Goal: Task Accomplishment & Management: Complete application form

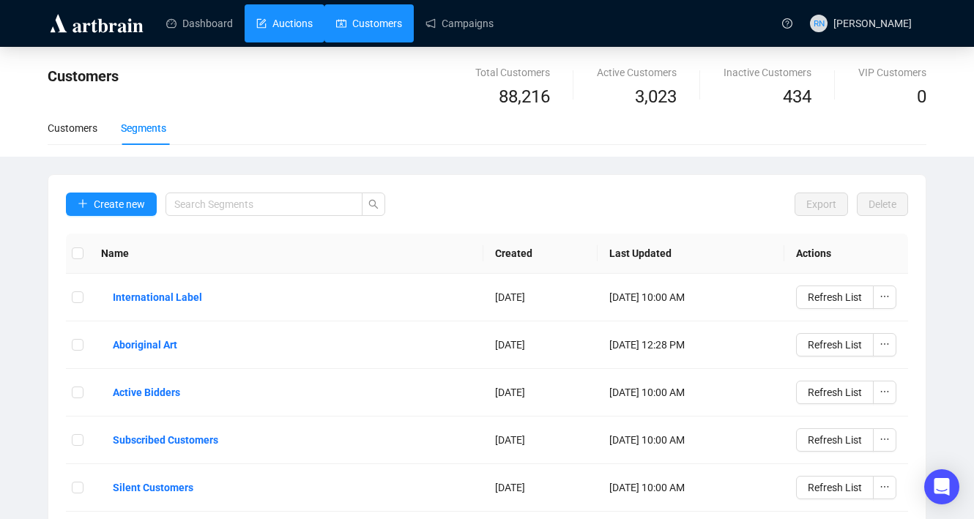
click at [275, 15] on link "Auctions" at bounding box center [284, 23] width 56 height 38
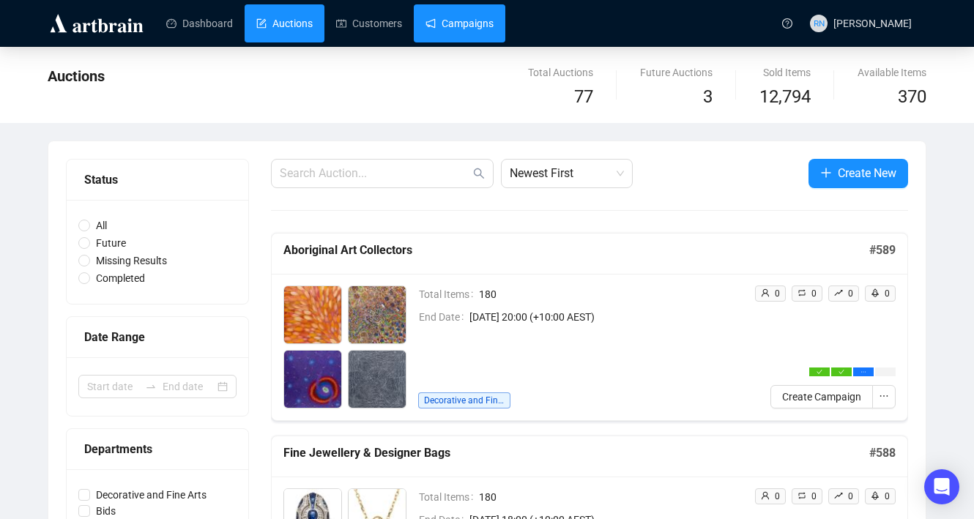
click at [465, 23] on link "Campaigns" at bounding box center [459, 23] width 68 height 38
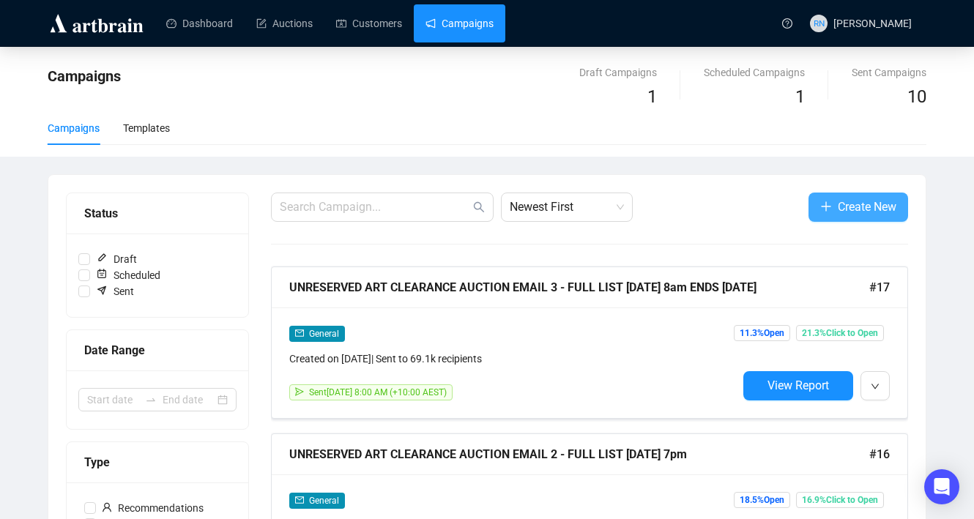
click at [820, 209] on icon "plus" at bounding box center [826, 207] width 12 height 12
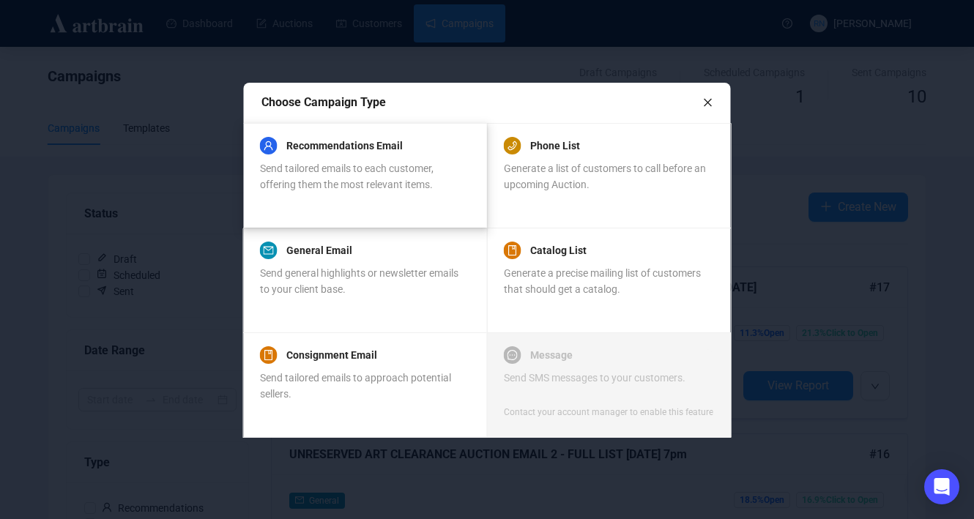
click at [395, 179] on span "Send tailored emails to each customer, offering them the most relevant items." at bounding box center [347, 177] width 174 height 28
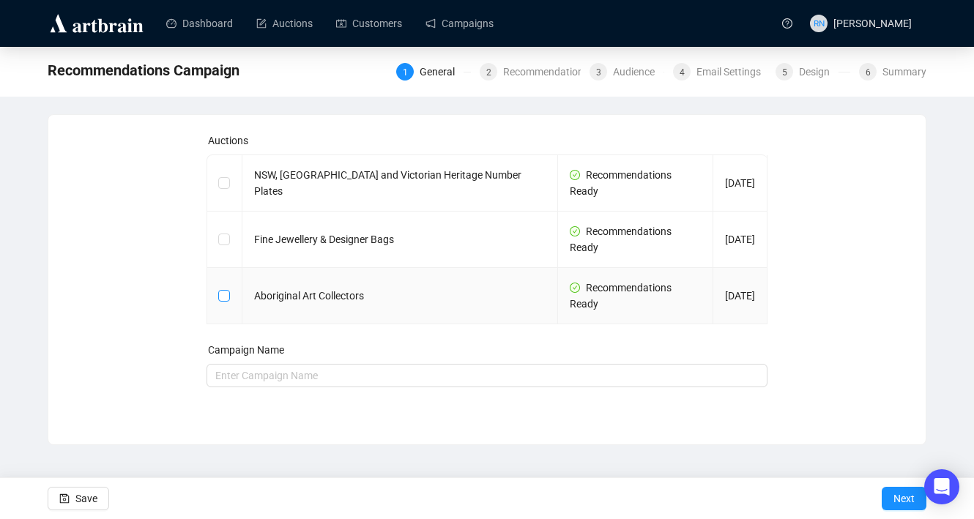
click at [222, 290] on input "checkbox" at bounding box center [223, 295] width 10 height 10
checkbox input "true"
type input "Aboriginal Art Collectors Campaign"
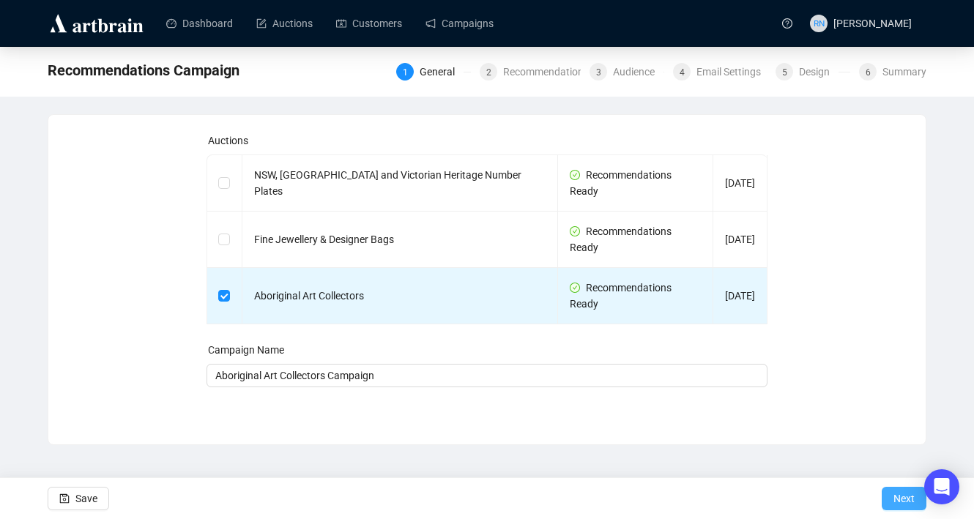
click at [890, 498] on button "Next" at bounding box center [904, 498] width 45 height 23
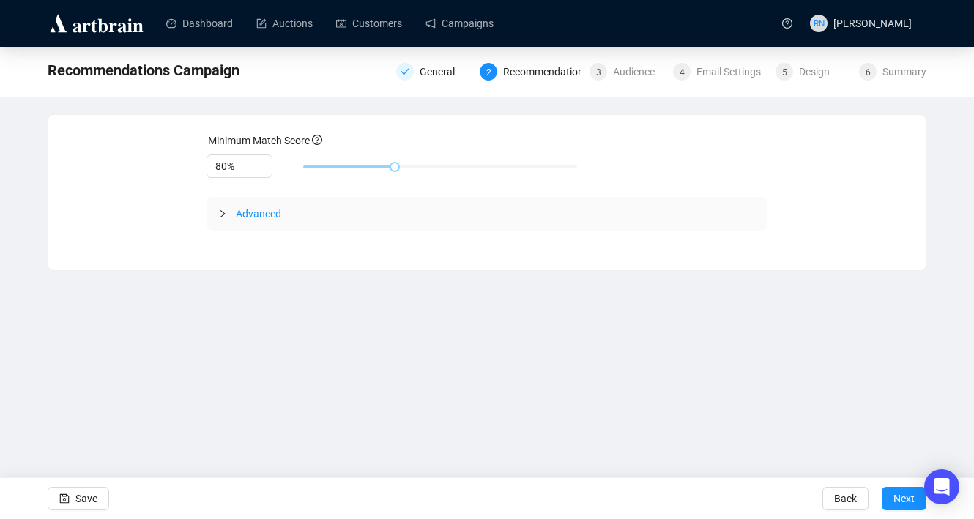
click at [262, 220] on span "Advanced" at bounding box center [496, 214] width 521 height 16
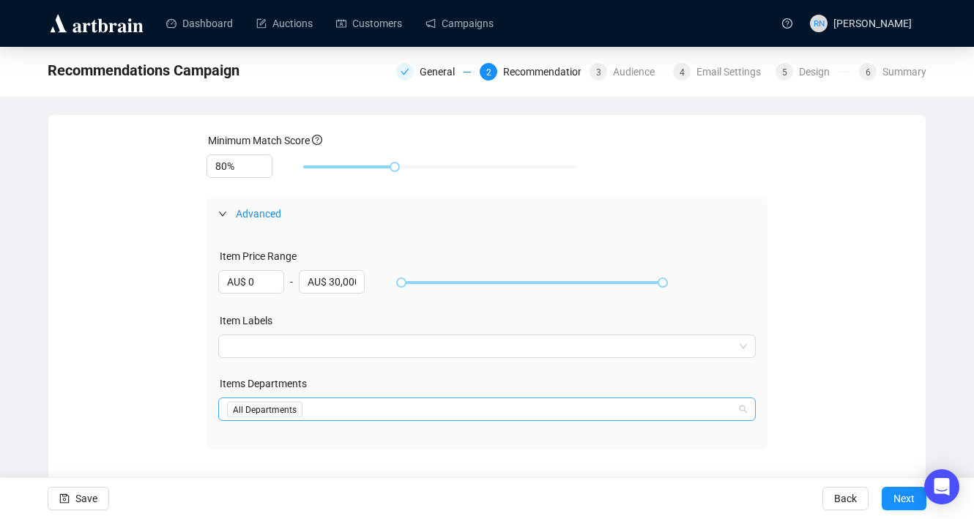
click at [325, 412] on div at bounding box center [479, 409] width 517 height 21
click at [326, 458] on div "Minimum Match Score 80% Advanced Item Price Range AU$ 0 - AU$ 30,000 Item Label…" at bounding box center [486, 291] width 877 height 353
click at [332, 407] on div at bounding box center [479, 409] width 517 height 21
click at [805, 262] on div "Minimum Match Score 80% Advanced Item Price Range AU$ 0 - AU$ 30,000 Item Label…" at bounding box center [487, 292] width 842 height 318
click at [895, 495] on span "Next" at bounding box center [903, 498] width 21 height 41
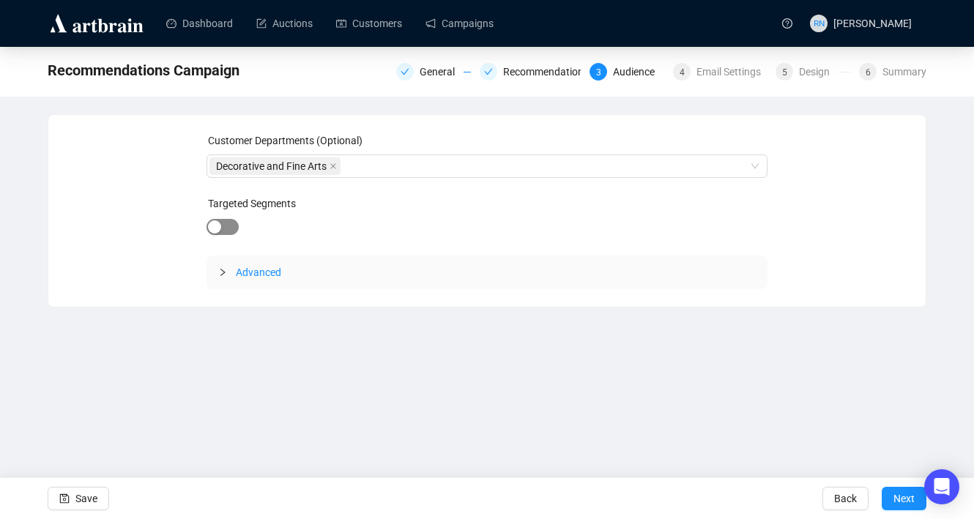
click at [231, 220] on span "button" at bounding box center [222, 227] width 32 height 16
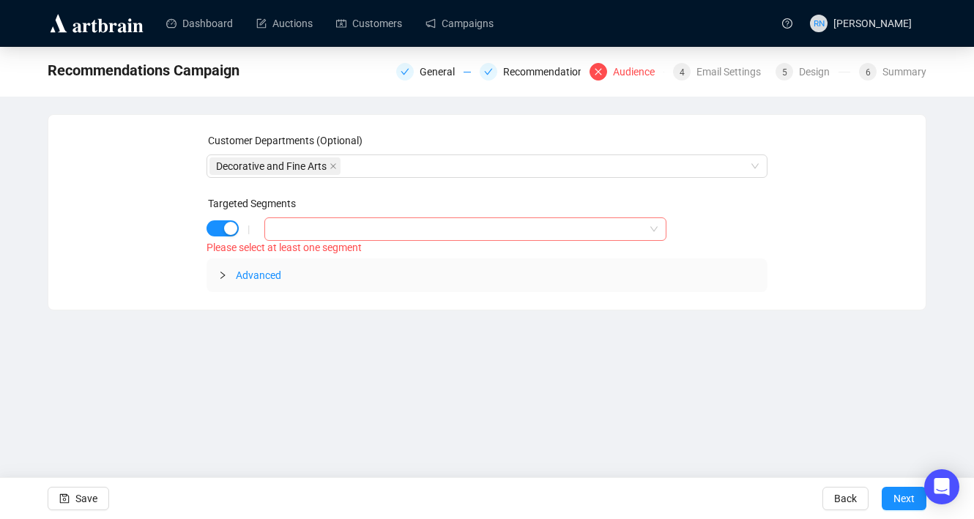
click at [307, 225] on div at bounding box center [457, 229] width 381 height 21
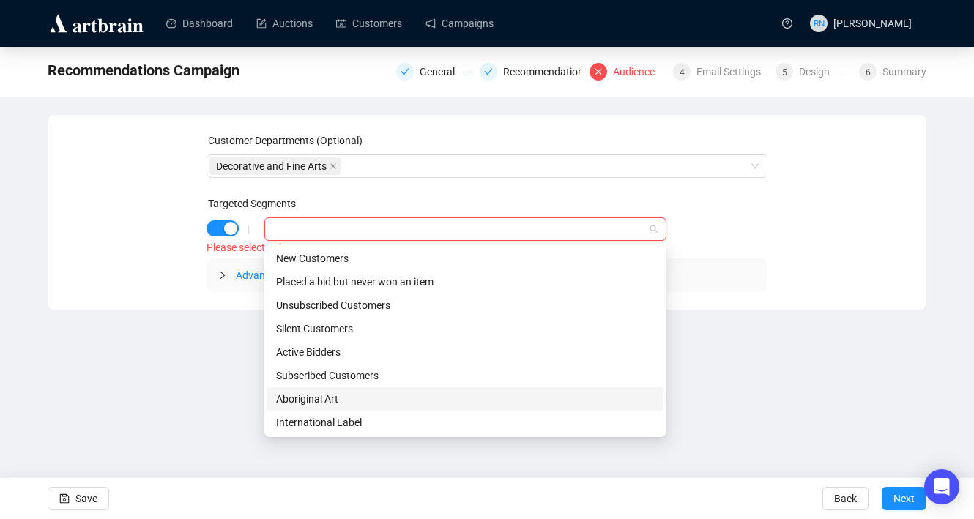
click at [309, 397] on div "Aboriginal Art" at bounding box center [465, 399] width 379 height 16
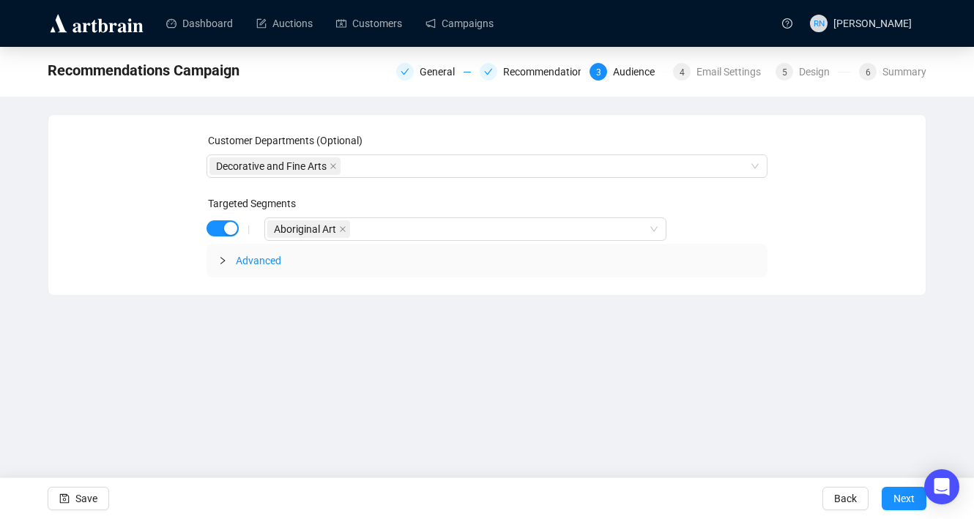
click at [133, 301] on div "Dashboard Auctions Customers Campaigns RN [PERSON_NAME] Recommendations Campaig…" at bounding box center [487, 259] width 974 height 519
click at [223, 265] on div at bounding box center [227, 261] width 18 height 16
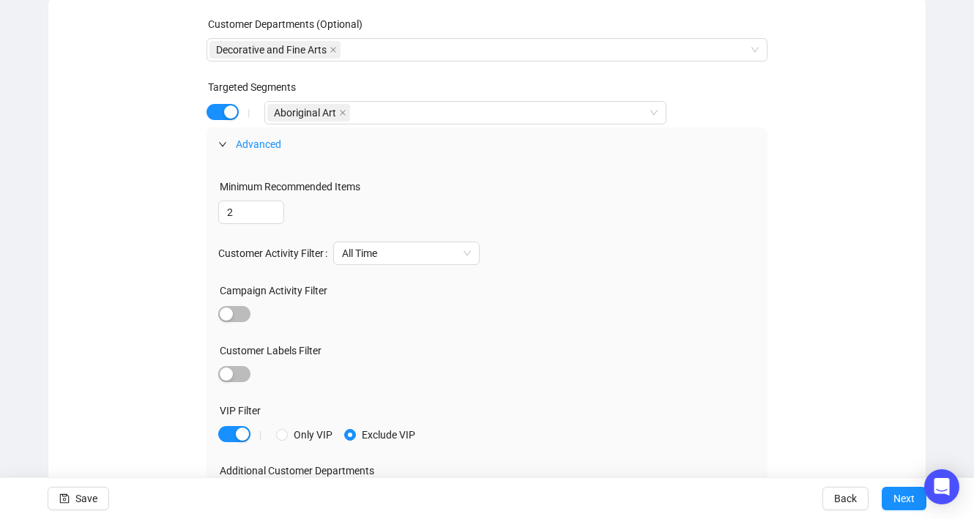
scroll to position [150, 0]
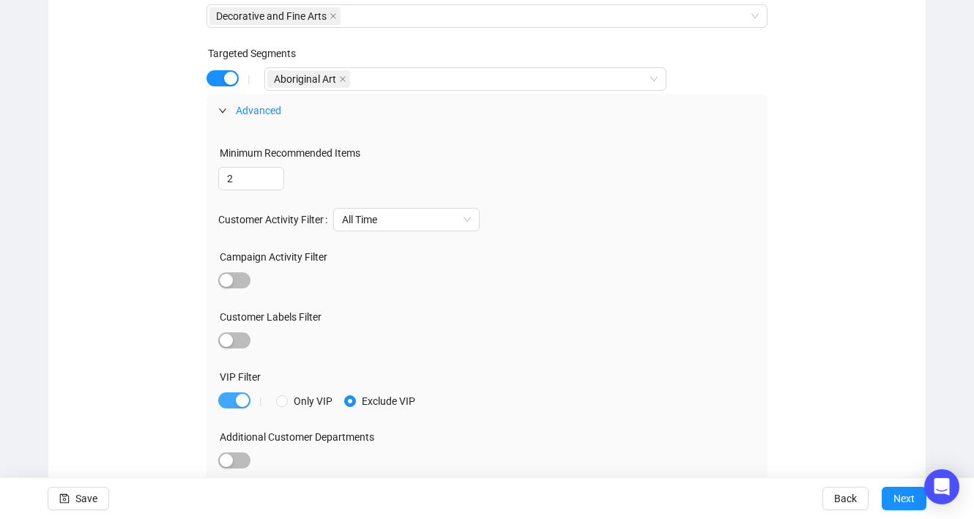
click at [242, 404] on div "button" at bounding box center [242, 400] width 13 height 13
click at [96, 506] on span "Save" at bounding box center [86, 498] width 22 height 41
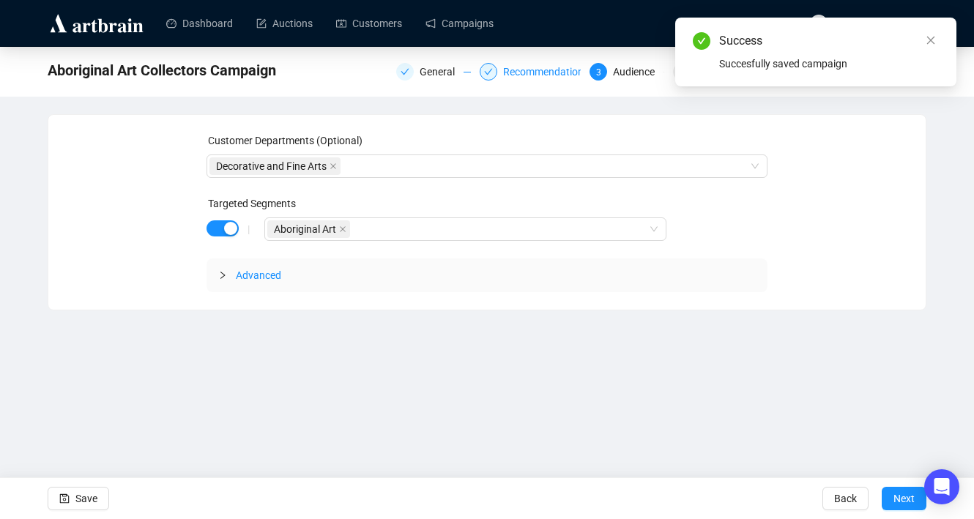
click at [525, 72] on div "Recommendations" at bounding box center [550, 72] width 94 height 18
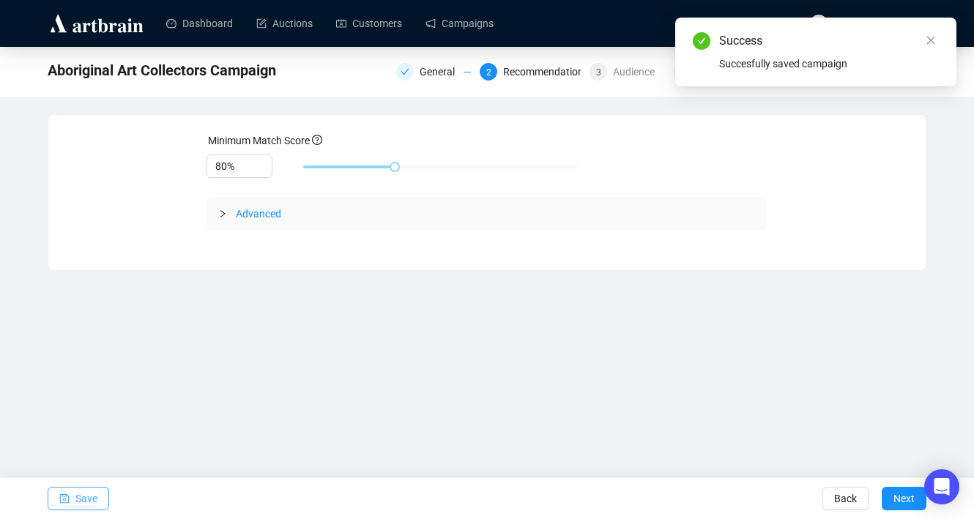
click at [86, 493] on span "Save" at bounding box center [86, 498] width 22 height 41
click at [420, 75] on div "General" at bounding box center [442, 72] width 44 height 18
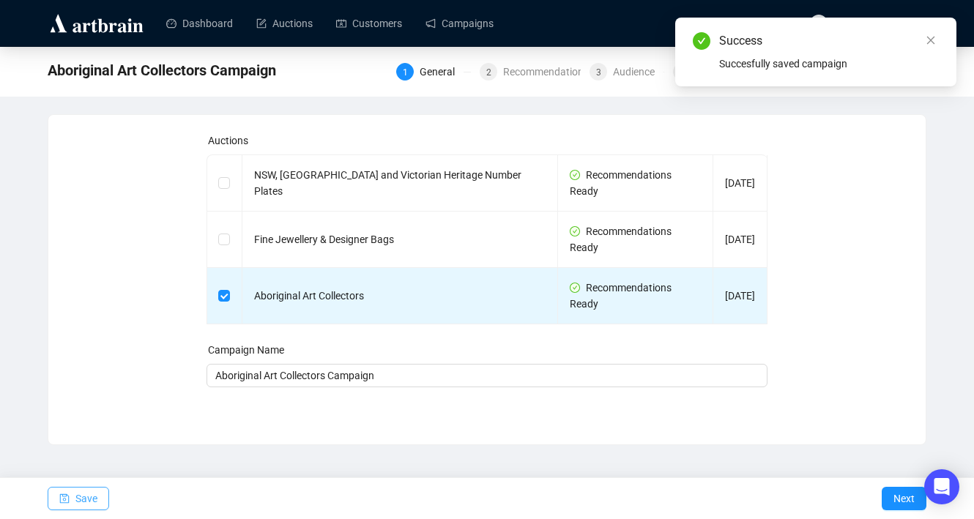
click at [84, 507] on span "Save" at bounding box center [86, 498] width 22 height 41
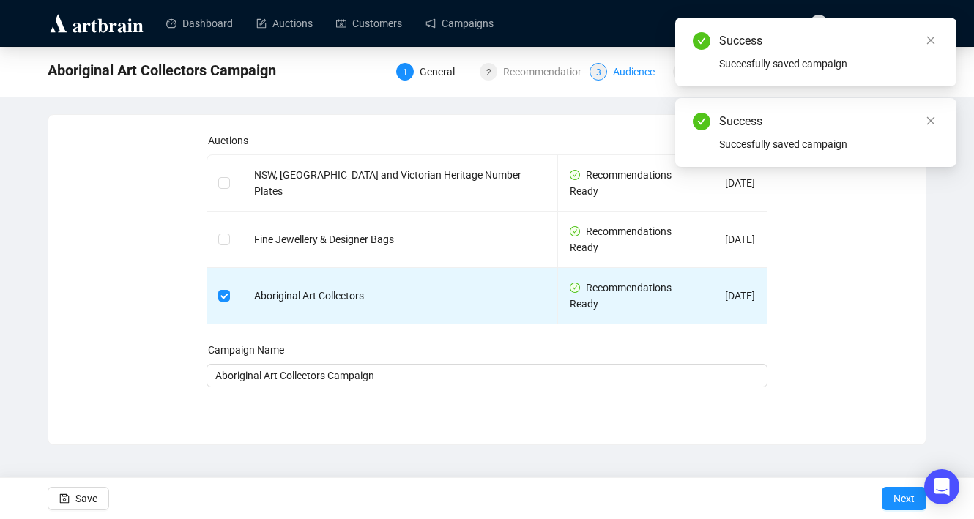
click at [622, 69] on div "Audience" at bounding box center [638, 72] width 51 height 18
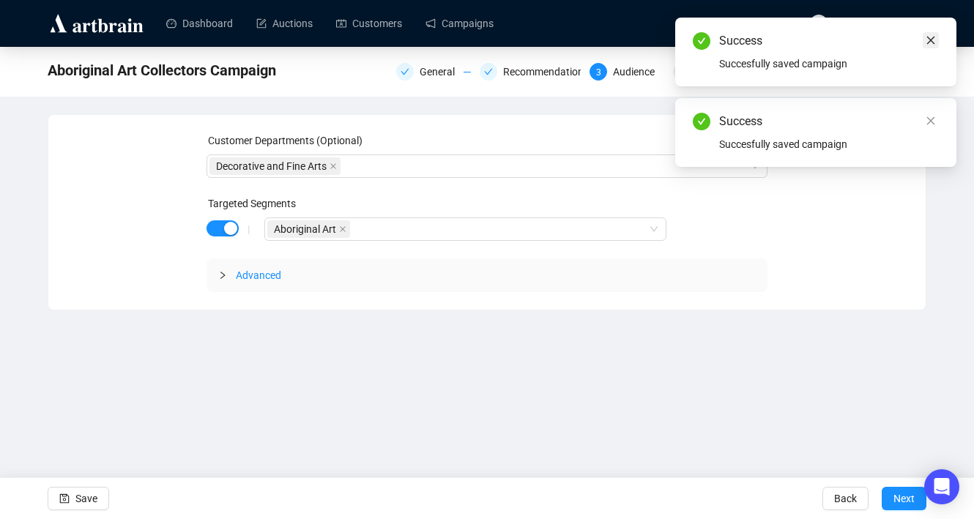
click at [930, 37] on icon "close" at bounding box center [930, 40] width 10 height 10
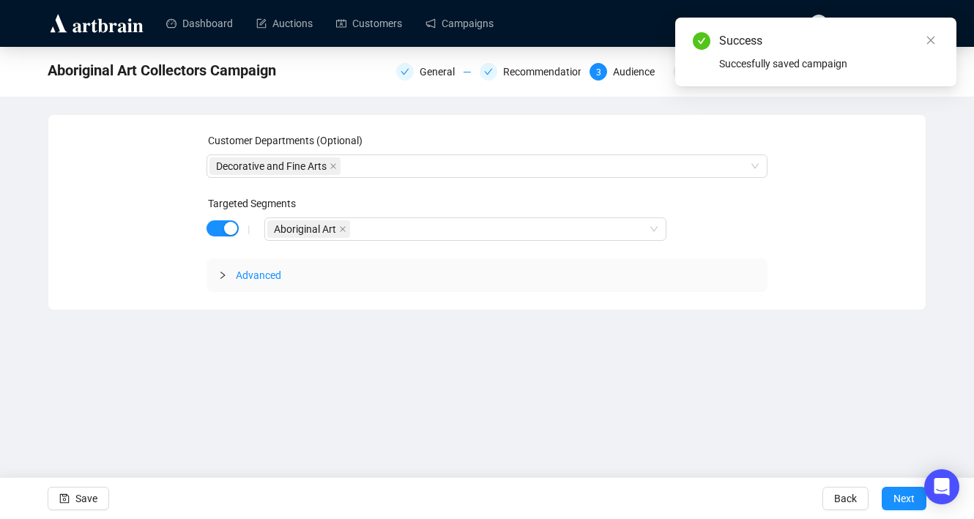
click at [930, 37] on icon "close" at bounding box center [930, 40] width 10 height 10
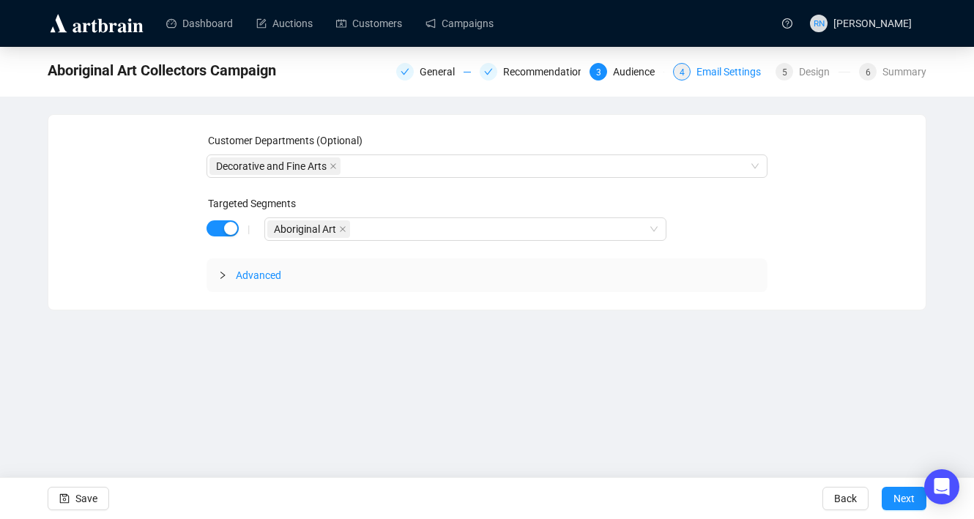
click at [712, 75] on div "Email Settings" at bounding box center [732, 72] width 73 height 18
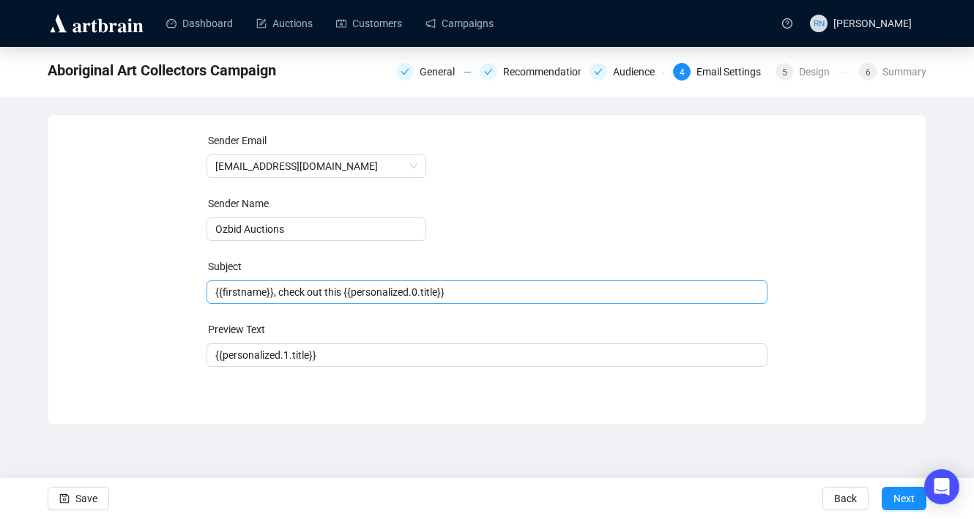
click at [283, 297] on span "{{firstname}}, check out this {{personalized.0.title}}" at bounding box center [487, 292] width 562 height 12
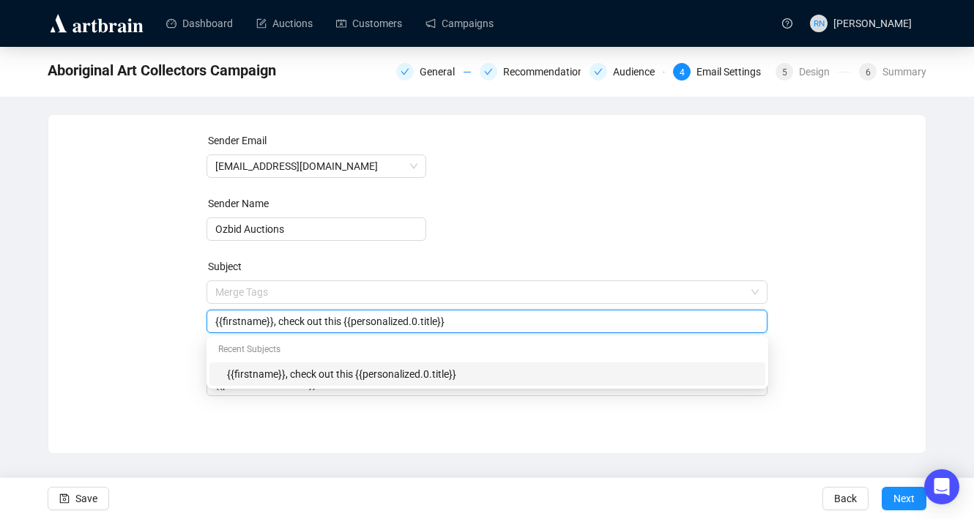
click at [346, 323] on input "{{firstname}}, check out this {{personalized.0.title}}" at bounding box center [487, 321] width 544 height 16
click at [569, 324] on input "{{firstname}}, check out this {{personalized.0.title}}" at bounding box center [487, 321] width 544 height 16
click at [286, 325] on input "{{firstname}}, check out this {{personalized.0.title}} on offer now!!" at bounding box center [487, 321] width 544 height 16
type input "{{firstname}}, Check out this {{personalized.0.title}} on offer now!!"
click at [141, 357] on div "Sender Email [EMAIL_ADDRESS][DOMAIN_NAME] Sender Name Ozbid Auctions Subject Me…" at bounding box center [487, 273] width 842 height 281
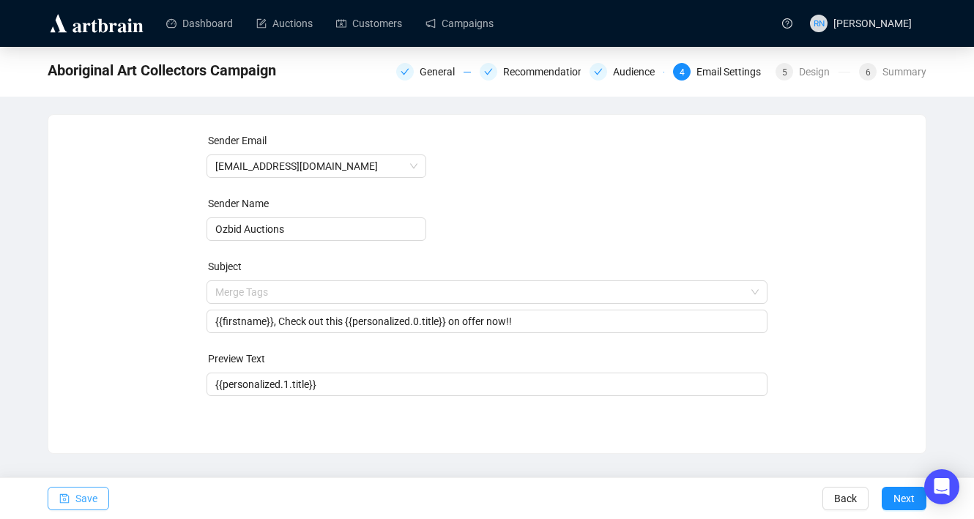
click at [86, 491] on span "Save" at bounding box center [86, 498] width 22 height 41
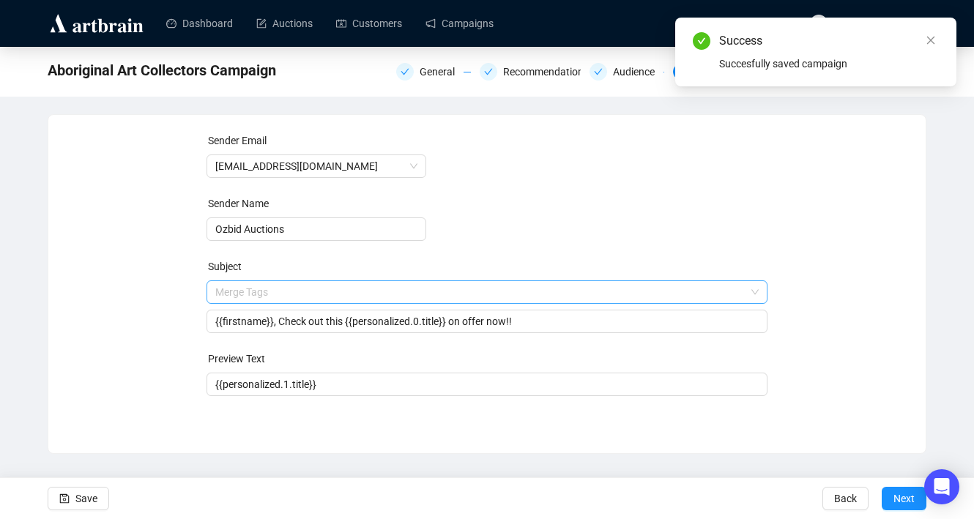
click at [399, 299] on input "search" at bounding box center [480, 292] width 531 height 22
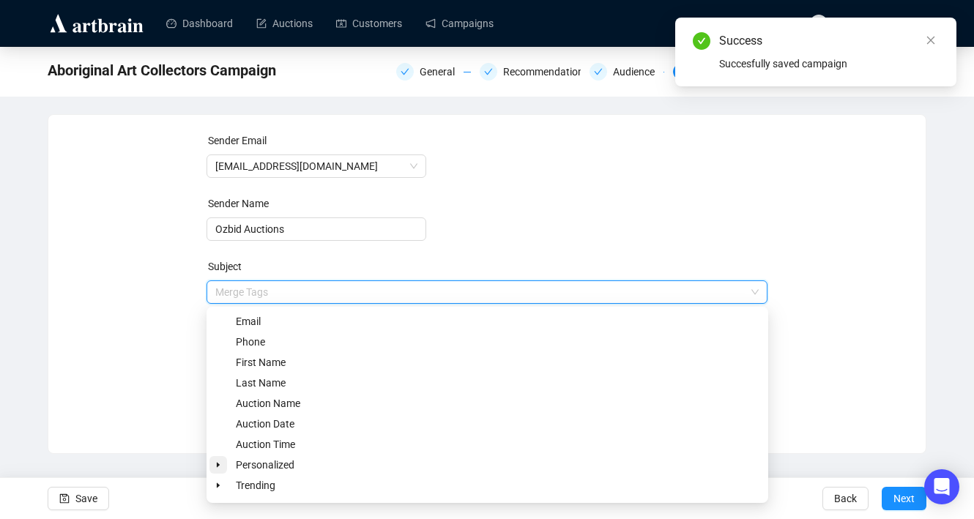
click at [218, 466] on icon "caret-down" at bounding box center [218, 464] width 7 height 7
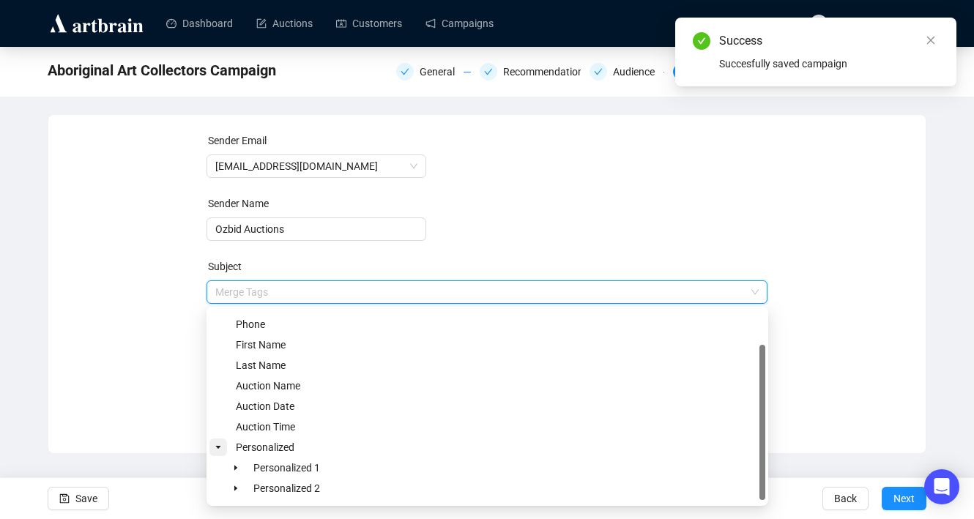
scroll to position [38, 0]
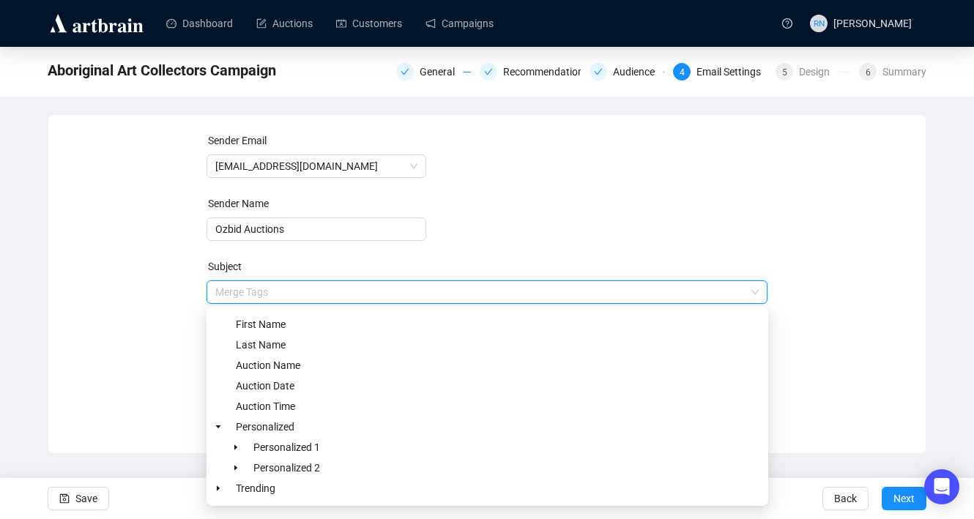
click at [101, 373] on div "Sender Email [EMAIL_ADDRESS][DOMAIN_NAME] Sender Name Ozbid Auctions Subject Me…" at bounding box center [487, 273] width 842 height 281
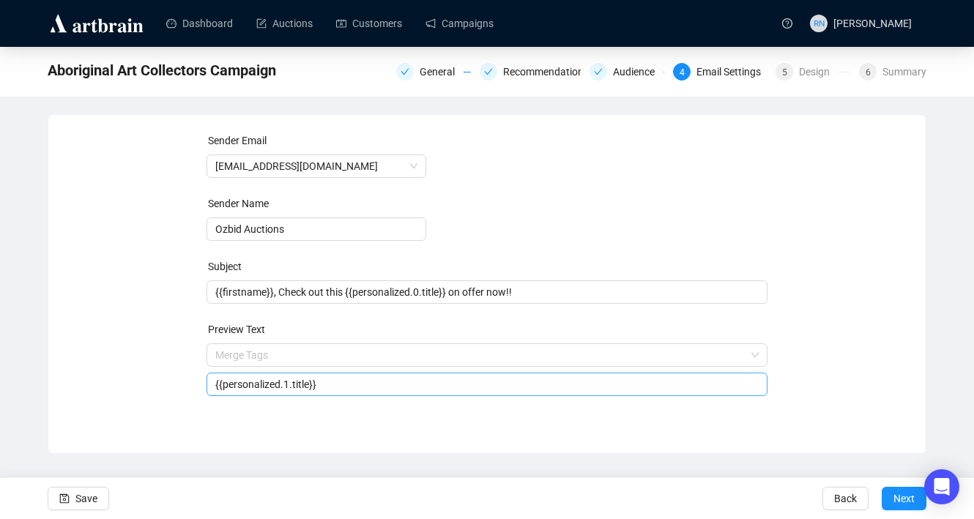
click at [384, 383] on input "{{personalized.1.title}}" at bounding box center [487, 384] width 544 height 16
click at [136, 420] on div "Sender Email [EMAIL_ADDRESS][DOMAIN_NAME] Sender Name Ozbid Auctions Subject {{…" at bounding box center [486, 273] width 877 height 316
click at [397, 381] on input "{{personalized.1.title}}" at bounding box center [487, 384] width 544 height 16
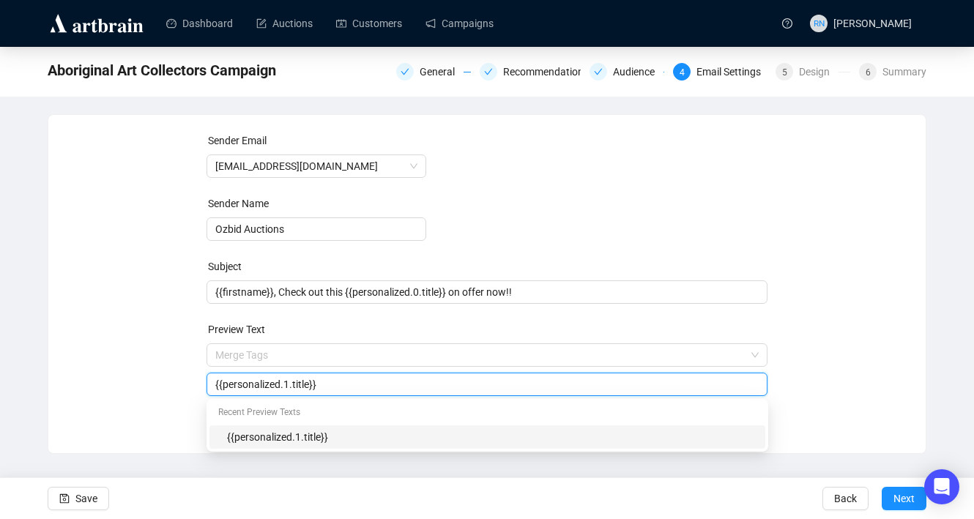
click at [397, 381] on input "{{personalized.1.title}}" at bounding box center [487, 384] width 544 height 16
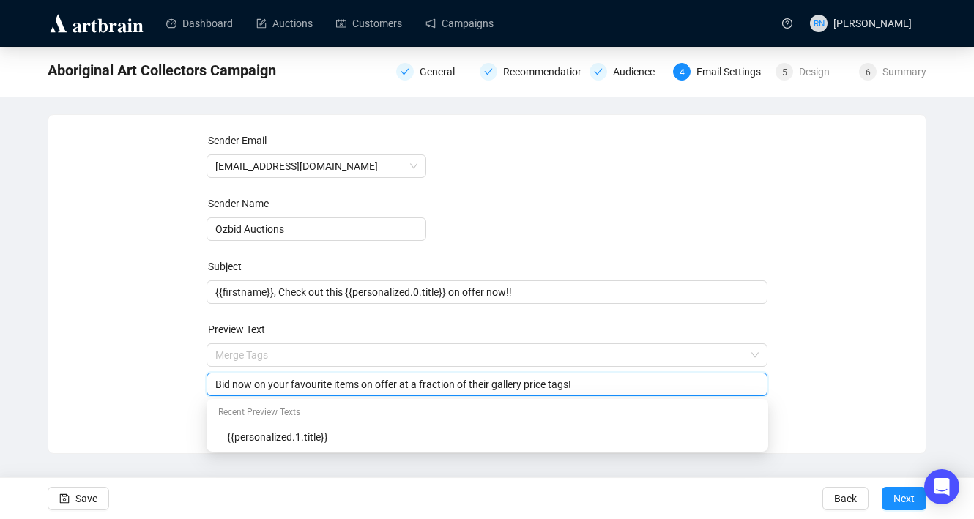
type input "Bid now on your favourite items on offer at a fraction of their gallery price t…"
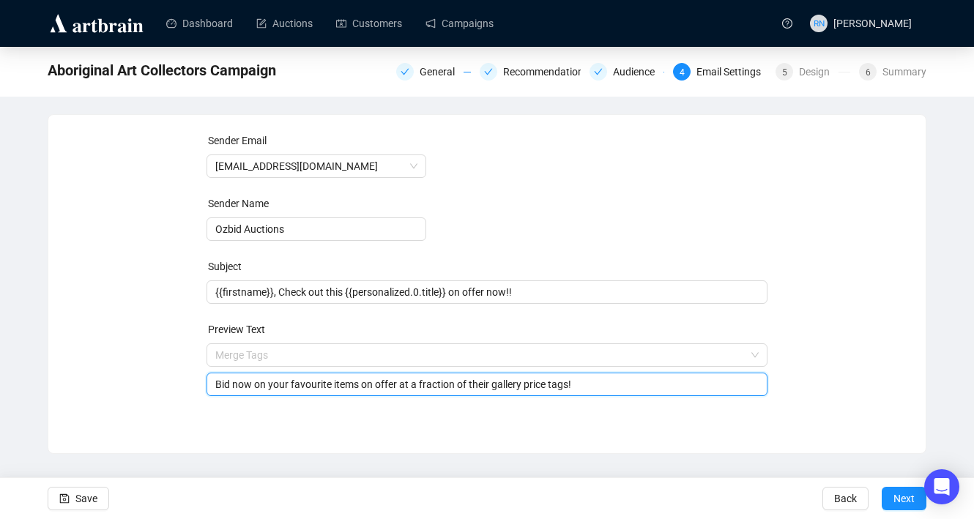
click at [184, 381] on div "Sender Email [EMAIL_ADDRESS][DOMAIN_NAME] Sender Name Ozbid Auctions Subject {{…" at bounding box center [487, 273] width 842 height 281
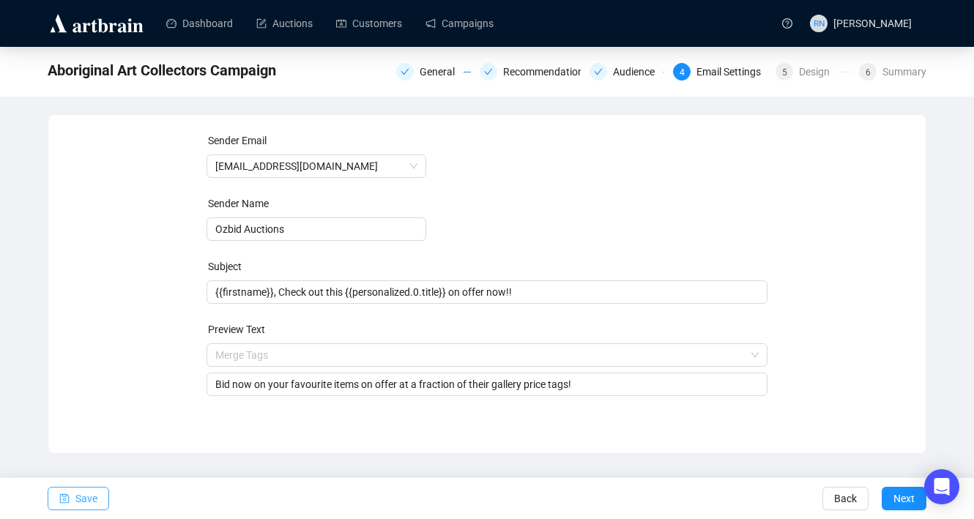
click at [86, 499] on span "Save" at bounding box center [86, 498] width 22 height 41
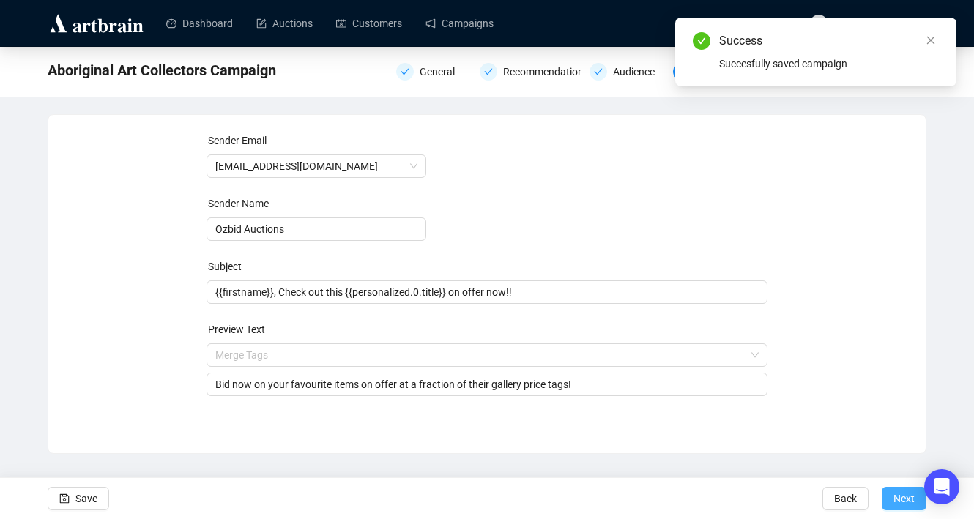
click at [901, 496] on span "Next" at bounding box center [903, 498] width 21 height 41
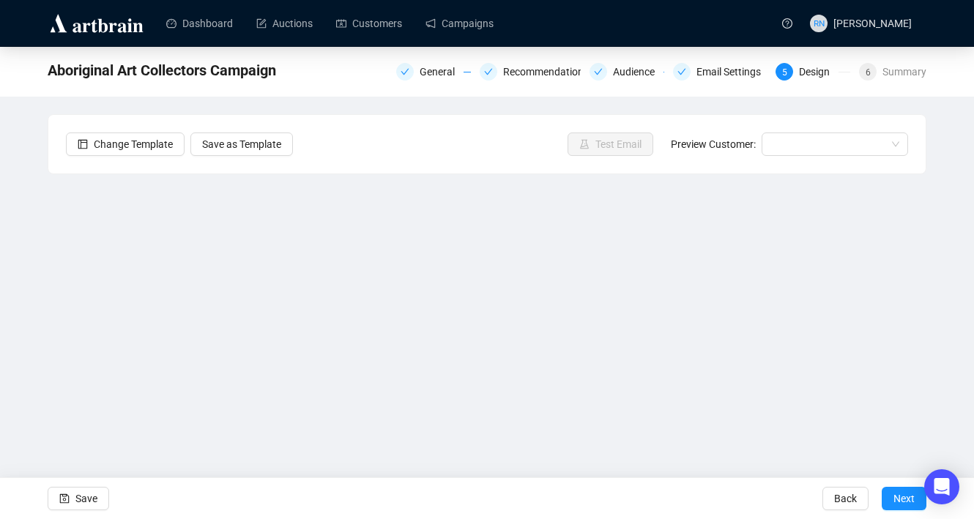
scroll to position [26, 0]
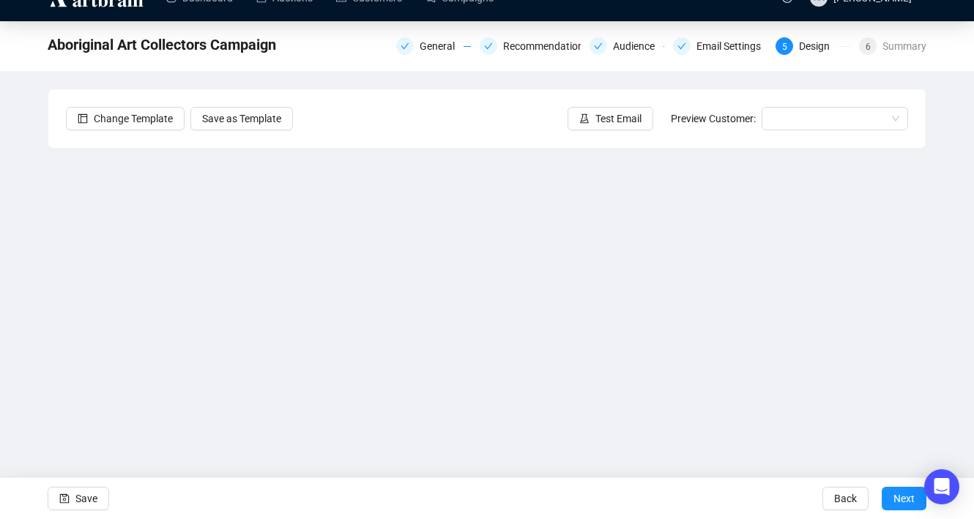
click at [944, 390] on div "Aboriginal Art Collectors Campaign General Recommendations Audience Email Setti…" at bounding box center [487, 267] width 974 height 493
click at [92, 496] on span "Save" at bounding box center [86, 498] width 22 height 41
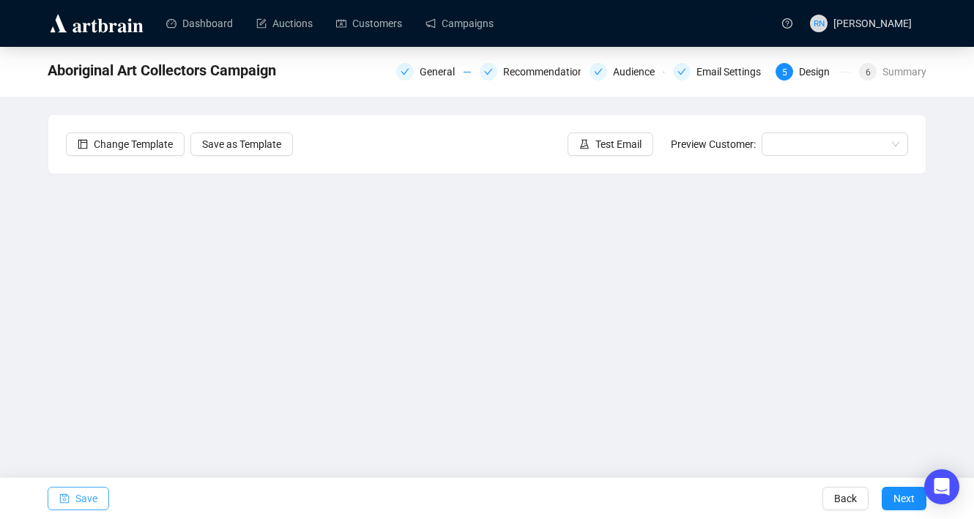
click at [89, 499] on span "Save" at bounding box center [86, 498] width 22 height 41
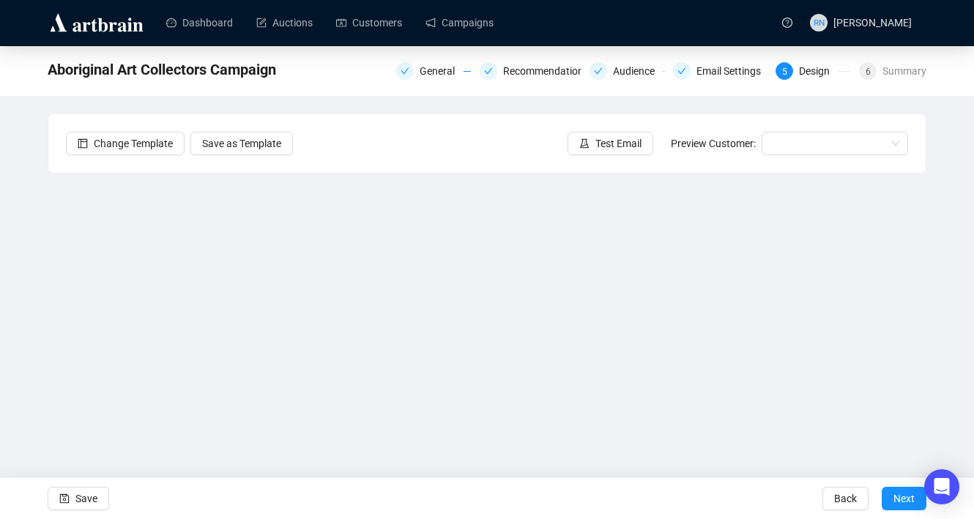
scroll to position [26, 0]
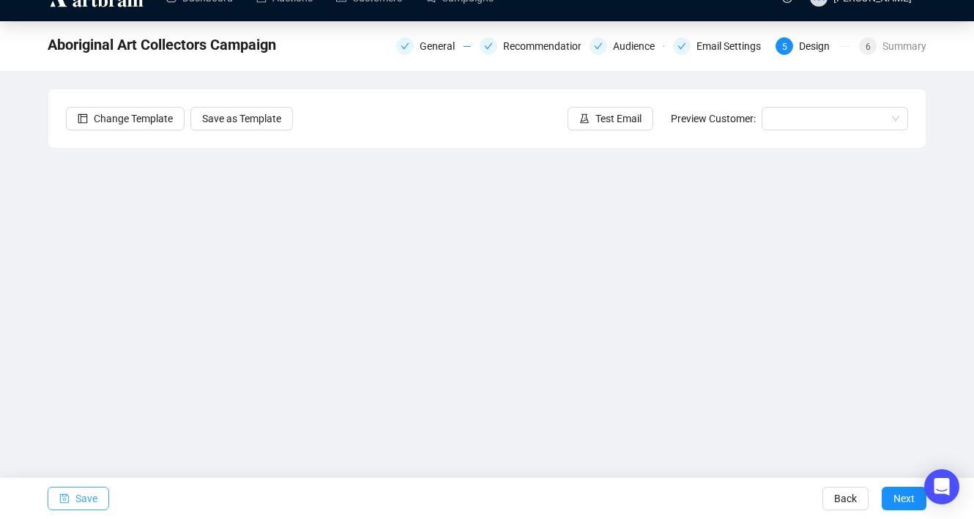
click at [83, 495] on span "Save" at bounding box center [86, 498] width 22 height 41
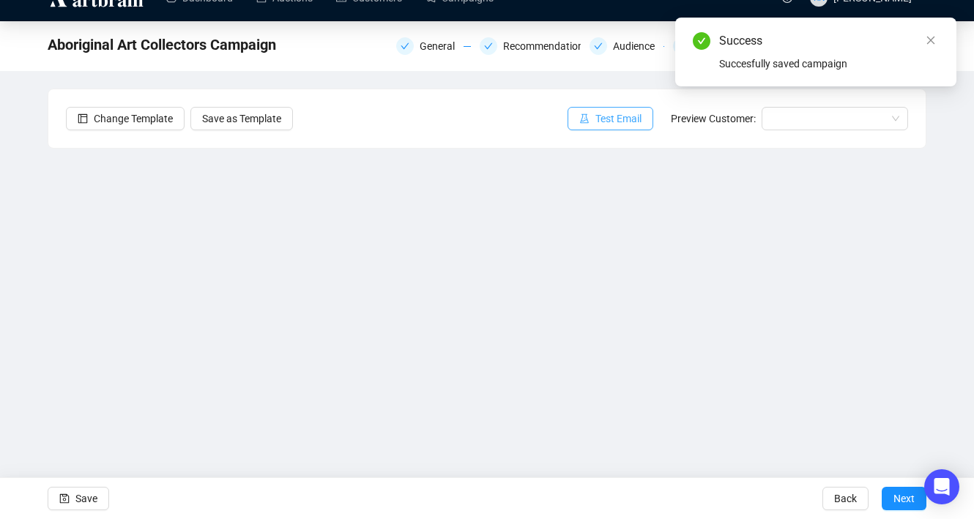
click at [614, 118] on span "Test Email" at bounding box center [618, 119] width 46 height 16
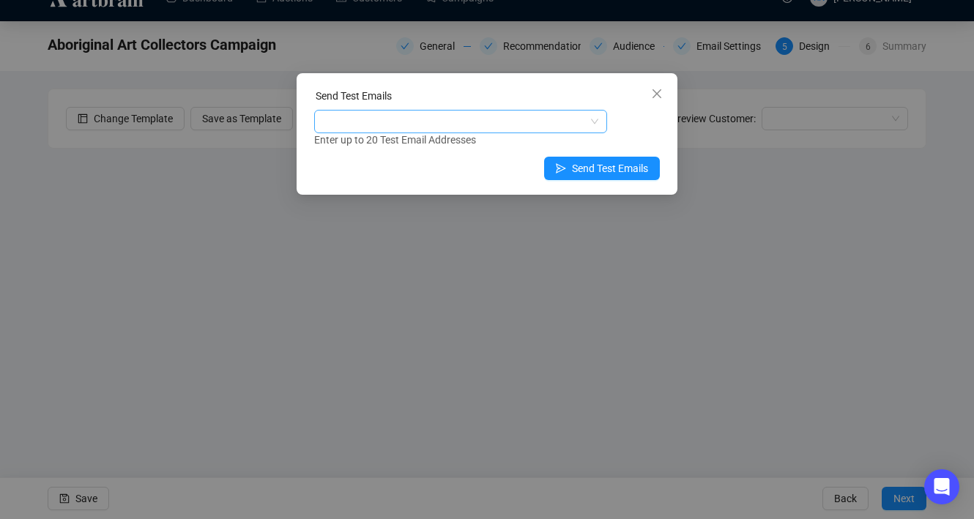
click at [463, 127] on div at bounding box center [453, 121] width 272 height 21
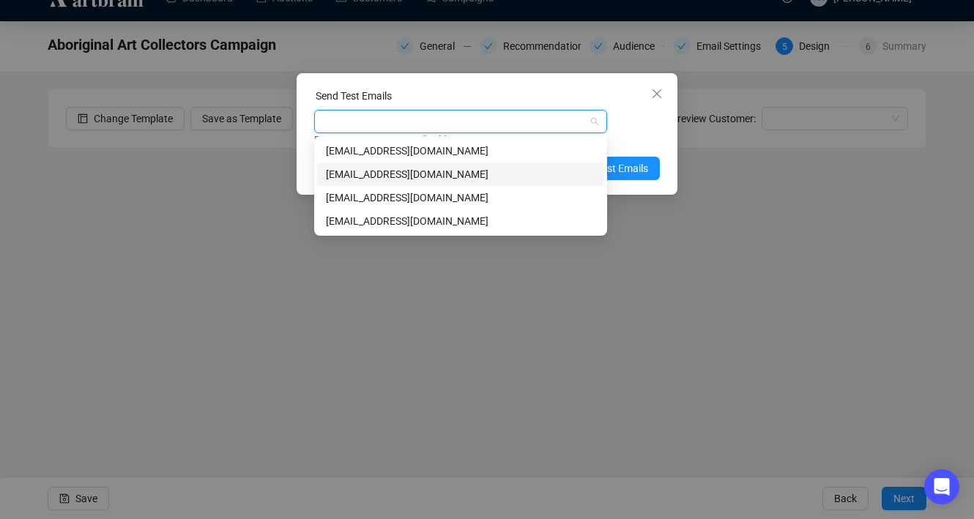
click at [461, 172] on div "[EMAIL_ADDRESS][DOMAIN_NAME]" at bounding box center [460, 174] width 269 height 16
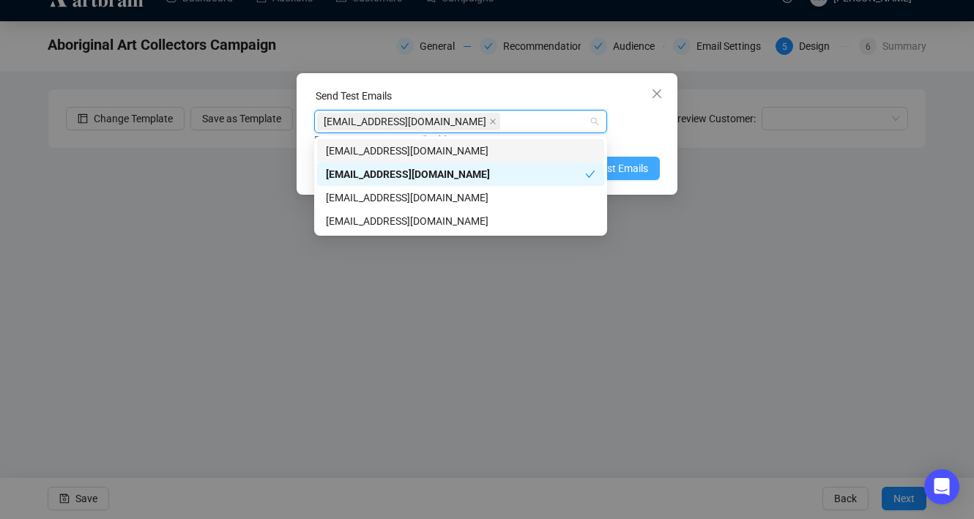
click at [644, 169] on span "Send Test Emails" at bounding box center [610, 168] width 76 height 16
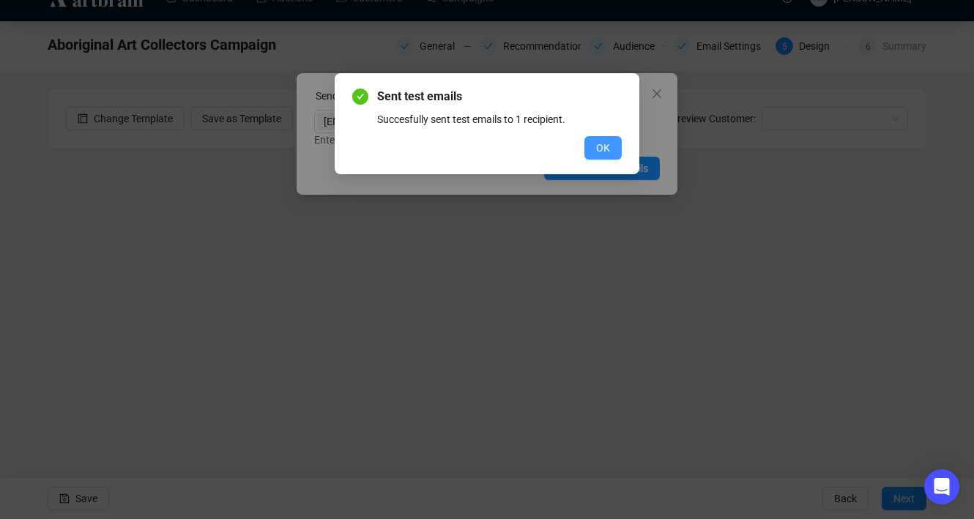
click at [598, 149] on span "OK" at bounding box center [603, 148] width 14 height 16
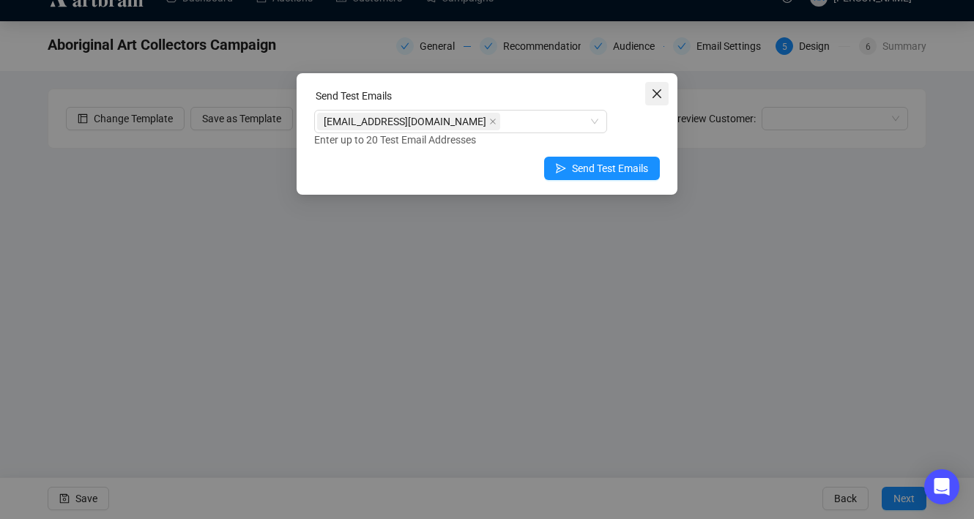
click at [652, 94] on icon "close" at bounding box center [657, 94] width 12 height 12
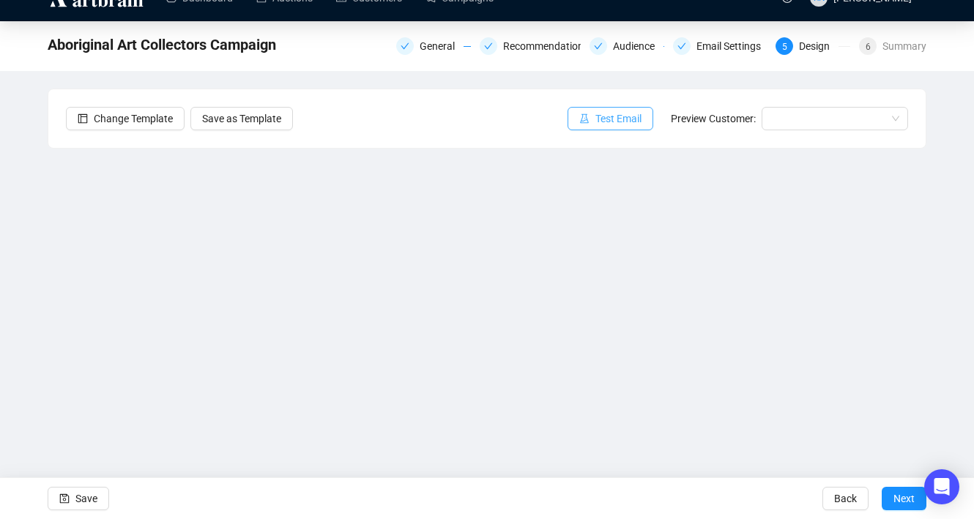
click at [602, 129] on button "Test Email" at bounding box center [610, 118] width 86 height 23
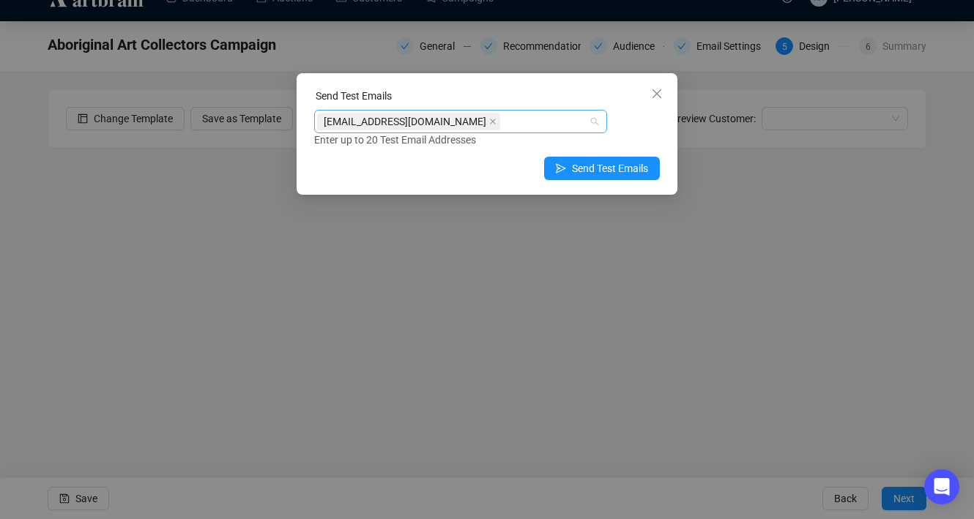
click at [530, 119] on div "[EMAIL_ADDRESS][DOMAIN_NAME]" at bounding box center [453, 121] width 272 height 21
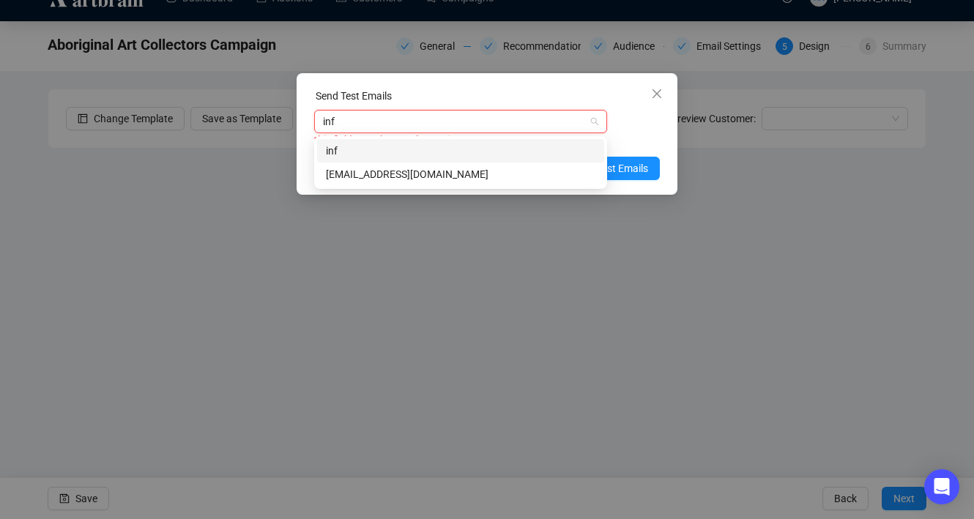
type input "info"
click at [521, 172] on div "[EMAIL_ADDRESS][DOMAIN_NAME]" at bounding box center [460, 174] width 269 height 16
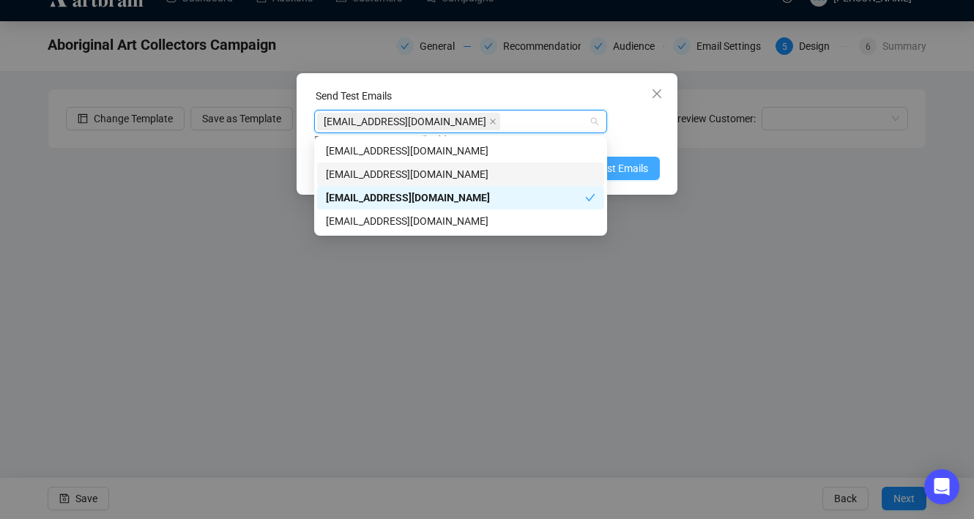
click at [646, 167] on span "Send Test Emails" at bounding box center [610, 168] width 76 height 16
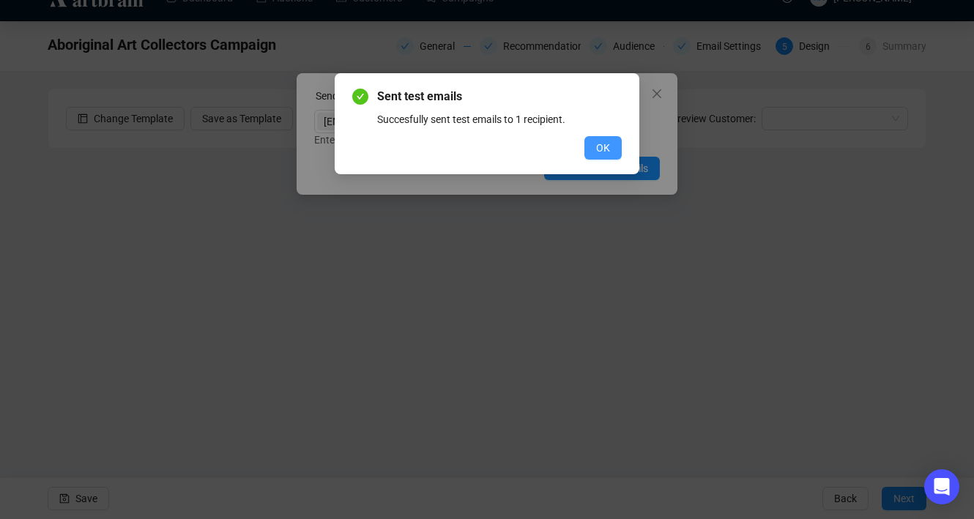
click at [603, 143] on span "OK" at bounding box center [603, 148] width 14 height 16
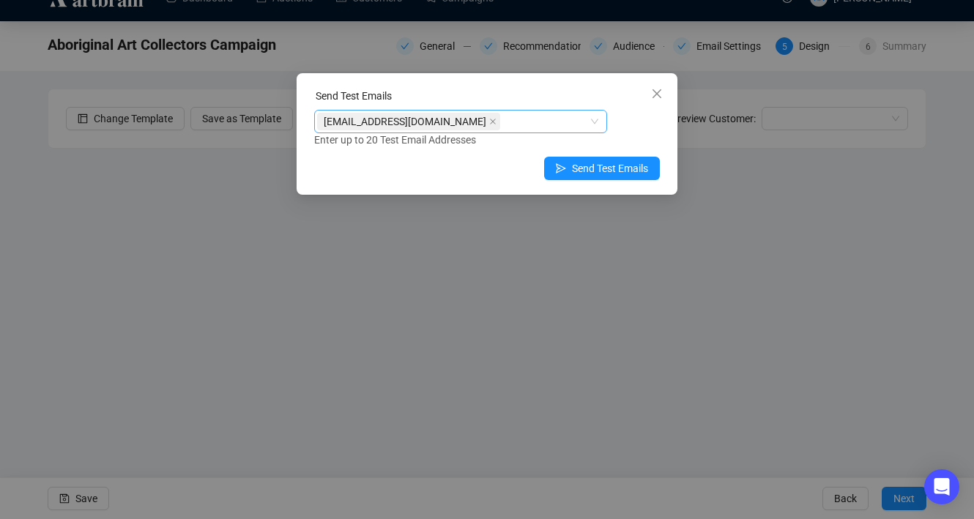
click at [531, 127] on div "[EMAIL_ADDRESS][DOMAIN_NAME]" at bounding box center [453, 121] width 272 height 21
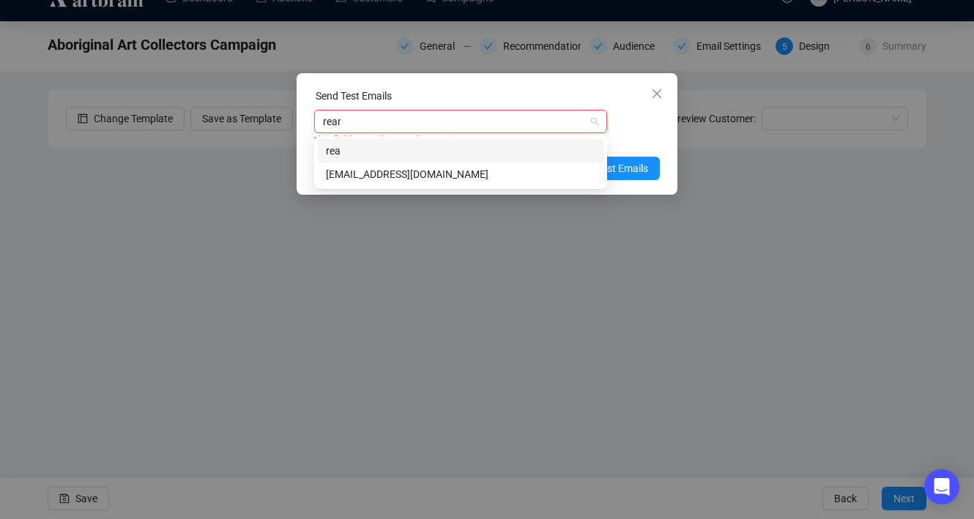
type input "[PERSON_NAME]"
click at [529, 177] on div "[EMAIL_ADDRESS][DOMAIN_NAME]" at bounding box center [460, 174] width 269 height 16
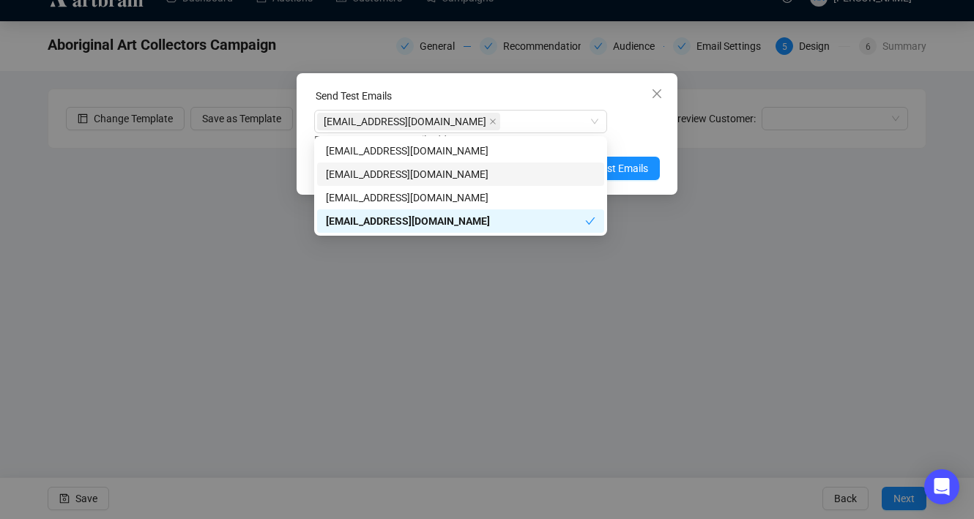
click at [633, 135] on div "Enter up to 20 Test Email Addresses" at bounding box center [487, 140] width 346 height 17
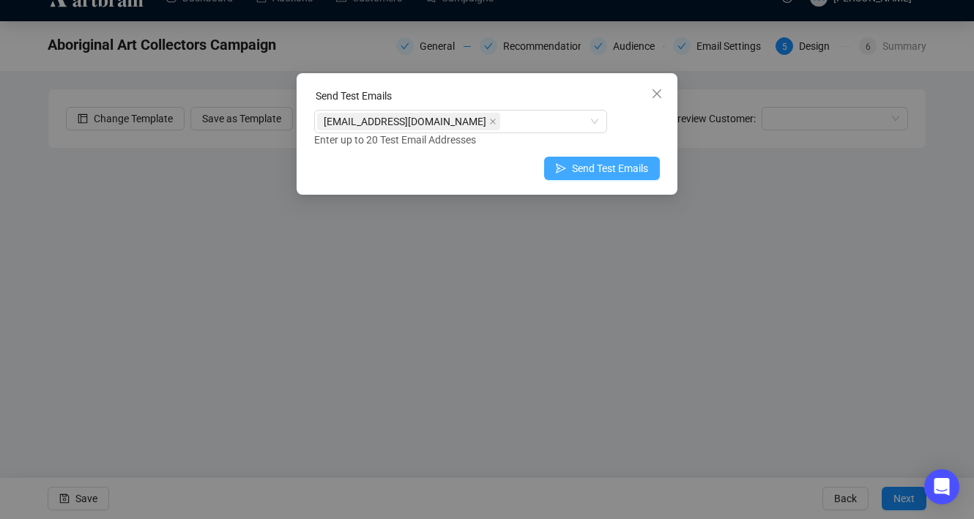
click at [619, 176] on span "Send Test Emails" at bounding box center [610, 168] width 76 height 16
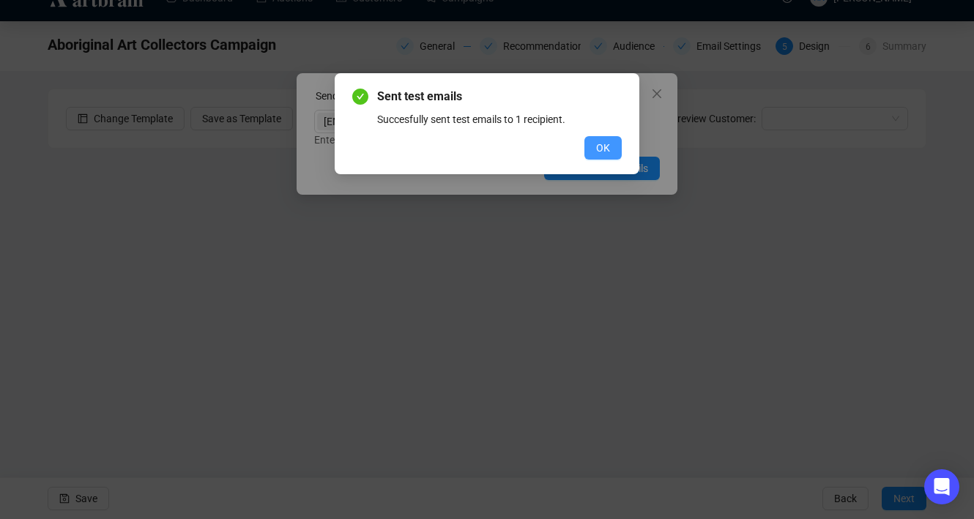
click at [596, 144] on span "OK" at bounding box center [603, 148] width 14 height 16
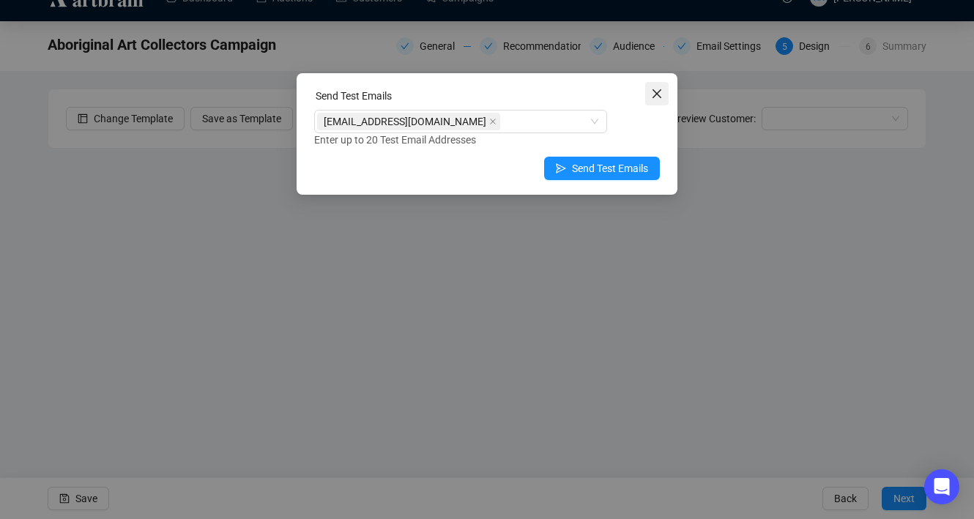
click at [660, 95] on icon "close" at bounding box center [657, 94] width 12 height 12
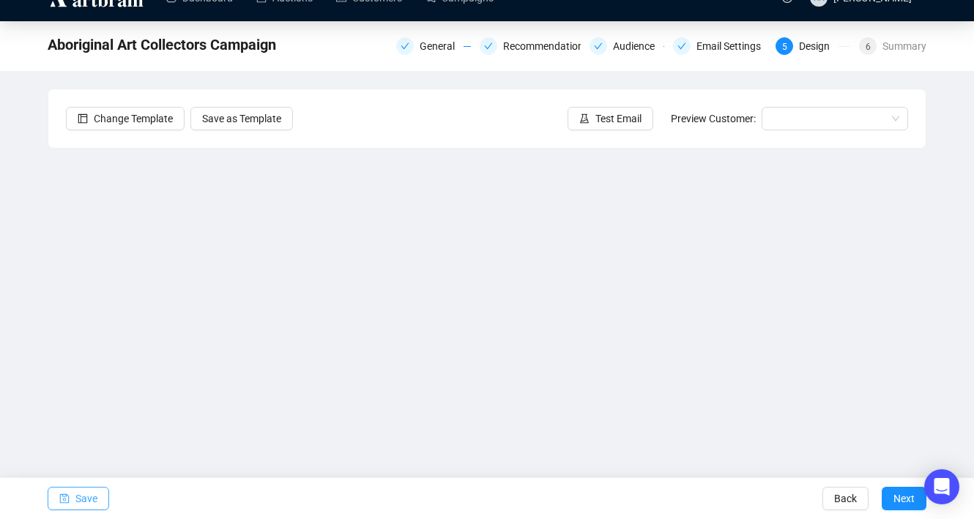
click at [75, 501] on span "Save" at bounding box center [86, 498] width 22 height 41
click at [92, 496] on span "Save" at bounding box center [86, 498] width 22 height 41
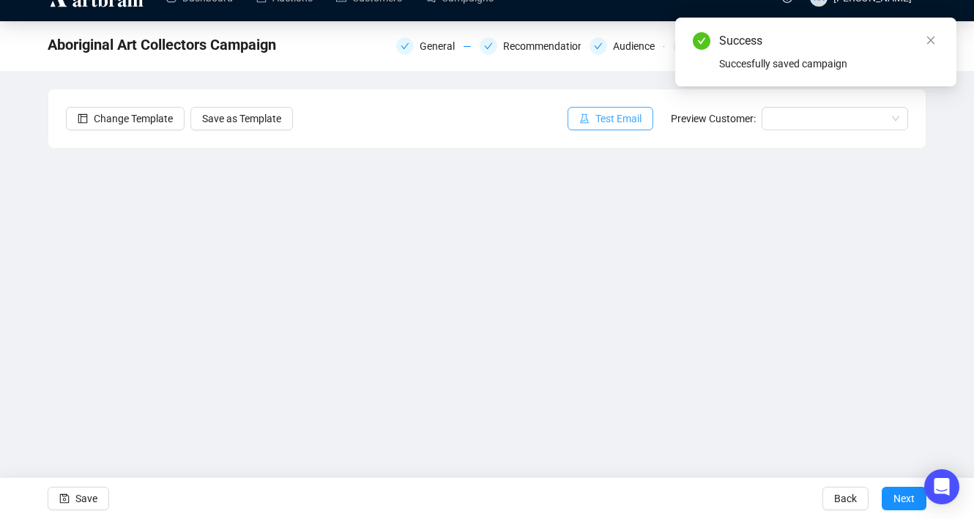
click at [595, 121] on span "Test Email" at bounding box center [618, 119] width 46 height 16
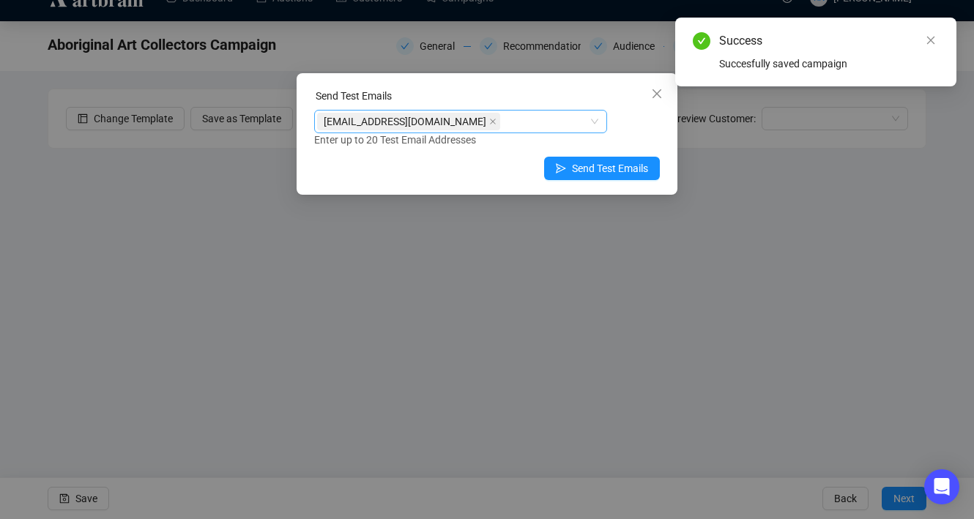
click at [517, 122] on div "[EMAIL_ADDRESS][DOMAIN_NAME]" at bounding box center [453, 121] width 272 height 21
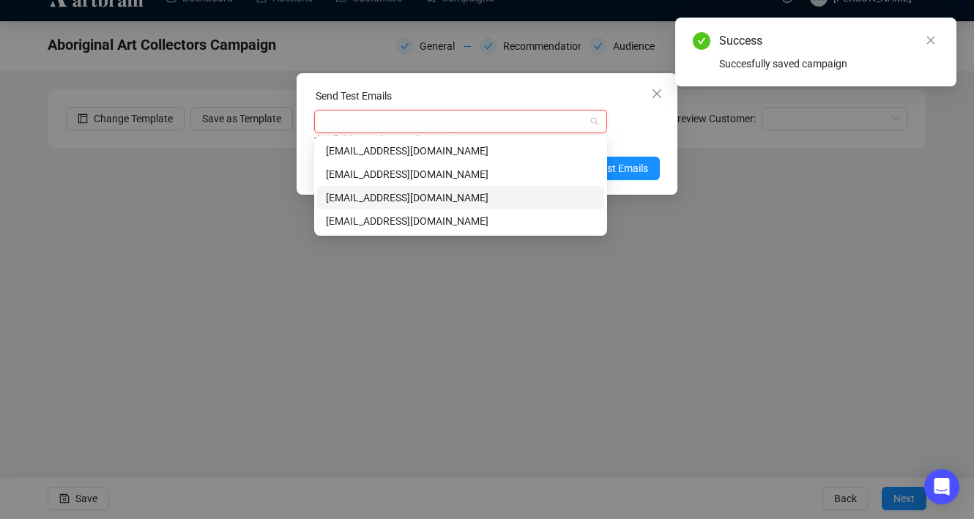
click at [488, 194] on div "[EMAIL_ADDRESS][DOMAIN_NAME]" at bounding box center [460, 198] width 269 height 16
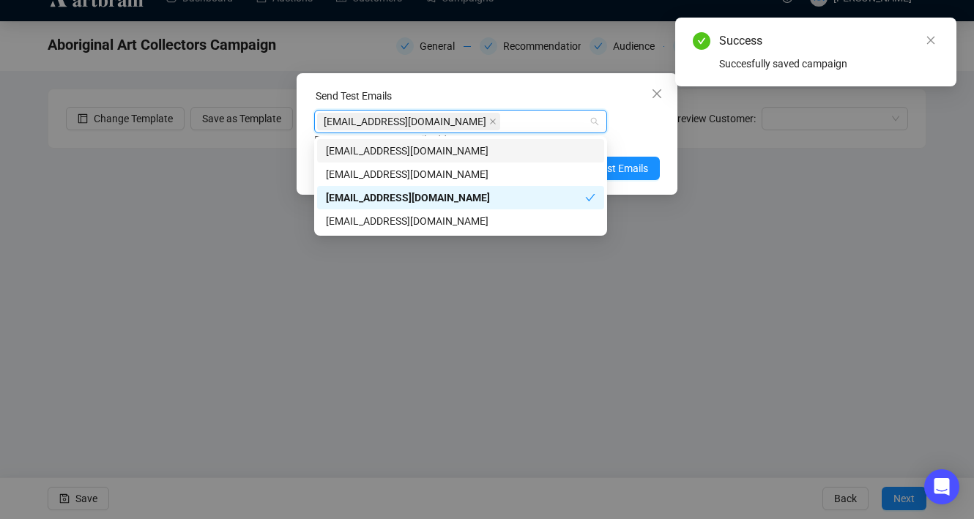
click at [616, 130] on div "[EMAIL_ADDRESS][DOMAIN_NAME] Enter up to 20 Test Email Addresses" at bounding box center [487, 129] width 346 height 38
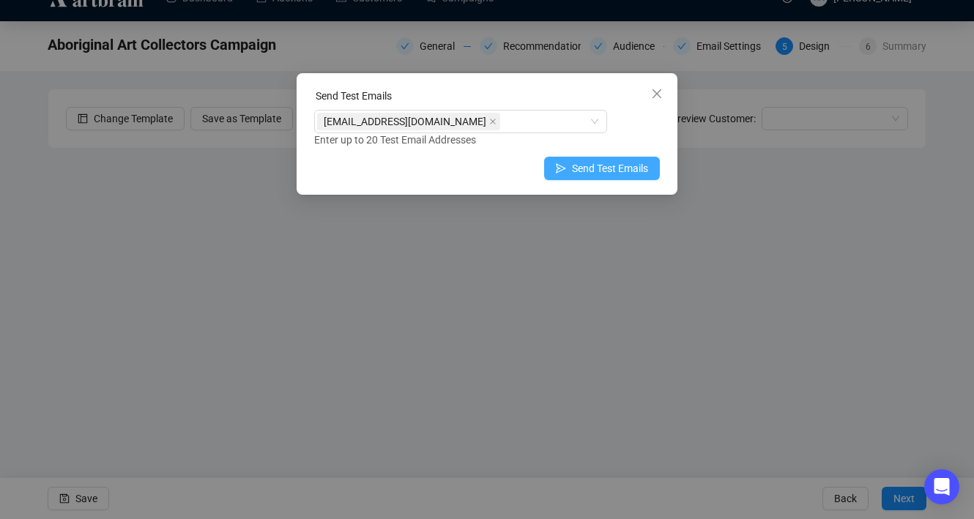
click at [588, 171] on span "Send Test Emails" at bounding box center [610, 168] width 76 height 16
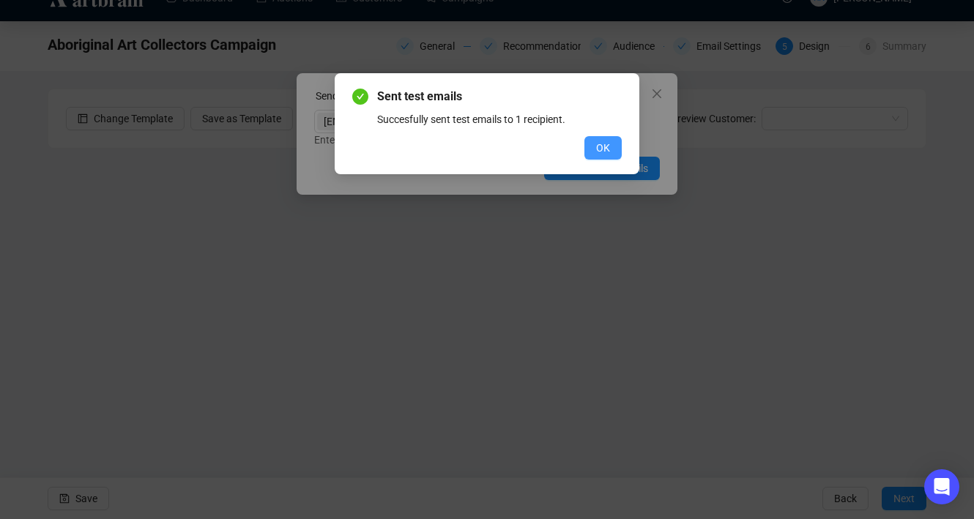
click at [602, 150] on span "OK" at bounding box center [603, 148] width 14 height 16
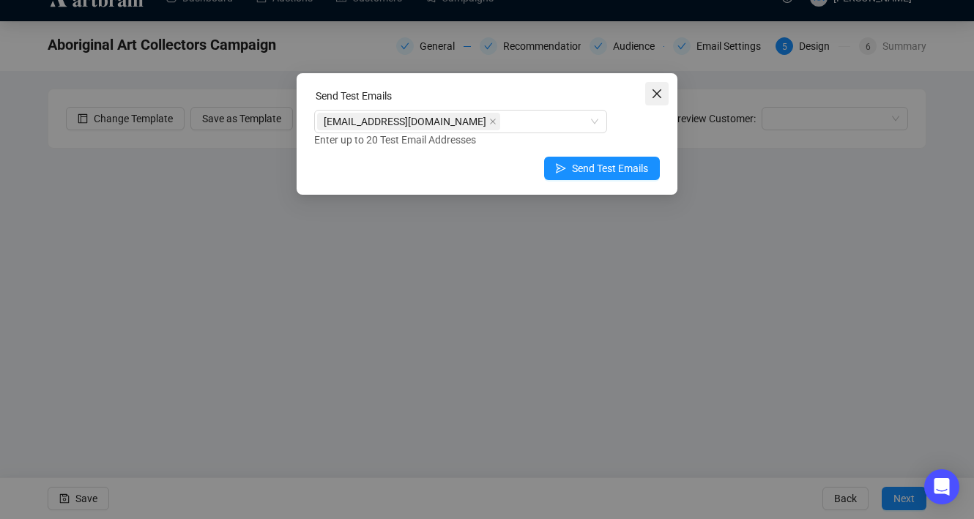
click at [662, 94] on icon "close" at bounding box center [657, 94] width 12 height 12
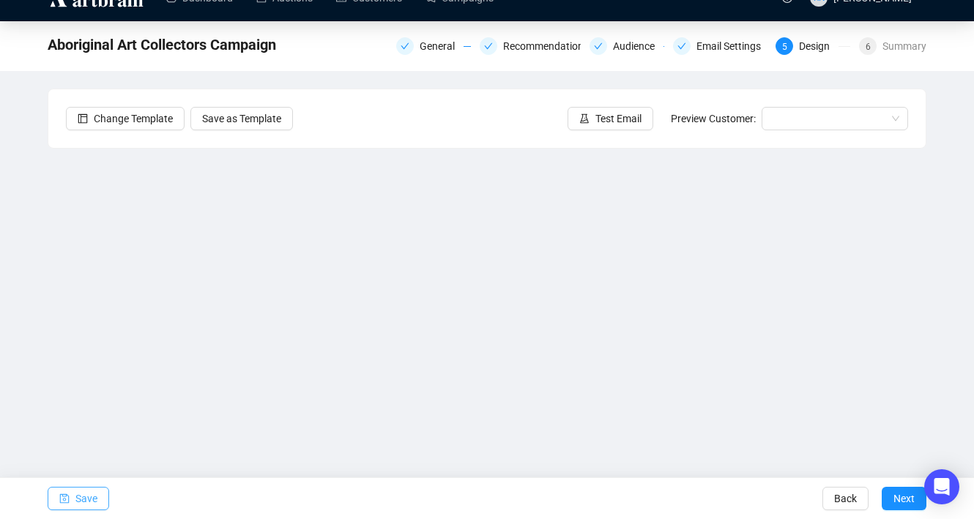
click at [84, 496] on span "Save" at bounding box center [86, 498] width 22 height 41
click at [70, 501] on button "Save" at bounding box center [79, 498] width 62 height 23
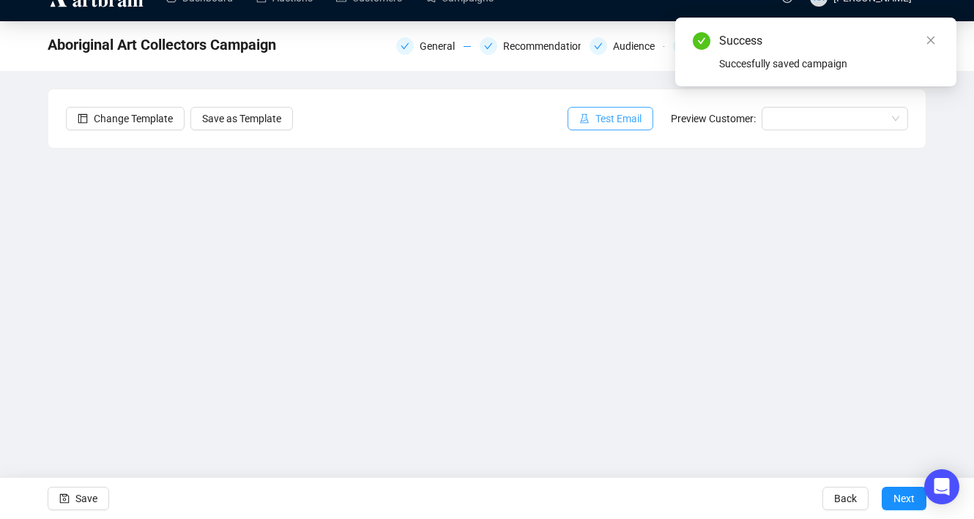
click at [603, 121] on span "Test Email" at bounding box center [618, 119] width 46 height 16
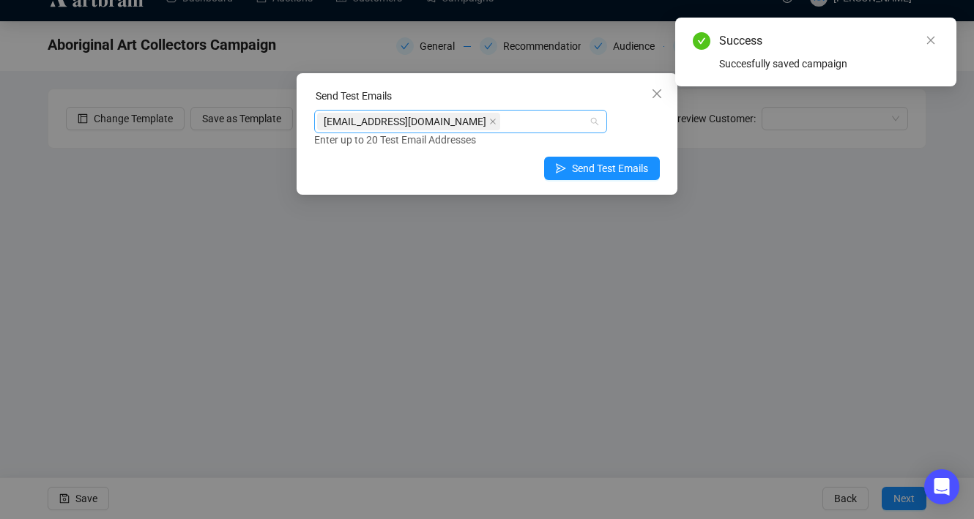
click at [506, 124] on div "[EMAIL_ADDRESS][DOMAIN_NAME]" at bounding box center [453, 121] width 272 height 21
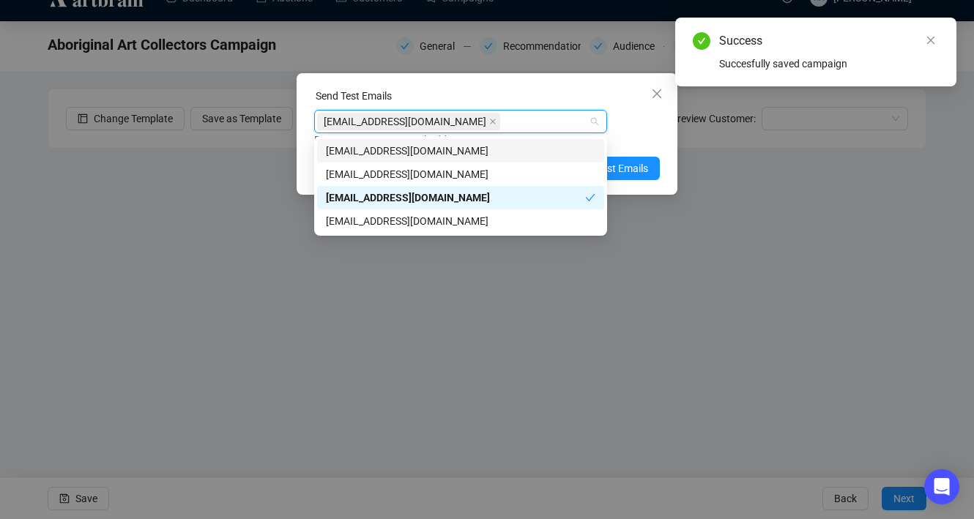
click at [645, 124] on div "[EMAIL_ADDRESS][DOMAIN_NAME] Enter up to 20 Test Email Addresses" at bounding box center [487, 129] width 346 height 38
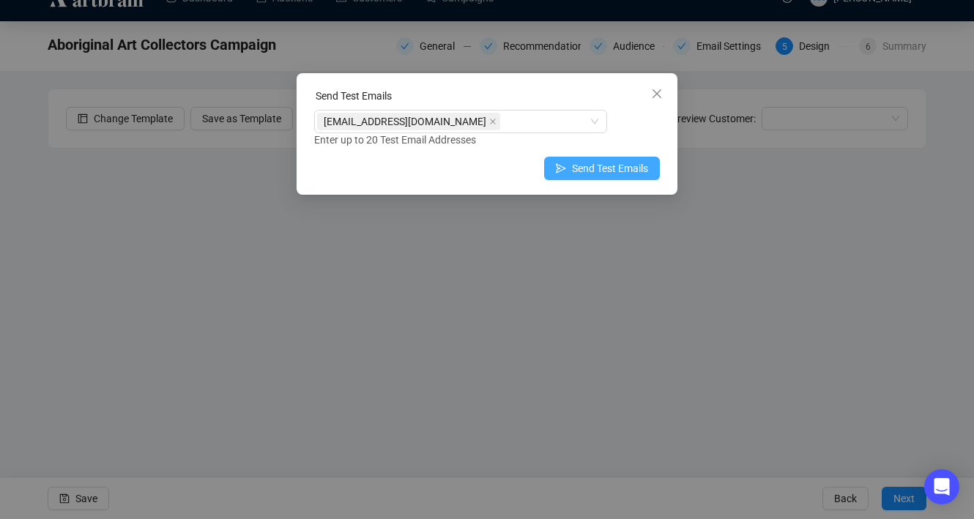
click at [597, 163] on span "Send Test Emails" at bounding box center [610, 168] width 76 height 16
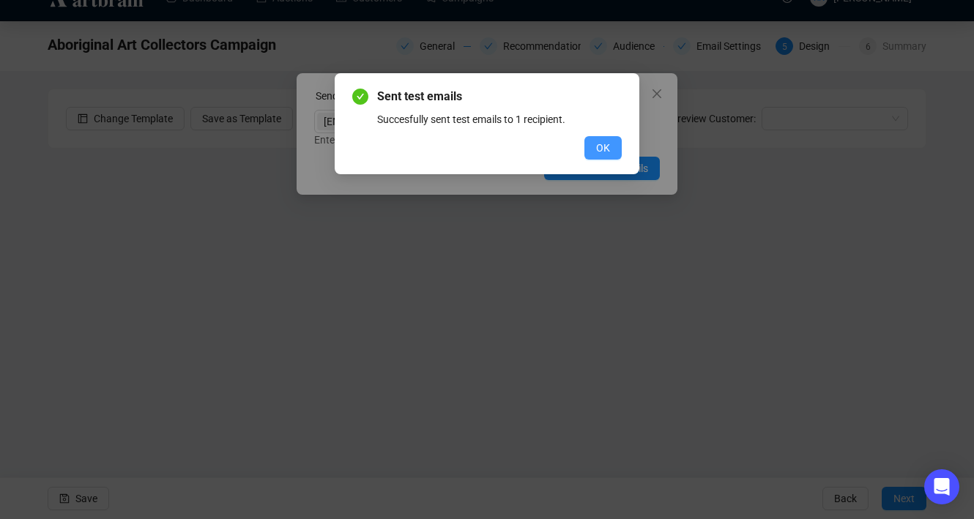
click at [597, 150] on span "OK" at bounding box center [603, 148] width 14 height 16
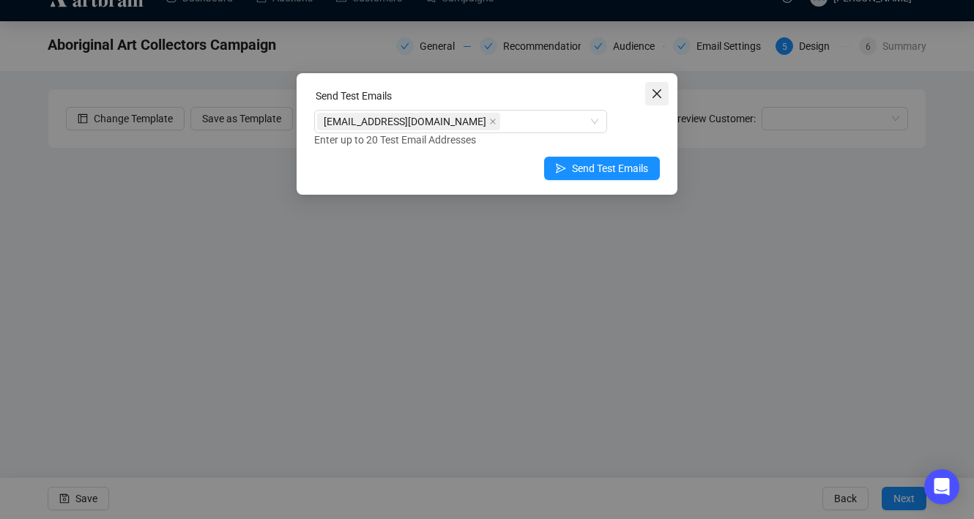
click at [659, 94] on icon "close" at bounding box center [657, 94] width 12 height 12
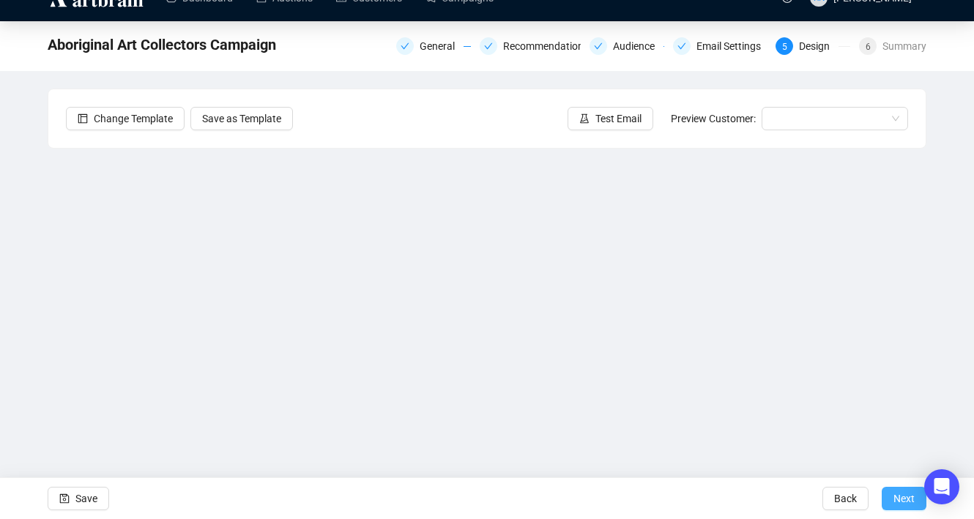
click at [898, 496] on span "Next" at bounding box center [903, 498] width 21 height 41
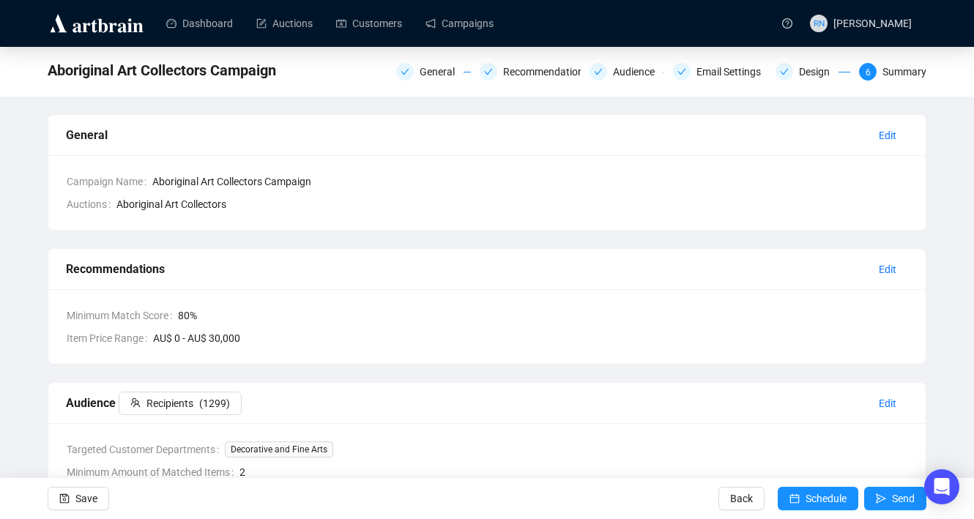
click at [624, 59] on div "General Recommendations Audience Email Settings Design 6 Summary" at bounding box center [661, 70] width 530 height 23
click at [624, 70] on div "Audience" at bounding box center [638, 72] width 51 height 18
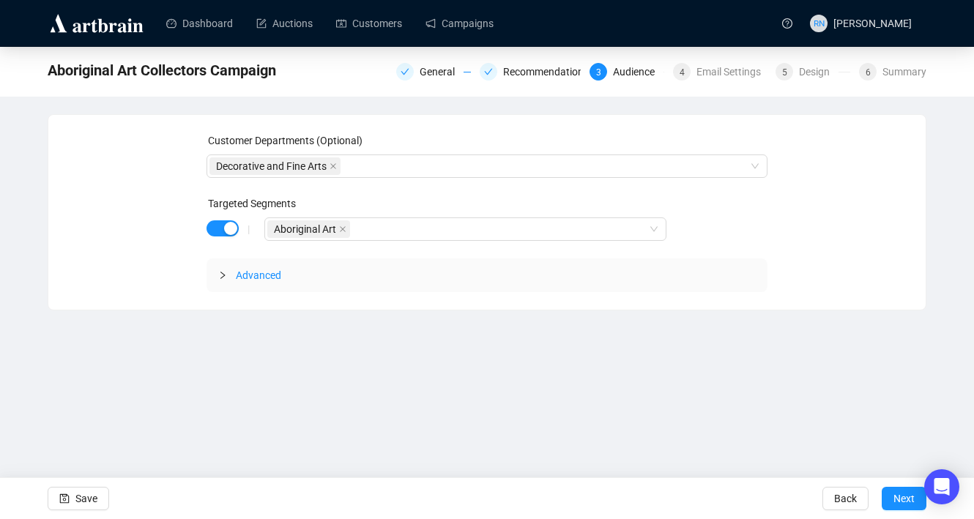
click at [234, 233] on div "|" at bounding box center [248, 229] width 31 height 12
click at [224, 228] on div "button" at bounding box center [230, 228] width 13 height 13
click at [97, 487] on span "Save" at bounding box center [86, 498] width 22 height 41
click at [906, 502] on span "Next" at bounding box center [903, 498] width 21 height 41
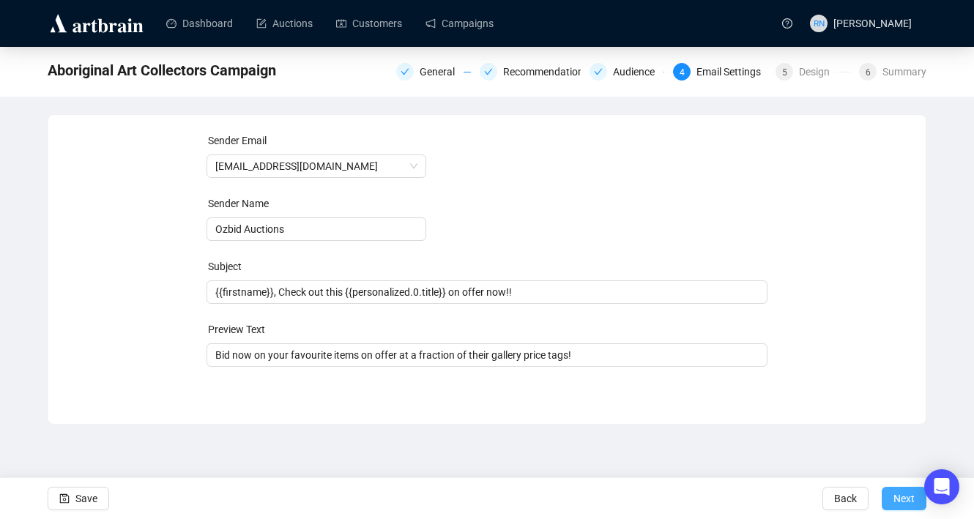
click at [906, 502] on span "Next" at bounding box center [903, 498] width 21 height 41
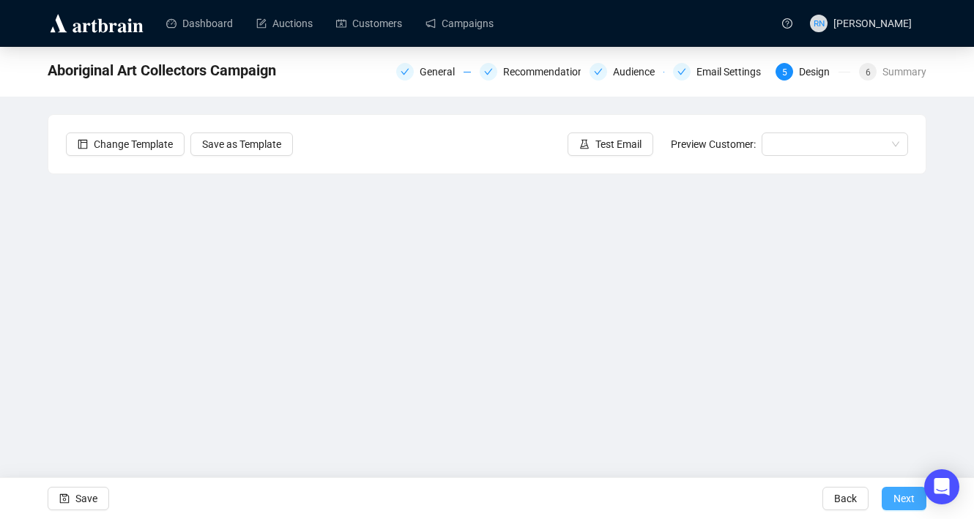
click at [906, 502] on span "Next" at bounding box center [903, 498] width 21 height 41
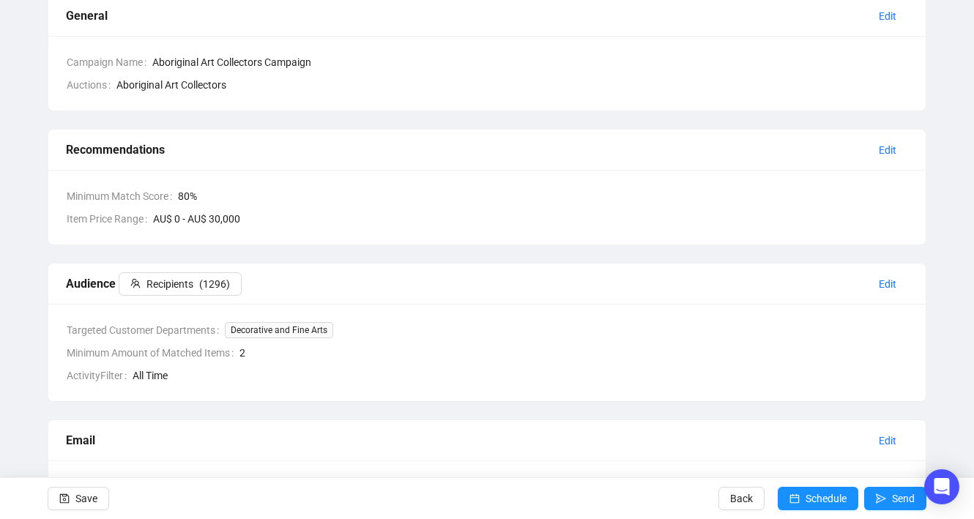
scroll to position [91, 0]
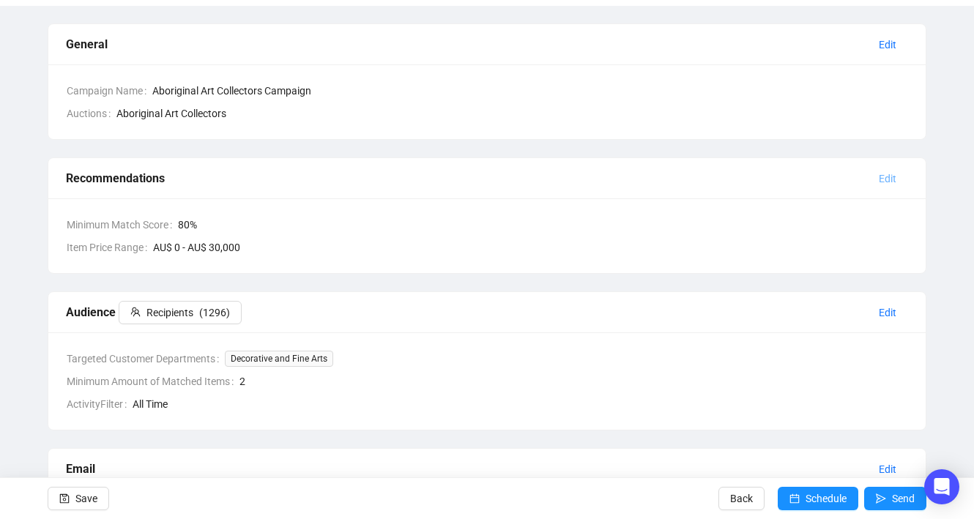
click at [887, 180] on span "Edit" at bounding box center [888, 179] width 18 height 16
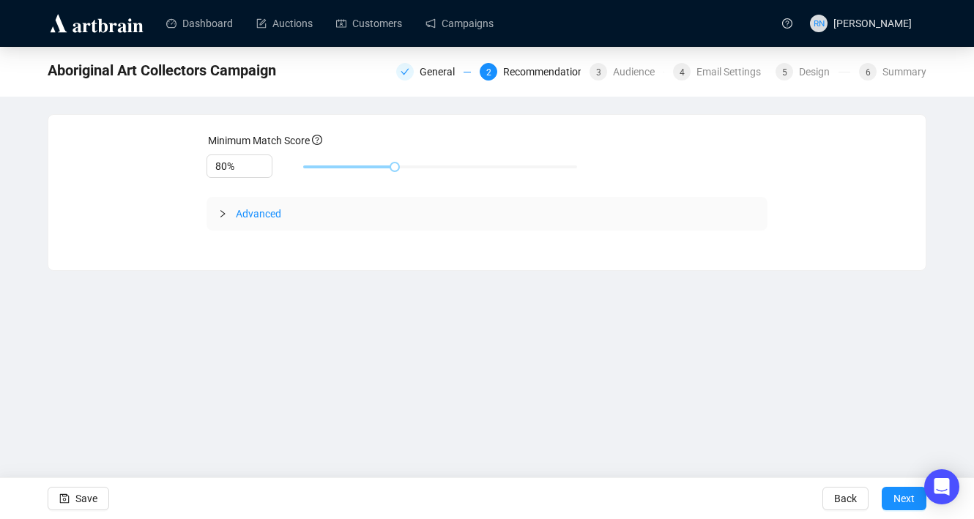
click at [258, 215] on span "Advanced" at bounding box center [258, 214] width 45 height 12
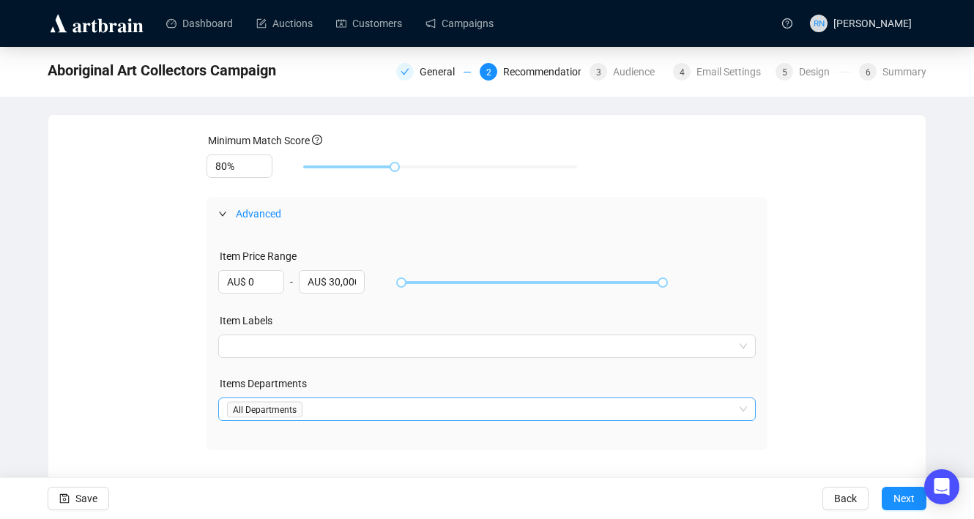
click at [329, 414] on div at bounding box center [479, 409] width 517 height 21
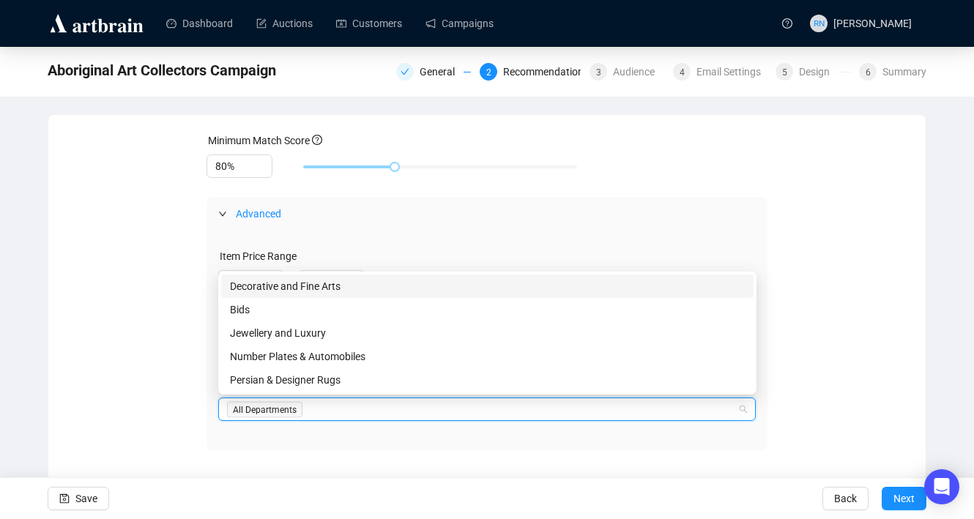
click at [162, 428] on div "Minimum Match Score 80% Advanced Item Price Range AU$ 0 - AU$ 30,000 Item Label…" at bounding box center [487, 292] width 842 height 318
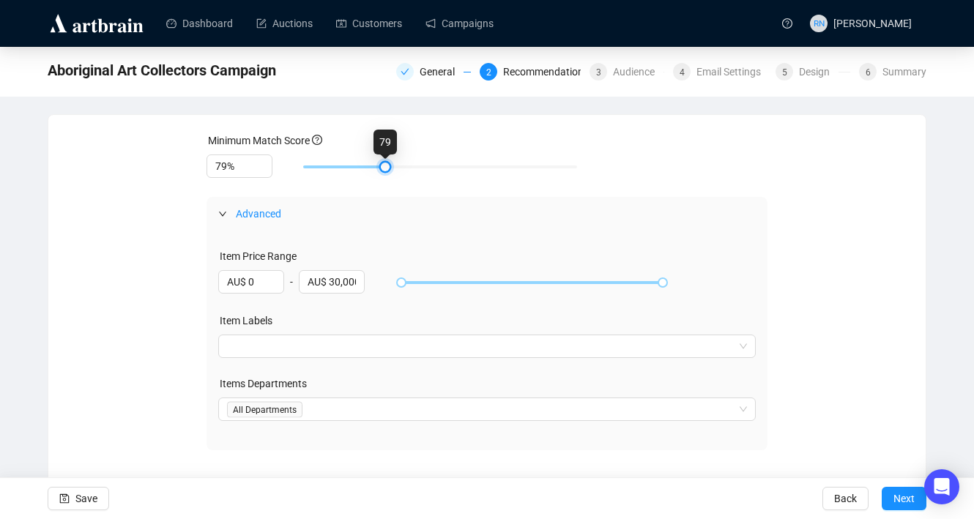
type input "80%"
drag, startPoint x: 390, startPoint y: 168, endPoint x: 386, endPoint y: 175, distance: 7.9
click at [386, 175] on div at bounding box center [439, 166] width 280 height 25
click at [425, 192] on form "Minimum Match Score 80% Advanced Item Price Range AU$ 0 - AU$ 30,000 Item Label…" at bounding box center [487, 292] width 562 height 318
click at [100, 502] on button "Save" at bounding box center [79, 498] width 62 height 23
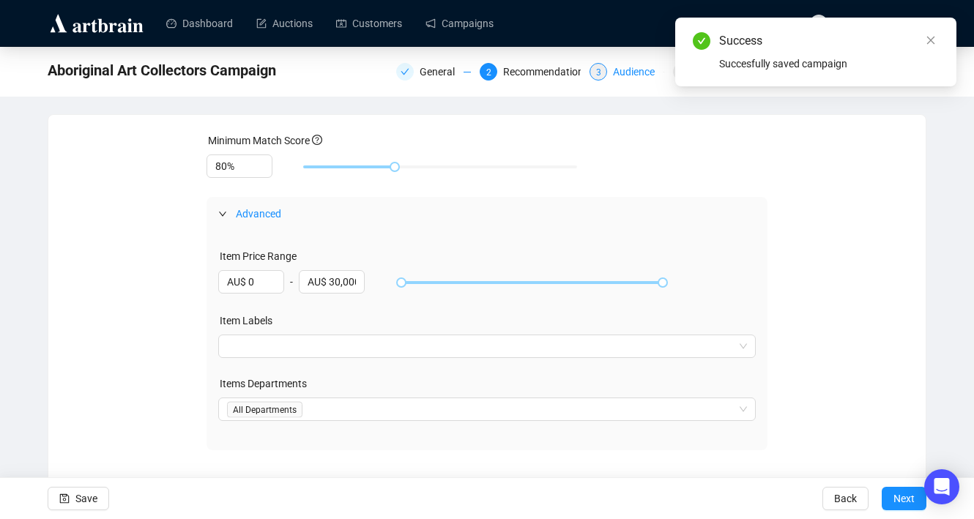
click at [627, 72] on div "Audience" at bounding box center [638, 72] width 51 height 18
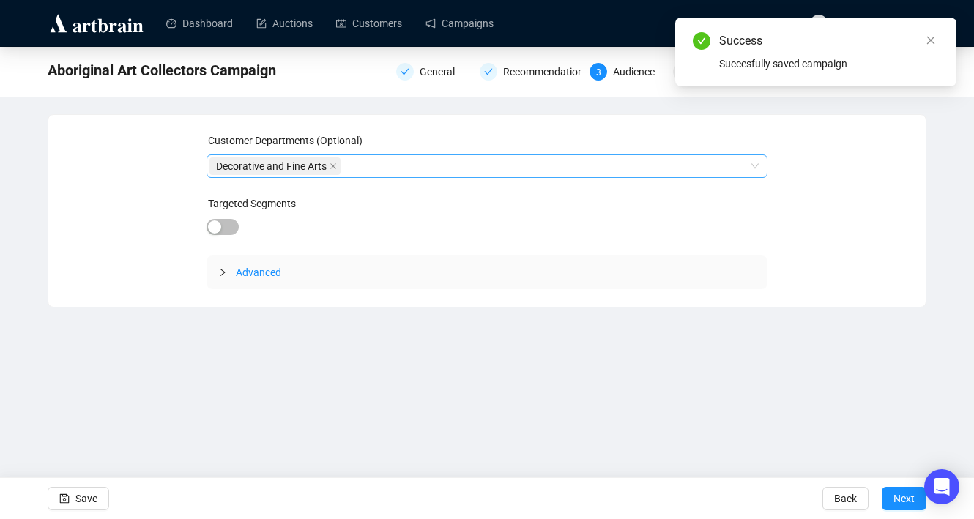
click at [393, 168] on div "Decorative and Fine Arts" at bounding box center [479, 166] width 540 height 21
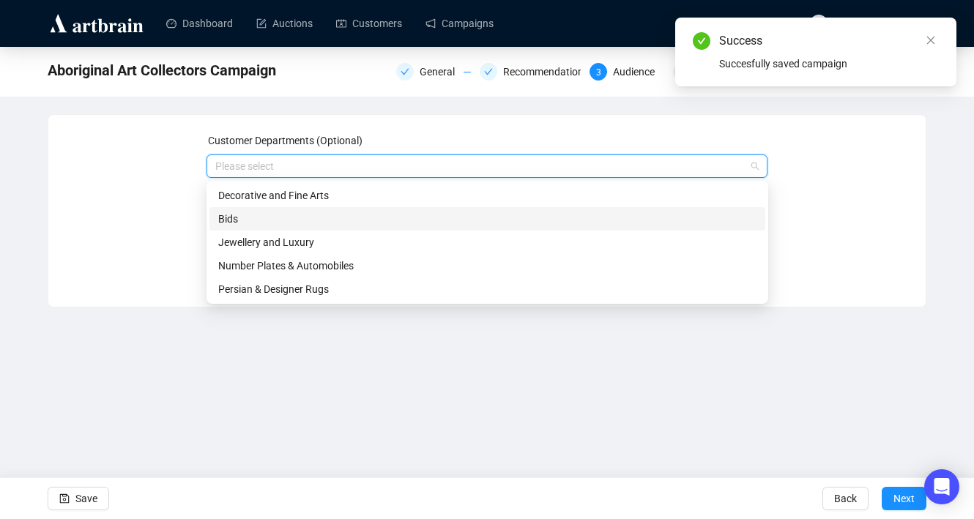
click at [117, 256] on div "Customer Departments (Optional) Please select Targeted Segments Advanced" at bounding box center [487, 211] width 842 height 157
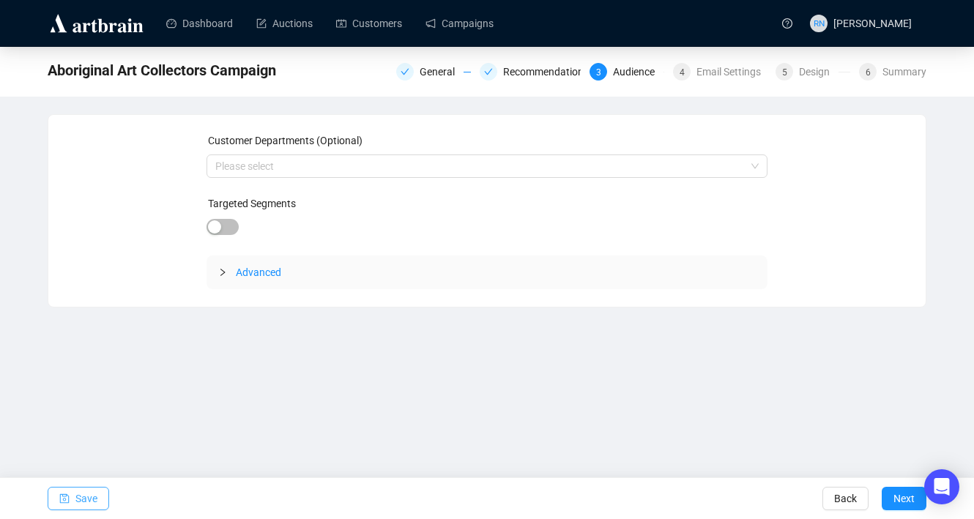
click at [83, 508] on span "Save" at bounding box center [86, 498] width 22 height 41
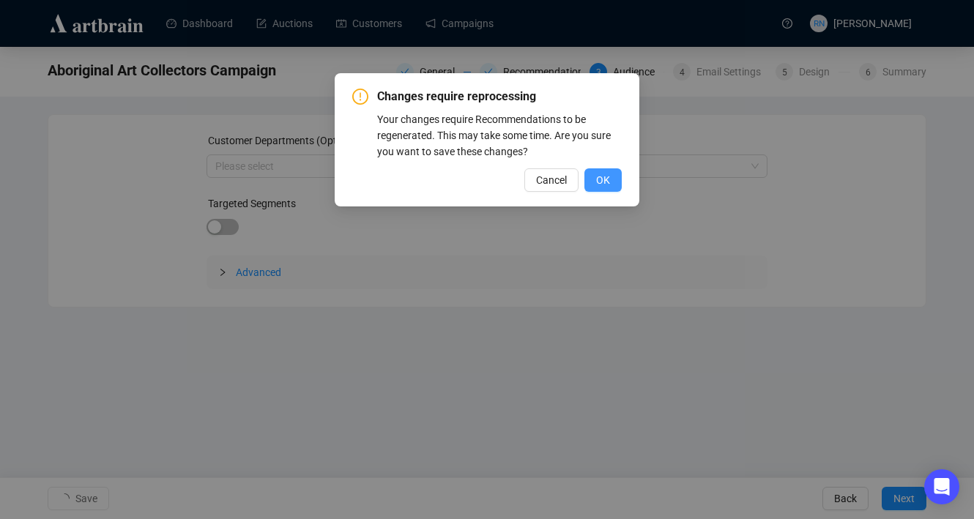
click at [608, 182] on span "OK" at bounding box center [603, 180] width 14 height 16
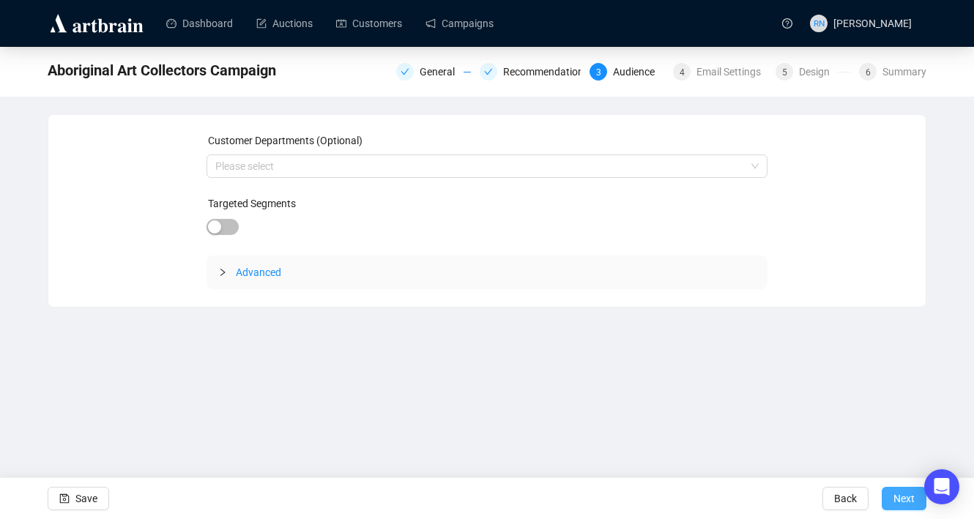
click at [902, 503] on span "Next" at bounding box center [903, 498] width 21 height 41
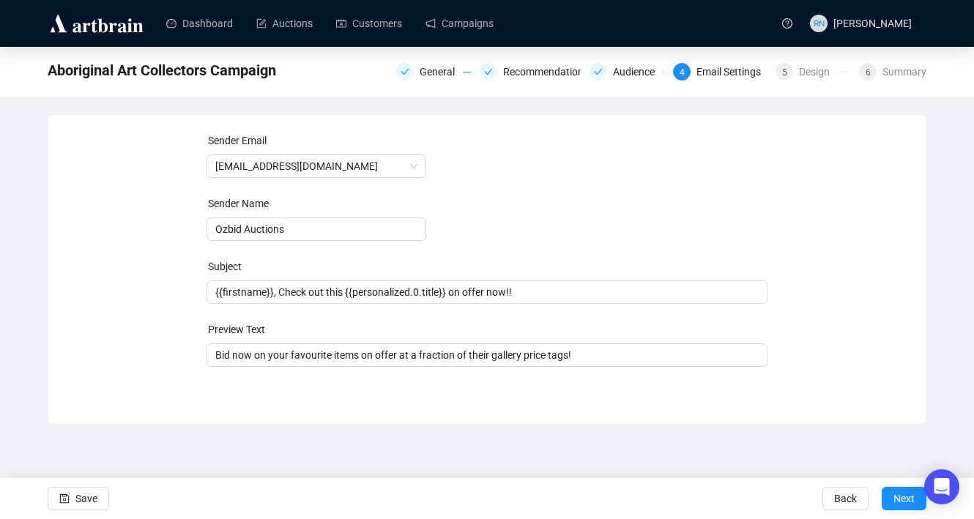
click at [902, 503] on span "Next" at bounding box center [903, 498] width 21 height 41
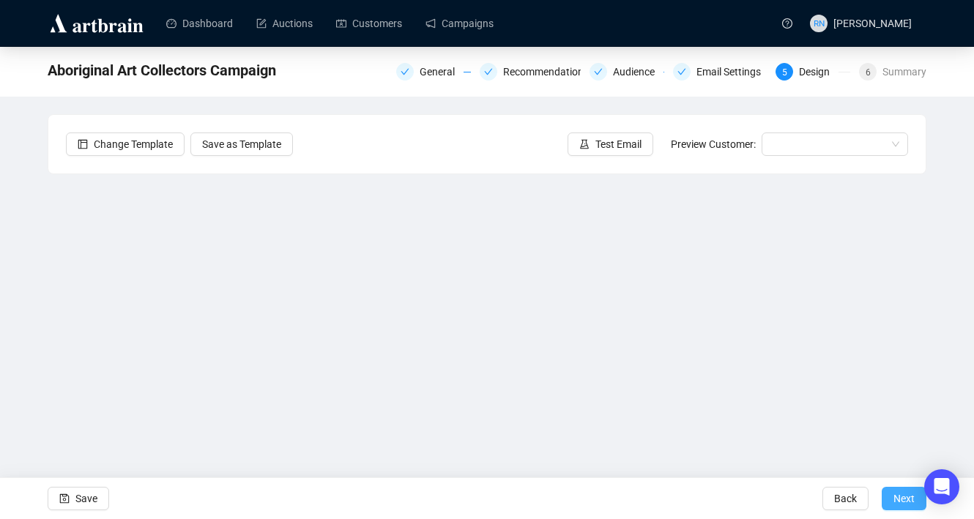
click at [898, 499] on span "Next" at bounding box center [903, 498] width 21 height 41
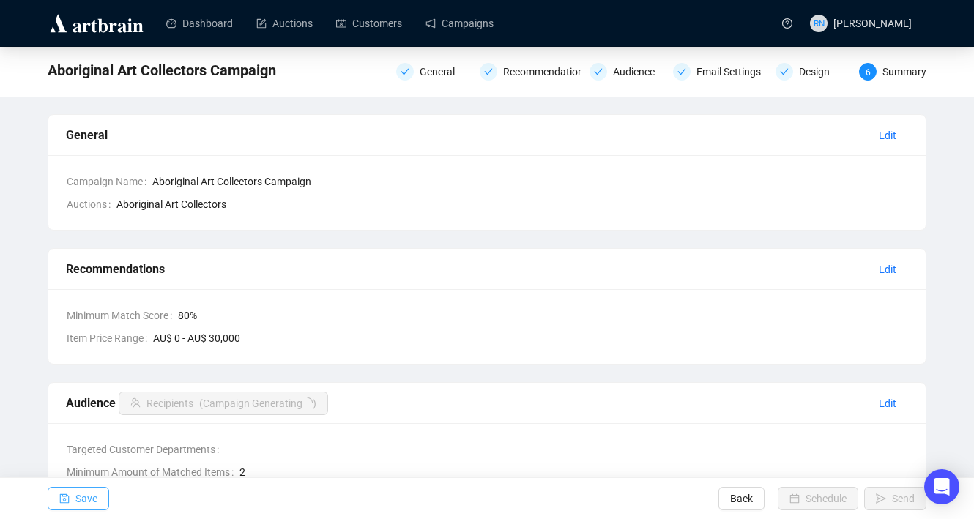
click at [76, 496] on span "Save" at bounding box center [86, 498] width 22 height 41
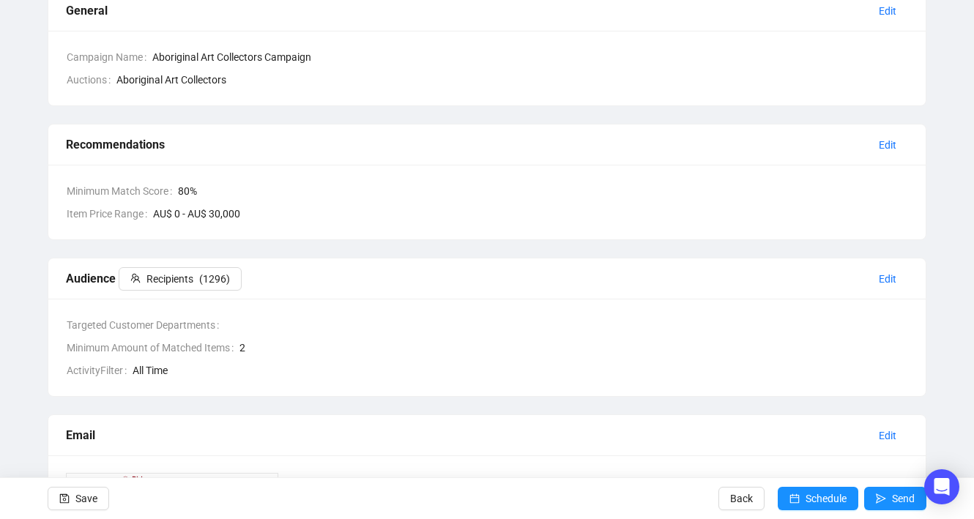
scroll to position [126, 0]
click at [884, 272] on span "Edit" at bounding box center [888, 277] width 18 height 16
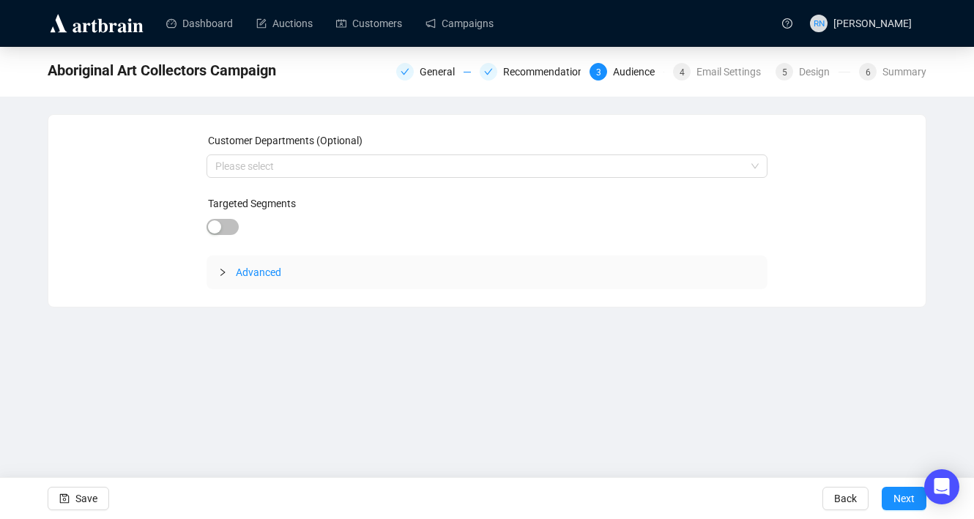
click at [258, 275] on span "Advanced" at bounding box center [258, 273] width 45 height 12
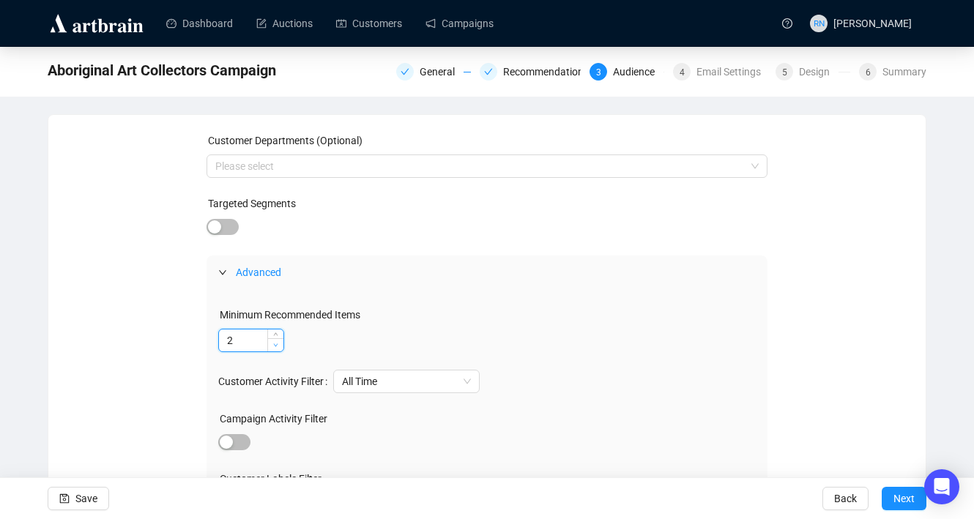
type input "1"
click at [267, 350] on span "Decrease Value" at bounding box center [275, 344] width 16 height 13
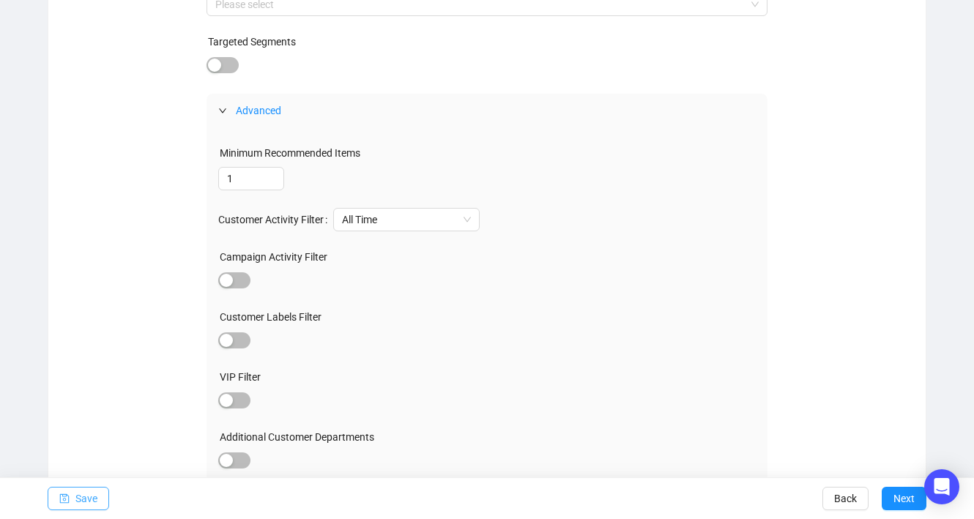
click at [89, 498] on span "Save" at bounding box center [86, 498] width 22 height 41
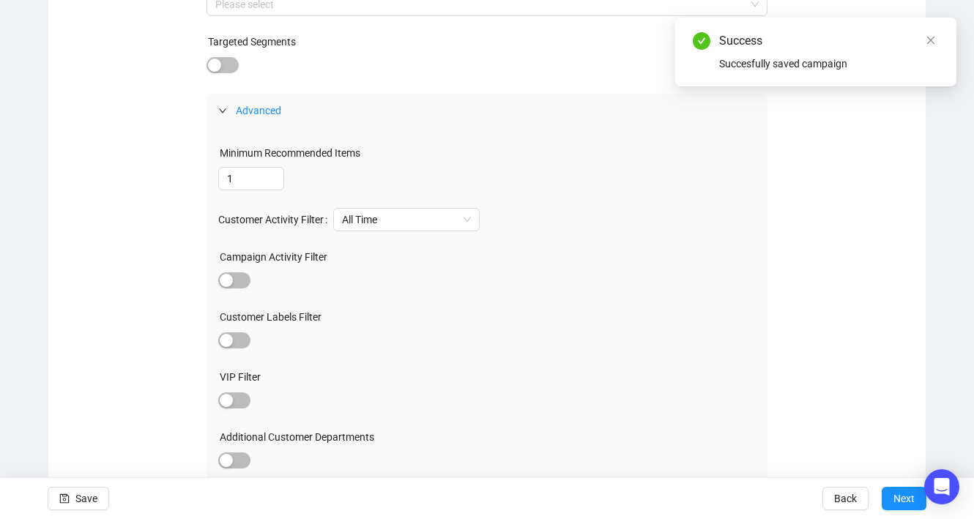
scroll to position [0, 0]
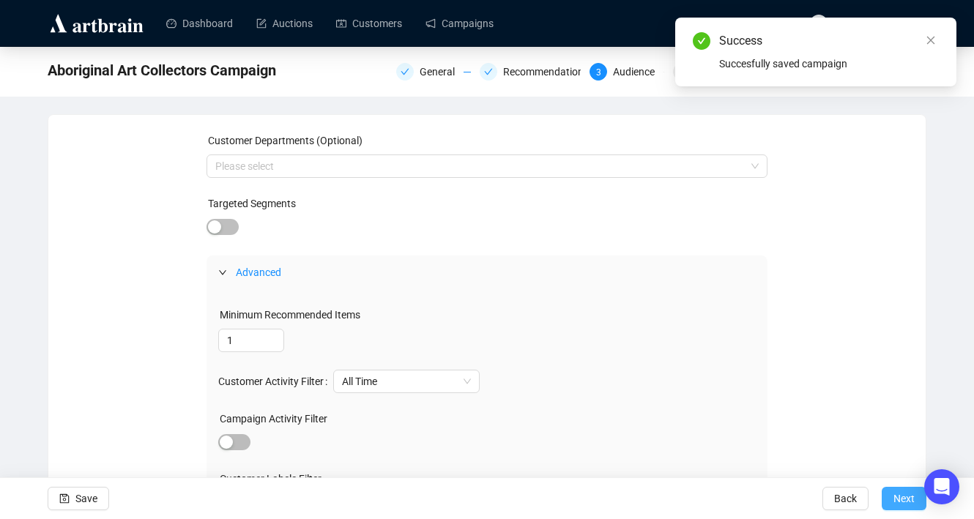
click at [900, 499] on span "Next" at bounding box center [903, 498] width 21 height 41
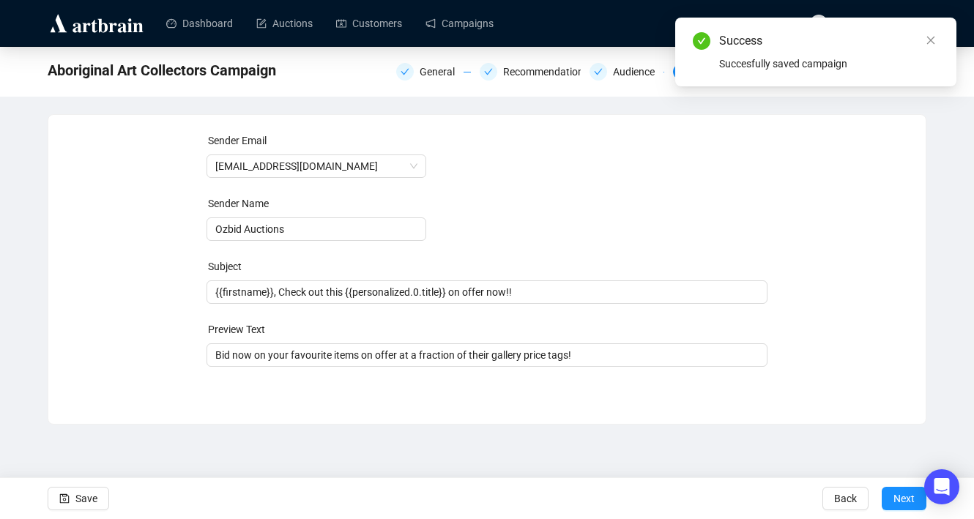
click at [900, 499] on span "Next" at bounding box center [903, 498] width 21 height 41
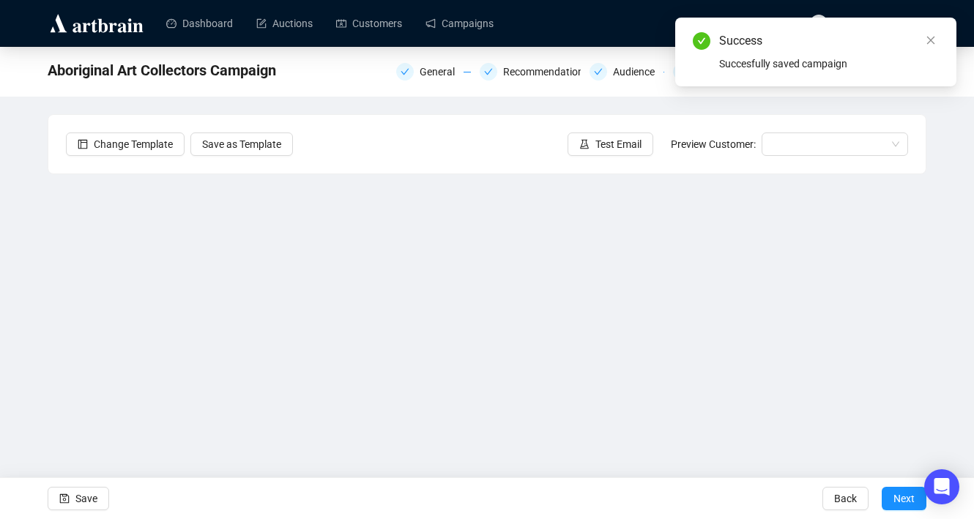
click at [900, 499] on span "Next" at bounding box center [903, 498] width 21 height 41
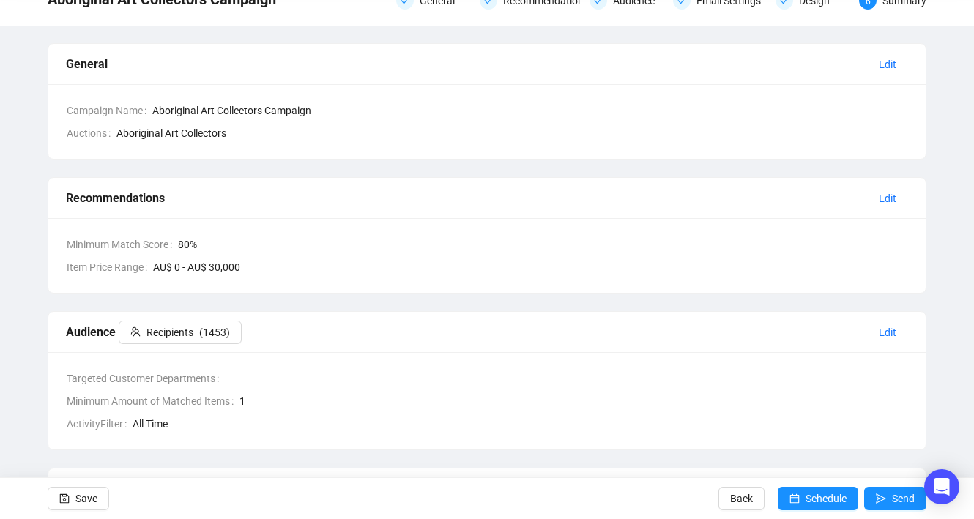
scroll to position [73, 0]
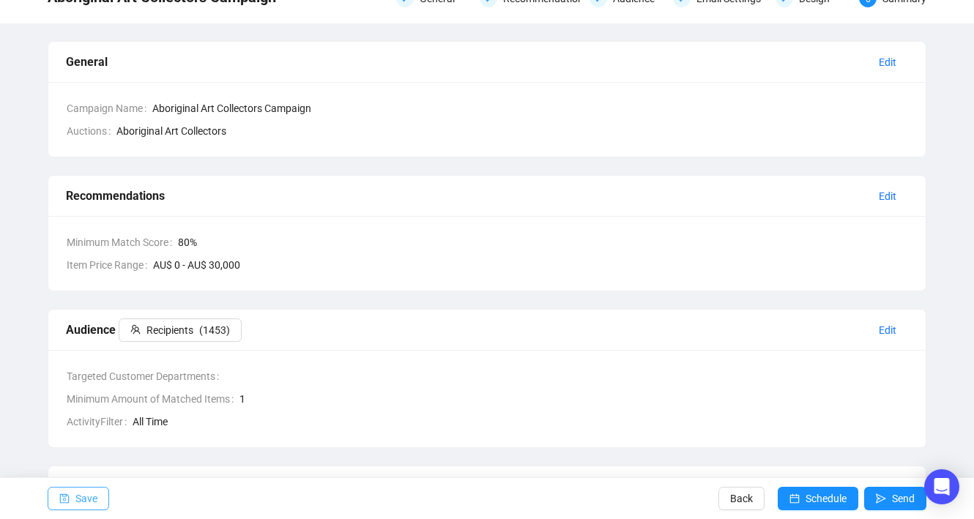
click at [100, 492] on button "Save" at bounding box center [79, 498] width 62 height 23
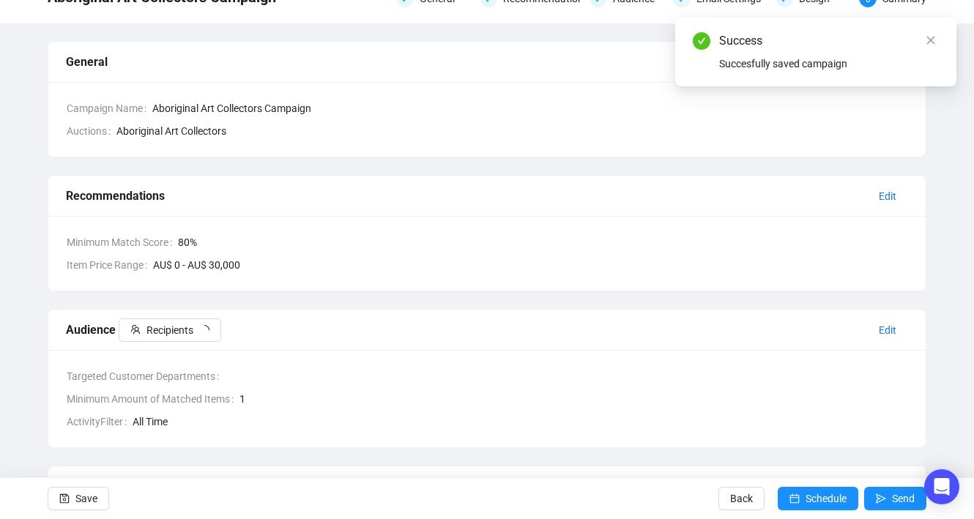
scroll to position [0, 0]
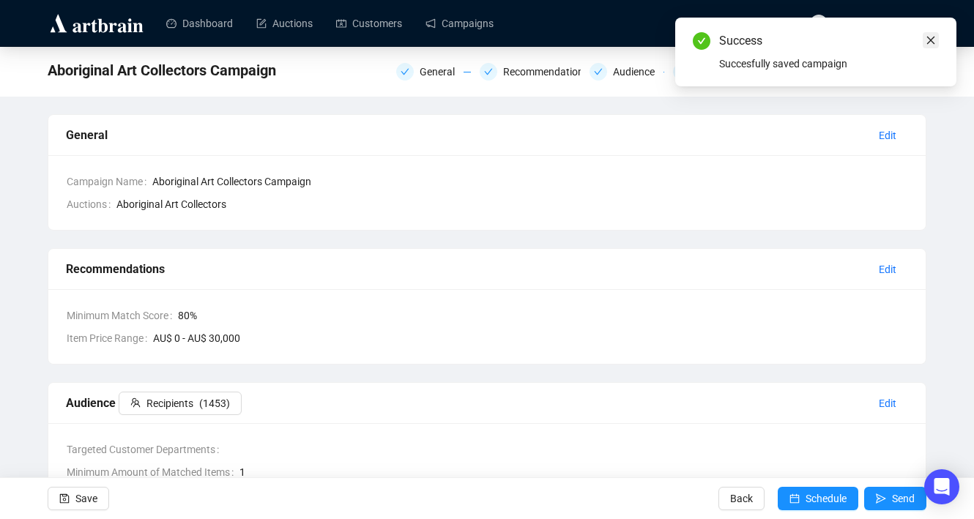
click at [931, 40] on icon "close" at bounding box center [930, 40] width 10 height 10
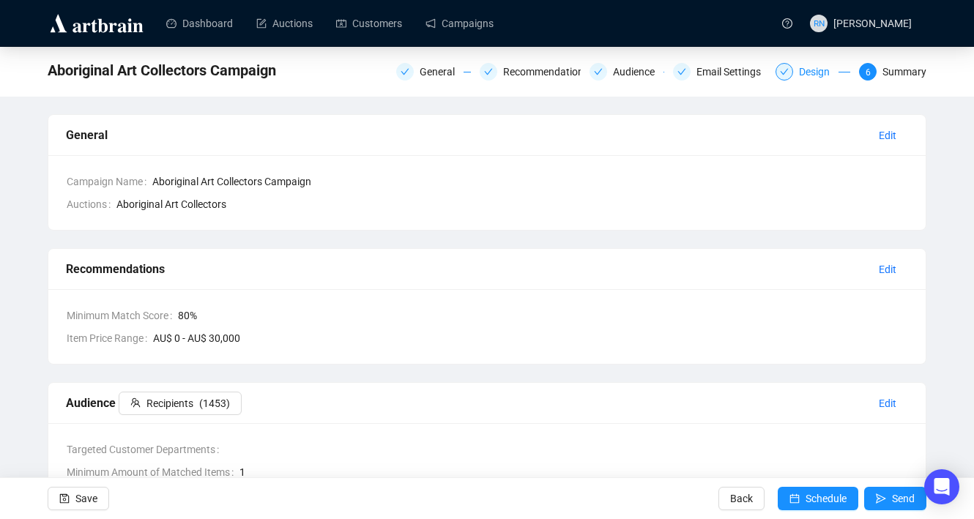
click at [807, 71] on div "Design" at bounding box center [819, 72] width 40 height 18
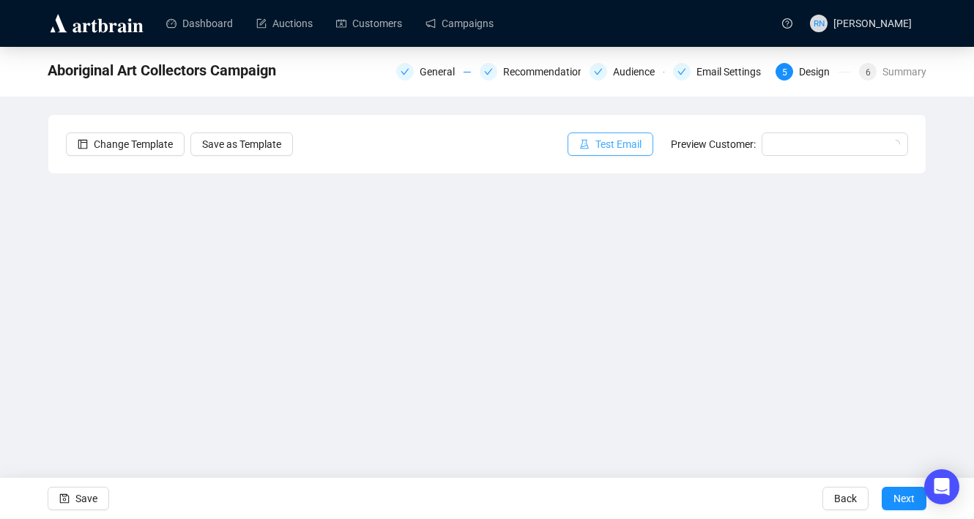
click at [616, 147] on span "Test Email" at bounding box center [618, 144] width 46 height 16
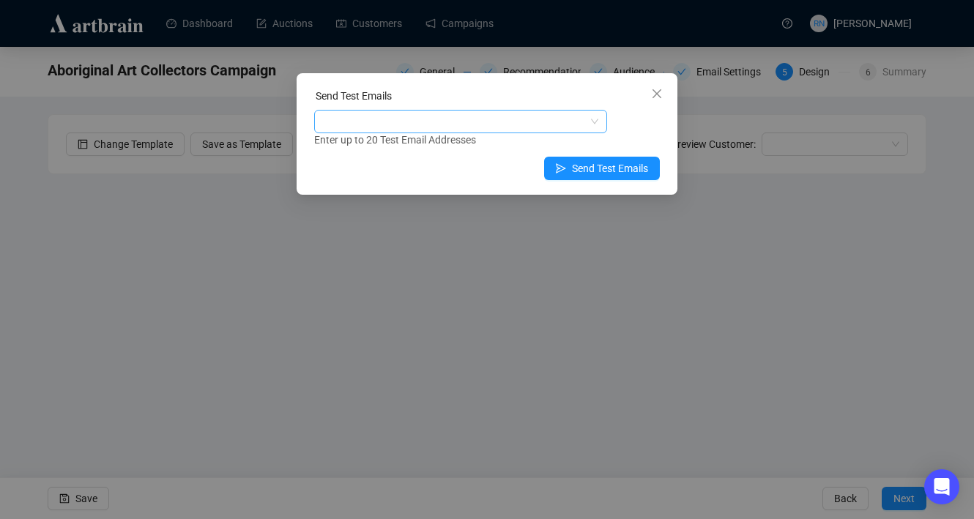
click at [353, 122] on div at bounding box center [453, 121] width 272 height 21
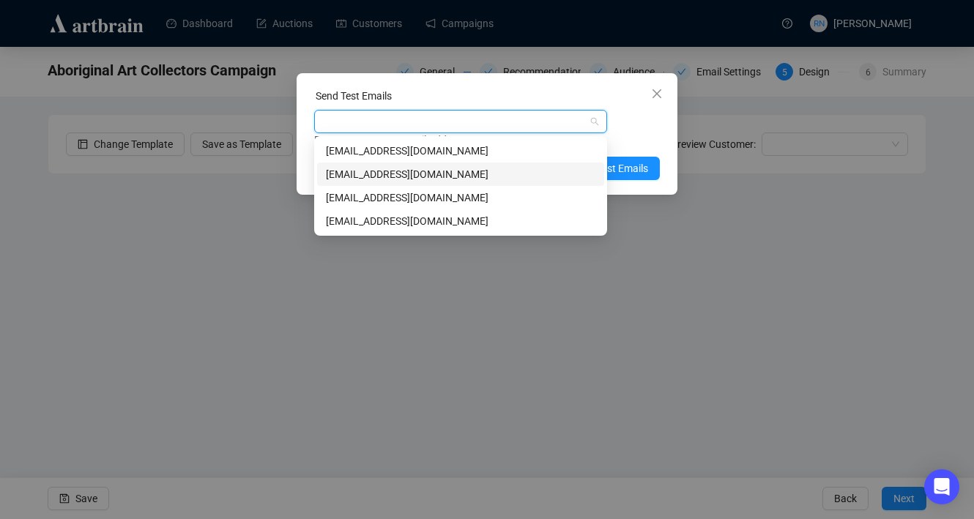
click at [381, 175] on div "[EMAIL_ADDRESS][DOMAIN_NAME]" at bounding box center [460, 174] width 269 height 16
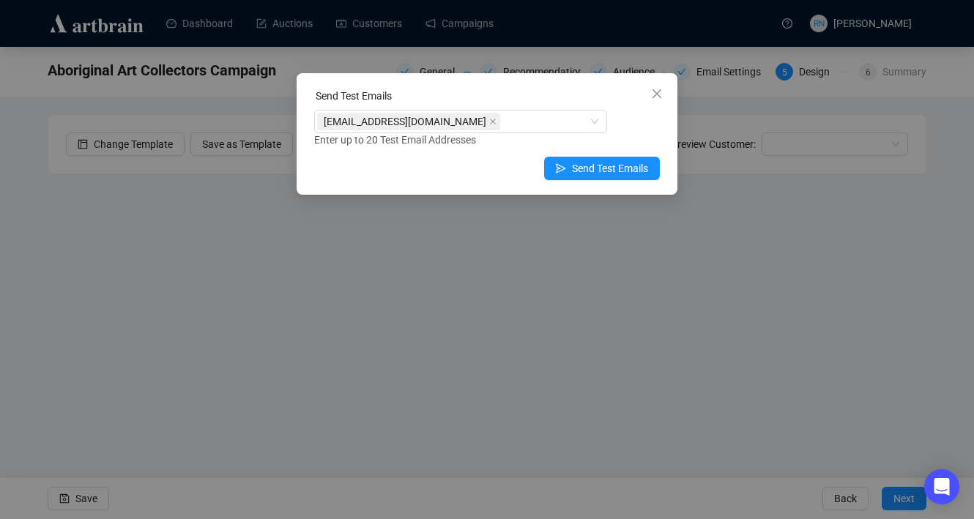
click at [634, 134] on div "Enter up to 20 Test Email Addresses" at bounding box center [487, 140] width 346 height 17
click at [575, 174] on span "Send Test Emails" at bounding box center [610, 168] width 76 height 16
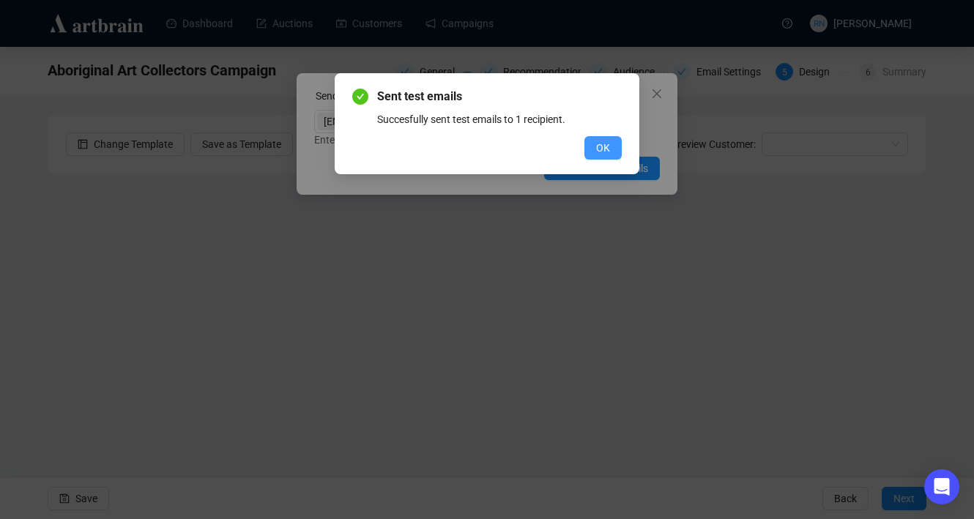
click at [602, 149] on span "OK" at bounding box center [603, 148] width 14 height 16
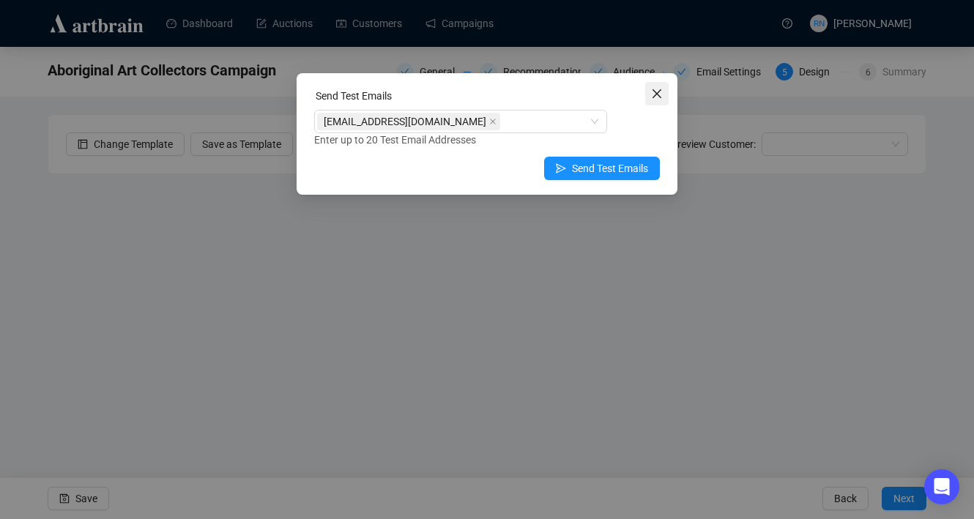
click at [661, 98] on icon "close" at bounding box center [657, 94] width 12 height 12
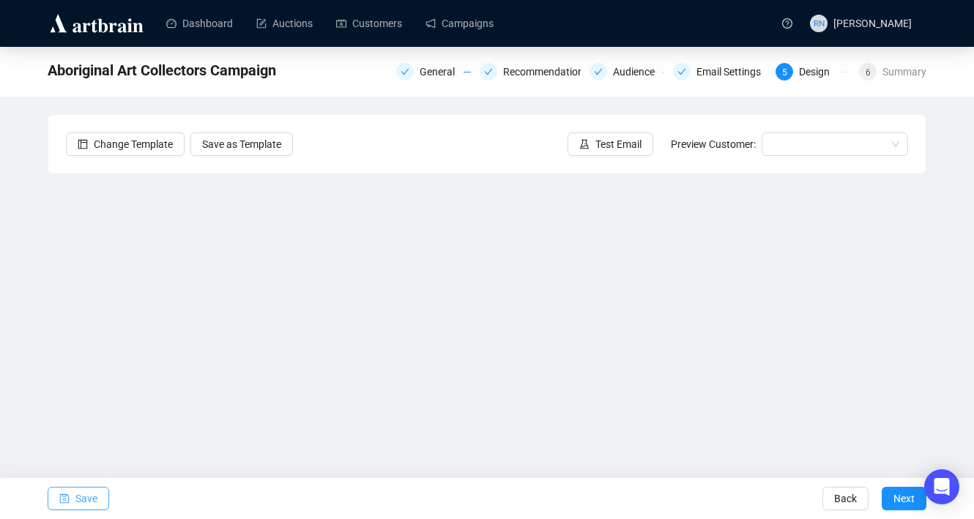
click at [83, 507] on span "Save" at bounding box center [86, 498] width 22 height 41
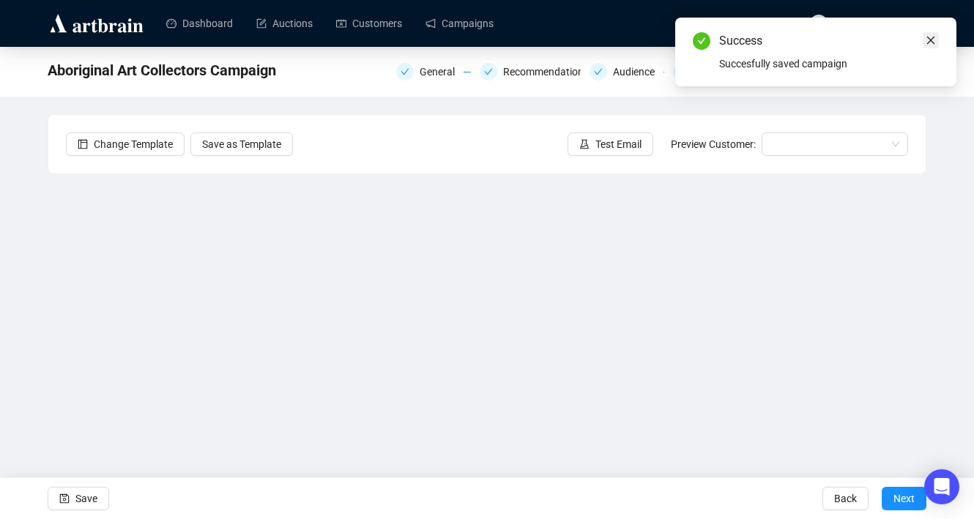
click at [930, 38] on icon "close" at bounding box center [930, 40] width 10 height 10
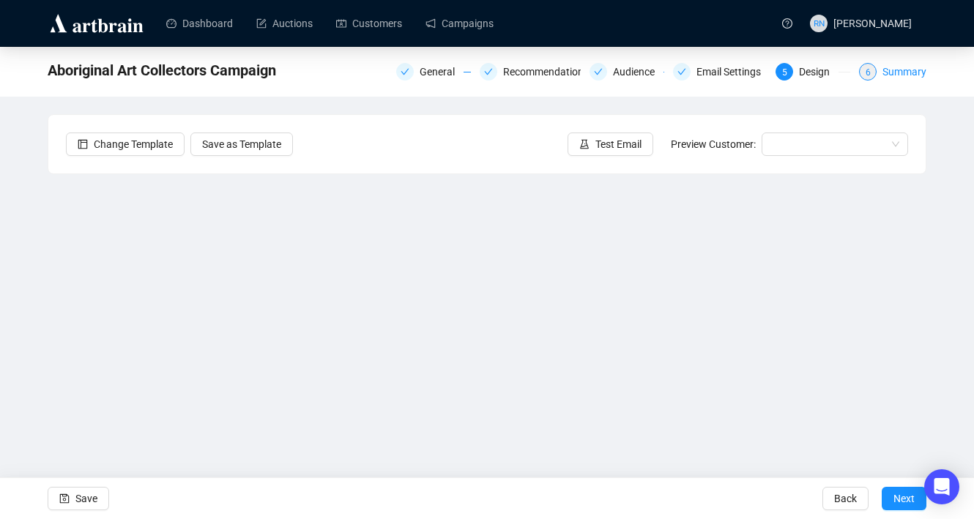
click at [892, 72] on div "Summary" at bounding box center [904, 72] width 44 height 18
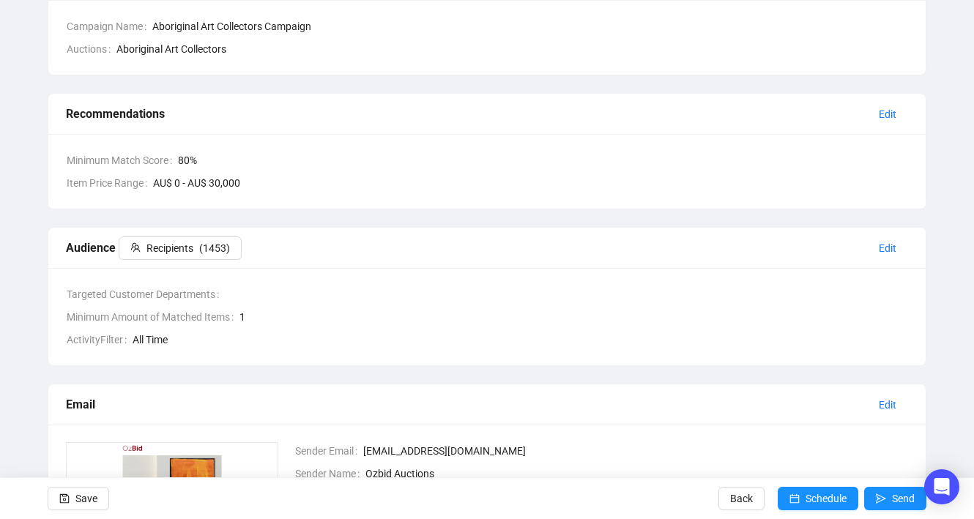
scroll to position [157, 0]
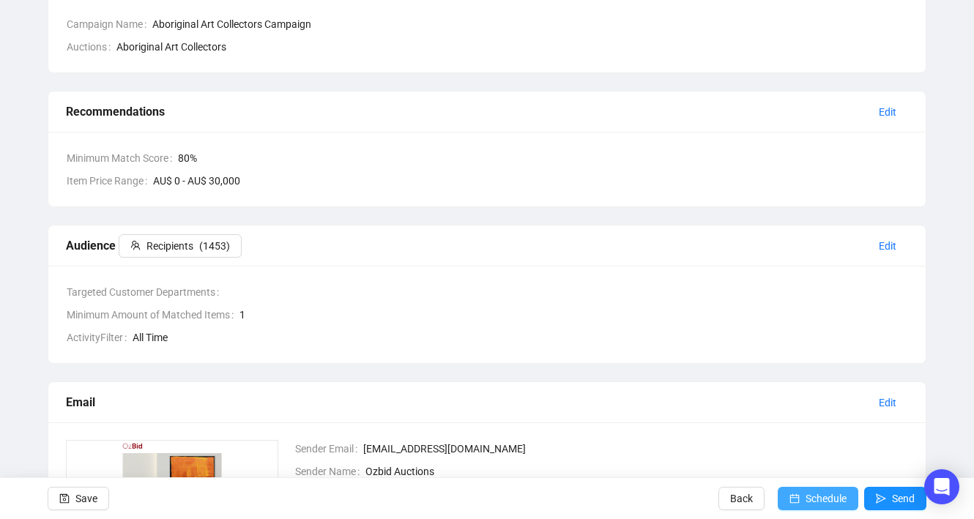
click at [830, 495] on span "Schedule" at bounding box center [825, 498] width 41 height 41
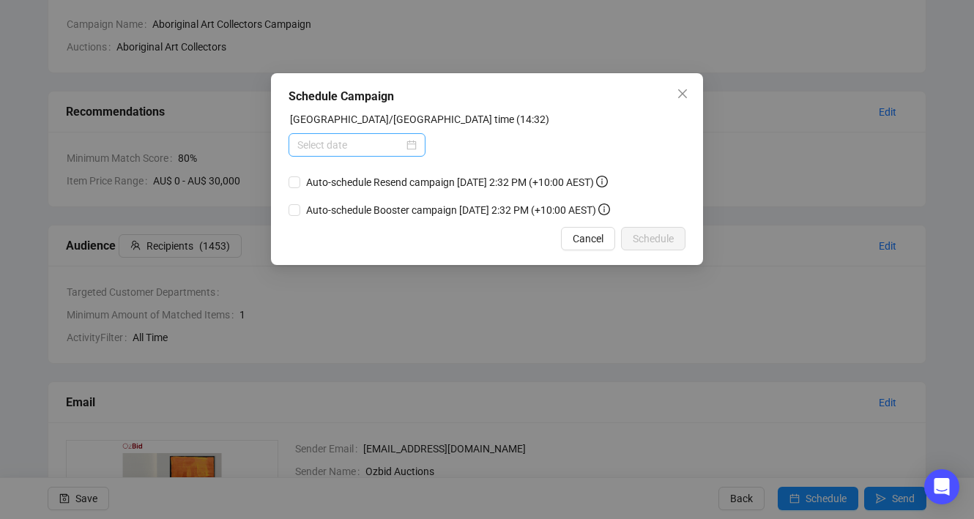
click at [406, 144] on div at bounding box center [356, 145] width 119 height 16
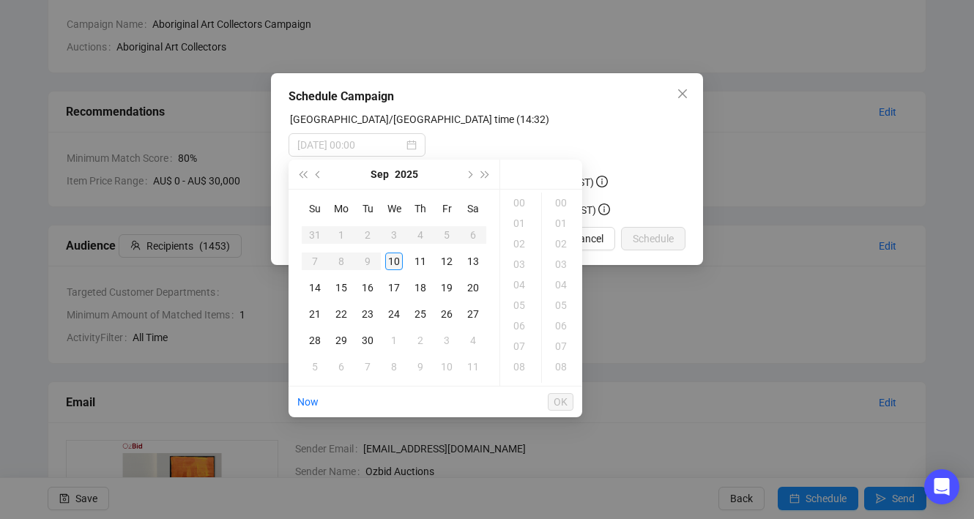
click at [393, 264] on div "10" at bounding box center [394, 262] width 18 height 18
click at [517, 202] on div "15" at bounding box center [520, 203] width 35 height 21
click at [564, 264] on div "03" at bounding box center [562, 264] width 35 height 21
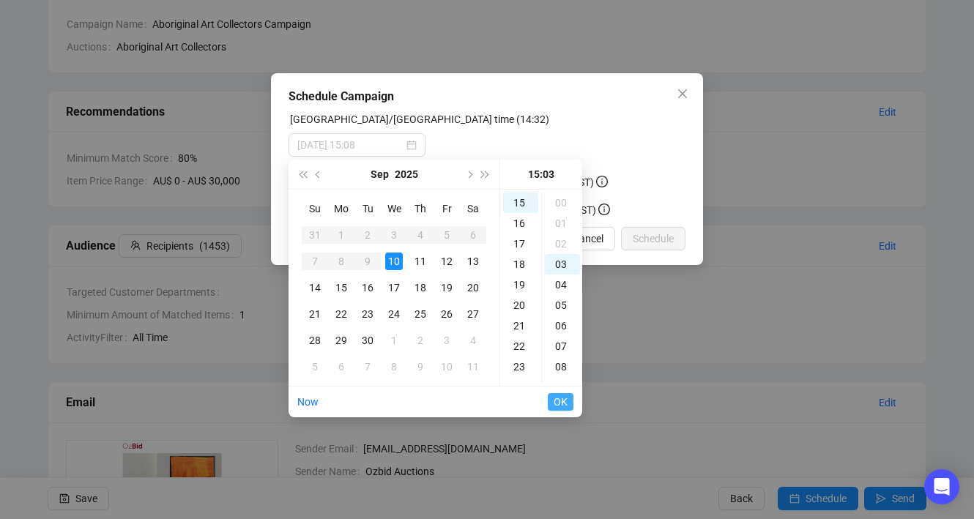
type input "[DATE] 15:03"
click at [560, 399] on span "OK" at bounding box center [561, 402] width 14 height 28
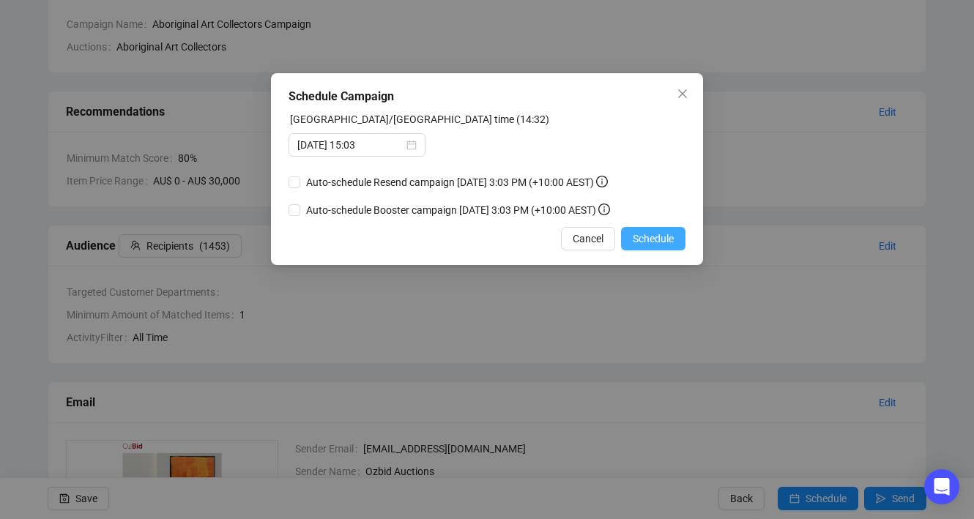
click at [654, 247] on span "Schedule" at bounding box center [653, 239] width 41 height 16
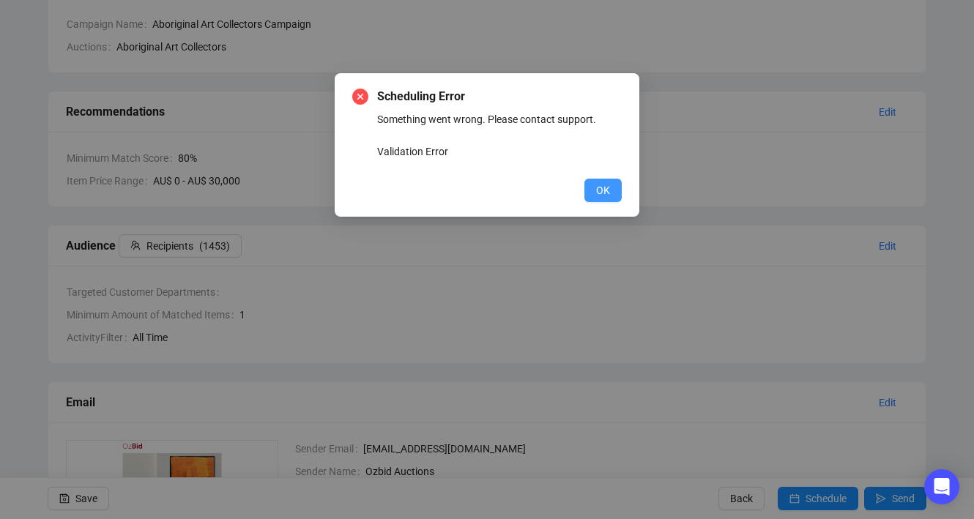
click at [609, 198] on button "OK" at bounding box center [602, 190] width 37 height 23
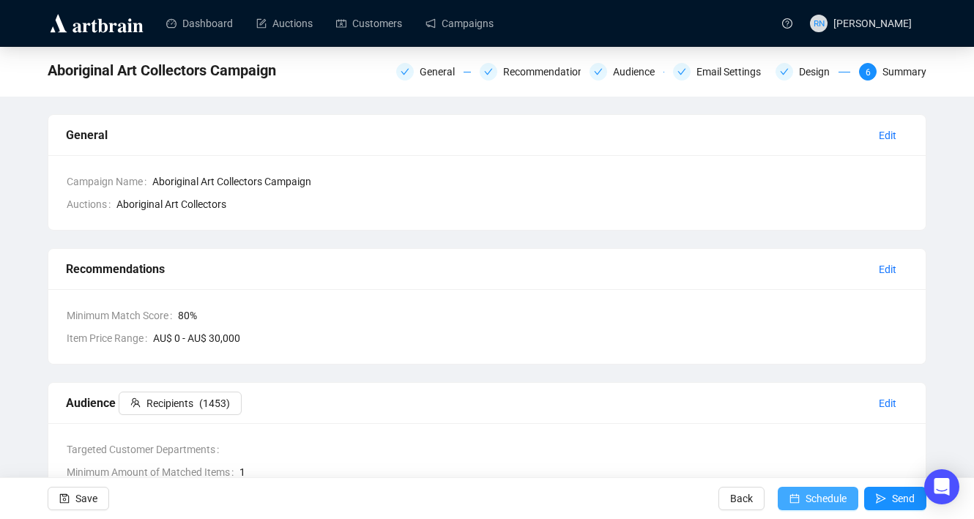
click at [808, 495] on span "Schedule" at bounding box center [825, 498] width 41 height 41
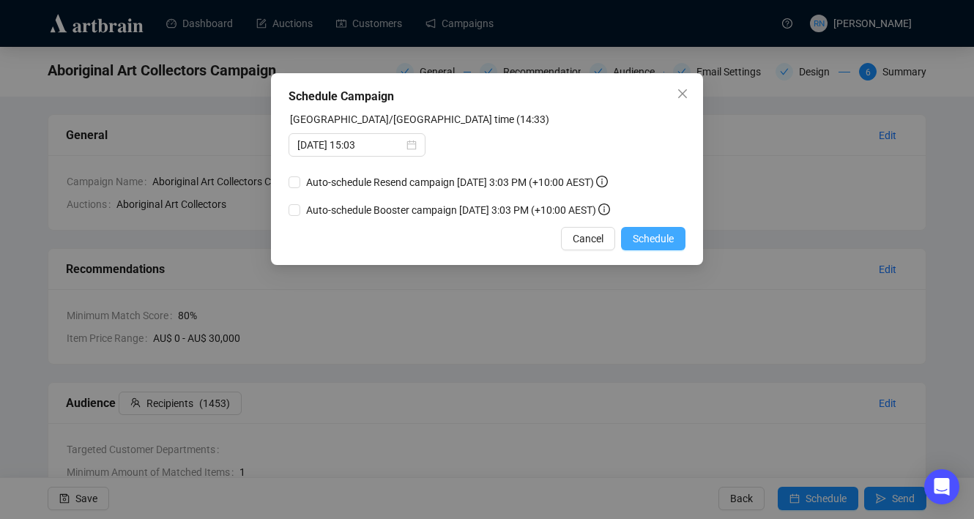
click at [652, 247] on span "Schedule" at bounding box center [653, 239] width 41 height 16
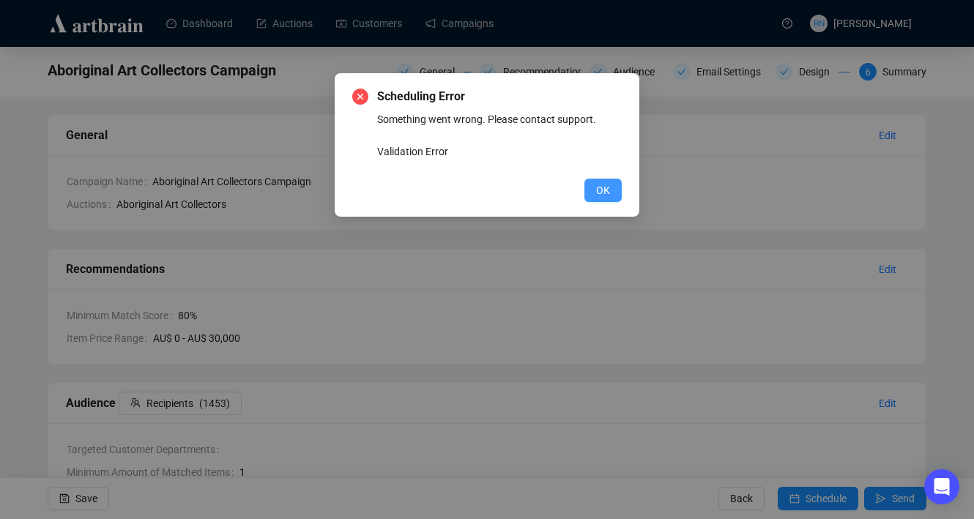
click at [601, 188] on span "OK" at bounding box center [603, 190] width 14 height 16
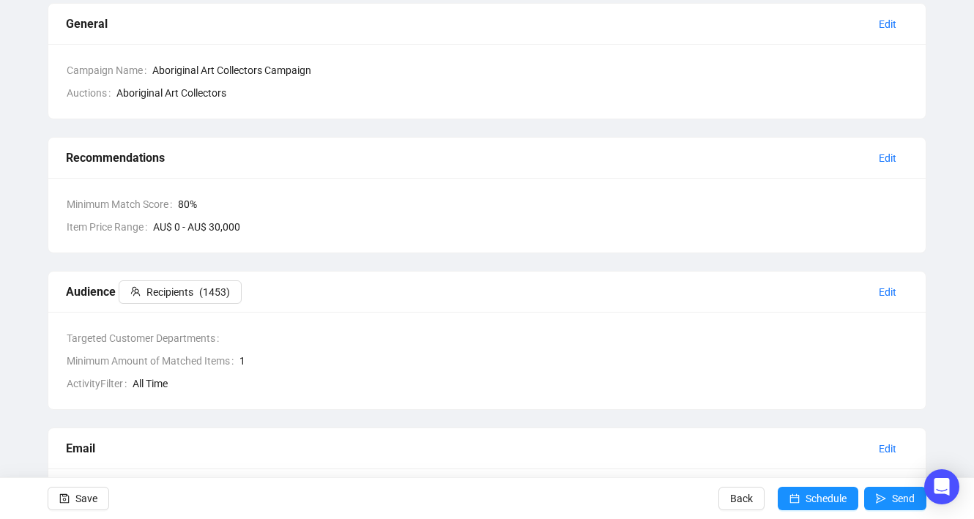
scroll to position [464, 0]
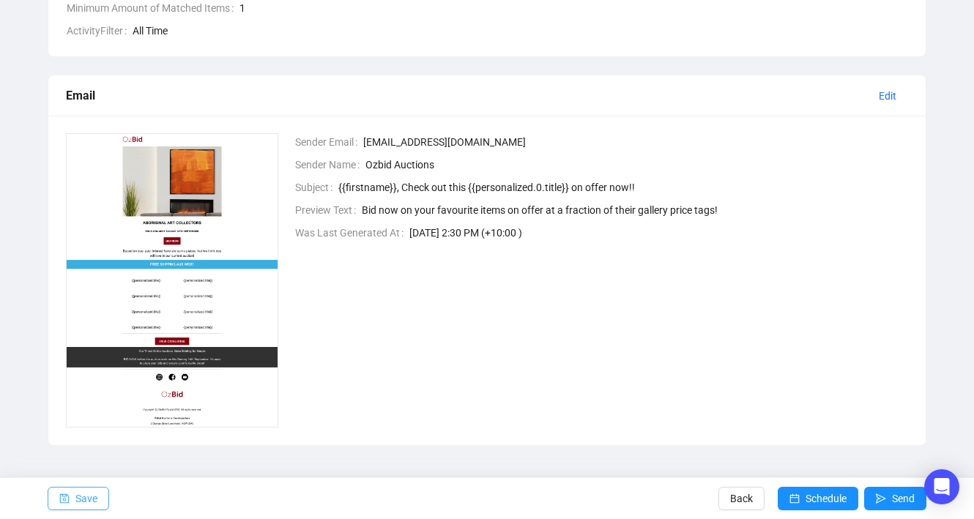
click at [85, 501] on span "Save" at bounding box center [86, 498] width 22 height 41
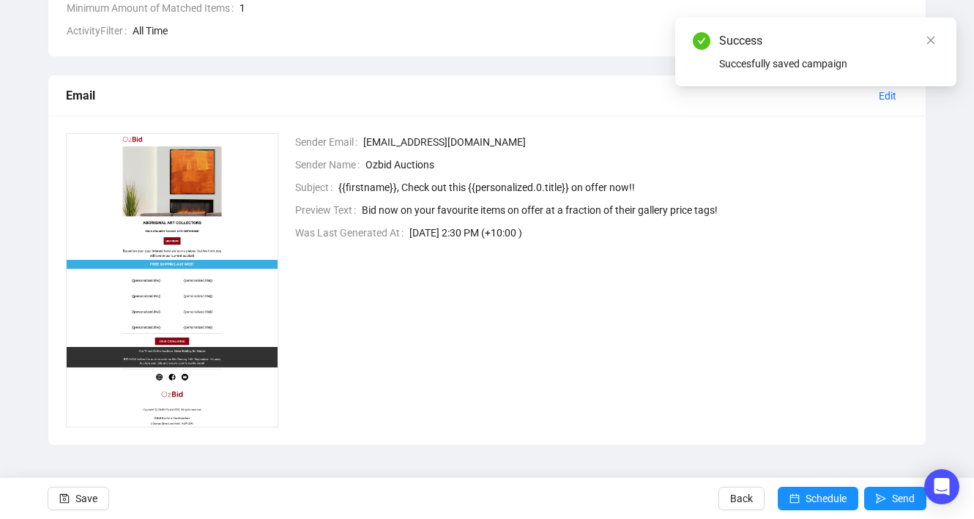
scroll to position [0, 0]
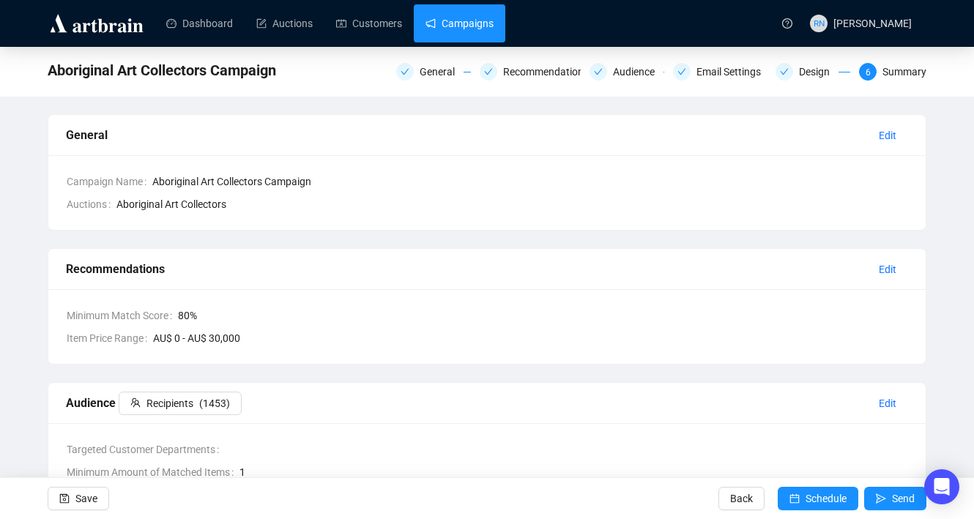
click at [455, 26] on link "Campaigns" at bounding box center [459, 23] width 68 height 38
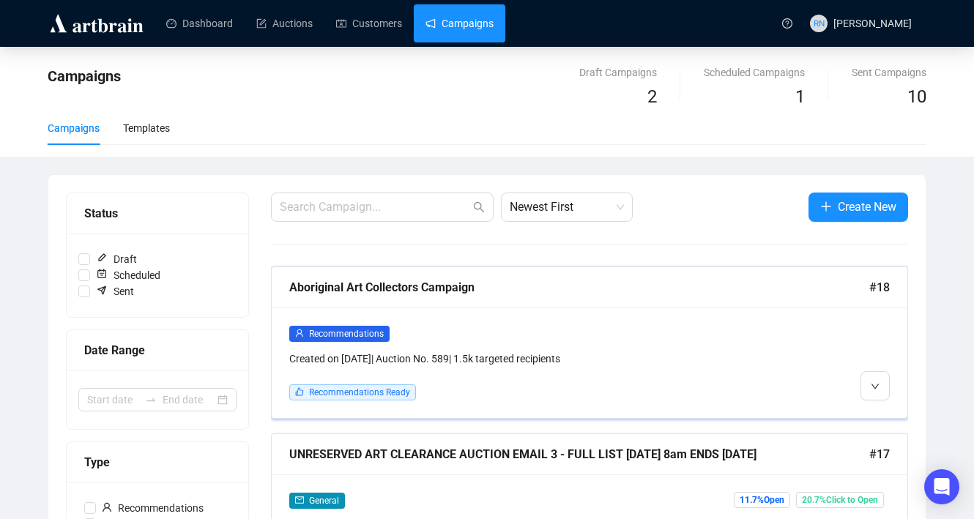
click at [488, 390] on div "Recommendations Ready" at bounding box center [513, 392] width 448 height 16
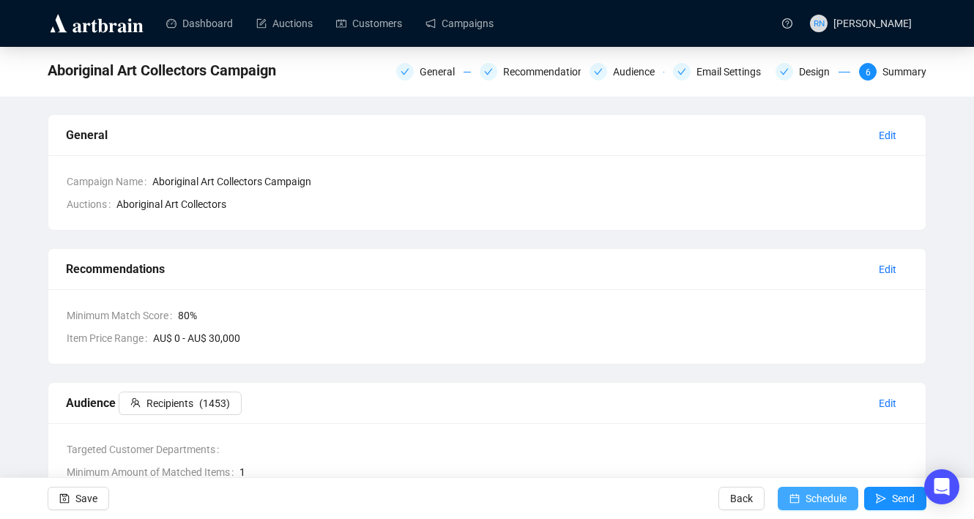
click at [809, 502] on span "Schedule" at bounding box center [825, 498] width 41 height 41
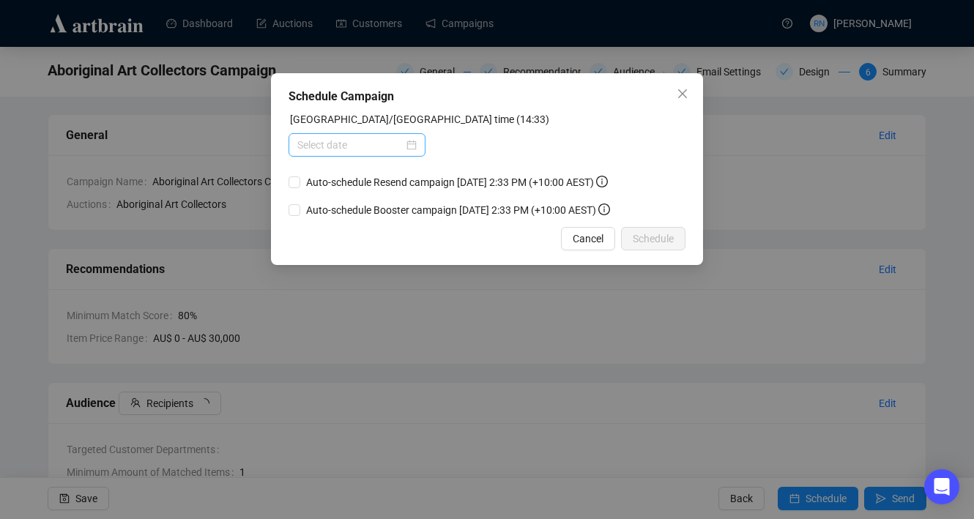
click at [403, 152] on div at bounding box center [356, 145] width 119 height 16
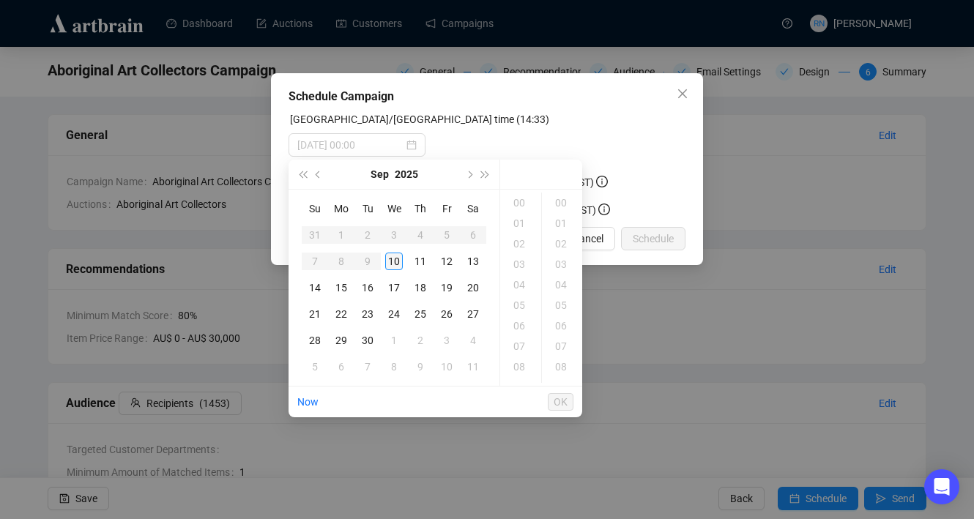
click at [391, 257] on div "10" at bounding box center [394, 262] width 18 height 18
click at [520, 199] on div "15" at bounding box center [520, 203] width 35 height 21
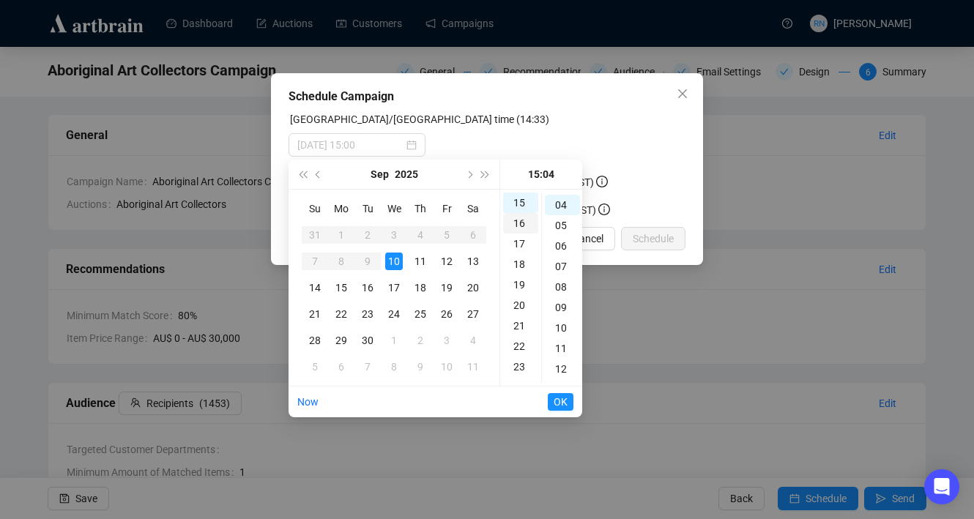
scroll to position [82, 0]
click at [559, 198] on div "04" at bounding box center [562, 203] width 35 height 21
type input "[DATE] 15:04"
click at [562, 400] on span "OK" at bounding box center [561, 402] width 14 height 28
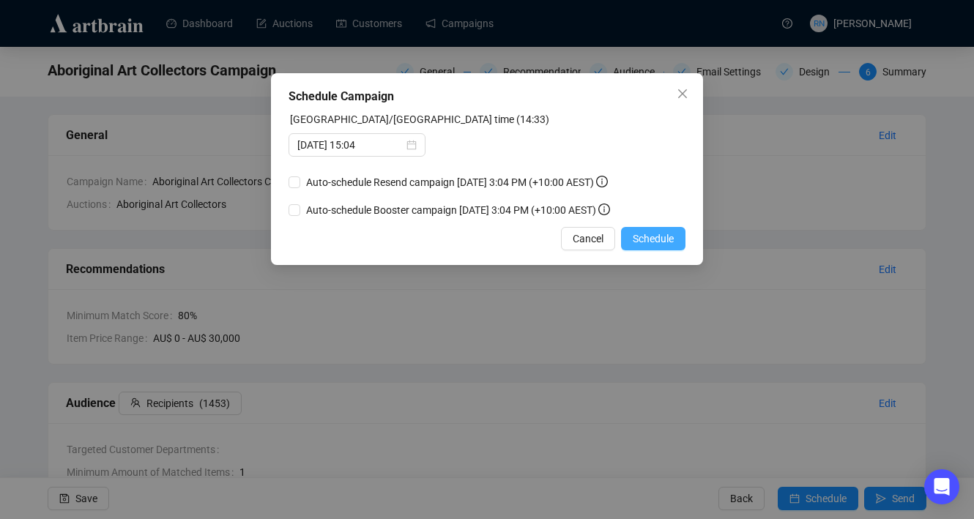
click at [660, 247] on span "Schedule" at bounding box center [653, 239] width 41 height 16
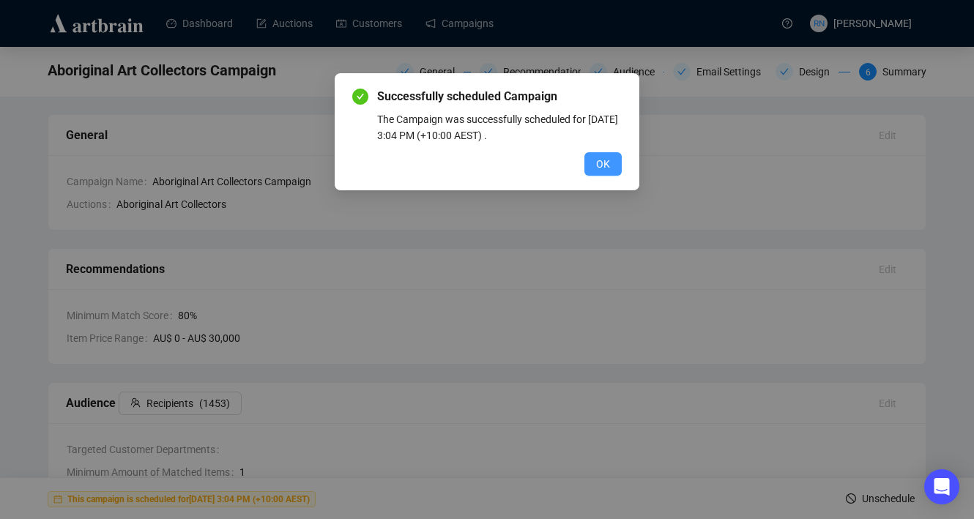
click at [598, 168] on span "OK" at bounding box center [603, 164] width 14 height 16
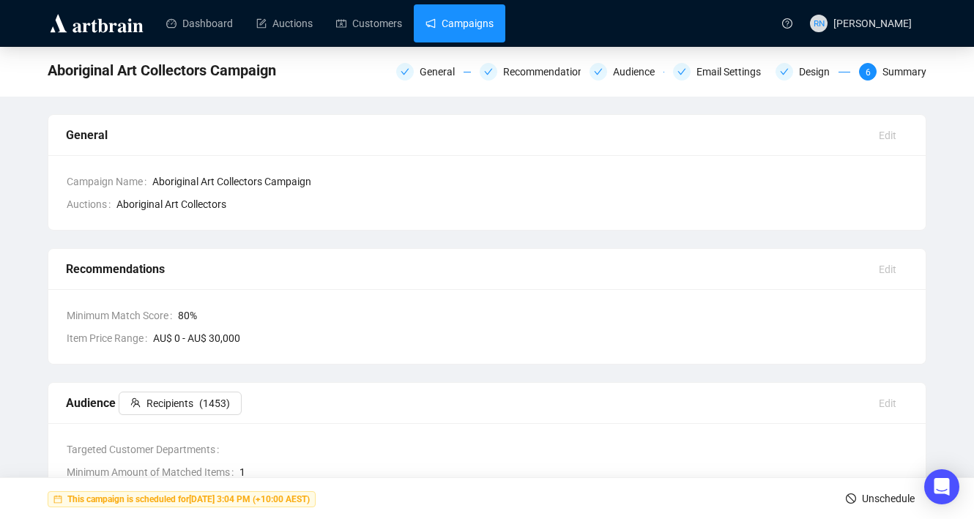
click at [450, 15] on link "Campaigns" at bounding box center [459, 23] width 68 height 38
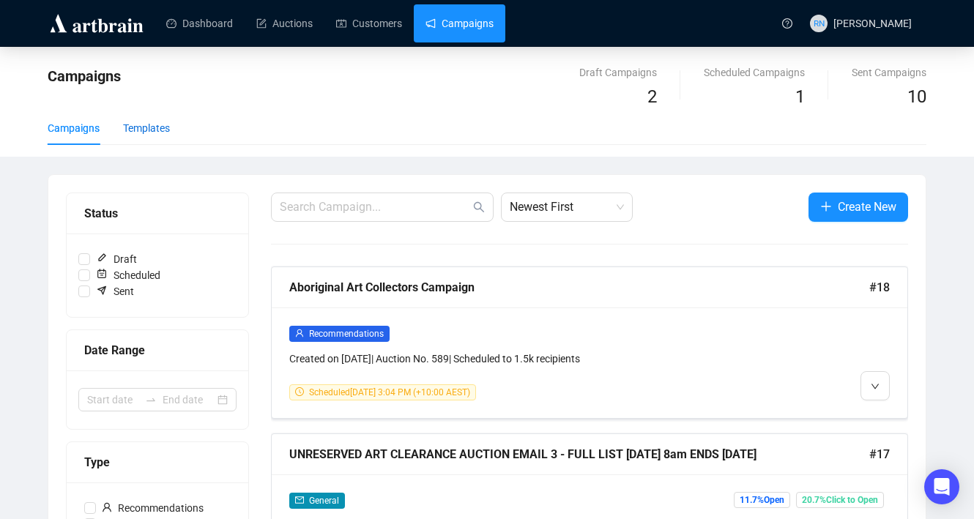
click at [140, 130] on div "Templates" at bounding box center [146, 128] width 47 height 16
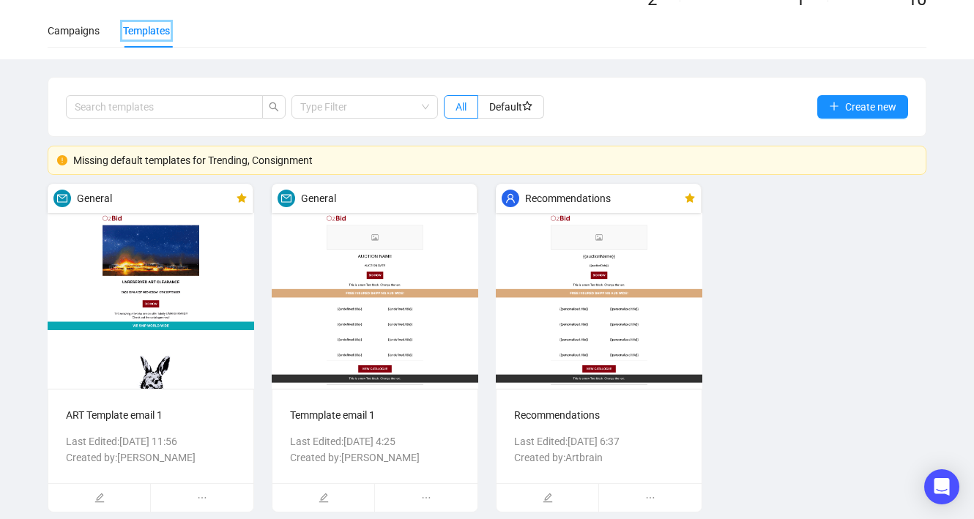
scroll to position [108, 0]
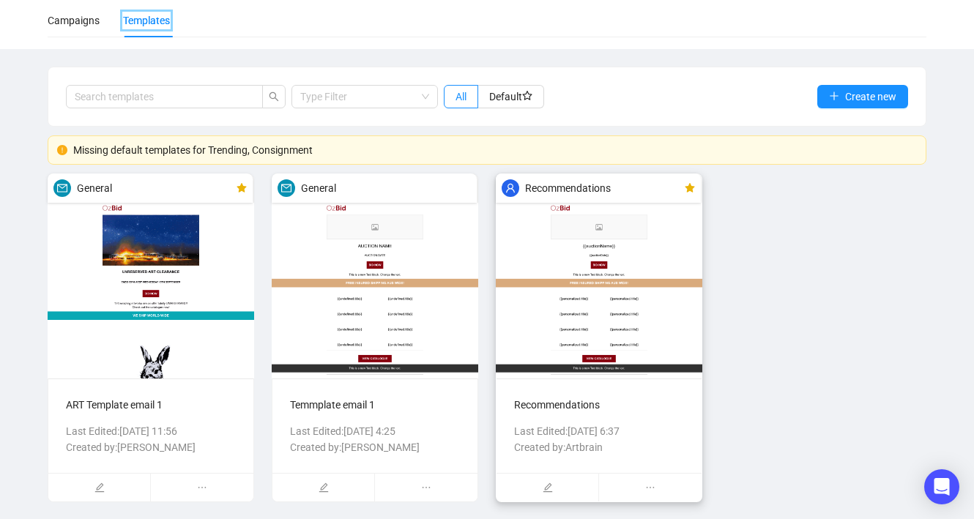
click at [616, 247] on img at bounding box center [599, 276] width 206 height 205
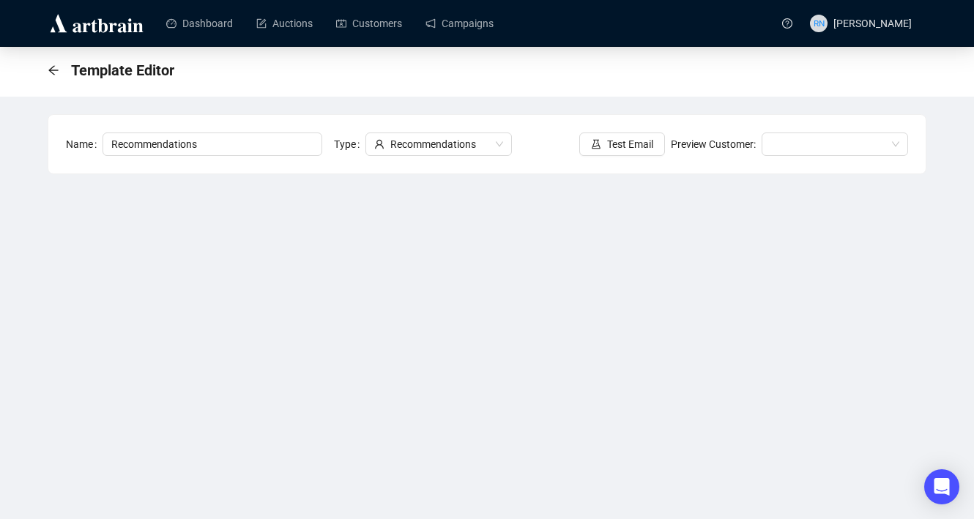
scroll to position [81, 0]
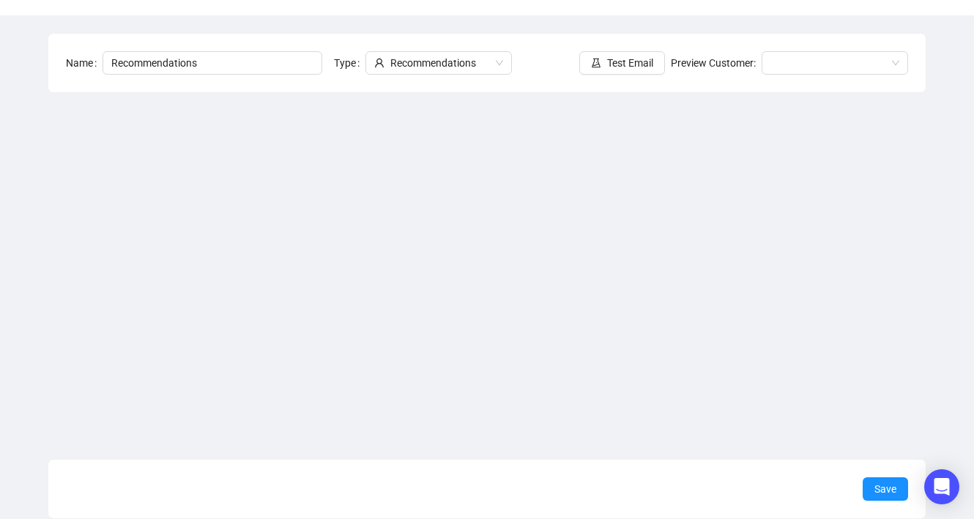
click at [34, 277] on div "Template Editor Name Recommendations Type Recommendations Test Email Preview Cu…" at bounding box center [487, 243] width 974 height 554
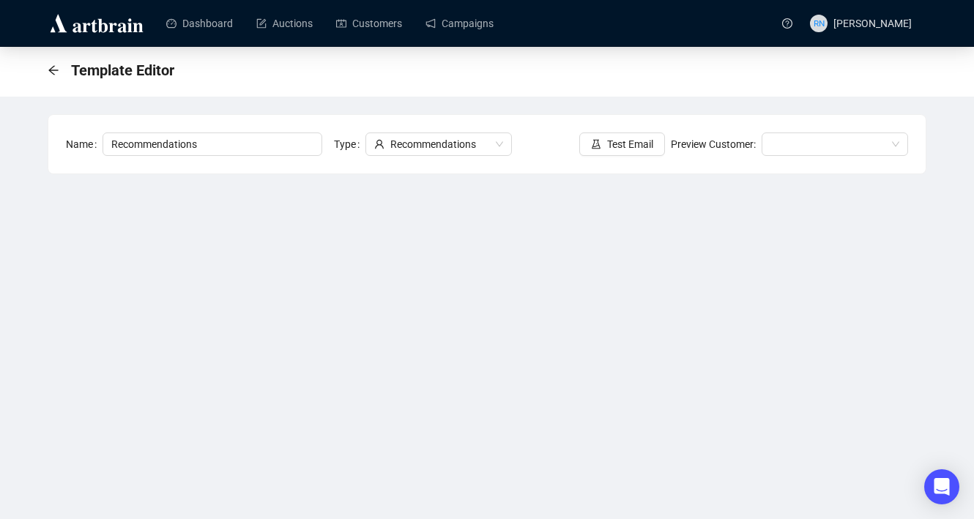
click at [945, 104] on div "Template Editor Name Recommendations Type Recommendations Test Email Preview Cu…" at bounding box center [487, 324] width 974 height 554
click at [59, 69] on div "Template Editor" at bounding box center [115, 70] width 135 height 23
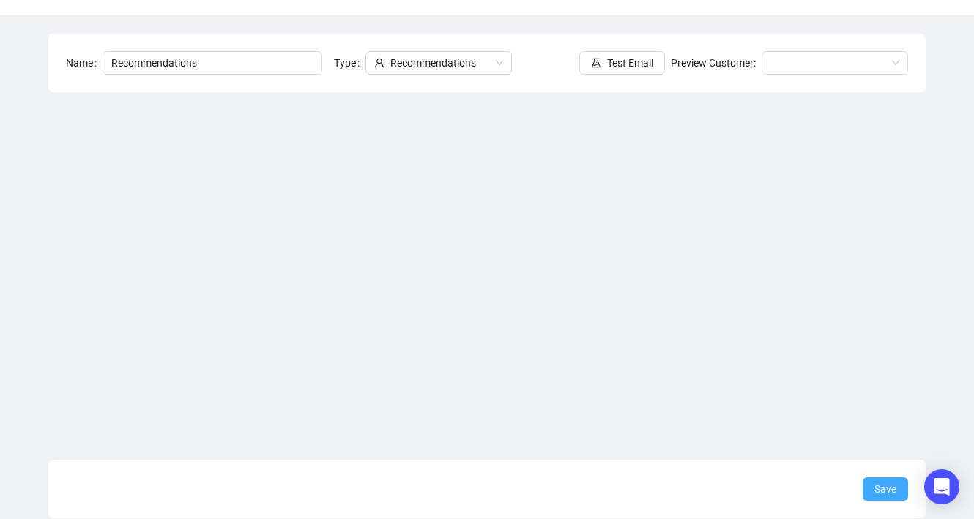
click at [883, 494] on span "Save" at bounding box center [885, 489] width 22 height 16
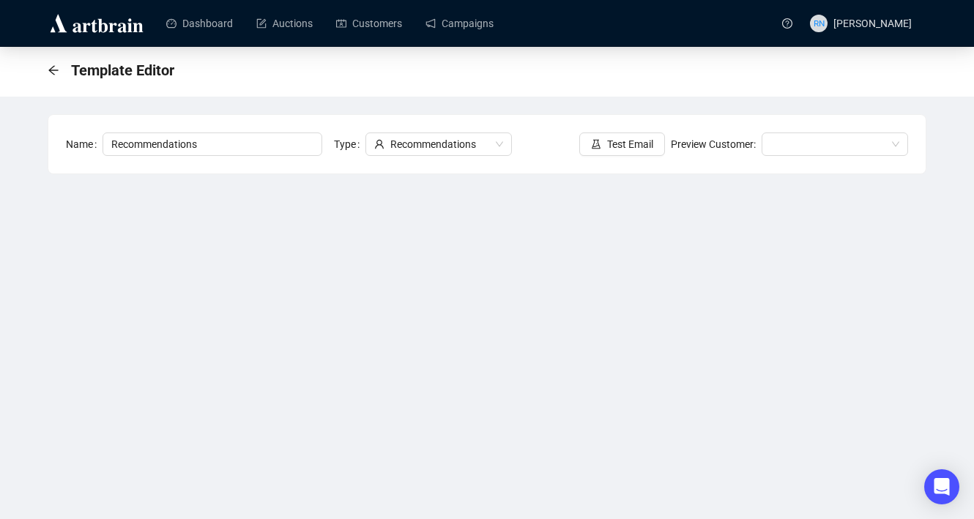
click at [50, 76] on div "Template Editor" at bounding box center [115, 70] width 135 height 23
click at [50, 68] on icon "arrow-left" at bounding box center [54, 70] width 12 height 12
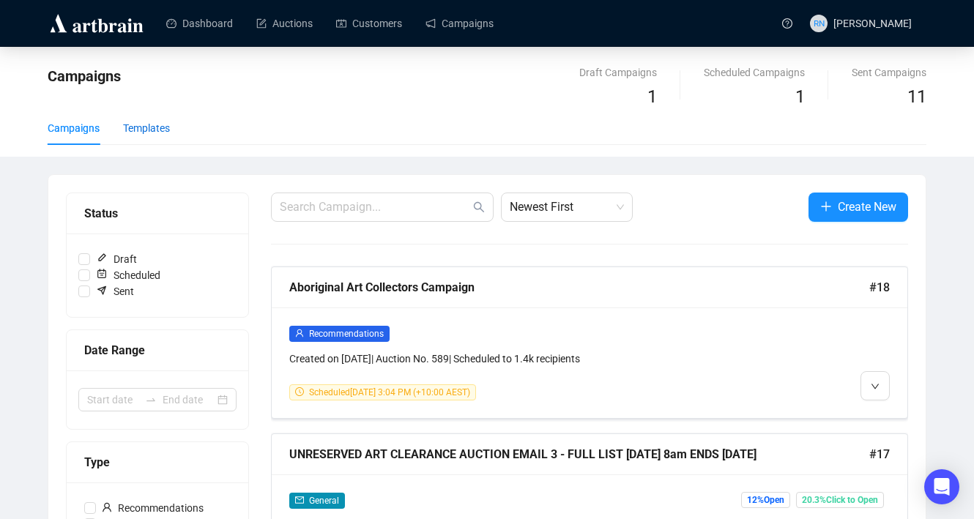
click at [169, 133] on div "Templates" at bounding box center [146, 128] width 47 height 16
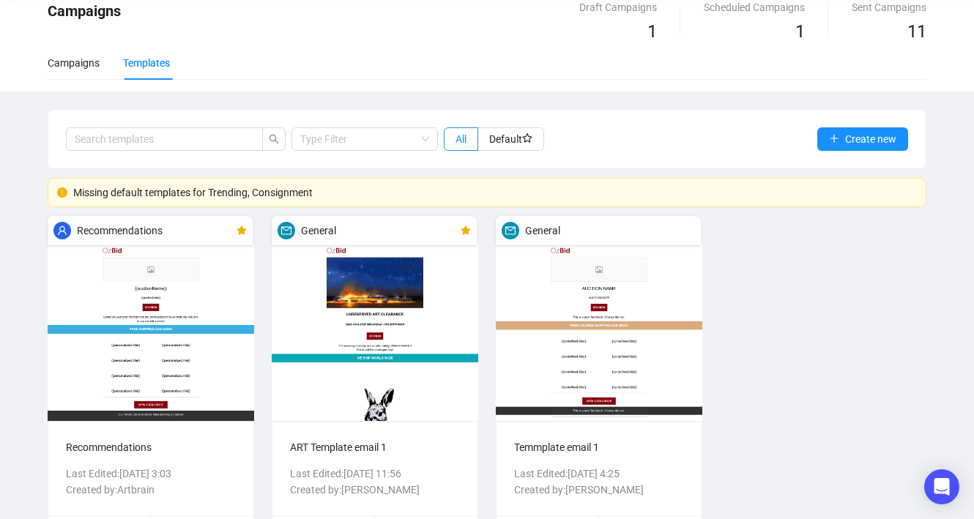
scroll to position [66, 0]
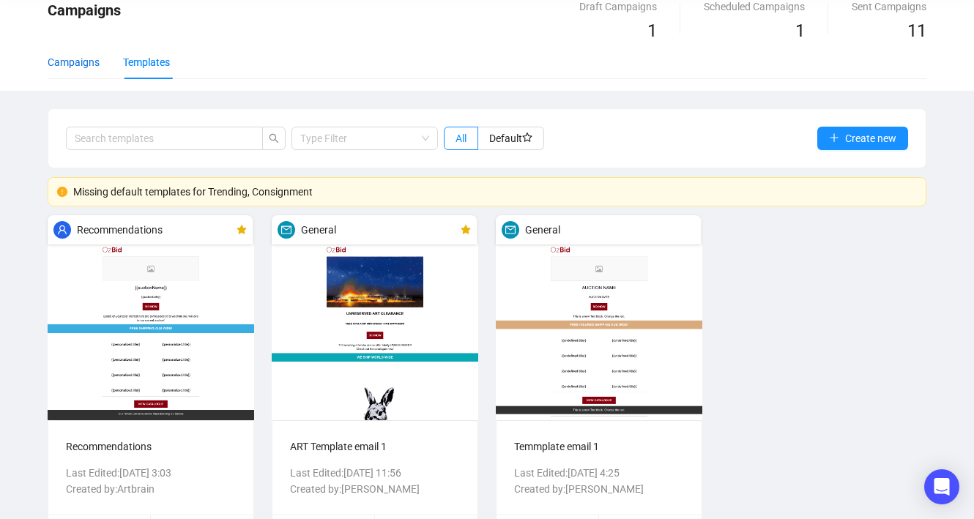
click at [76, 62] on div "Campaigns" at bounding box center [74, 62] width 52 height 16
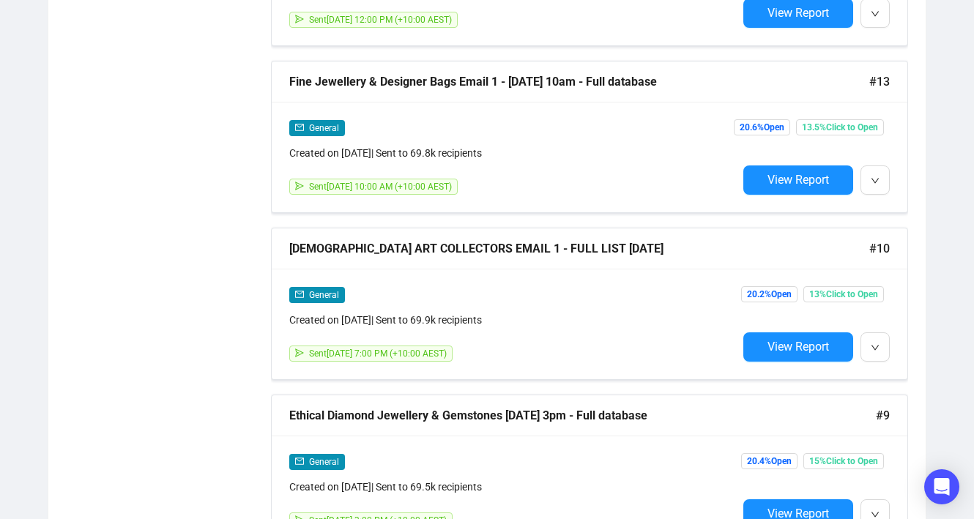
scroll to position [1043, 0]
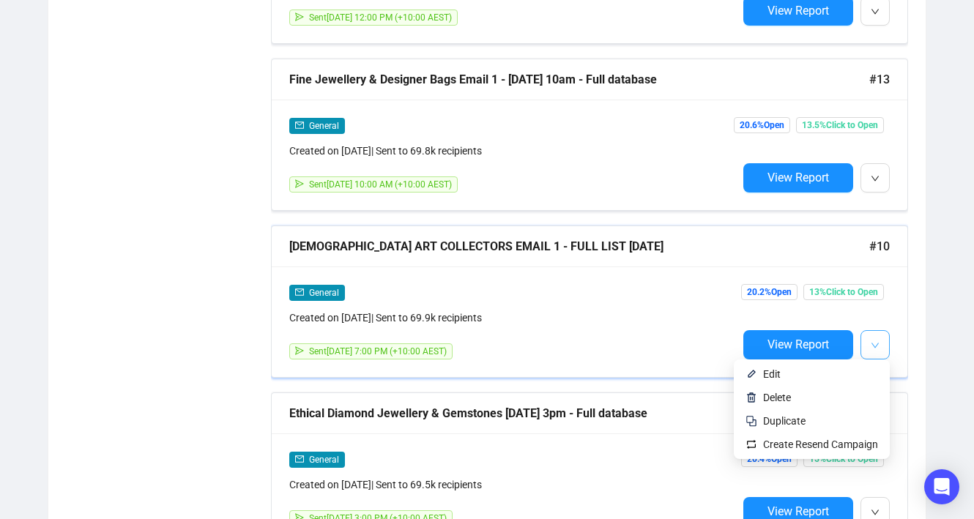
click at [884, 349] on button "button" at bounding box center [874, 344] width 29 height 29
click at [855, 421] on span "Duplicate" at bounding box center [820, 421] width 115 height 16
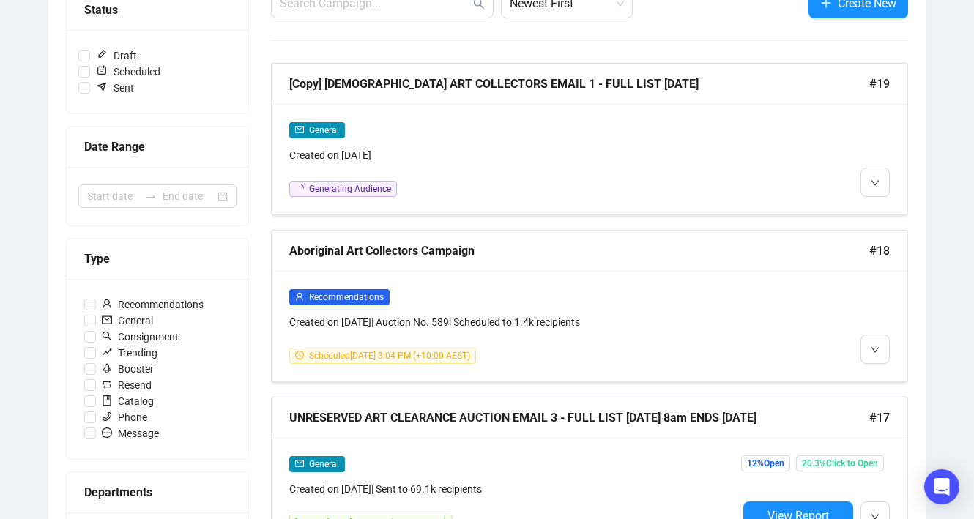
scroll to position [0, 0]
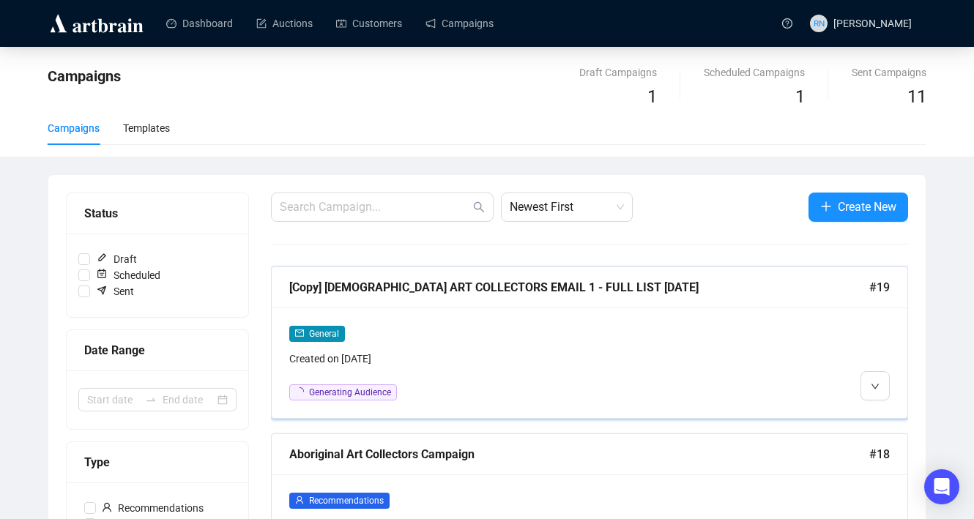
click at [528, 330] on div "General" at bounding box center [513, 333] width 448 height 17
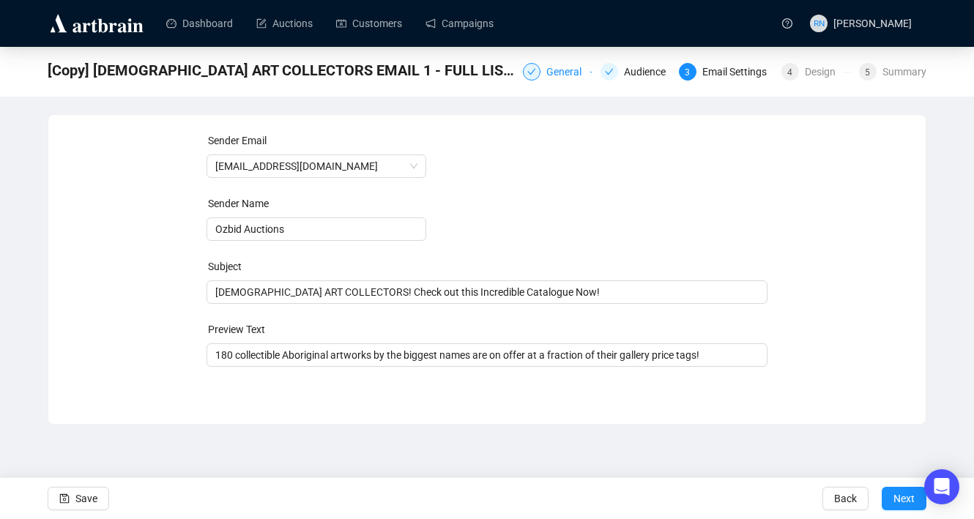
click at [546, 80] on div "General" at bounding box center [568, 72] width 44 height 18
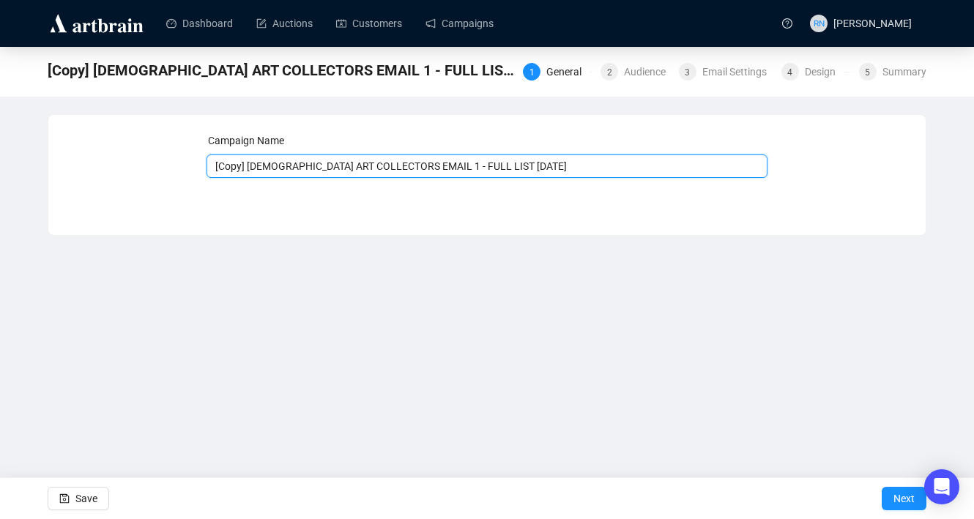
drag, startPoint x: 250, startPoint y: 168, endPoint x: 160, endPoint y: 168, distance: 90.1
click at [160, 168] on div "Campaign Name [Copy] [DEMOGRAPHIC_DATA] ART COLLECTORS EMAIL 1 - FULL LIST [DAT…" at bounding box center [487, 164] width 842 height 63
click at [406, 168] on input "[DEMOGRAPHIC_DATA] ART COLLECTORS EMAIL 1 - FULL LIST [DATE]" at bounding box center [487, 165] width 562 height 23
drag, startPoint x: 419, startPoint y: 168, endPoint x: 447, endPoint y: 169, distance: 28.6
click at [447, 169] on input "[DEMOGRAPHIC_DATA] ART COLLECTORS EMAIL 2 - FULL LIST [DATE]" at bounding box center [487, 165] width 562 height 23
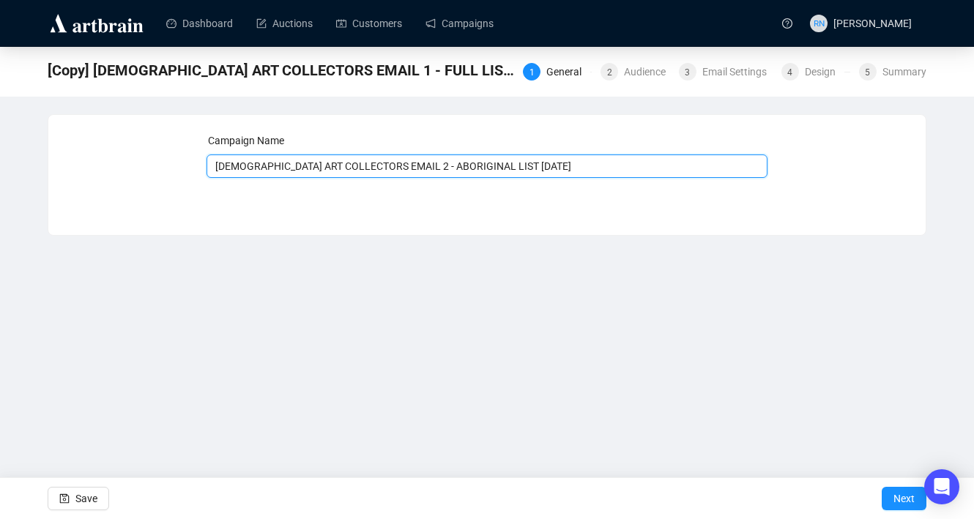
click at [511, 171] on input "[DEMOGRAPHIC_DATA] ART COLLECTORS EMAIL 2 - ABORIGINAL LIST [DATE]" at bounding box center [487, 165] width 562 height 23
type input "[DEMOGRAPHIC_DATA] ART COLLECTORS EMAIL 2 - ABORIGINAL LIST [DATE]"
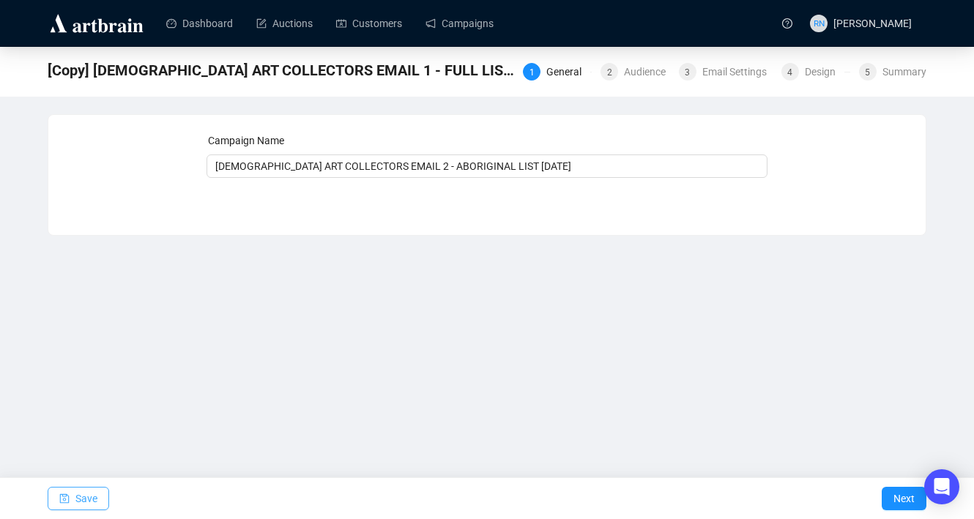
click at [72, 495] on button "Save" at bounding box center [79, 498] width 62 height 23
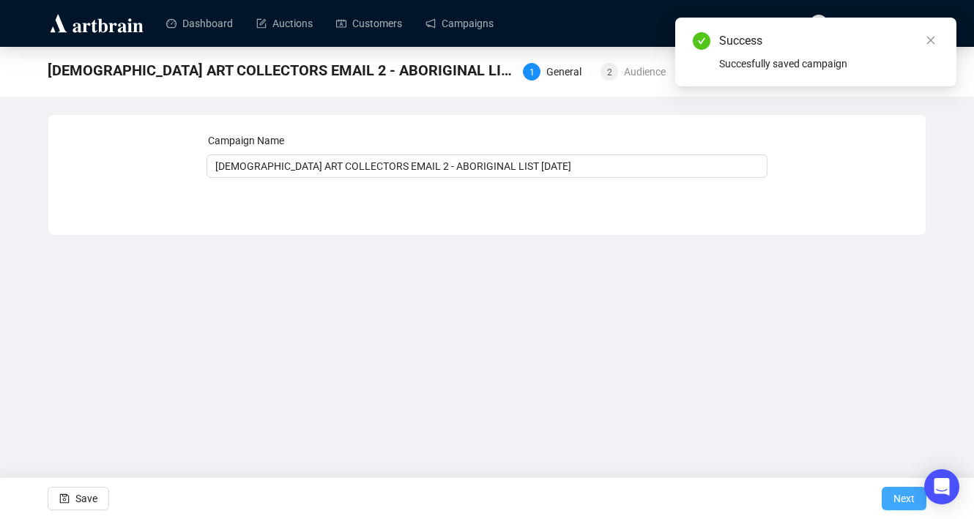
click at [898, 499] on span "Next" at bounding box center [903, 498] width 21 height 41
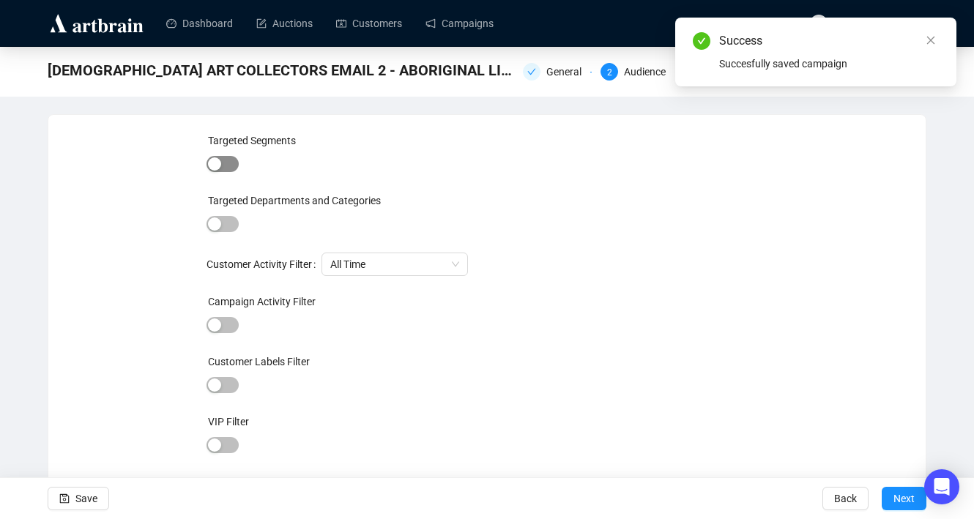
click at [223, 159] on span "button" at bounding box center [222, 164] width 32 height 16
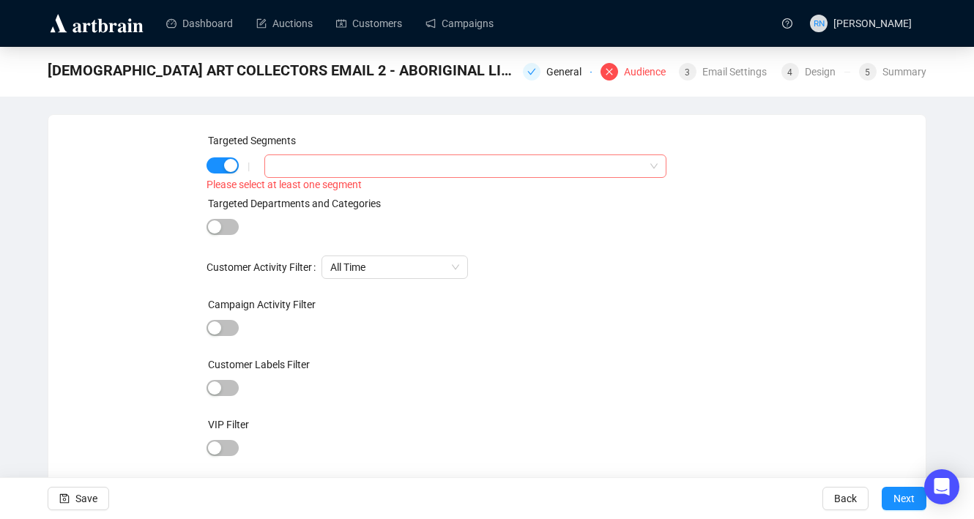
click at [316, 168] on div at bounding box center [457, 166] width 381 height 21
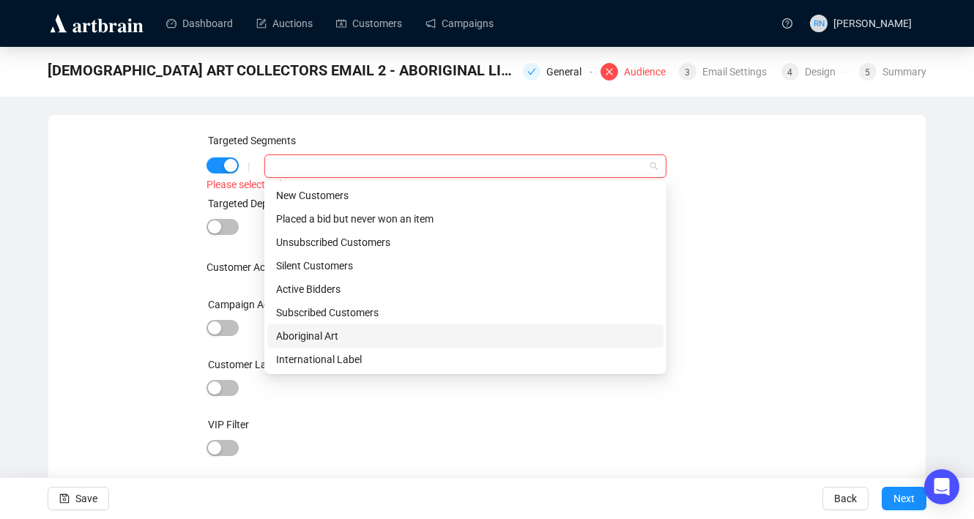
click at [314, 332] on div "Aboriginal Art" at bounding box center [465, 336] width 379 height 16
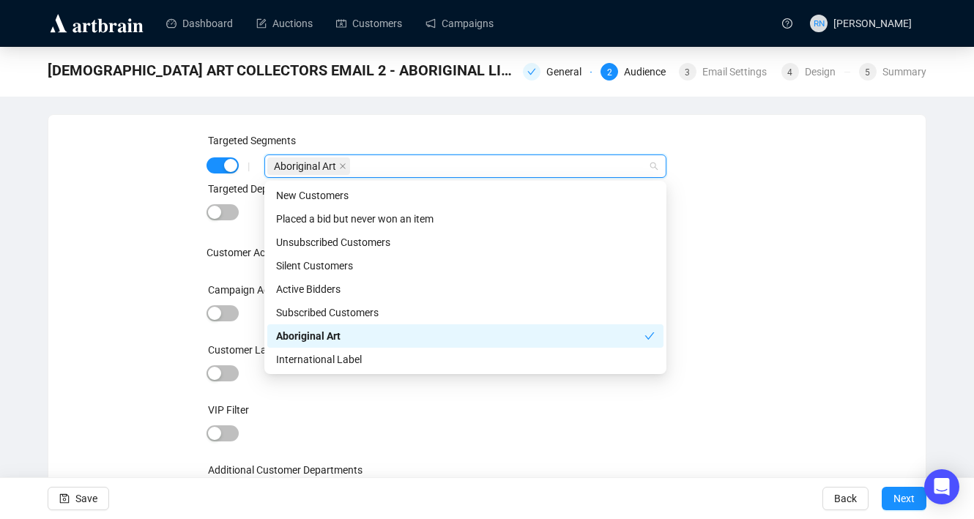
click at [138, 313] on div "Targeted Segments | Aboriginal Art Targeted Departments and Categories Customer…" at bounding box center [487, 328] width 842 height 390
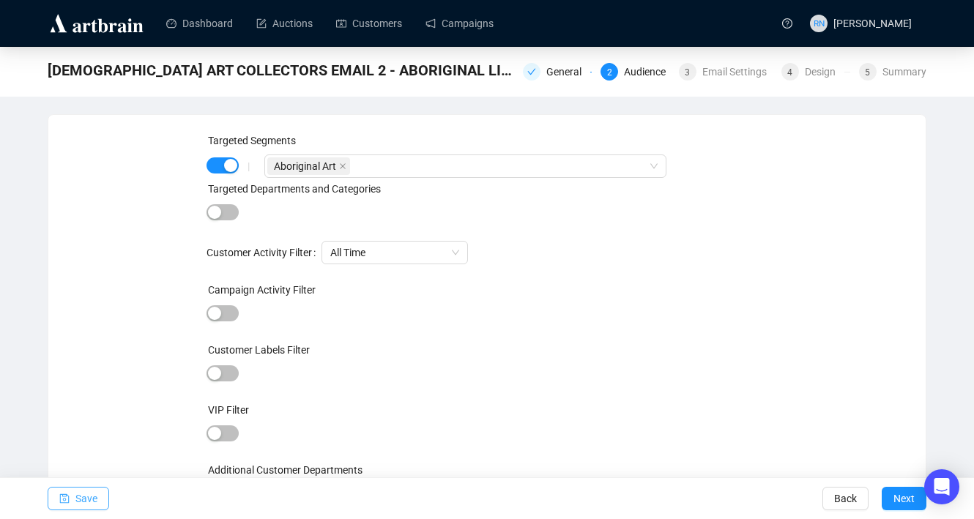
click at [85, 510] on span "Save" at bounding box center [86, 498] width 22 height 41
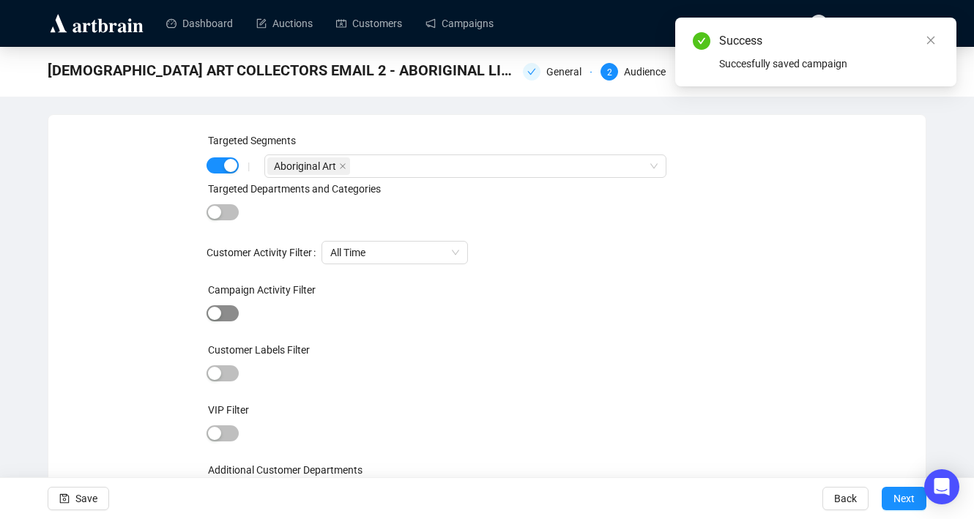
click at [227, 311] on span "button" at bounding box center [222, 313] width 32 height 16
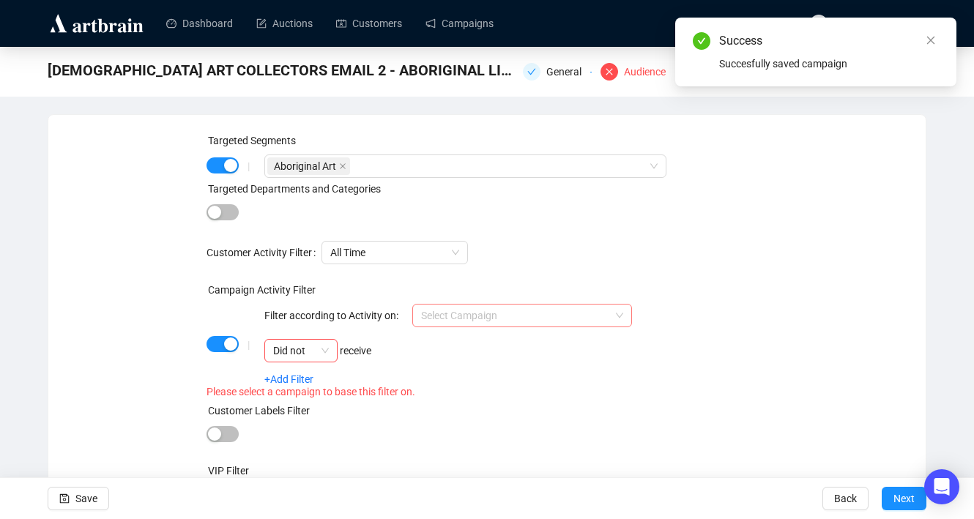
click at [465, 316] on input "search" at bounding box center [515, 316] width 189 height 22
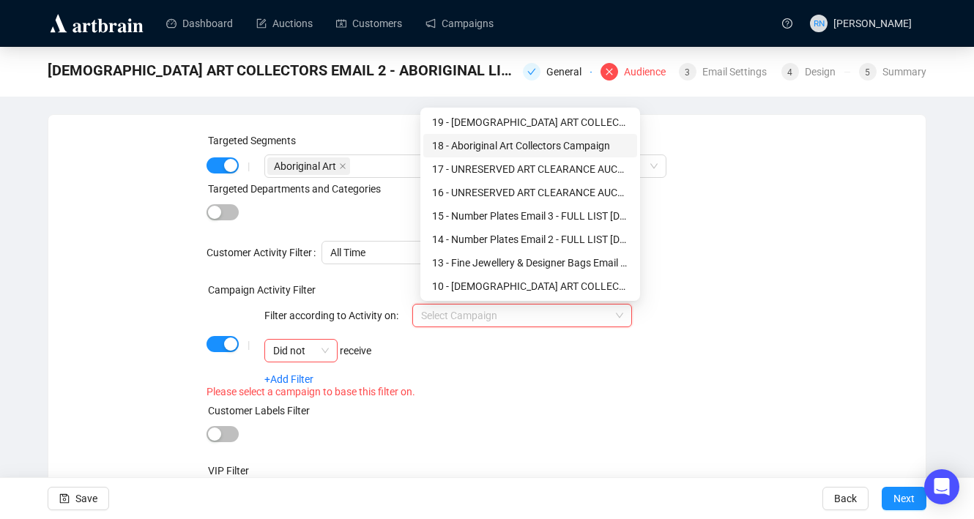
click at [478, 146] on div "18 - Aboriginal Art Collectors Campaign" at bounding box center [530, 146] width 196 height 16
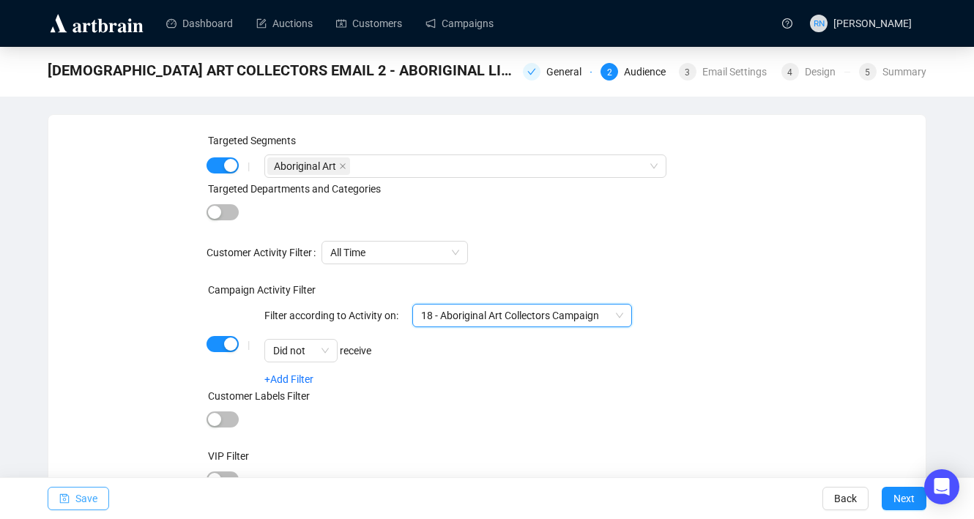
click at [97, 502] on span "Save" at bounding box center [86, 498] width 22 height 41
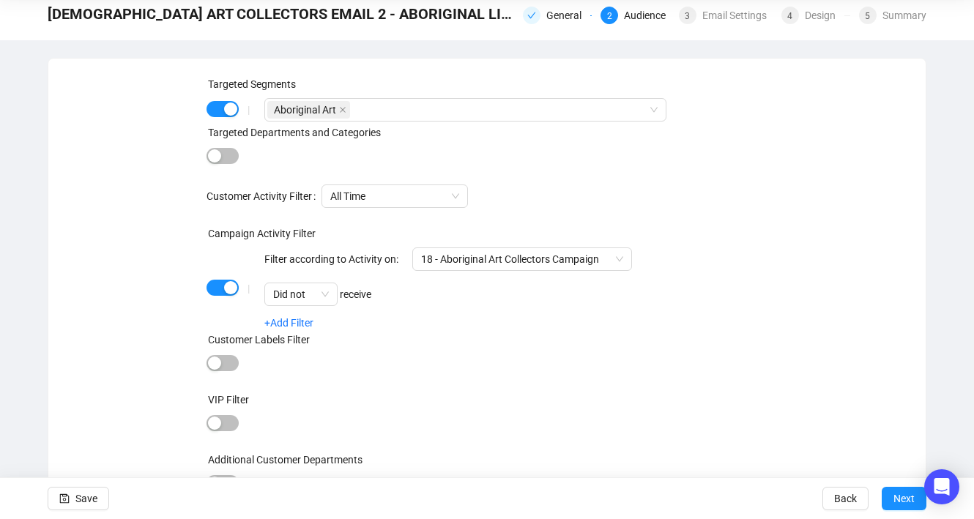
scroll to position [67, 0]
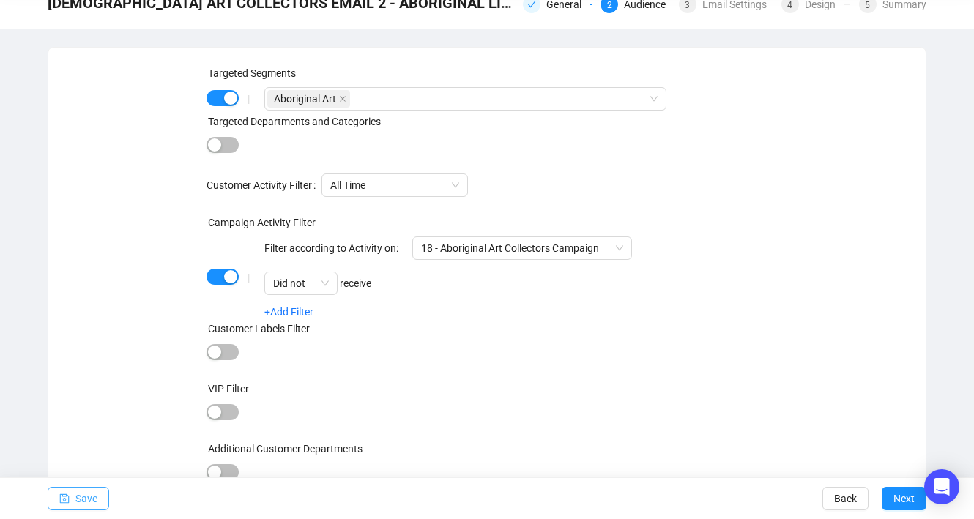
click at [88, 500] on span "Save" at bounding box center [86, 498] width 22 height 41
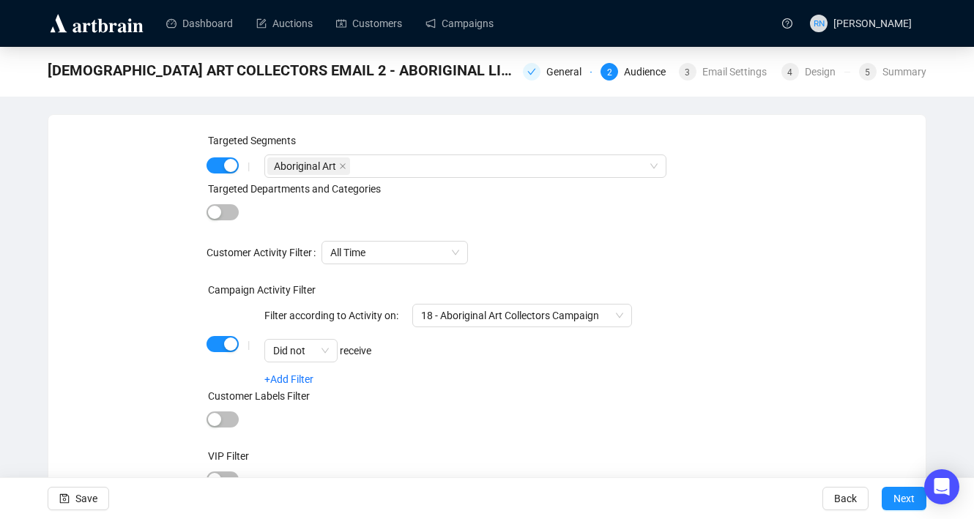
scroll to position [0, 0]
click at [898, 502] on span "Next" at bounding box center [903, 498] width 21 height 41
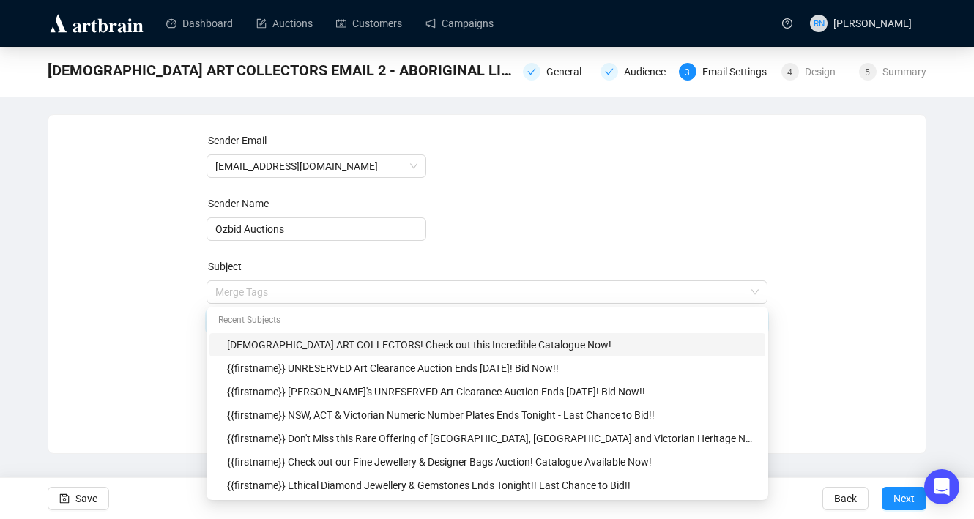
drag, startPoint x: 374, startPoint y: 294, endPoint x: 485, endPoint y: 299, distance: 111.4
click at [485, 299] on body "Dashboard Auctions Customers Campaigns RN [PERSON_NAME] [DEMOGRAPHIC_DATA] ART …" at bounding box center [487, 259] width 974 height 519
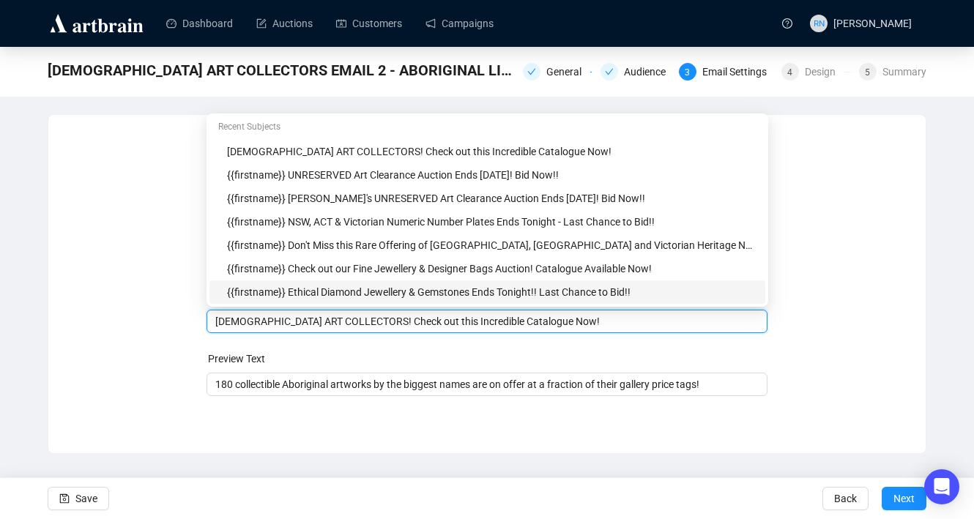
click at [479, 339] on form "Sender Email [EMAIL_ADDRESS][DOMAIN_NAME] Sender Name Ozbid Auctions Subject Me…" at bounding box center [487, 265] width 562 height 264
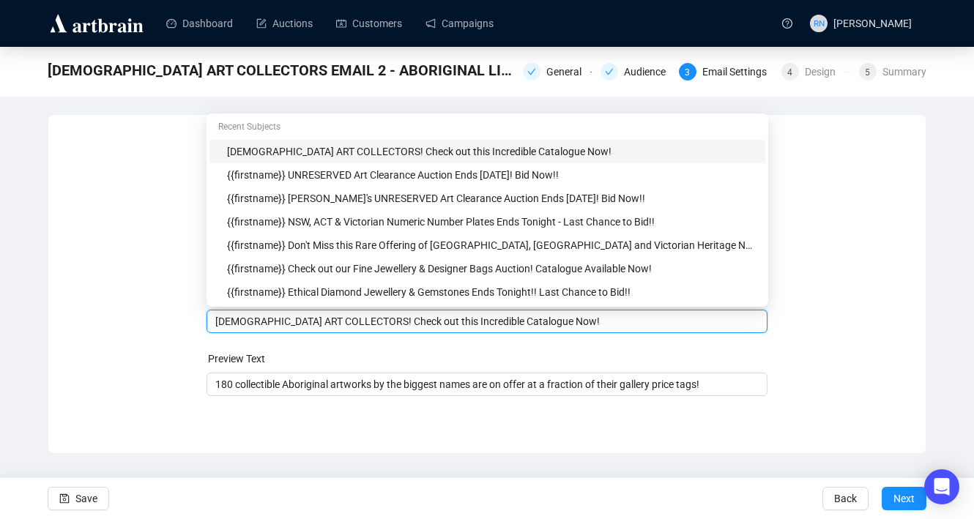
drag, startPoint x: 566, startPoint y: 322, endPoint x: 376, endPoint y: 320, distance: 189.6
click at [376, 320] on input "[DEMOGRAPHIC_DATA] ART COLLECTORS! Check out this Incredible Catalogue Now!" at bounding box center [487, 321] width 544 height 16
click at [329, 338] on form "Sender Email [EMAIL_ADDRESS][DOMAIN_NAME] Sender Name Ozbid Auctions Subject Me…" at bounding box center [487, 265] width 562 height 264
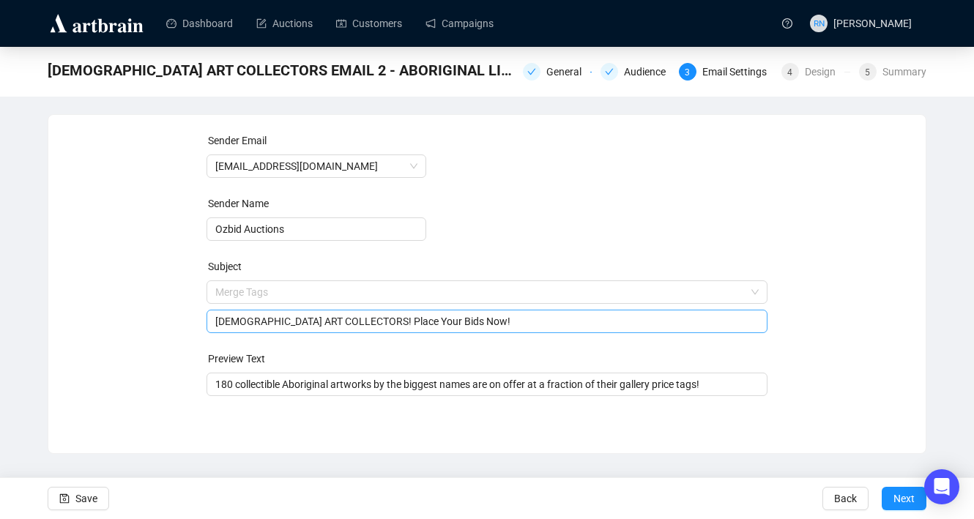
click at [217, 320] on input "[DEMOGRAPHIC_DATA] ART COLLECTORS! Place Your Bids Now!" at bounding box center [487, 321] width 544 height 16
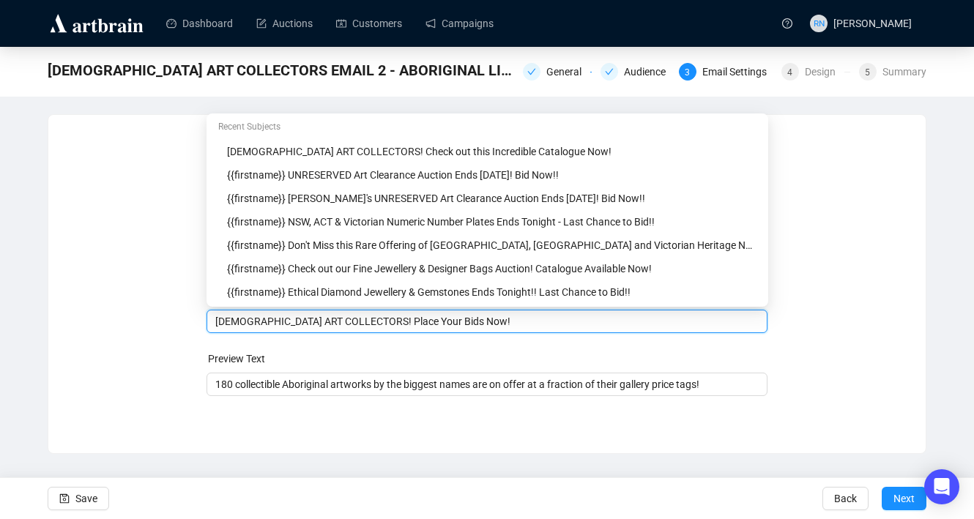
click at [374, 324] on input "[DEMOGRAPHIC_DATA] ART COLLECTORS! Place Your Bids Now!" at bounding box center [487, 321] width 544 height 16
click at [467, 322] on input "[DEMOGRAPHIC_DATA] ART COLLECTORS! Place Your Bids Now!" at bounding box center [487, 321] width 544 height 16
click at [539, 324] on input "[DEMOGRAPHIC_DATA] ART COLLECTORS! Place Your Bids Now & Save BIG on the Bigges…" at bounding box center [487, 321] width 544 height 16
click at [549, 321] on input "[DEMOGRAPHIC_DATA] ART COLLECTORS! Place Your Bids Now & Save BIG on Works by t…" at bounding box center [487, 321] width 544 height 16
type input "[DEMOGRAPHIC_DATA] ART COLLECTORS! Place Your Bids Now & Save BIG on works by t…"
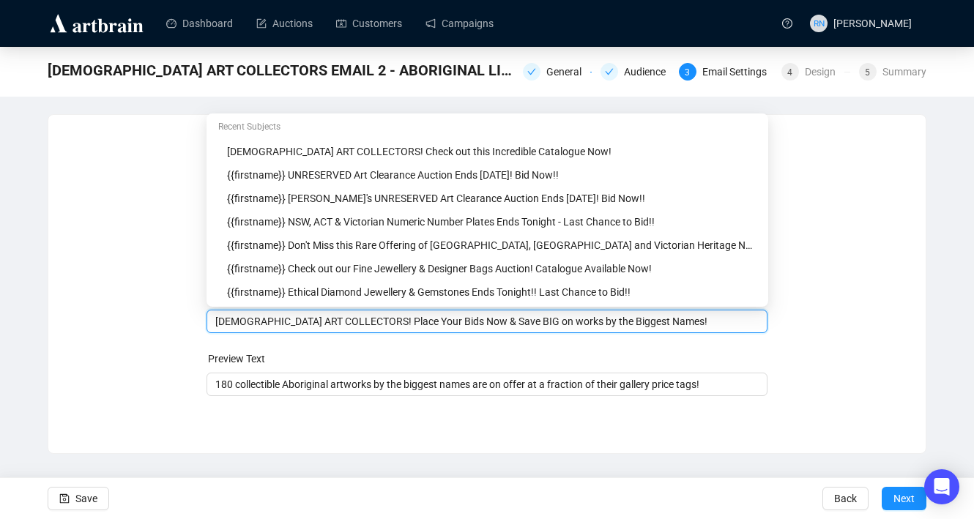
click at [621, 341] on form "Sender Email [EMAIL_ADDRESS][DOMAIN_NAME] Sender Name Ozbid Auctions Subject Me…" at bounding box center [487, 265] width 562 height 264
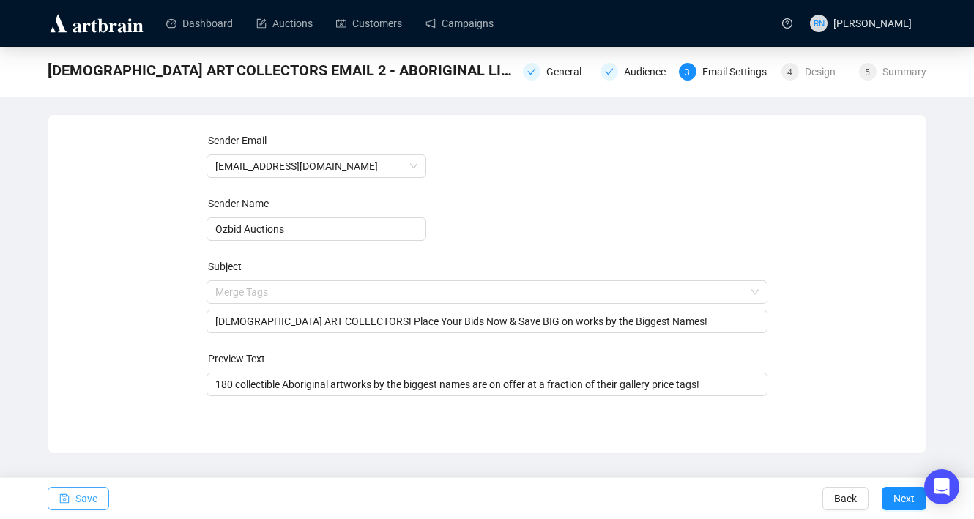
click at [67, 494] on icon "save" at bounding box center [64, 498] width 10 height 10
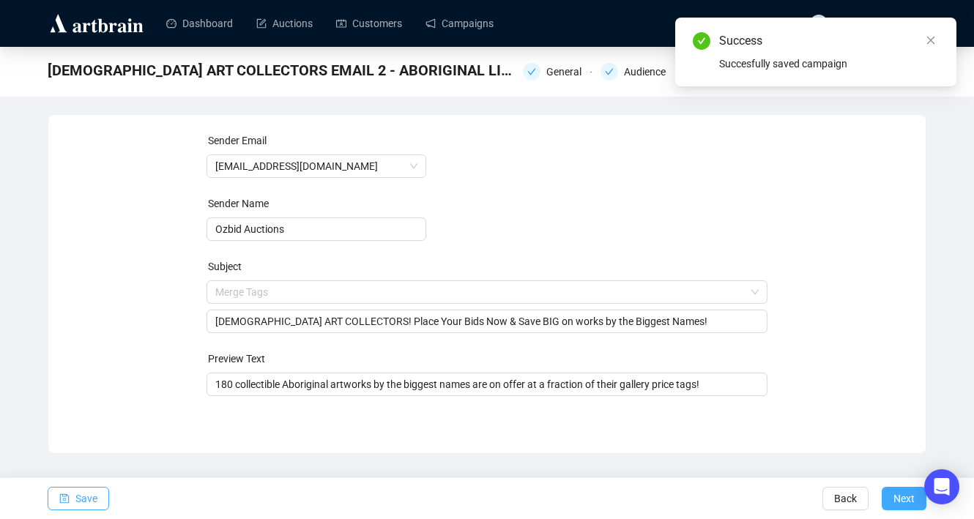
click at [914, 490] on span "Next" at bounding box center [903, 498] width 21 height 41
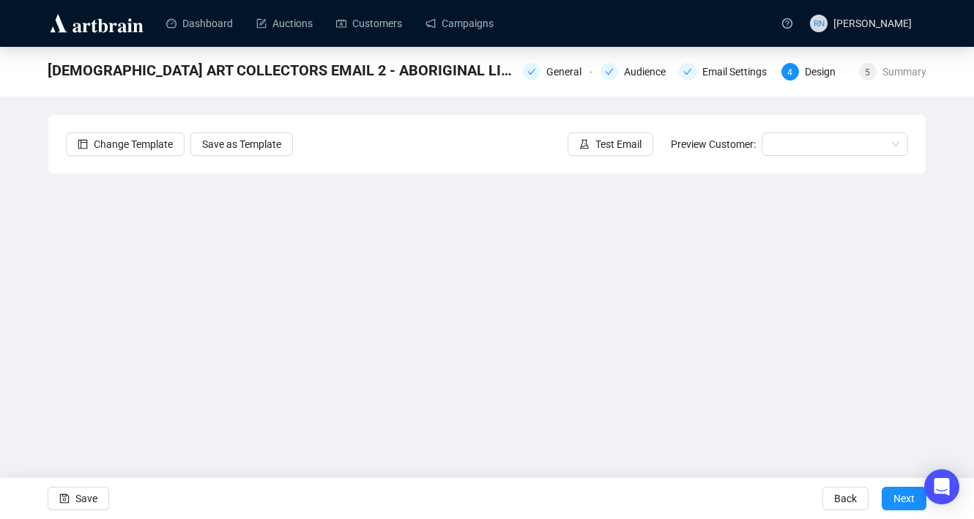
scroll to position [5, 0]
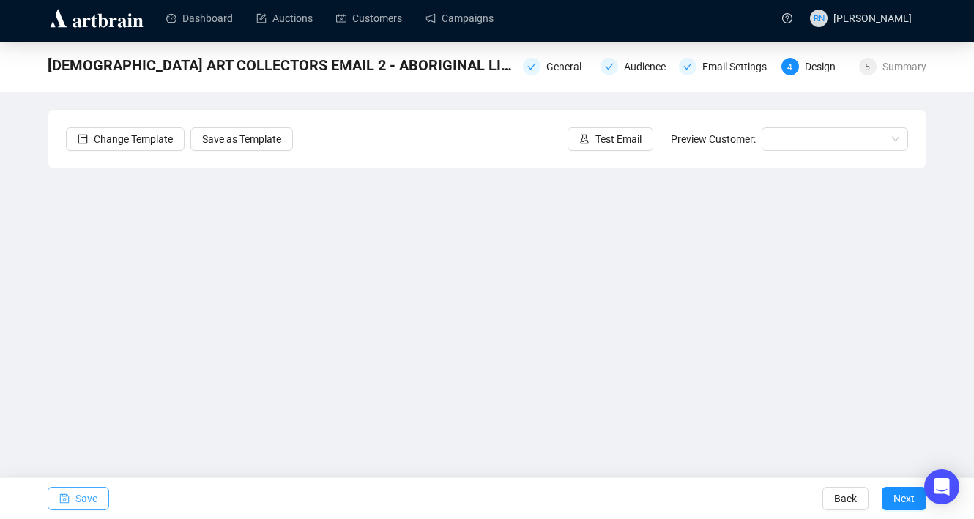
click at [78, 502] on span "Save" at bounding box center [86, 498] width 22 height 41
click at [89, 493] on span "Save" at bounding box center [86, 498] width 22 height 41
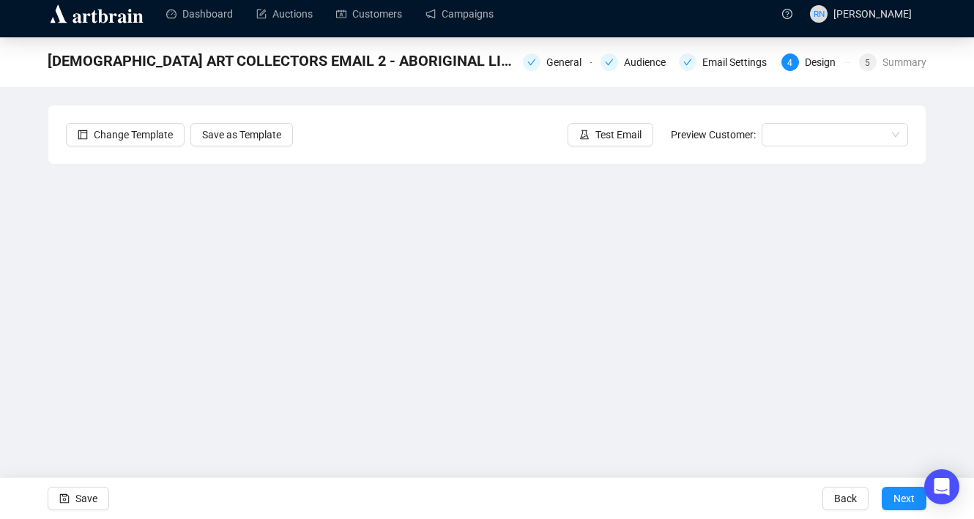
scroll to position [26, 0]
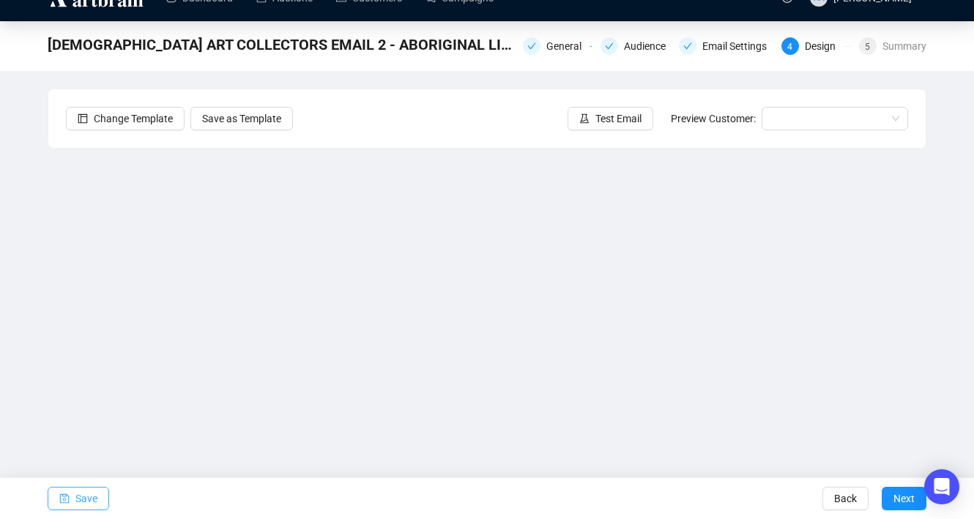
click at [98, 493] on button "Save" at bounding box center [79, 498] width 62 height 23
click at [615, 119] on span "Test Email" at bounding box center [618, 119] width 46 height 16
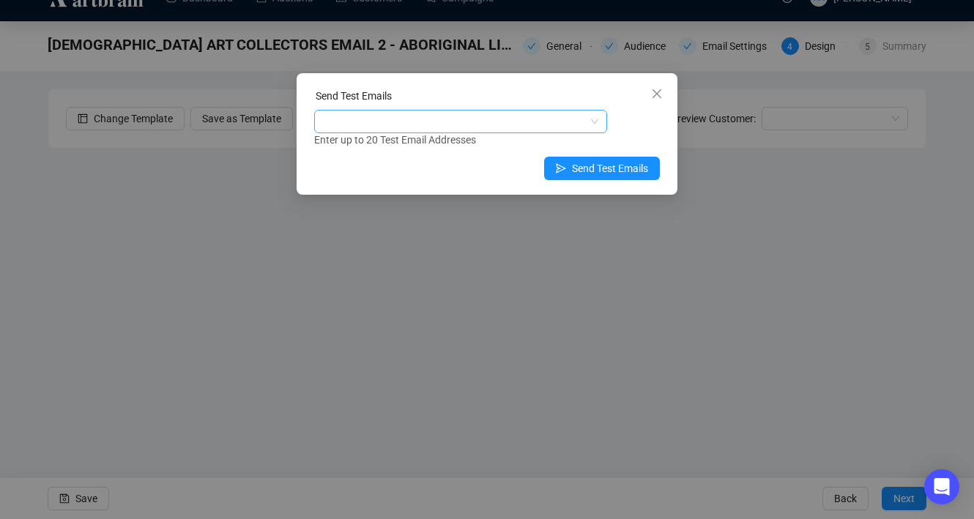
click at [446, 126] on div at bounding box center [453, 121] width 272 height 21
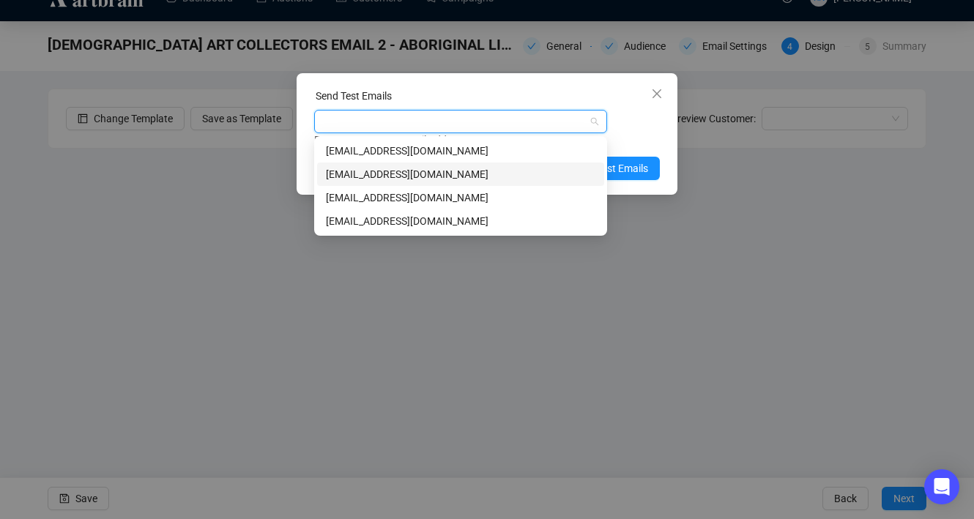
click at [434, 171] on div "[EMAIL_ADDRESS][DOMAIN_NAME]" at bounding box center [460, 174] width 269 height 16
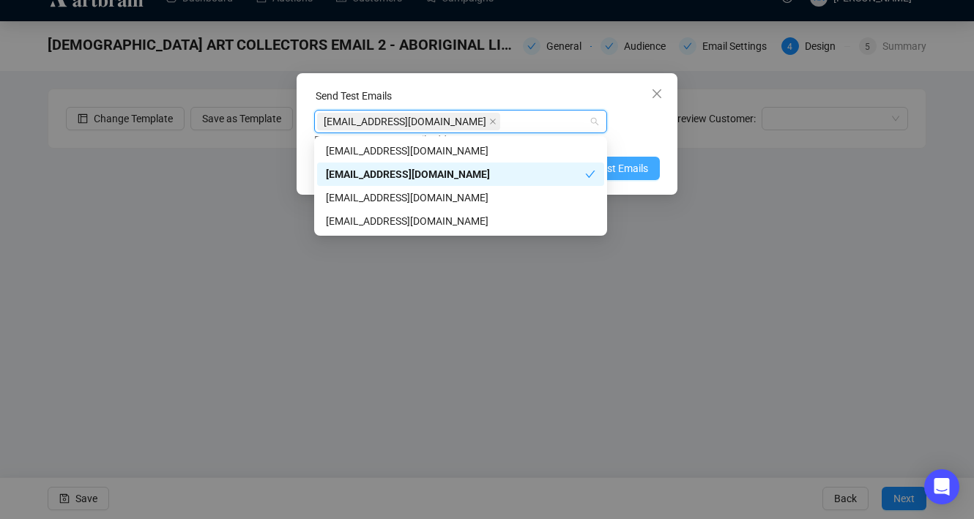
click at [641, 171] on span "Send Test Emails" at bounding box center [610, 168] width 76 height 16
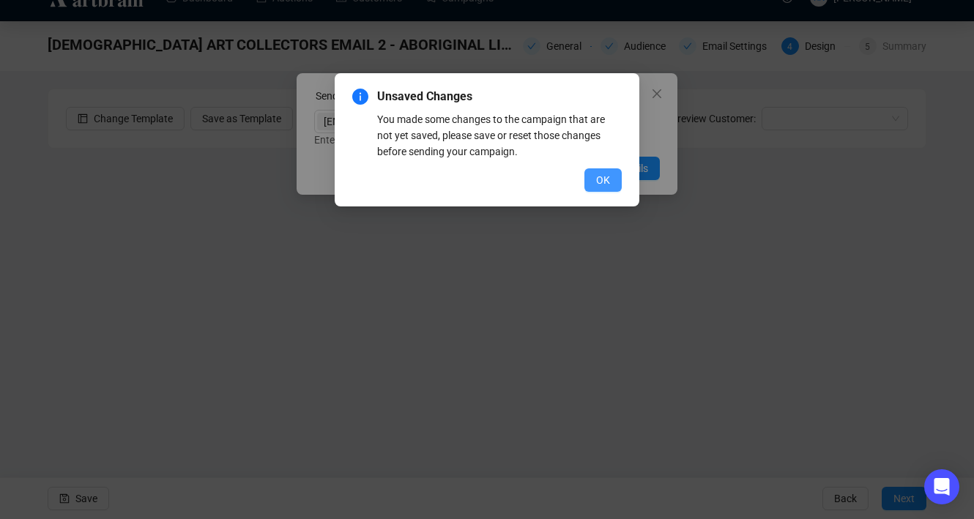
click at [590, 185] on button "OK" at bounding box center [602, 179] width 37 height 23
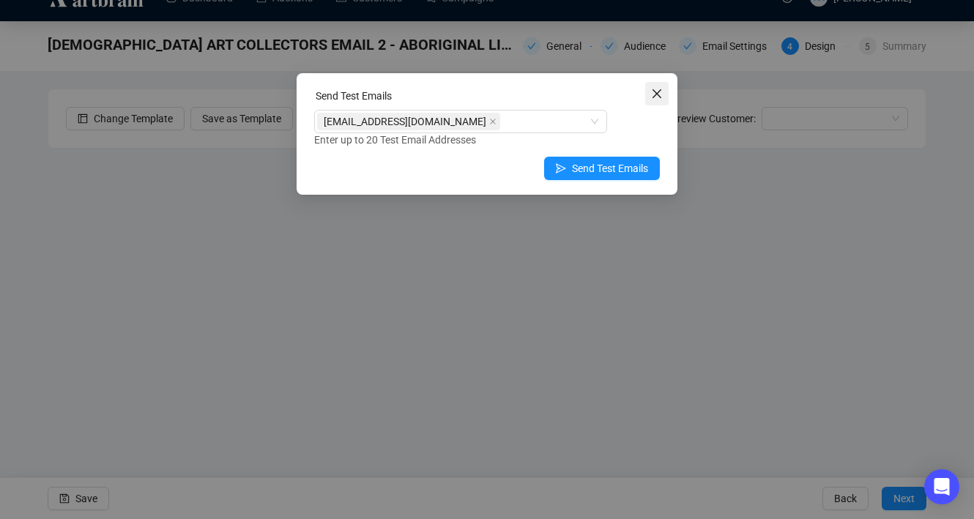
click at [655, 92] on icon "close" at bounding box center [656, 93] width 9 height 9
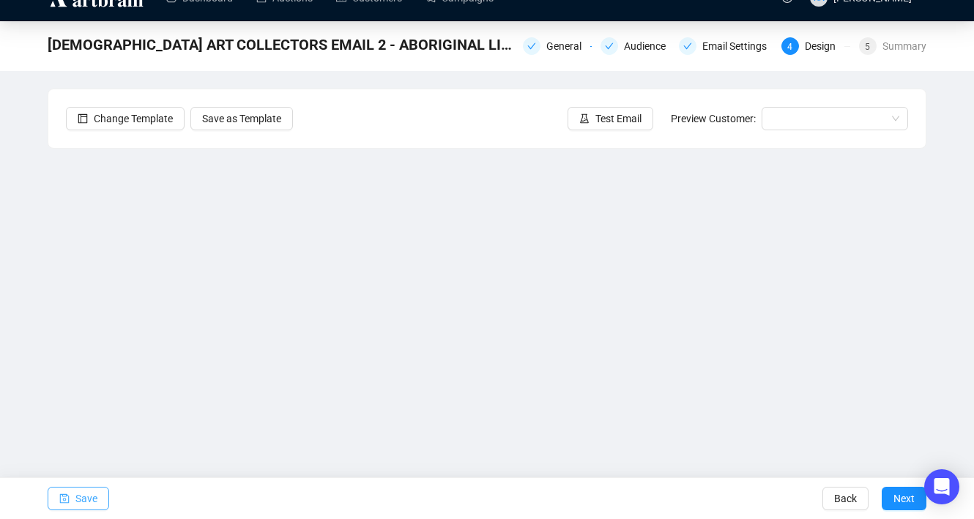
click at [60, 498] on icon "save" at bounding box center [65, 499] width 10 height 10
click at [595, 121] on span "Test Email" at bounding box center [618, 119] width 46 height 16
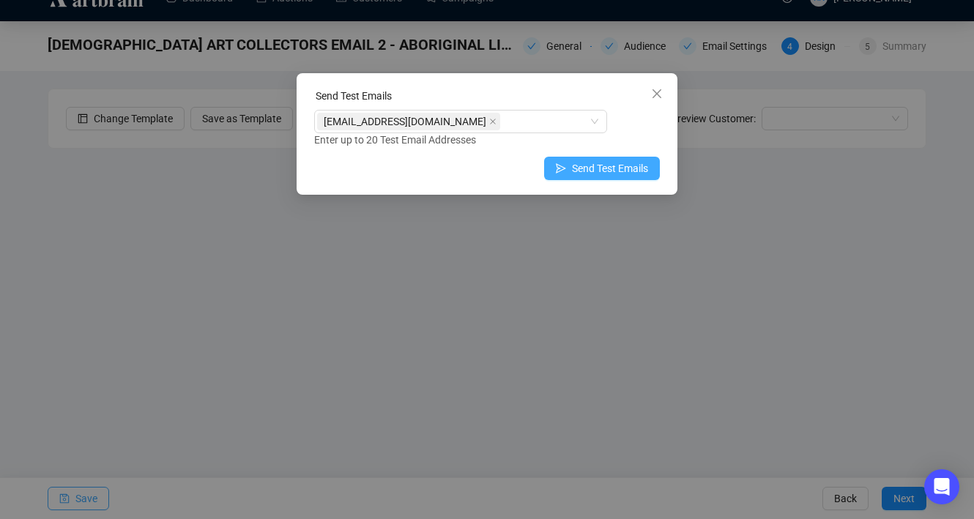
click at [594, 165] on span "Send Test Emails" at bounding box center [610, 168] width 76 height 16
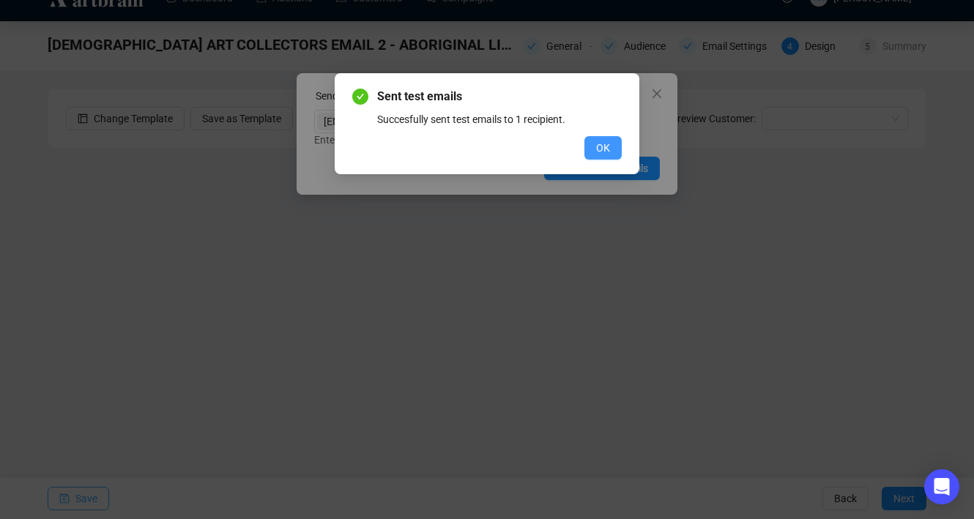
click at [603, 157] on button "OK" at bounding box center [602, 147] width 37 height 23
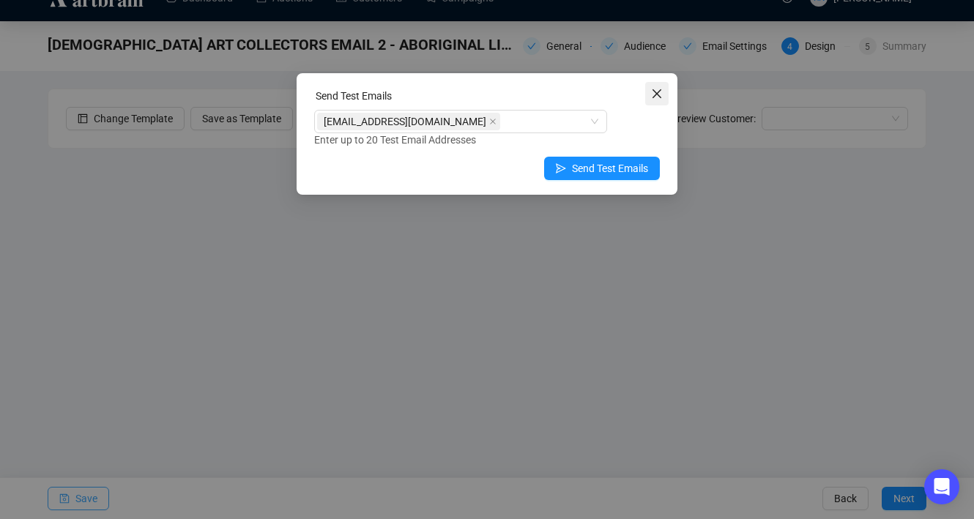
click at [653, 86] on button "Close" at bounding box center [656, 93] width 23 height 23
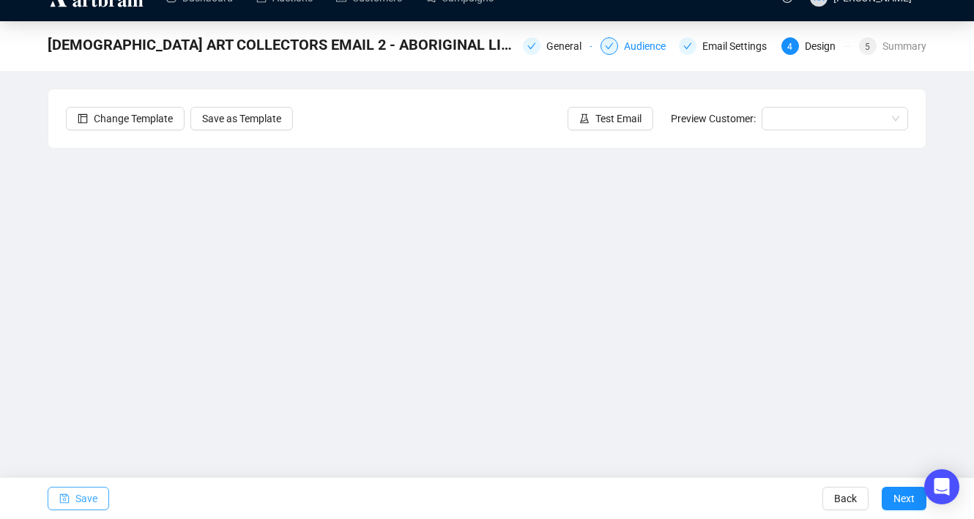
click at [609, 48] on div at bounding box center [609, 46] width 18 height 18
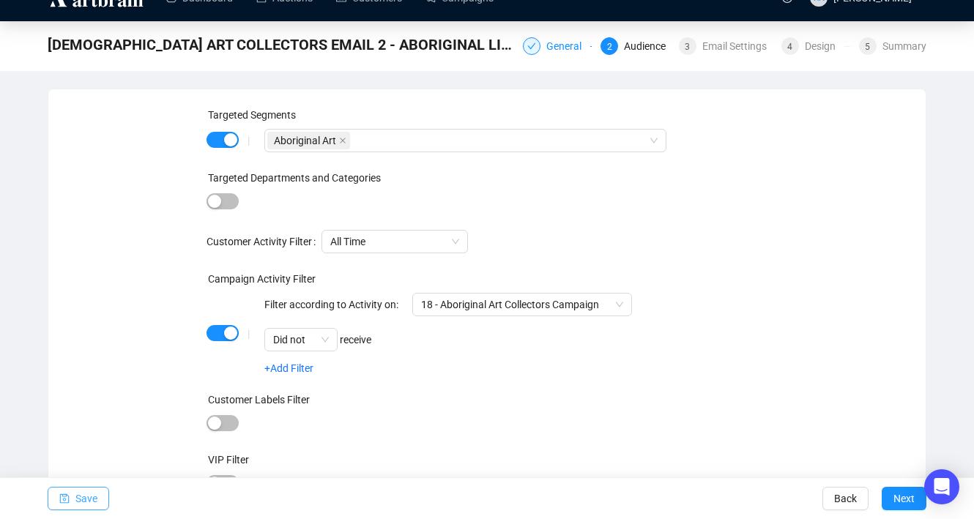
click at [546, 48] on div "General" at bounding box center [568, 46] width 44 height 18
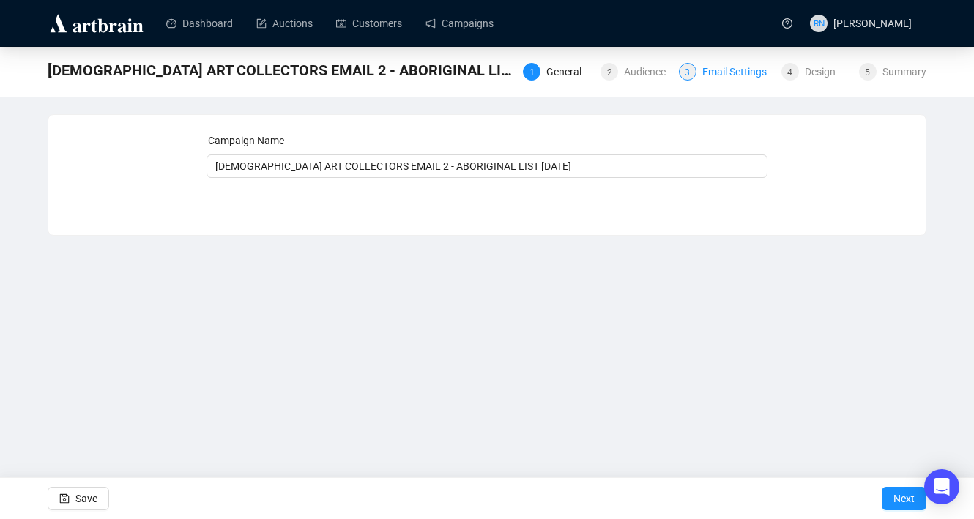
click at [718, 79] on div "Email Settings" at bounding box center [738, 72] width 73 height 18
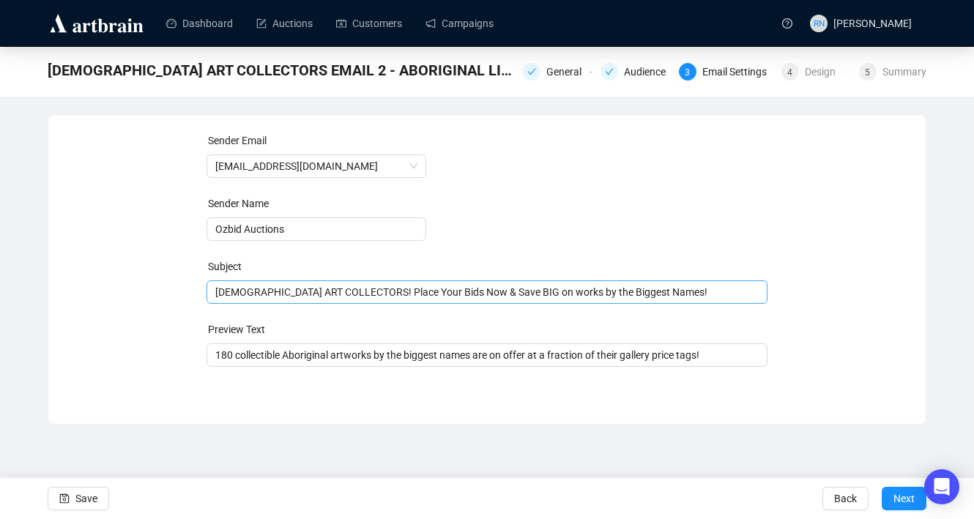
click at [543, 294] on span "[DEMOGRAPHIC_DATA] ART COLLECTORS! Place Your Bids Now & Save BIG on works by t…" at bounding box center [487, 292] width 562 height 12
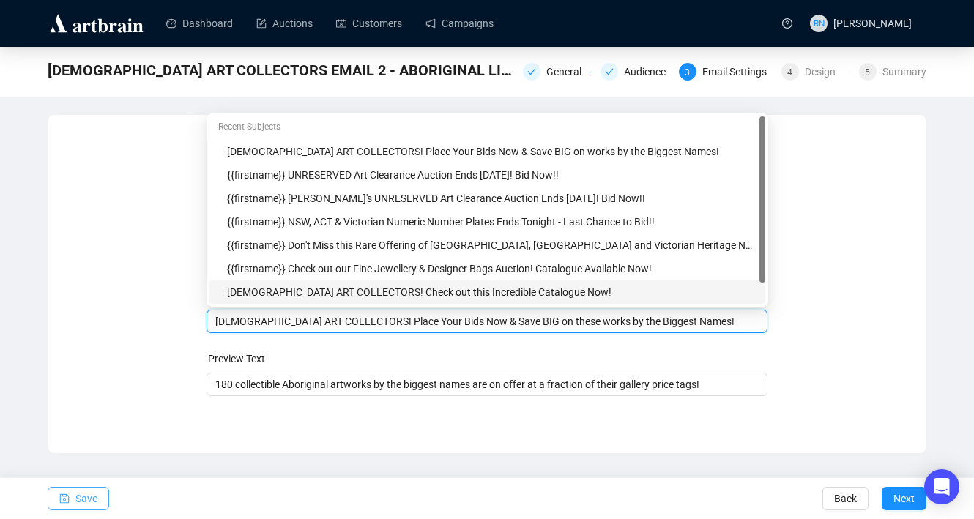
type input "[DEMOGRAPHIC_DATA] ART COLLECTORS! Place Your Bids Now & Save BIG on these work…"
click at [91, 497] on span "Save" at bounding box center [86, 498] width 22 height 41
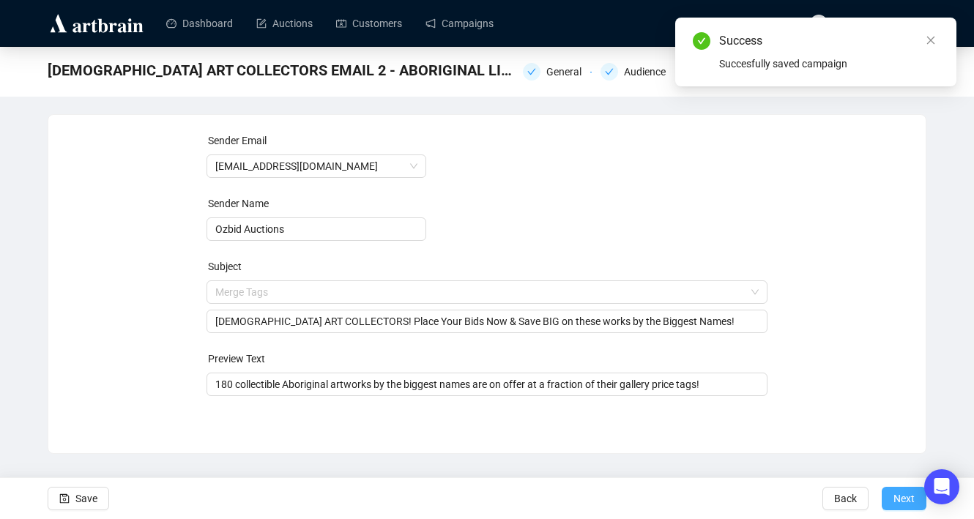
click at [894, 496] on span "Next" at bounding box center [903, 498] width 21 height 41
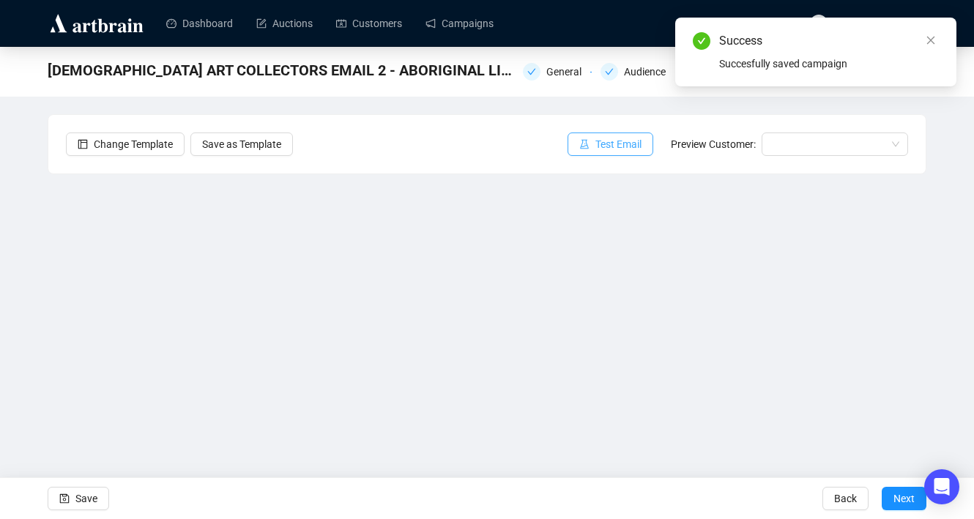
click at [618, 143] on span "Test Email" at bounding box center [618, 144] width 46 height 16
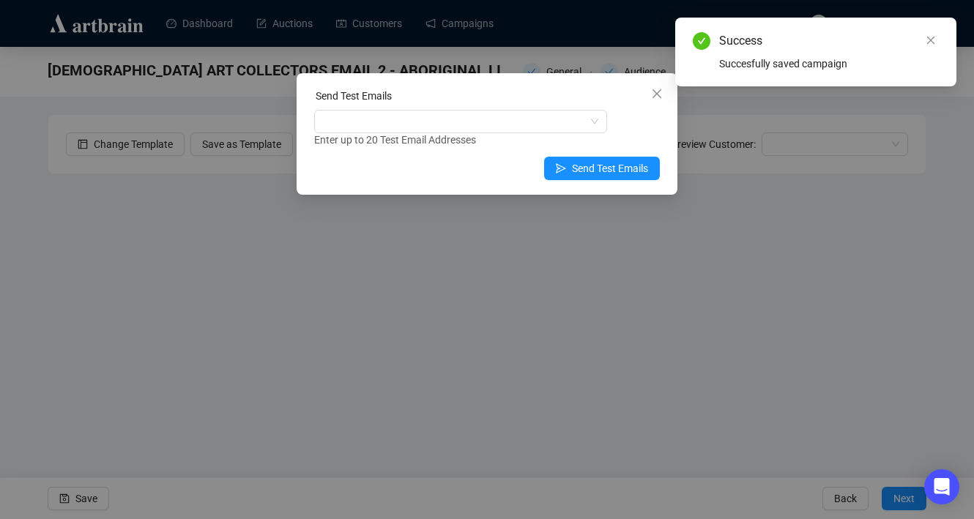
click at [447, 133] on div "Enter up to 20 Test Email Addresses" at bounding box center [487, 129] width 346 height 38
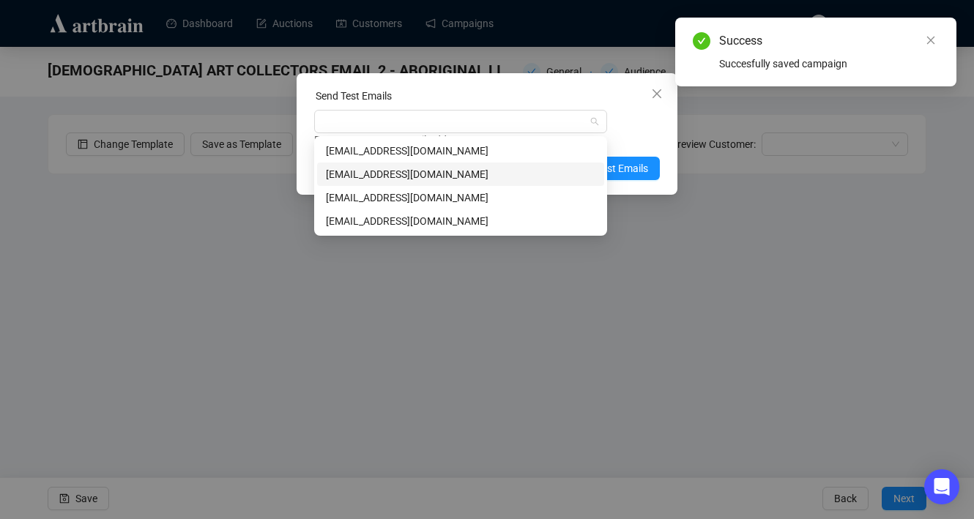
click at [447, 170] on div "[EMAIL_ADDRESS][DOMAIN_NAME]" at bounding box center [460, 174] width 269 height 16
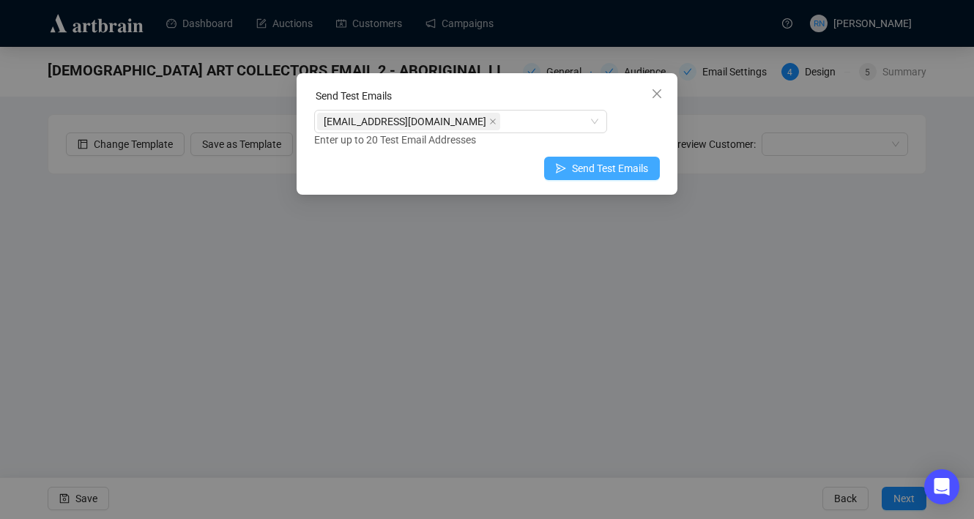
click at [654, 160] on button "Send Test Emails" at bounding box center [602, 168] width 116 height 23
click at [591, 176] on body "Dashboard Auctions Customers Campaigns RN [PERSON_NAME] [DEMOGRAPHIC_DATA] ART …" at bounding box center [487, 259] width 974 height 519
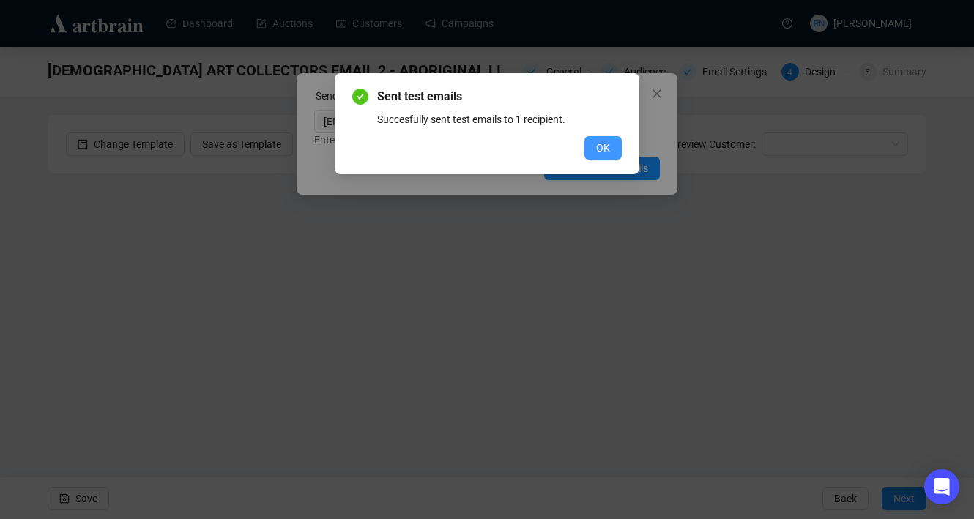
click at [600, 144] on span "OK" at bounding box center [603, 148] width 14 height 16
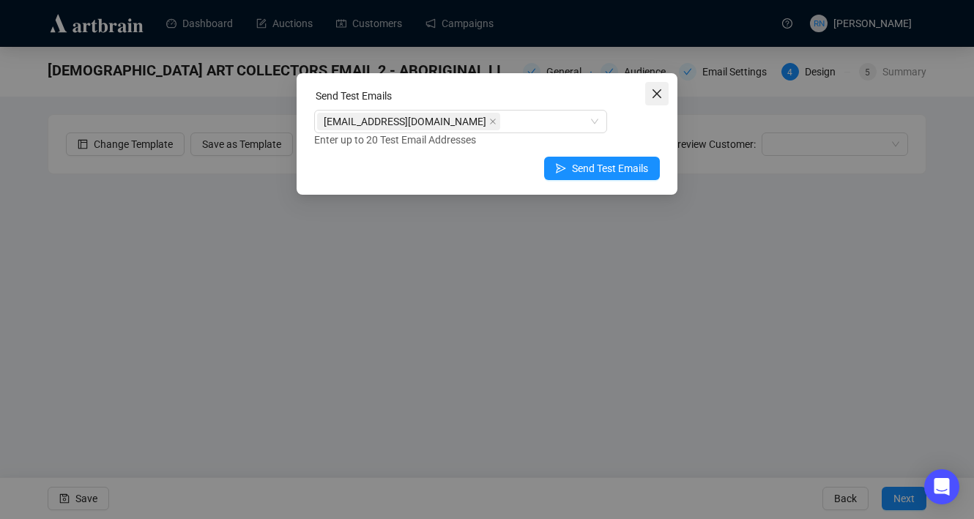
click at [655, 89] on icon "close" at bounding box center [657, 94] width 12 height 12
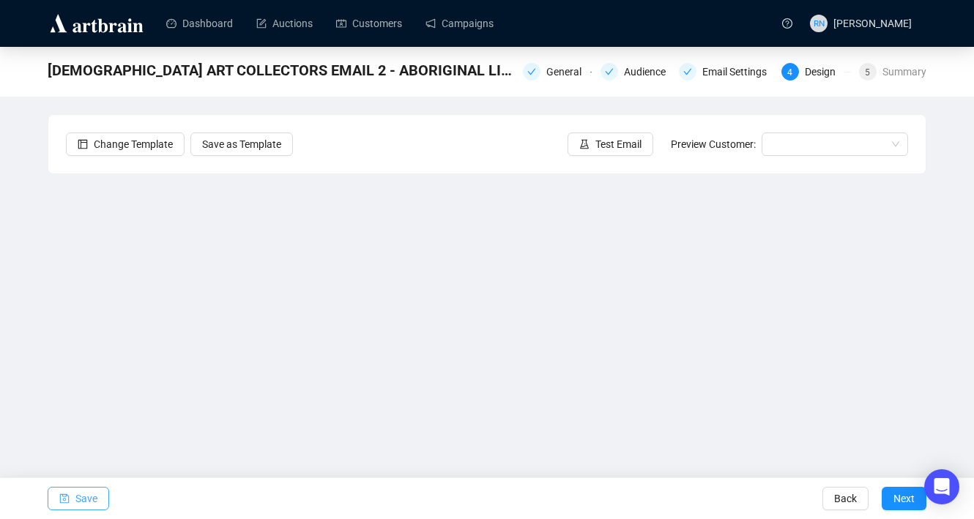
click at [79, 496] on span "Save" at bounding box center [86, 498] width 22 height 41
click at [608, 150] on span "Test Email" at bounding box center [618, 144] width 46 height 16
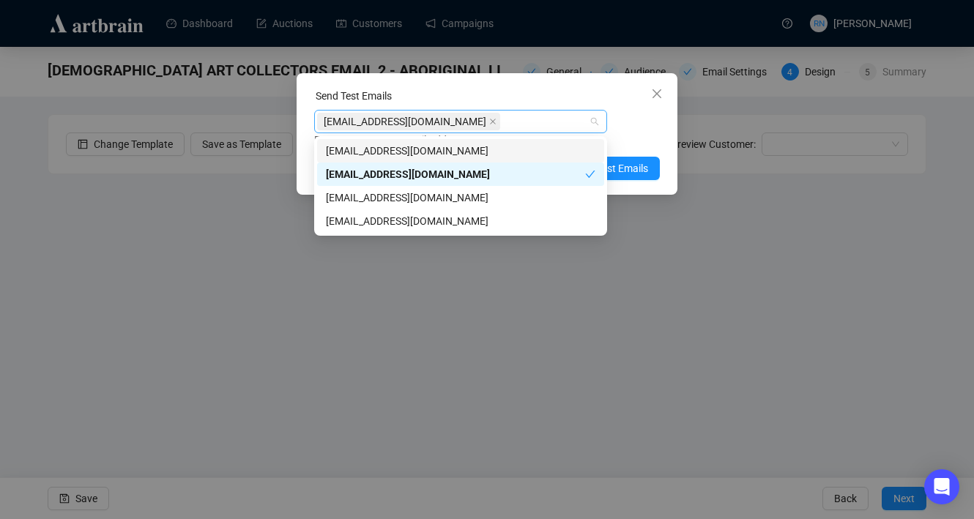
click at [523, 123] on div "[EMAIL_ADDRESS][DOMAIN_NAME]" at bounding box center [453, 121] width 272 height 21
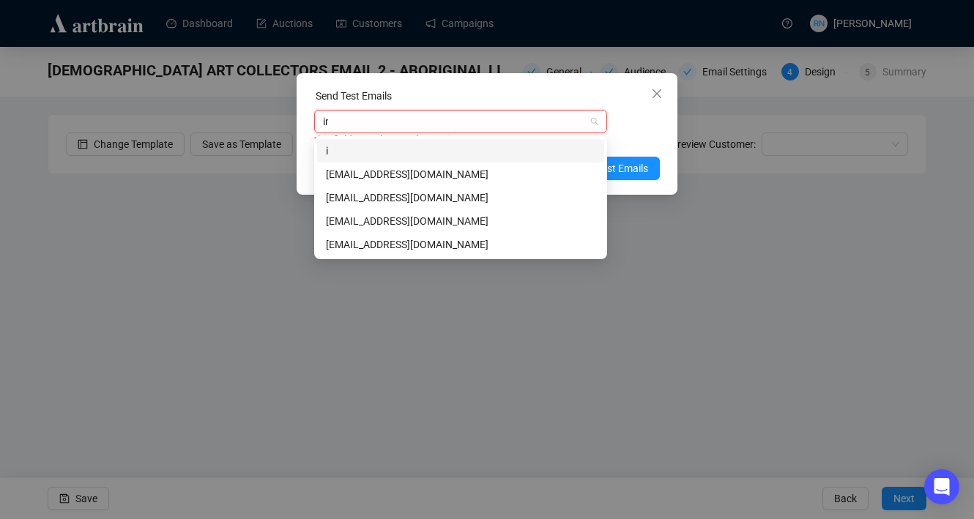
type input "info"
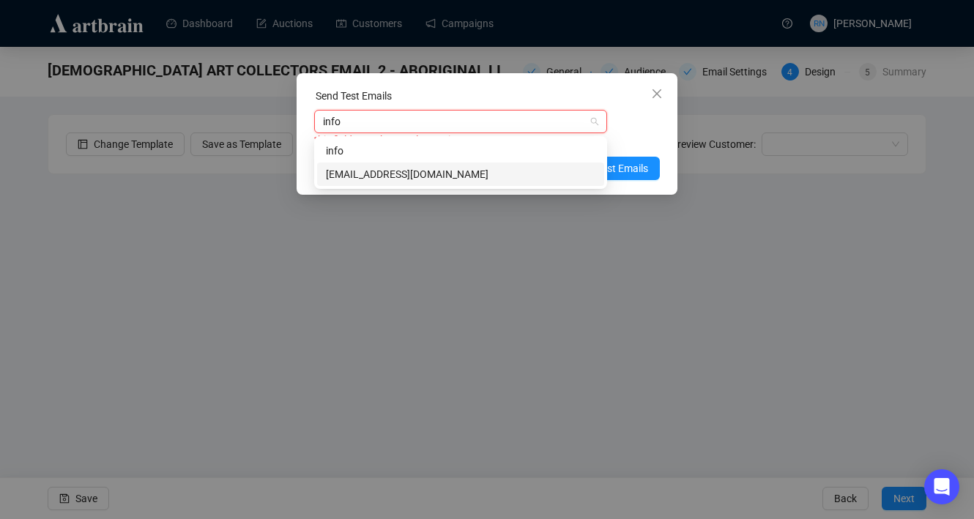
click at [492, 171] on div "[EMAIL_ADDRESS][DOMAIN_NAME]" at bounding box center [460, 174] width 269 height 16
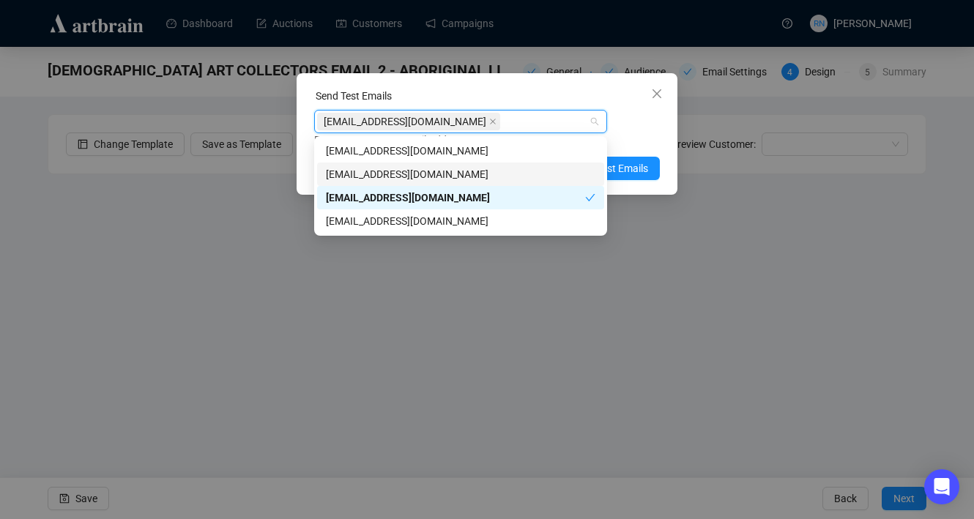
click at [634, 126] on div "[EMAIL_ADDRESS][DOMAIN_NAME] Enter up to 20 Test Email Addresses" at bounding box center [487, 129] width 346 height 38
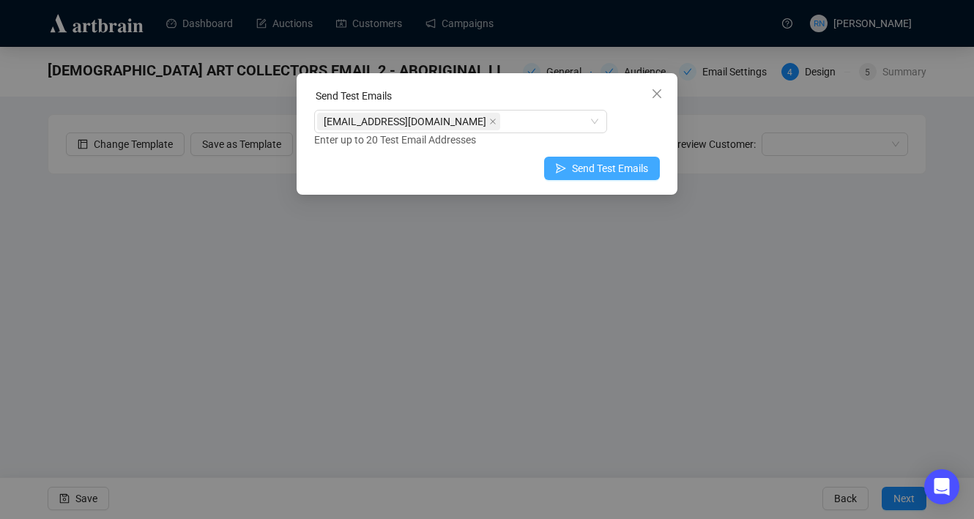
click at [624, 165] on span "Send Test Emails" at bounding box center [610, 168] width 76 height 16
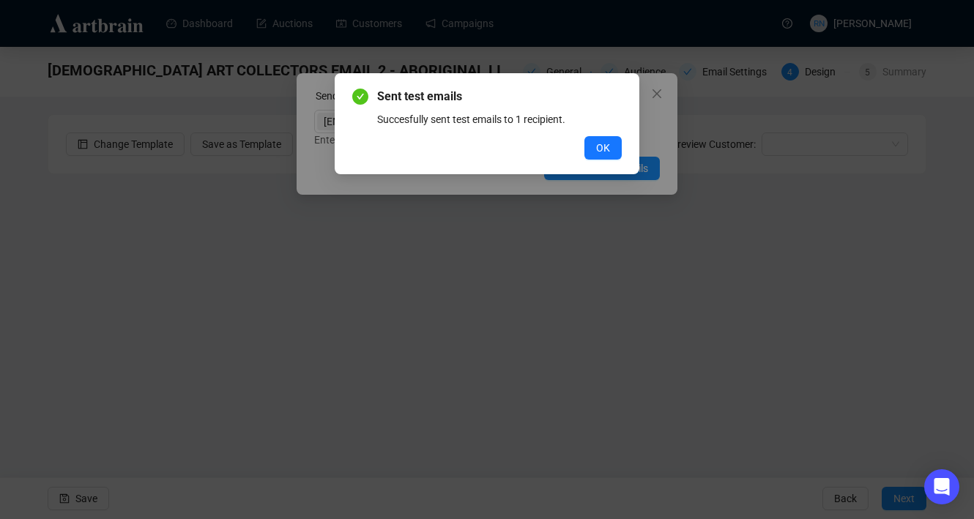
click at [592, 161] on div "Sent test emails Succesfully sent test emails to 1 recipient. OK" at bounding box center [487, 123] width 305 height 101
click at [603, 152] on span "OK" at bounding box center [603, 148] width 14 height 16
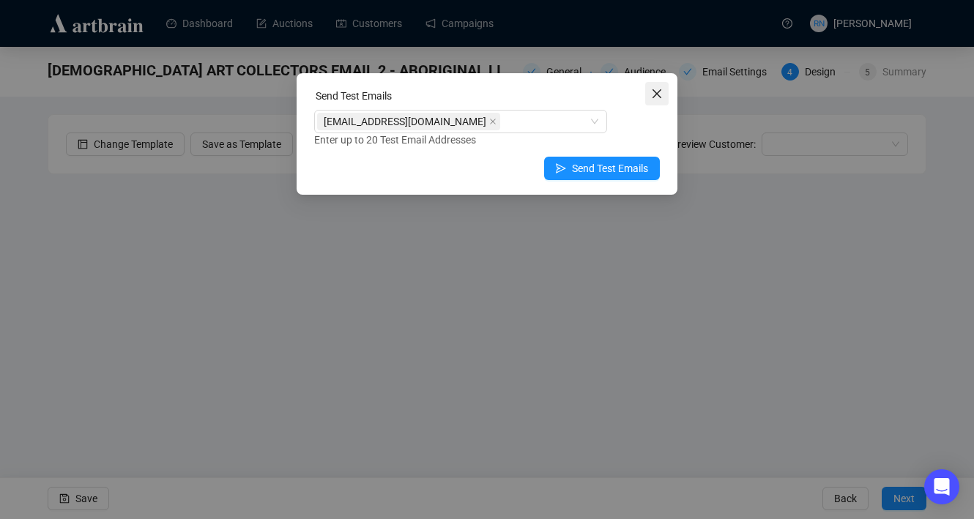
click at [658, 93] on icon "close" at bounding box center [657, 94] width 12 height 12
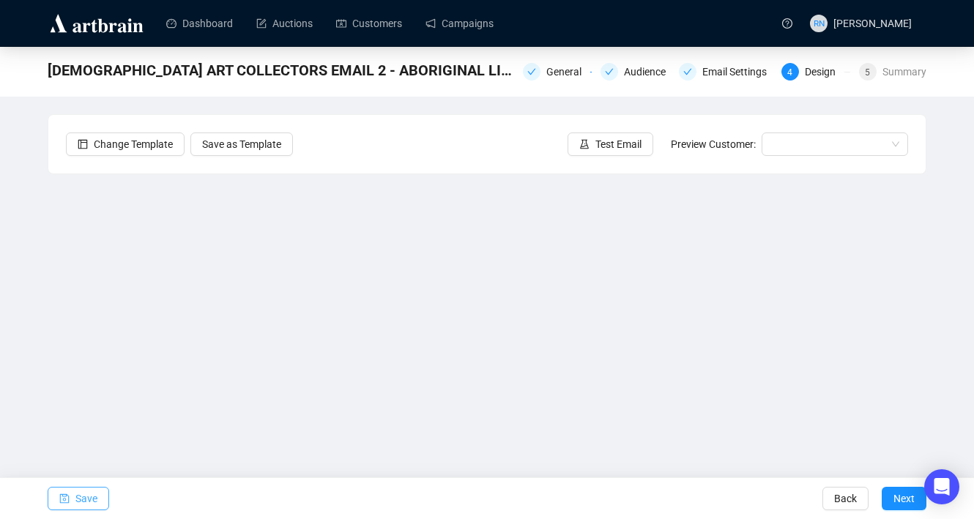
click at [86, 495] on span "Save" at bounding box center [86, 498] width 22 height 41
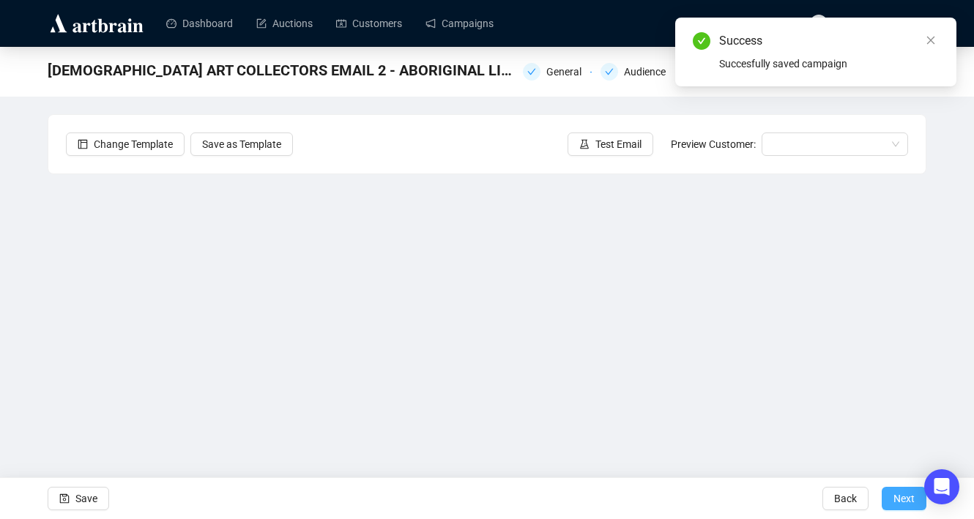
click at [894, 501] on span "Next" at bounding box center [903, 498] width 21 height 41
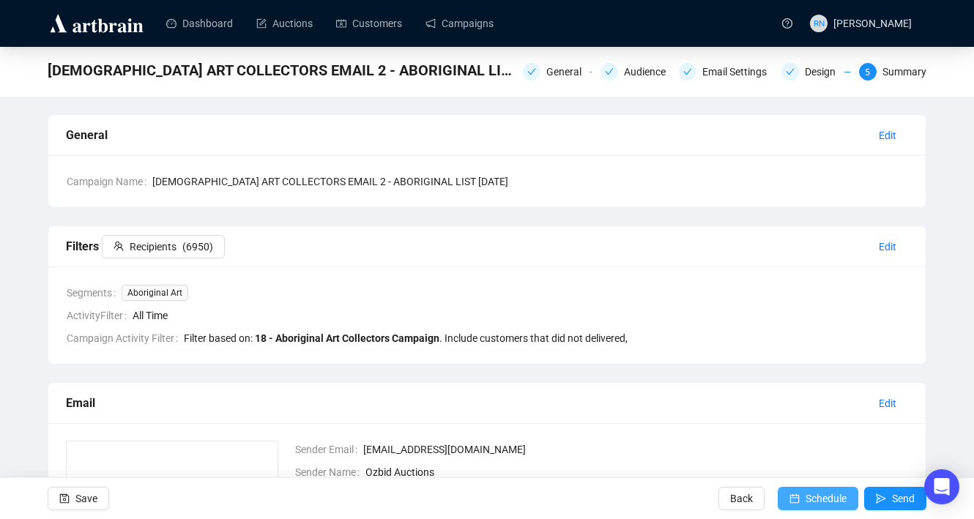
click at [805, 492] on span "Schedule" at bounding box center [825, 498] width 41 height 41
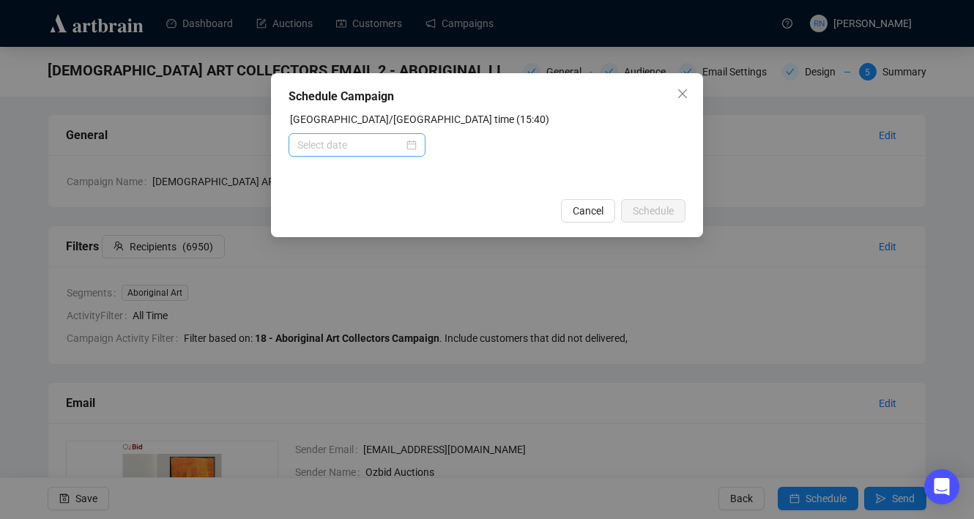
click at [413, 140] on div at bounding box center [356, 145] width 119 height 16
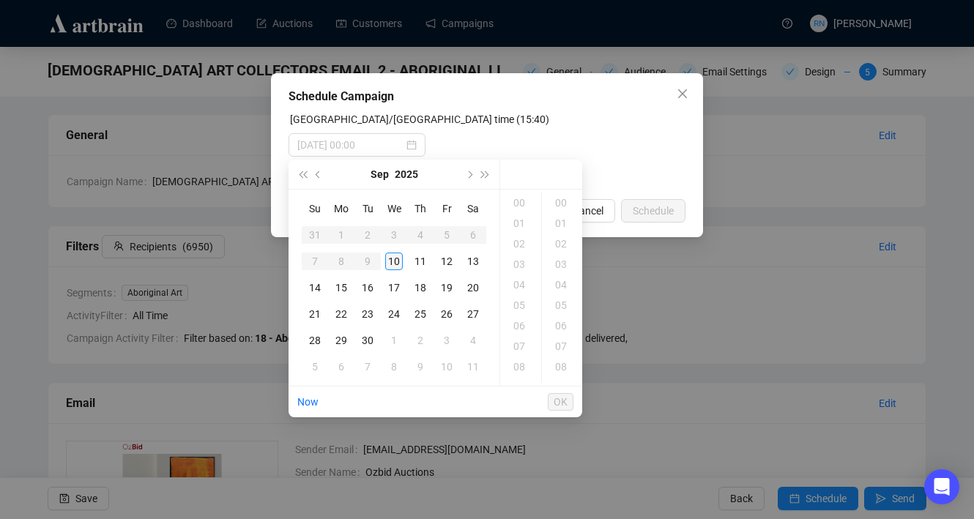
click at [395, 263] on div "10" at bounding box center [394, 262] width 18 height 18
click at [523, 288] on div "20" at bounding box center [520, 285] width 35 height 21
click at [558, 201] on div "00" at bounding box center [562, 203] width 35 height 21
type input "[DATE] 20:00"
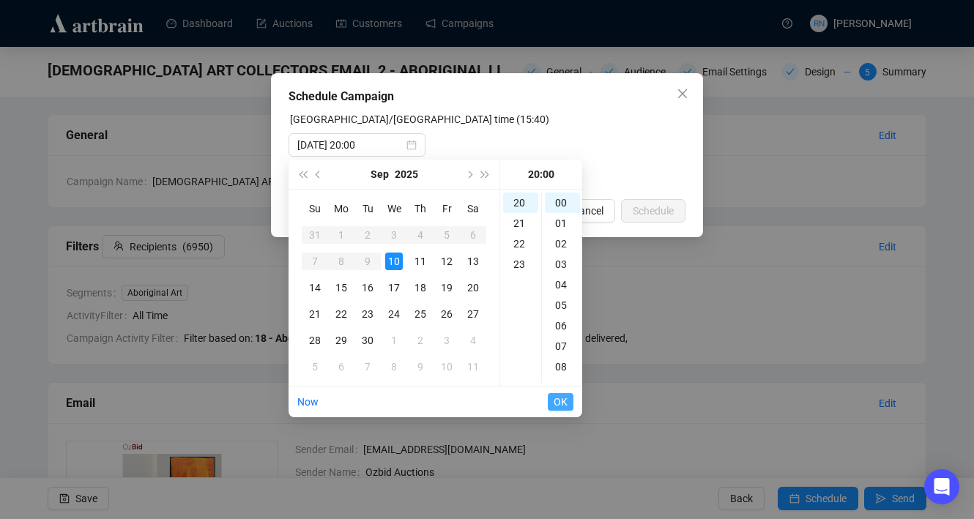
click at [562, 403] on span "OK" at bounding box center [561, 402] width 14 height 28
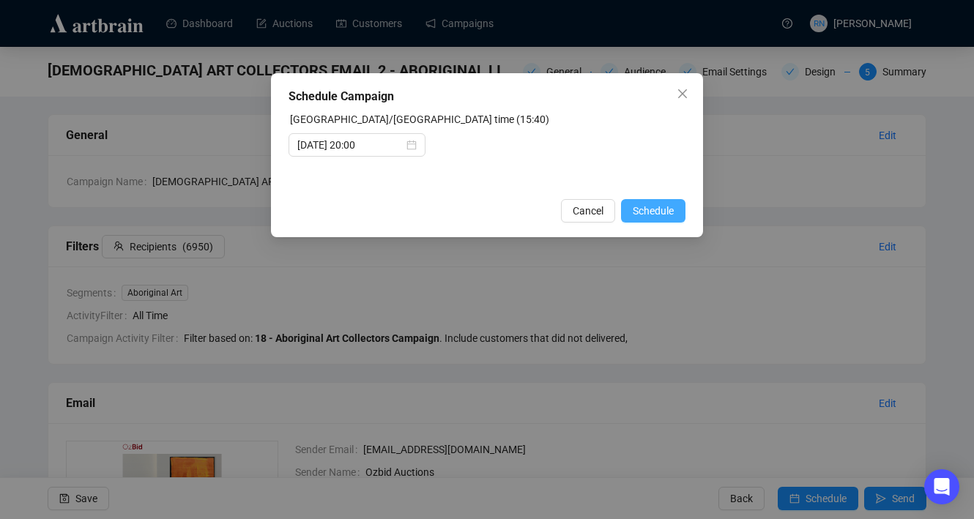
click at [644, 213] on span "Schedule" at bounding box center [653, 211] width 41 height 16
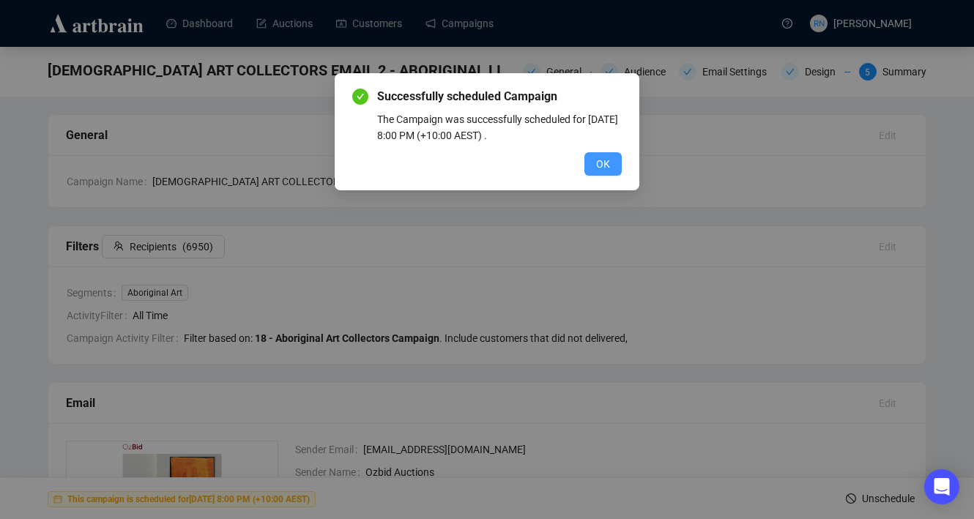
click at [606, 167] on span "OK" at bounding box center [603, 164] width 14 height 16
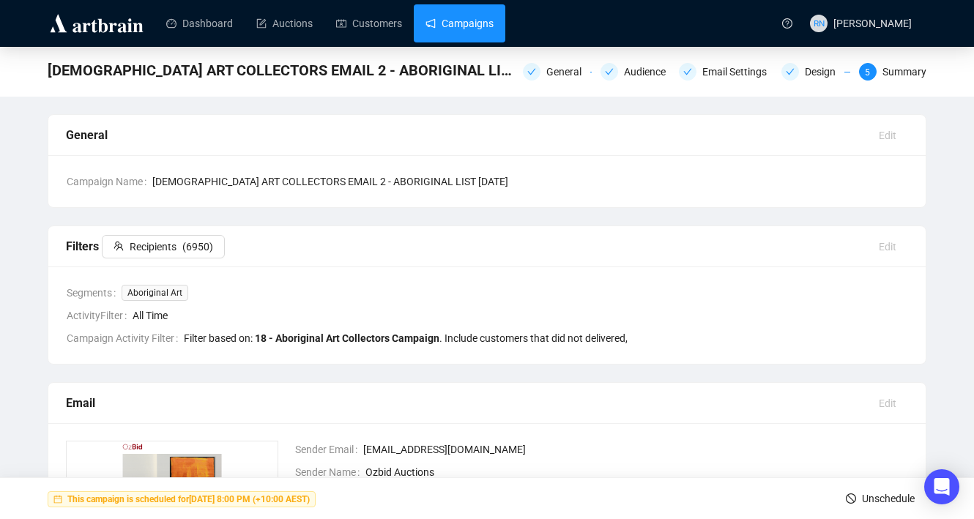
click at [453, 23] on link "Campaigns" at bounding box center [459, 23] width 68 height 38
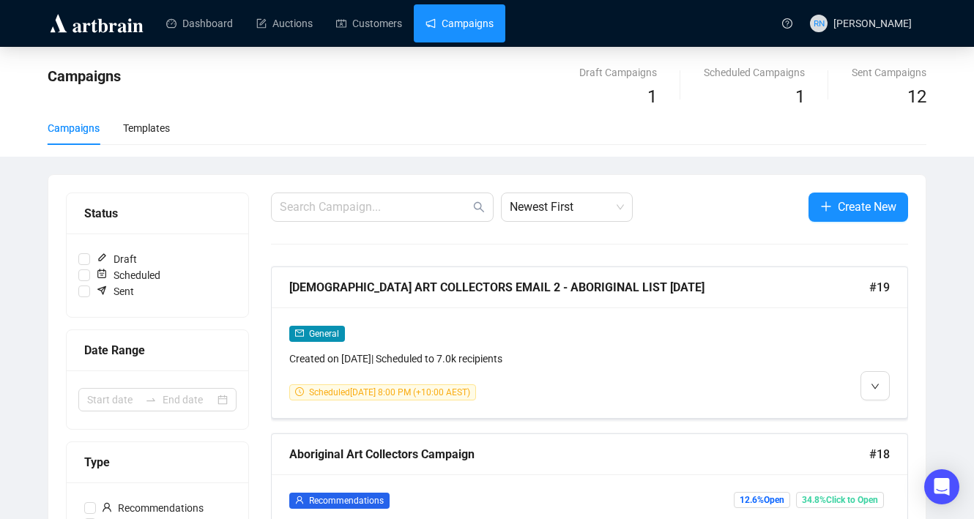
click at [463, 37] on link "Campaigns" at bounding box center [459, 23] width 68 height 38
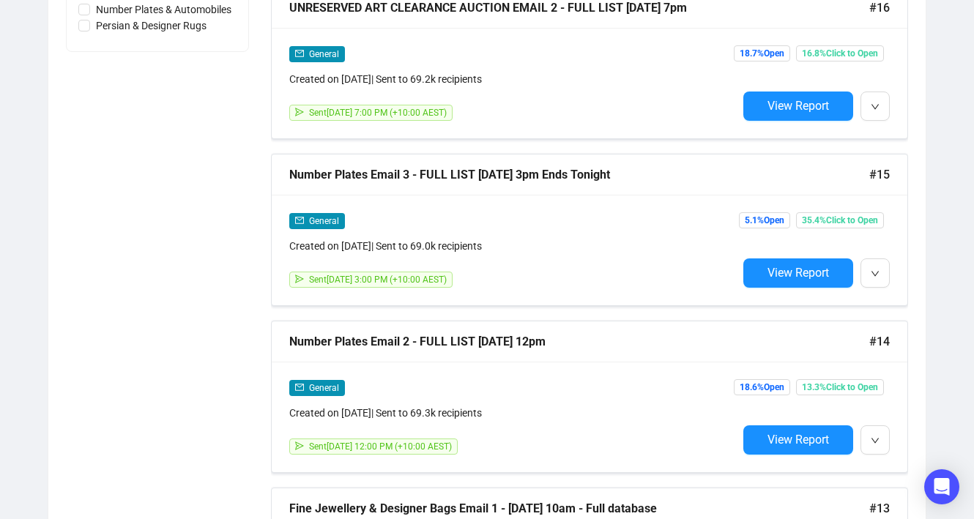
scroll to position [985, 0]
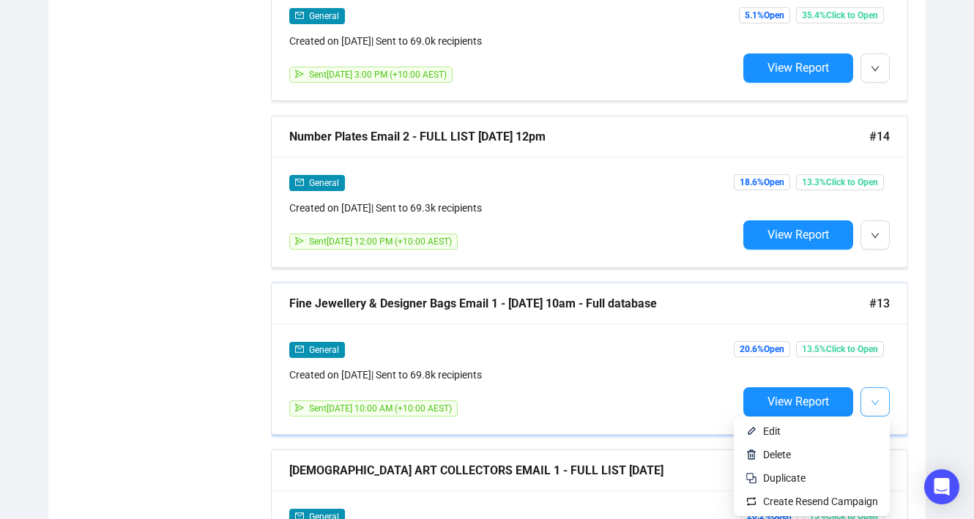
click at [873, 404] on icon "down" at bounding box center [875, 402] width 9 height 9
click at [809, 481] on span "Duplicate" at bounding box center [820, 478] width 115 height 16
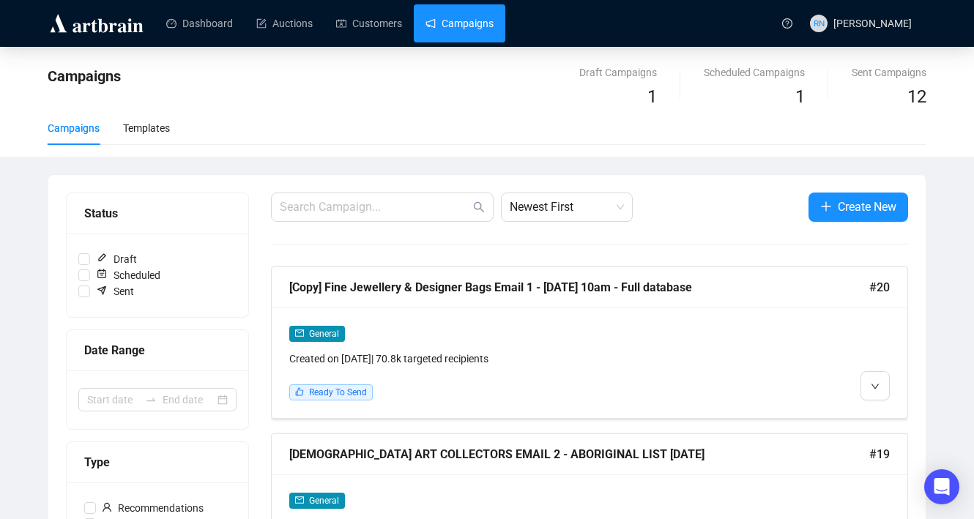
scroll to position [1, 0]
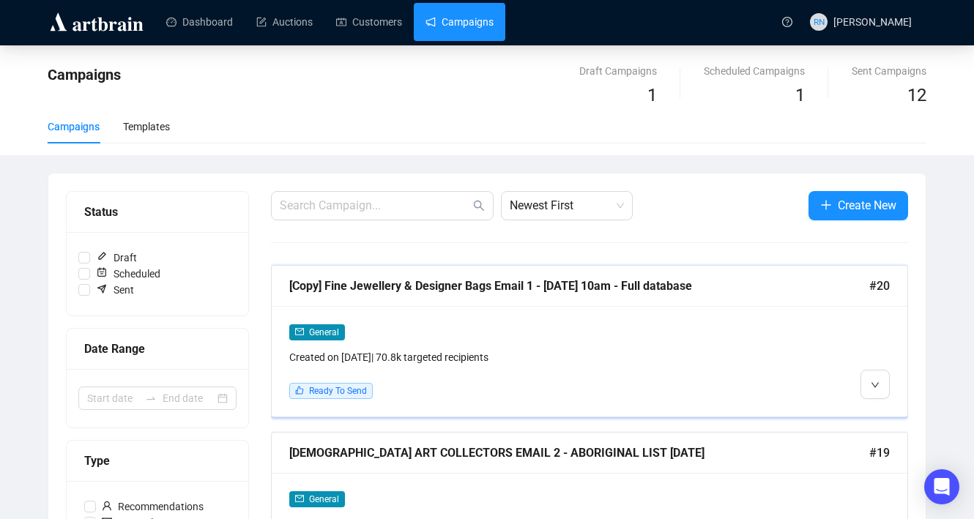
click at [510, 321] on div "General Created on [DATE] | 70.8k targeted recipients Ready To Send" at bounding box center [590, 361] width 636 height 111
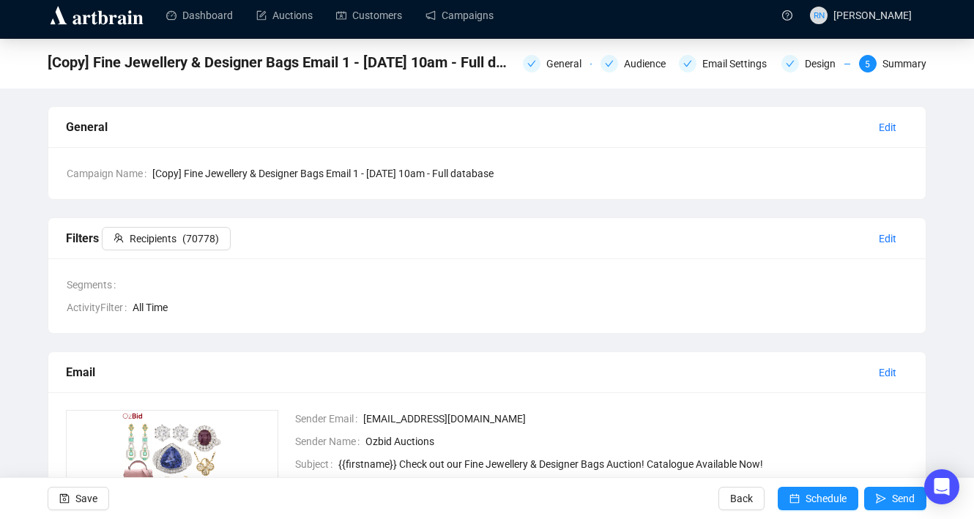
scroll to position [9, 0]
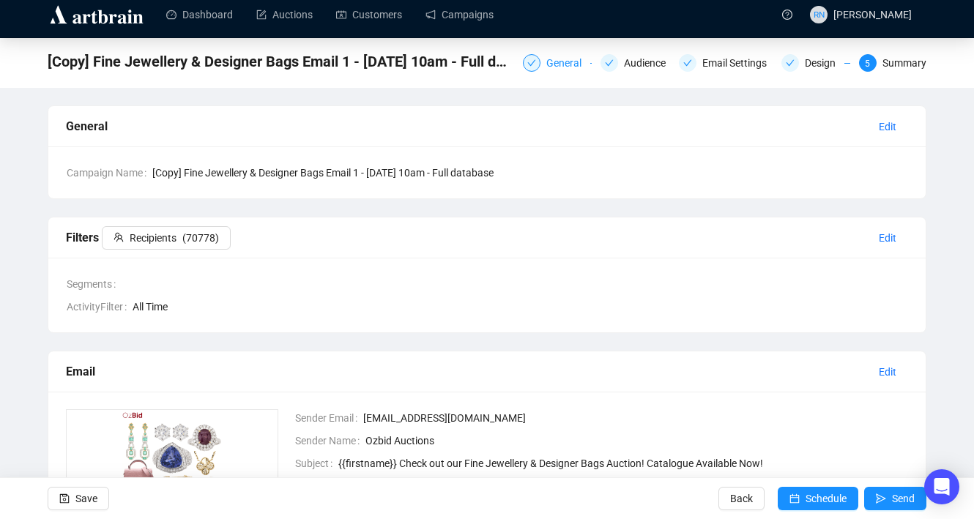
click at [549, 58] on div "General" at bounding box center [568, 63] width 44 height 18
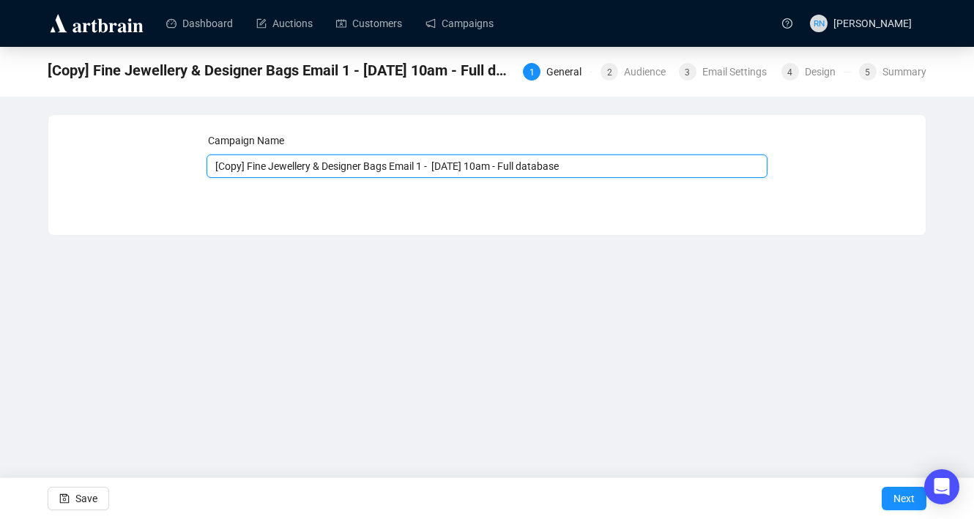
drag, startPoint x: 251, startPoint y: 165, endPoint x: 161, endPoint y: 158, distance: 90.4
click at [161, 158] on div "Campaign Name [Copy] Fine Jewellery & Designer Bags Email 1 - [DATE] 10am - Ful…" at bounding box center [487, 164] width 842 height 63
click at [399, 168] on input "Fine Jewellery & Designer Bags Email 1 - [DATE] 10am - Full database" at bounding box center [487, 165] width 562 height 23
click at [415, 167] on input "Fine Jewellery & Designer Bags Email 2 - [DATE] 10am - Full database" at bounding box center [487, 165] width 562 height 23
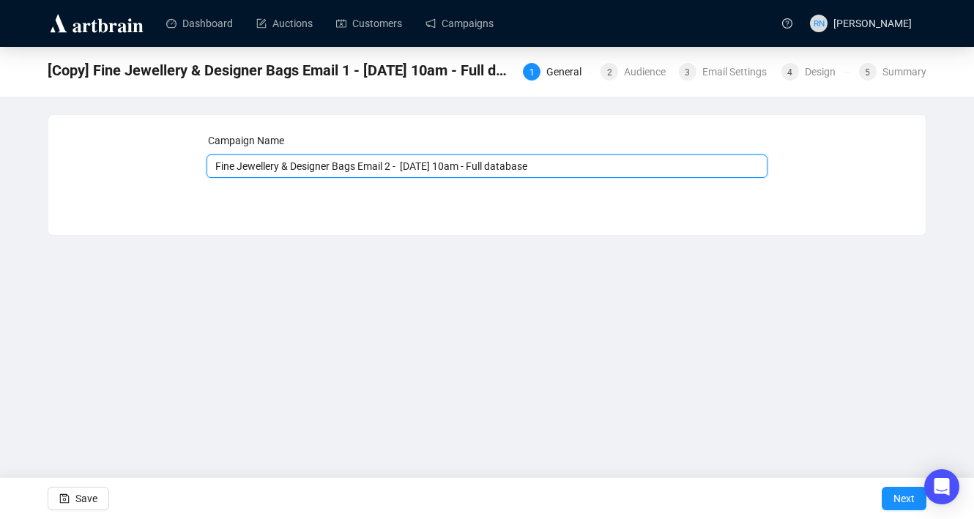
click at [440, 168] on input "Fine Jewellery & Designer Bags Email 2 - [DATE] 10am - Full database" at bounding box center [487, 165] width 562 height 23
click at [486, 171] on input "Fine Jewellery & Designer Bags Email 2 - [DATE] 10am - Full database" at bounding box center [487, 165] width 562 height 23
click at [516, 166] on input "Fine Jewellery & Designer Bags Email 2 - [DATE] 7pm - Full database" at bounding box center [487, 165] width 562 height 23
drag, startPoint x: 581, startPoint y: 166, endPoint x: 507, endPoint y: 166, distance: 74.7
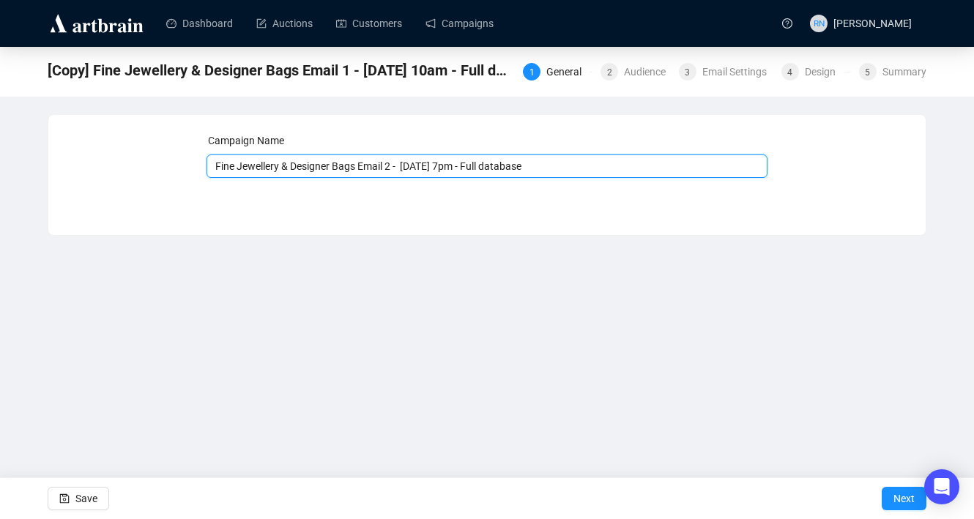
click at [507, 166] on input "Fine Jewellery & Designer Bags Email 2 - [DATE] 7pm - Full database" at bounding box center [487, 165] width 562 height 23
type input "Fine Jewellery & Designer Bags Email 2 - [DATE] 7pm - Jewellery List"
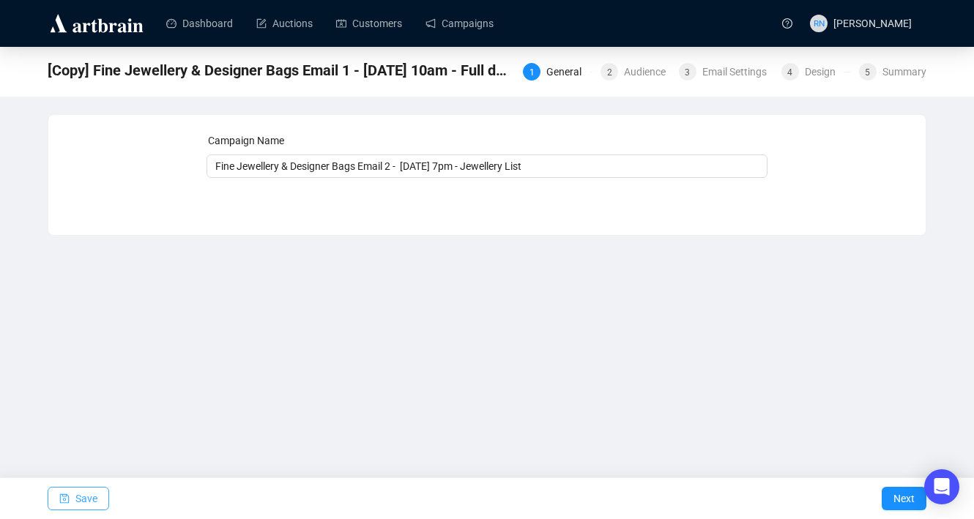
click at [76, 496] on span "Save" at bounding box center [86, 498] width 22 height 41
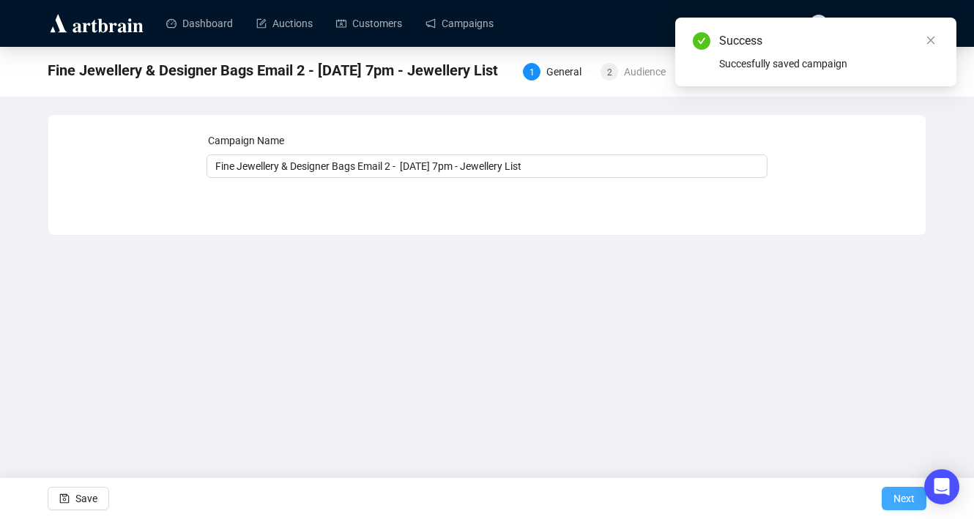
click at [900, 502] on span "Next" at bounding box center [903, 498] width 21 height 41
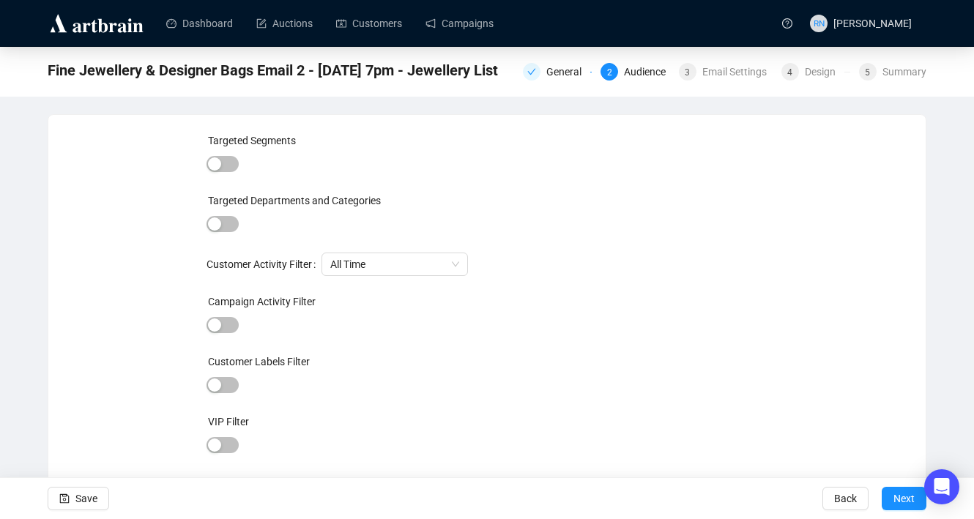
click at [236, 233] on div at bounding box center [222, 225] width 32 height 21
click at [228, 226] on span "button" at bounding box center [222, 224] width 32 height 16
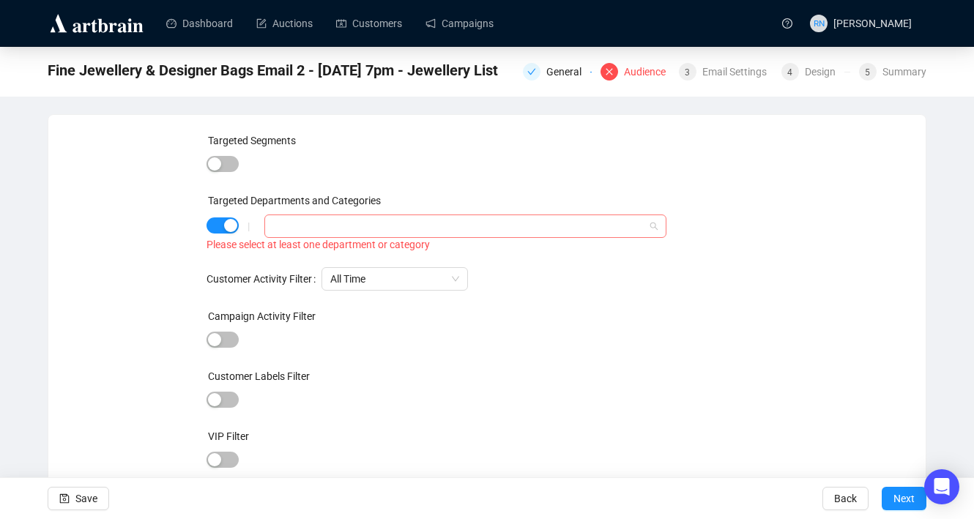
click at [305, 231] on div at bounding box center [457, 226] width 381 height 21
click at [276, 257] on icon "caret-down" at bounding box center [275, 255] width 7 height 7
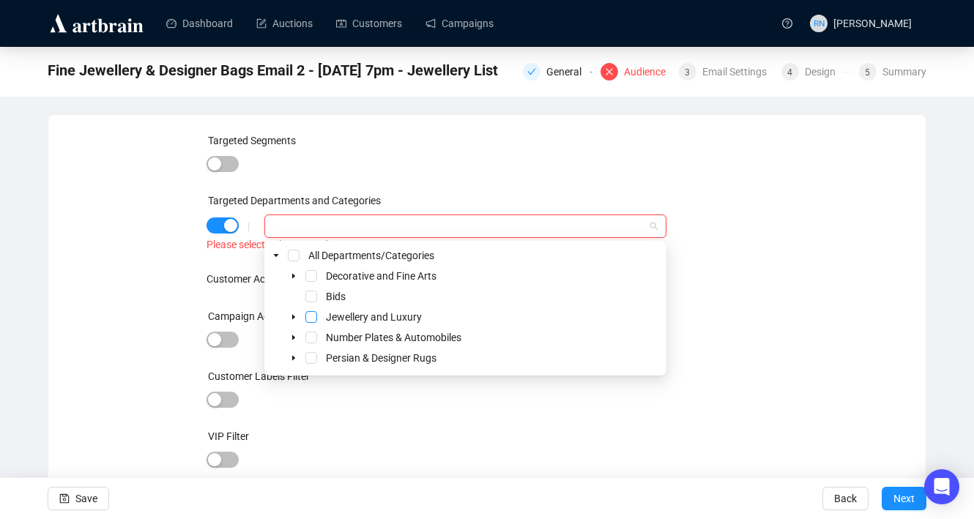
click at [313, 317] on span "Select Jewellery and Luxury" at bounding box center [311, 317] width 12 height 12
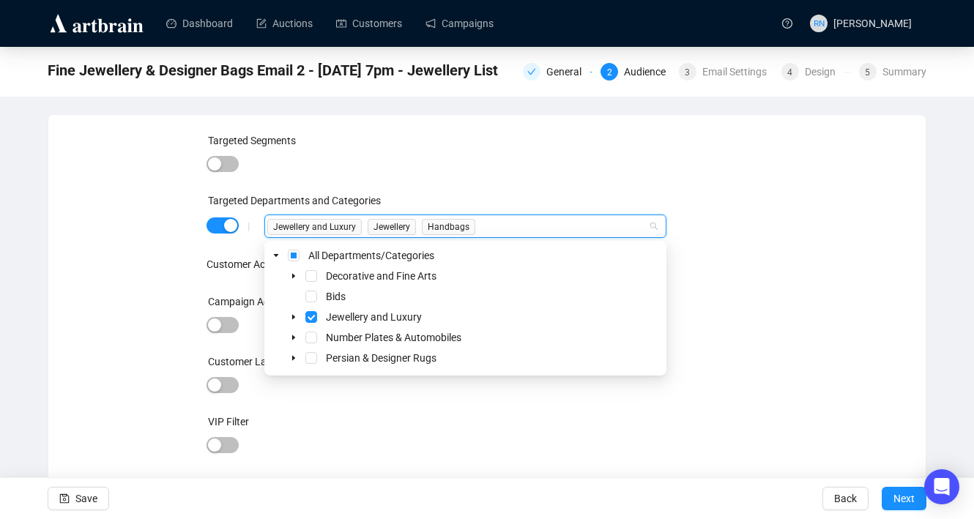
click at [486, 152] on div "Targeted Segments" at bounding box center [487, 144] width 562 height 22
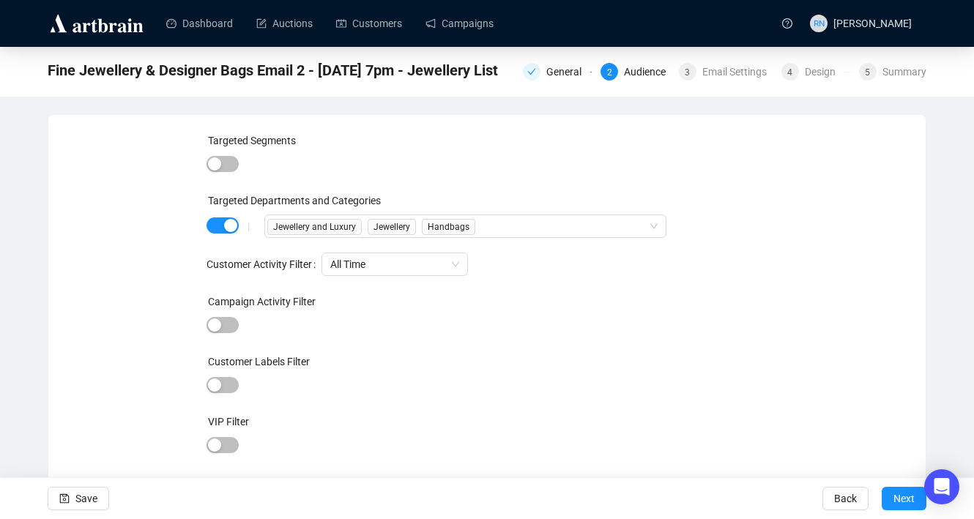
scroll to position [33, 0]
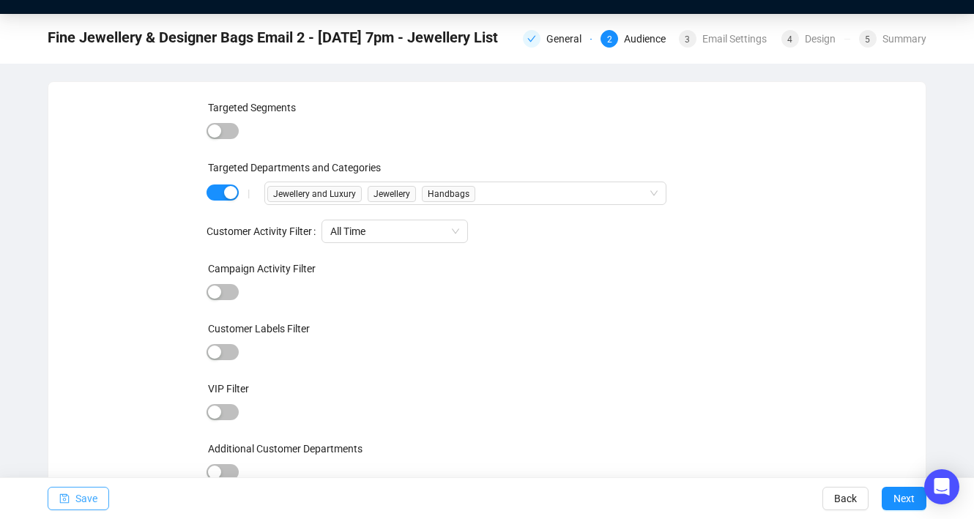
click at [95, 499] on span "Save" at bounding box center [86, 498] width 22 height 41
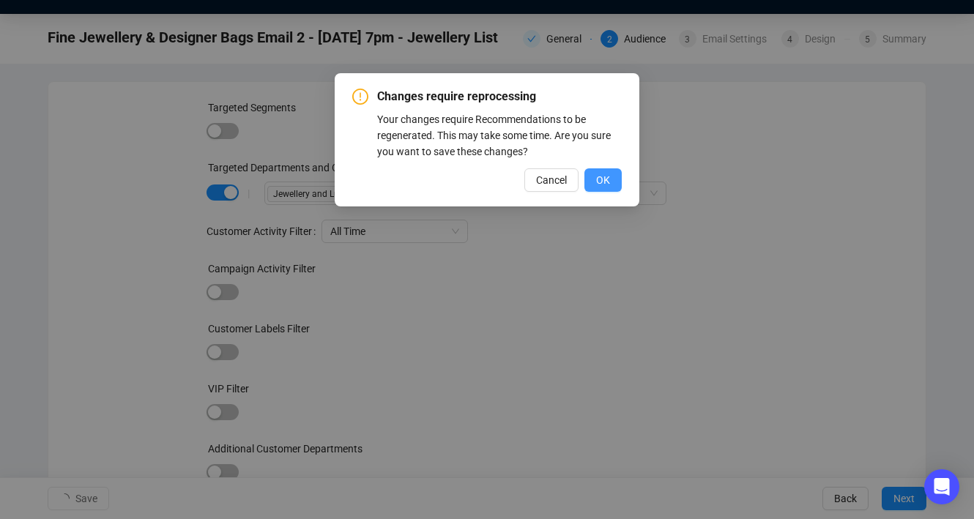
click at [606, 178] on span "OK" at bounding box center [603, 180] width 14 height 16
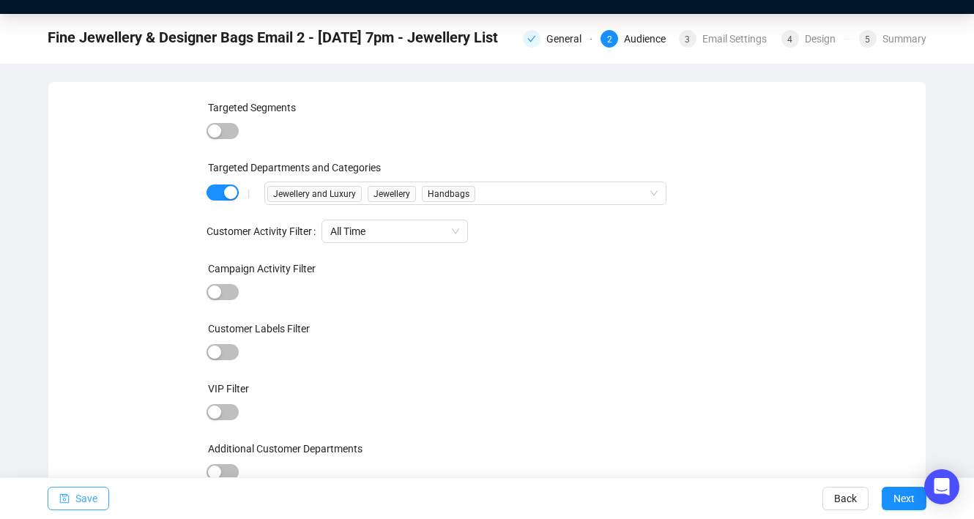
click at [71, 499] on button "Save" at bounding box center [79, 498] width 62 height 23
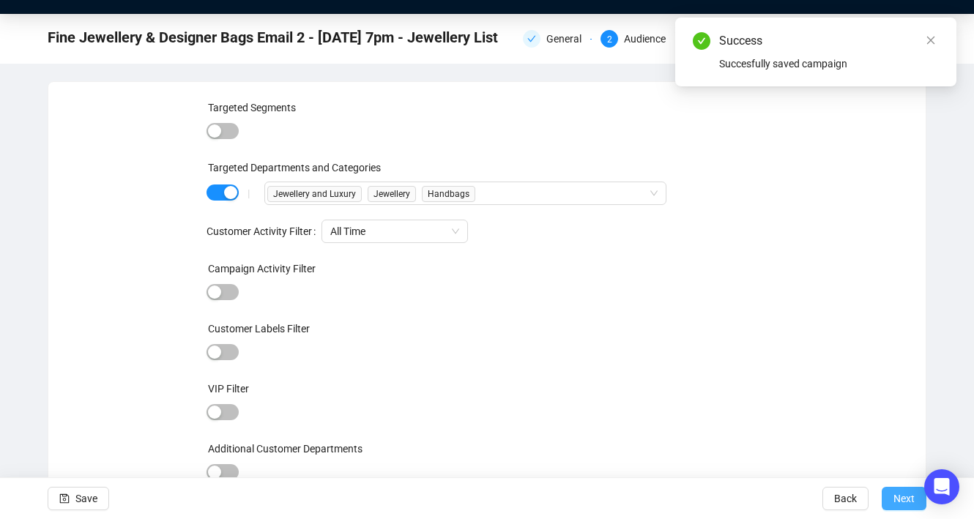
click at [905, 502] on span "Next" at bounding box center [903, 498] width 21 height 41
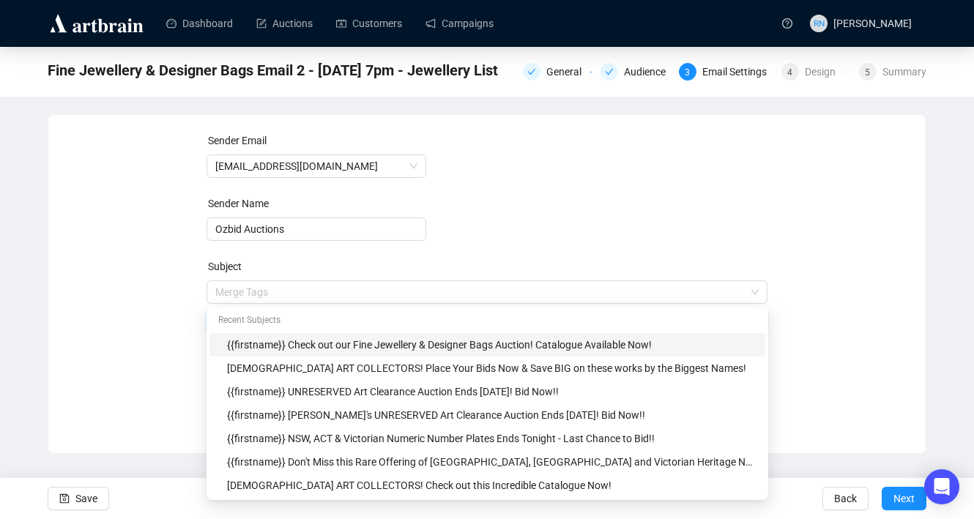
drag, startPoint x: 277, startPoint y: 289, endPoint x: 294, endPoint y: 291, distance: 16.3
click at [294, 291] on body "Dashboard Auctions Customers Campaigns RN [PERSON_NAME] Fine Jewellery & Design…" at bounding box center [487, 259] width 974 height 519
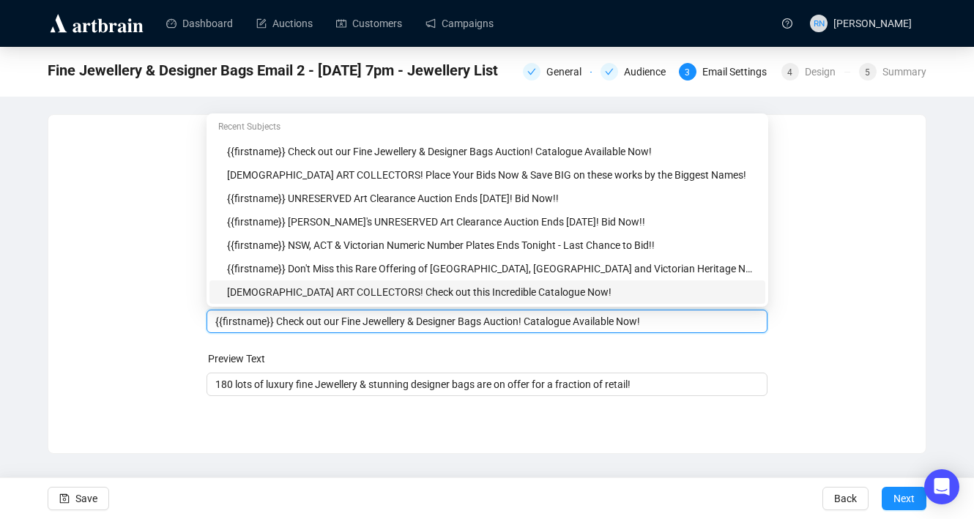
click at [292, 328] on input "{{firstname}} Check out our Fine Jewellery & Designer Bags Auction! Catalogue A…" at bounding box center [487, 321] width 544 height 16
drag, startPoint x: 346, startPoint y: 323, endPoint x: 280, endPoint y: 321, distance: 65.9
click at [280, 321] on input "{{firstname}} Check out our Fine Jewellery & Designer Bags Auction! Catalogue A…" at bounding box center [487, 321] width 544 height 16
click at [452, 322] on input "{{firstname}} Fine Jewellery & Designer Bags Auction! Catalogue Available Now!" at bounding box center [487, 321] width 544 height 16
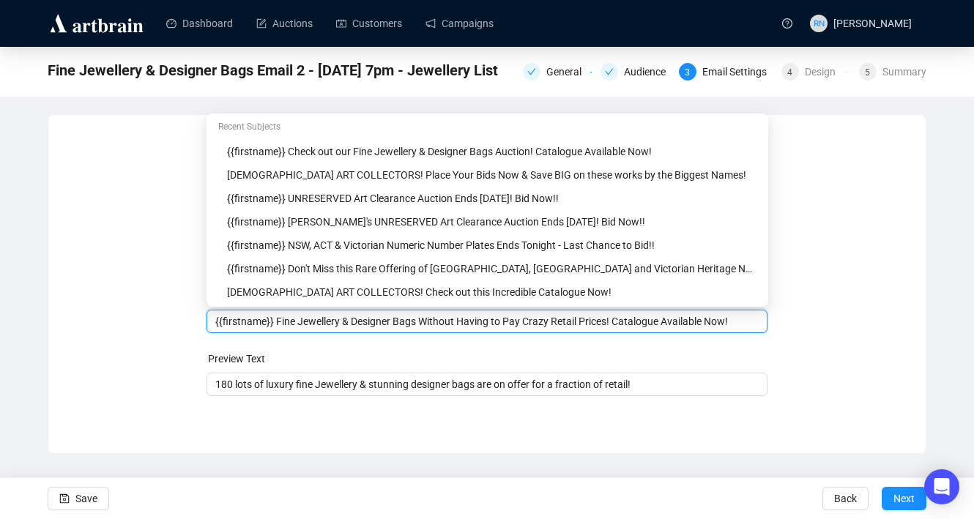
drag, startPoint x: 631, startPoint y: 321, endPoint x: 725, endPoint y: 318, distance: 93.8
click at [725, 318] on input "{{firstname}} Fine Jewellery & Designer Bags Without Having to Pay Crazy Retail…" at bounding box center [487, 321] width 544 height 16
type input "{{firstname}} Fine Jewellery & Designer Bags Without Having to Pay Crazy Retail…"
click at [75, 390] on div "Sender Email [EMAIL_ADDRESS][DOMAIN_NAME] Sender Name Ozbid Auctions Subject Me…" at bounding box center [487, 273] width 842 height 281
click at [433, 324] on input "{{firstname}} Fine Jewellery & Designer Bags Without Having to Pay Crazy Retail…" at bounding box center [487, 321] width 544 height 16
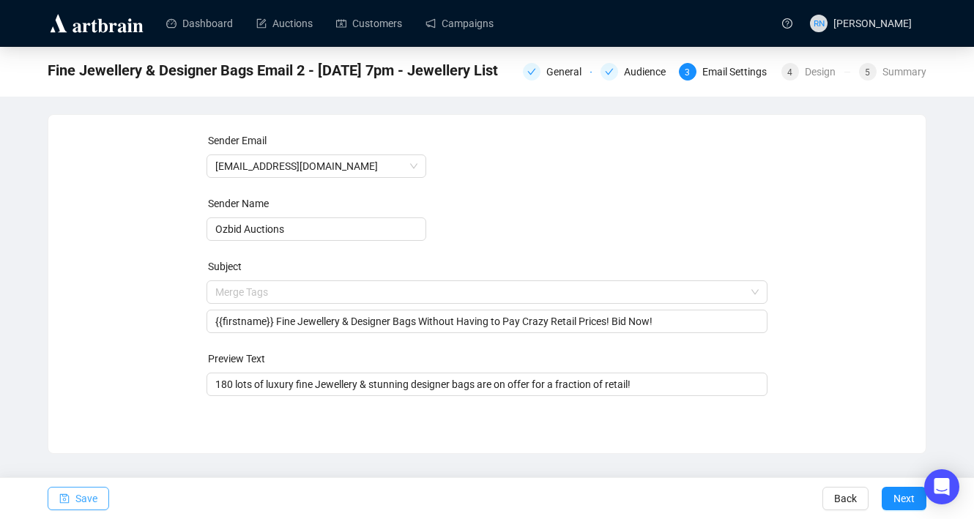
click at [100, 490] on button "Save" at bounding box center [79, 498] width 62 height 23
click at [904, 509] on span "Next" at bounding box center [903, 498] width 21 height 41
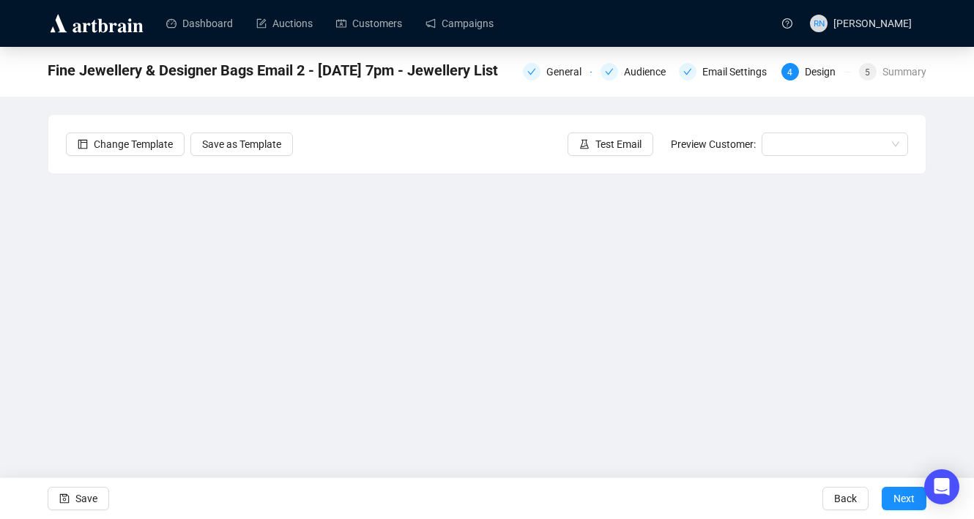
scroll to position [26, 0]
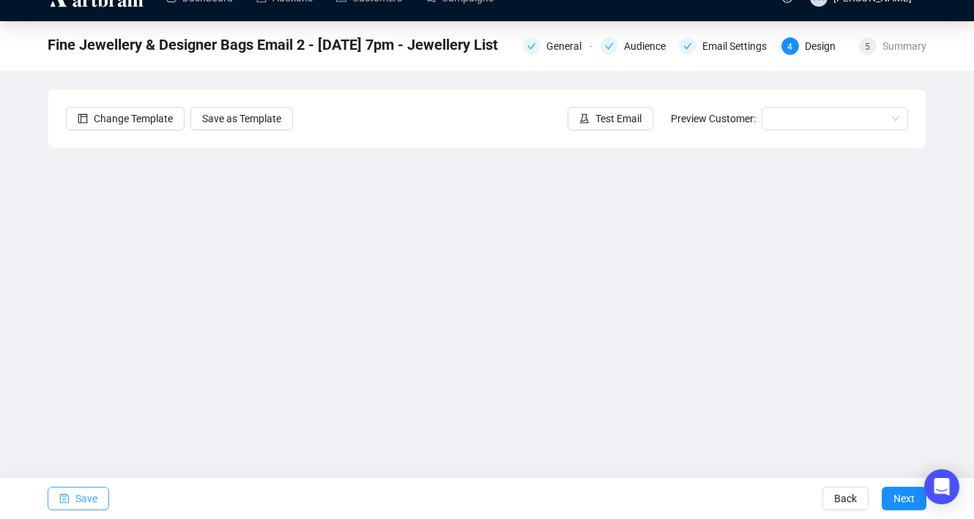
click at [86, 499] on span "Save" at bounding box center [86, 498] width 22 height 41
click at [76, 495] on span "Save" at bounding box center [86, 498] width 22 height 41
click at [95, 502] on span "Save" at bounding box center [86, 498] width 22 height 41
click at [105, 492] on button "Save" at bounding box center [79, 498] width 62 height 23
click at [94, 501] on span "Save" at bounding box center [86, 498] width 22 height 41
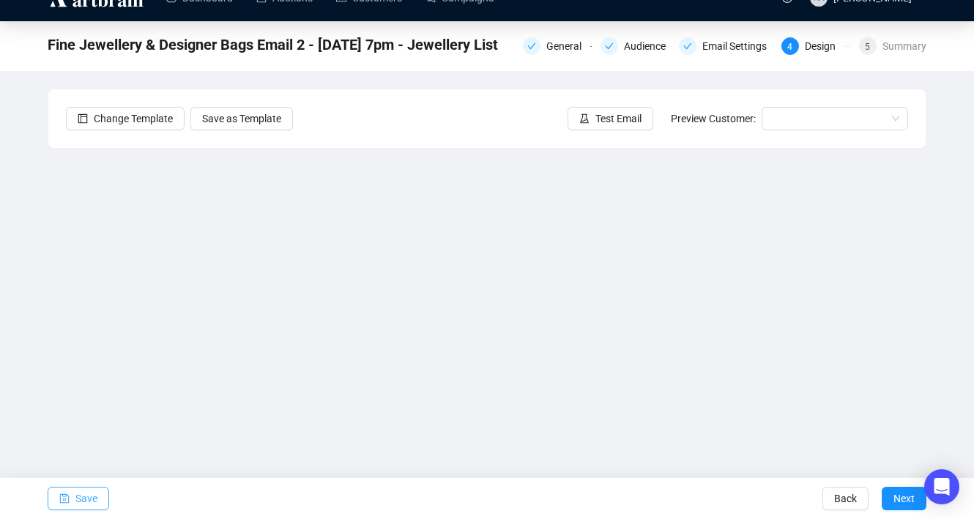
click at [86, 500] on span "Save" at bounding box center [86, 498] width 22 height 41
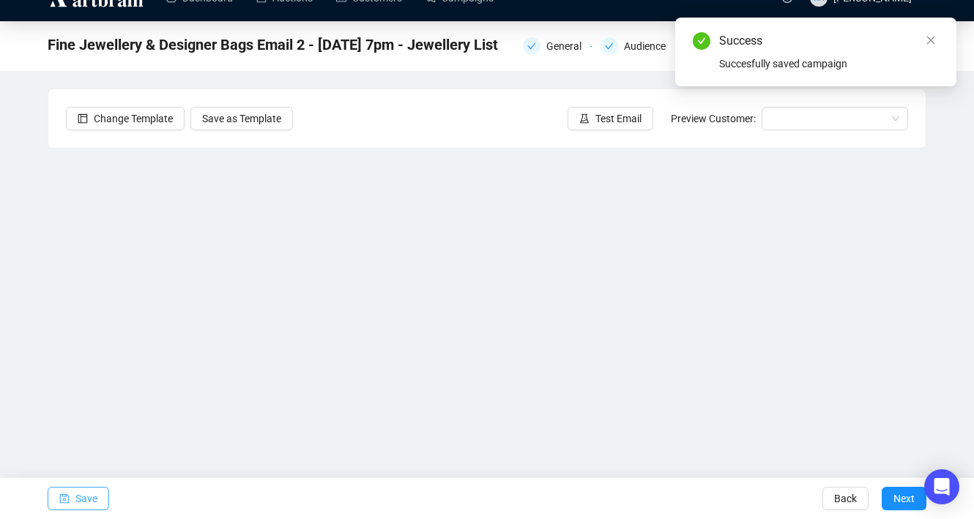
click at [94, 500] on span "Save" at bounding box center [86, 498] width 22 height 41
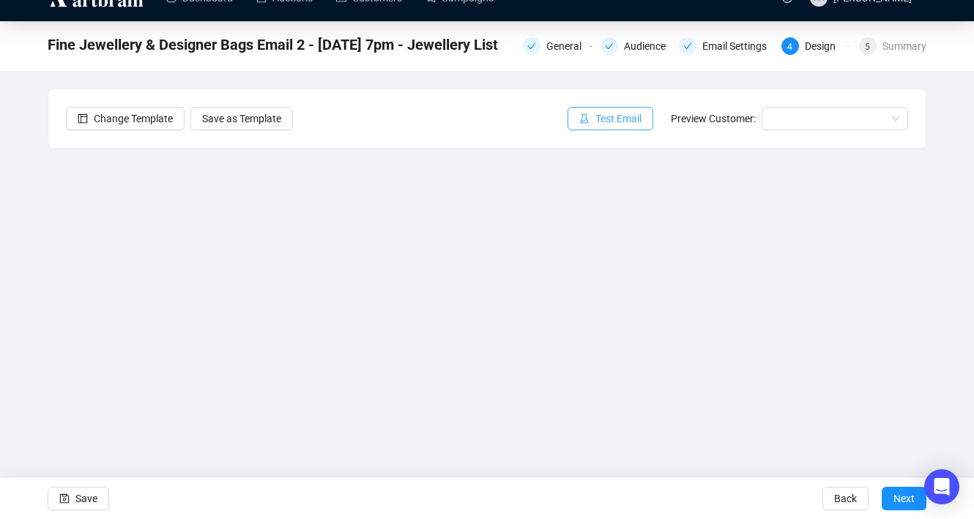
click at [610, 114] on span "Test Email" at bounding box center [618, 119] width 46 height 16
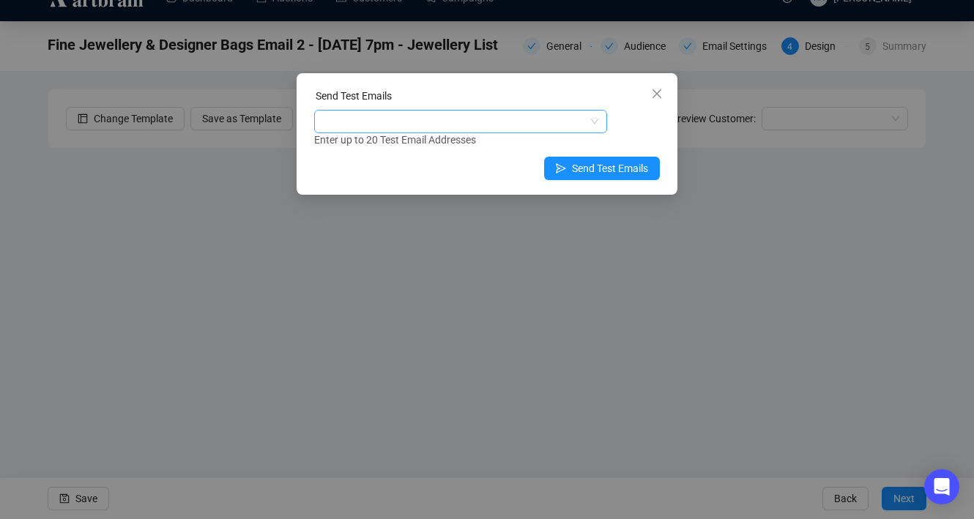
click at [458, 129] on div at bounding box center [453, 121] width 272 height 21
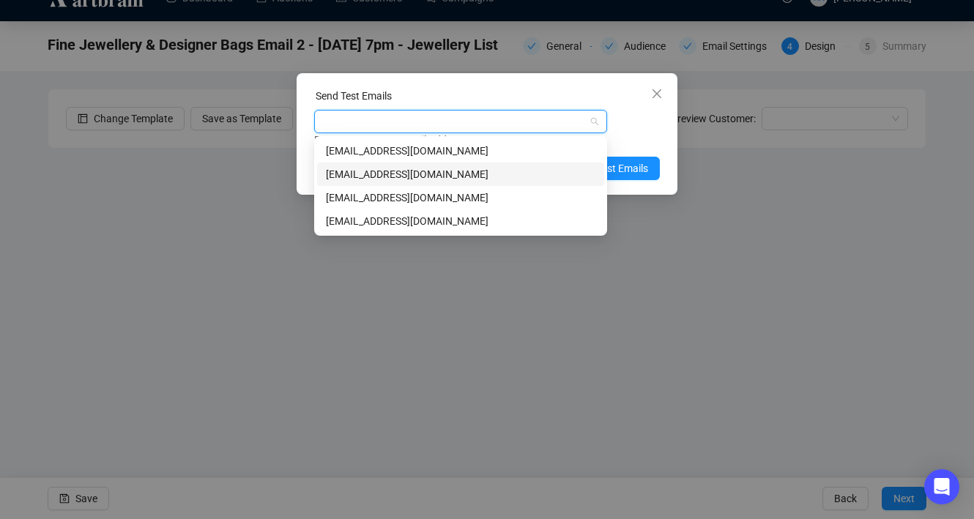
click at [452, 169] on div "[EMAIL_ADDRESS][DOMAIN_NAME]" at bounding box center [460, 174] width 269 height 16
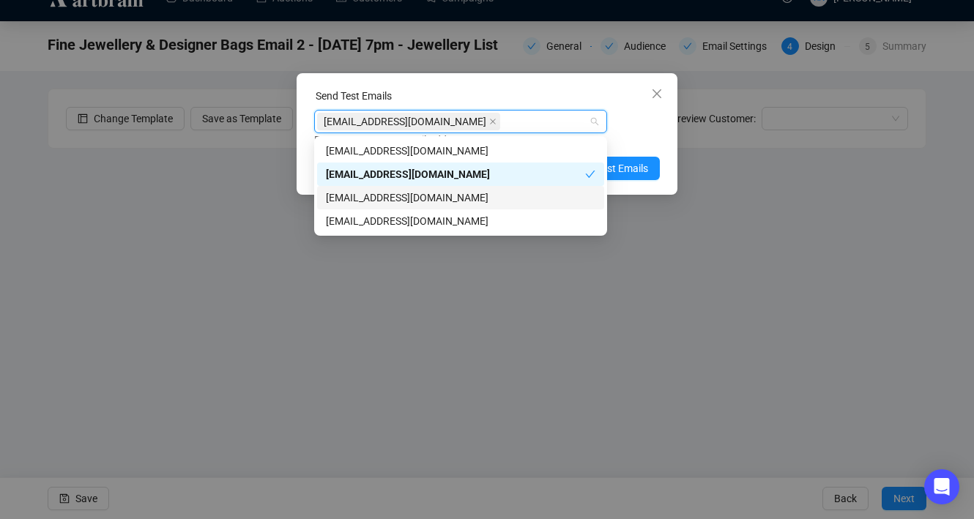
click at [464, 198] on div "[EMAIL_ADDRESS][DOMAIN_NAME]" at bounding box center [460, 198] width 269 height 16
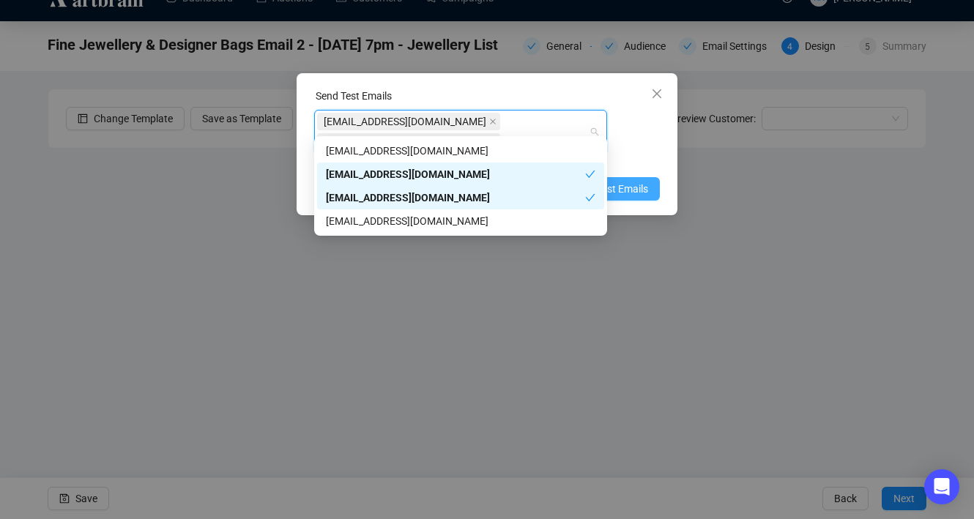
click at [627, 177] on button "Send Test Emails" at bounding box center [602, 188] width 116 height 23
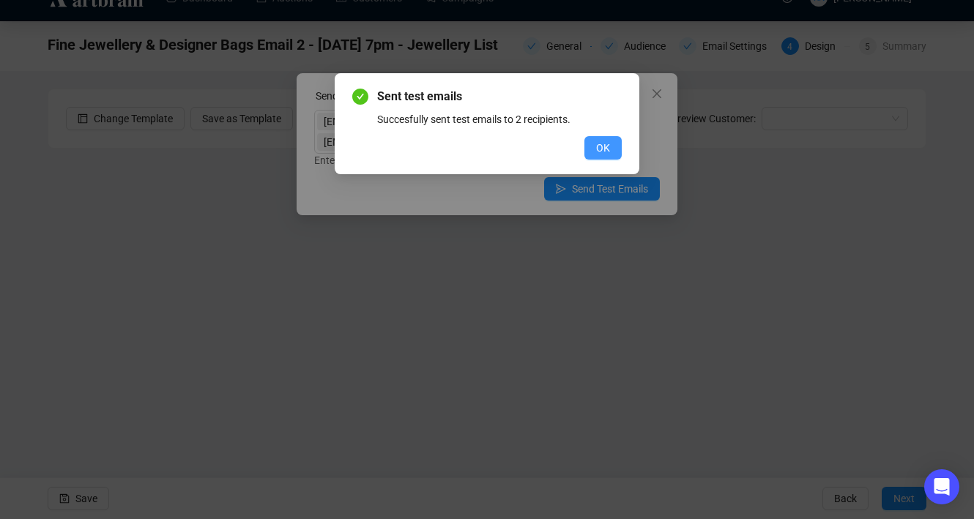
click at [605, 149] on span "OK" at bounding box center [603, 148] width 14 height 16
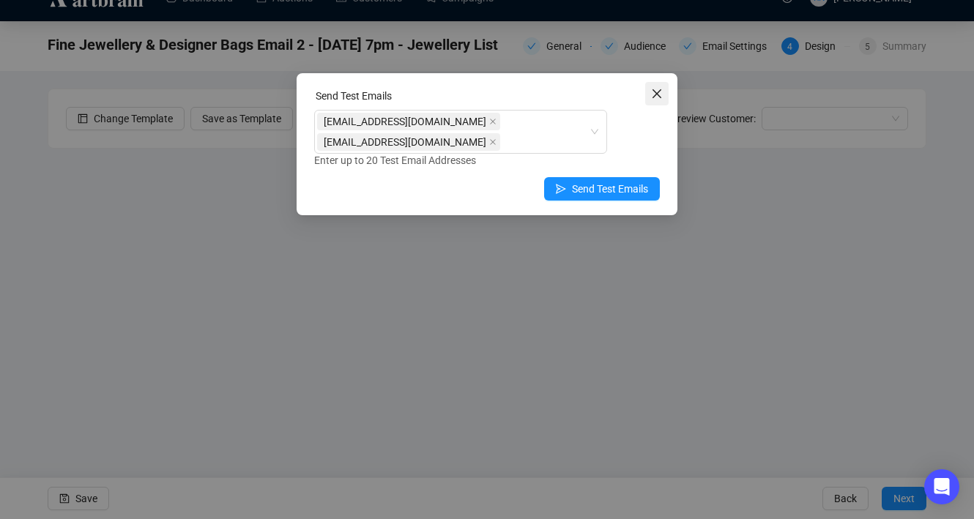
click at [660, 92] on icon "close" at bounding box center [657, 94] width 12 height 12
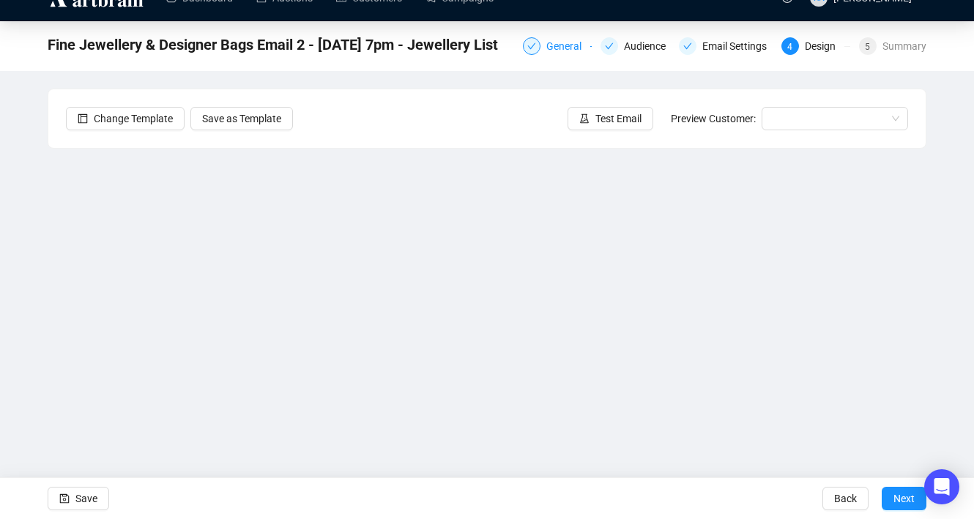
click at [546, 48] on div "General" at bounding box center [568, 46] width 44 height 18
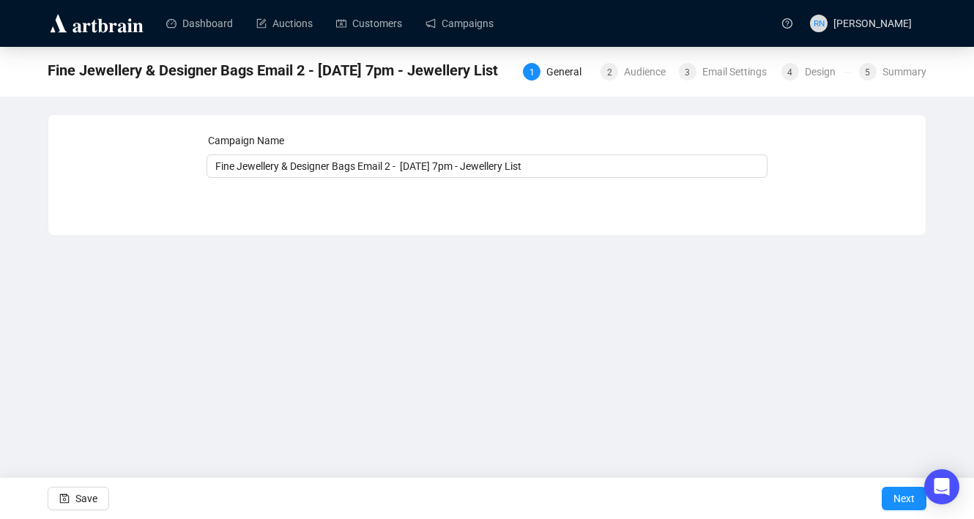
click at [624, 37] on ul "Dashboard Auctions Customers Campaigns" at bounding box center [461, 23] width 614 height 38
click at [636, 65] on div "Audience" at bounding box center [649, 72] width 51 height 18
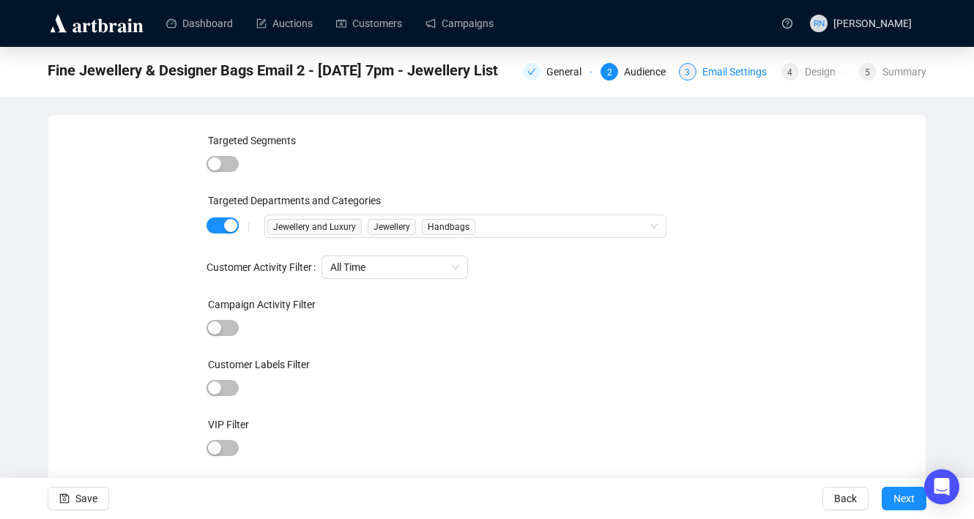
click at [685, 70] on span "3" at bounding box center [687, 72] width 5 height 10
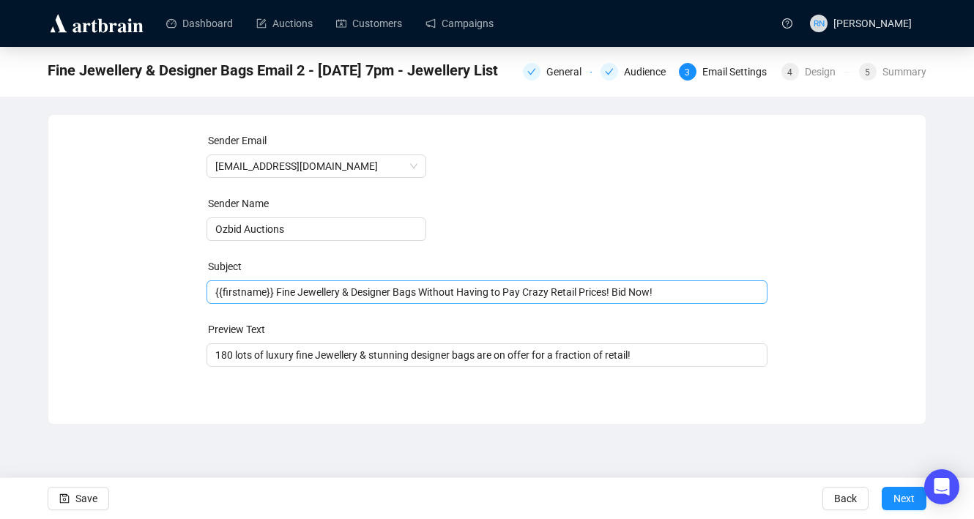
click at [278, 292] on span "{{firstname}} Fine Jewellery & Designer Bags Without Having to Pay Crazy Retail…" at bounding box center [487, 292] width 562 height 12
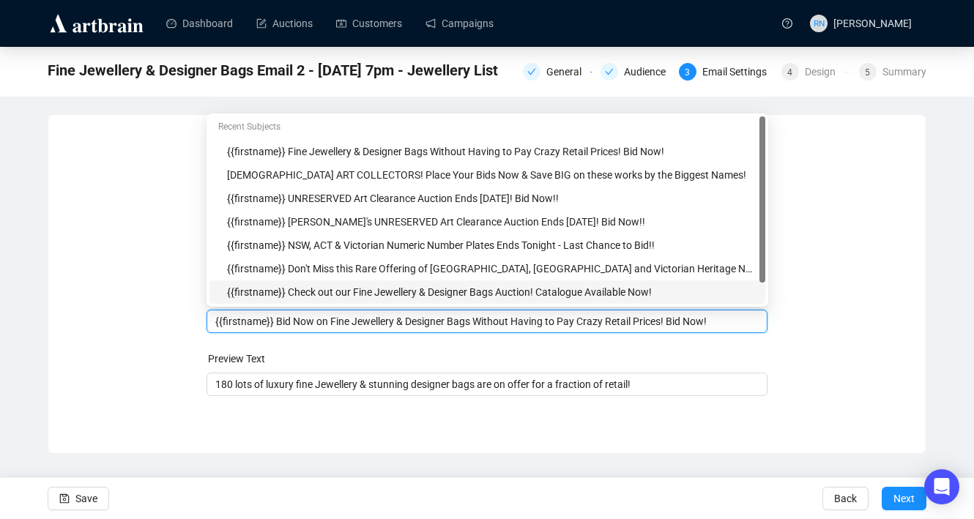
drag, startPoint x: 685, startPoint y: 324, endPoint x: 750, endPoint y: 324, distance: 65.2
click at [750, 324] on input "{{firstname}} Bid Now on Fine Jewellery & Designer Bags Without Having to Pay C…" at bounding box center [487, 321] width 544 height 16
type input "{{firstname}} Bid Now on Fine Jewellery & Designer Bags Without Having to Pay C…"
click at [87, 494] on span "Save" at bounding box center [86, 498] width 22 height 41
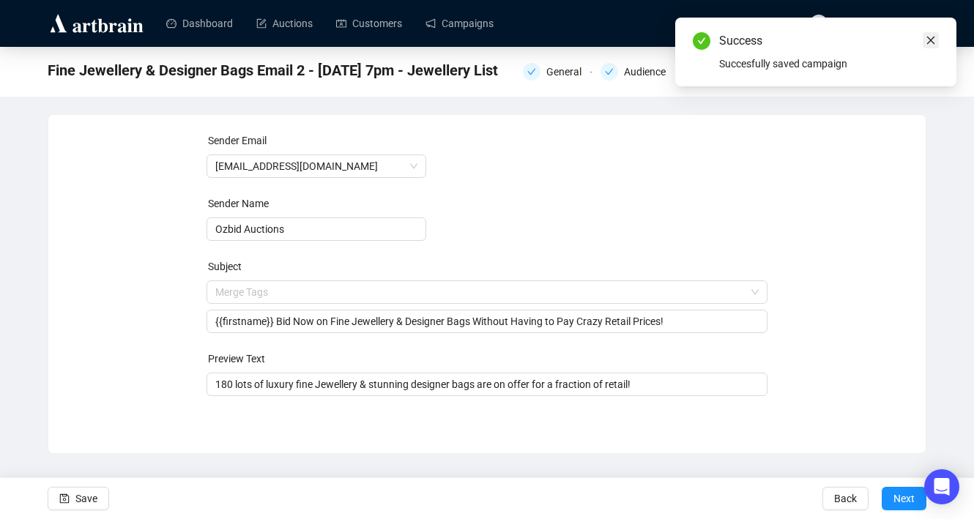
click at [931, 35] on icon "close" at bounding box center [930, 40] width 10 height 10
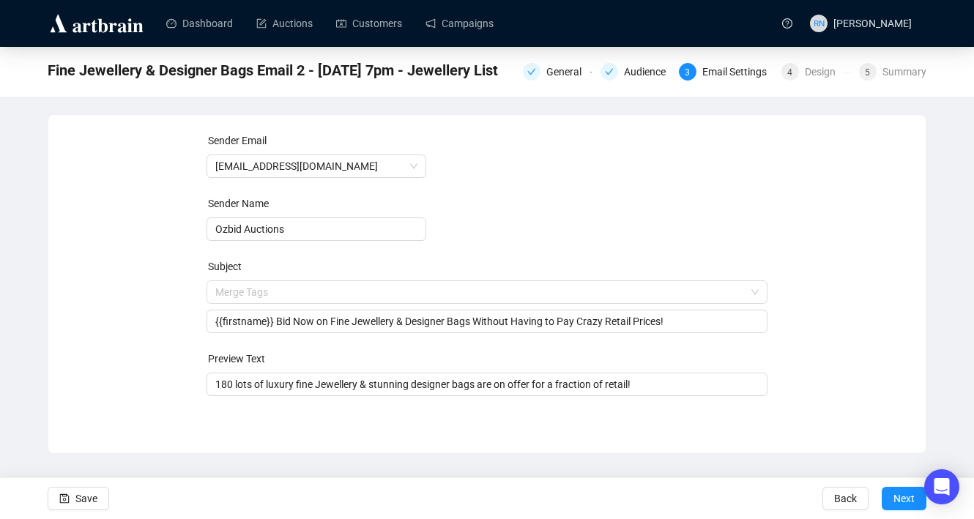
click at [731, 73] on div "Email Settings" at bounding box center [738, 72] width 73 height 18
click at [806, 72] on div "Design" at bounding box center [825, 72] width 40 height 18
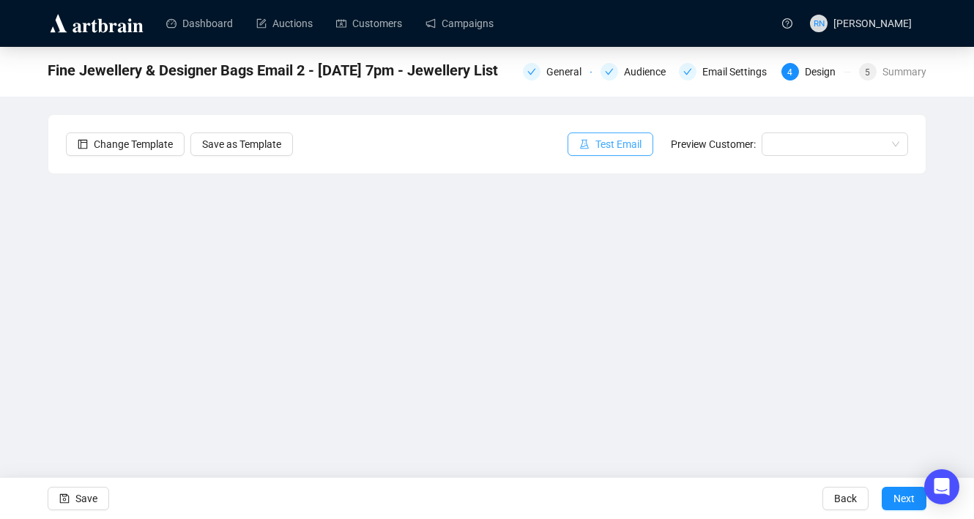
click at [611, 147] on span "Test Email" at bounding box center [618, 144] width 46 height 16
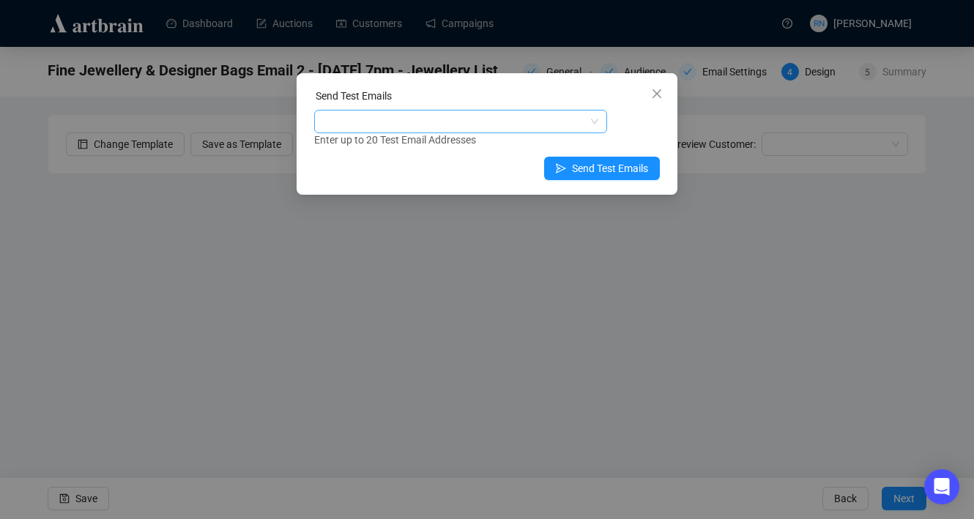
click at [503, 123] on div at bounding box center [453, 121] width 272 height 21
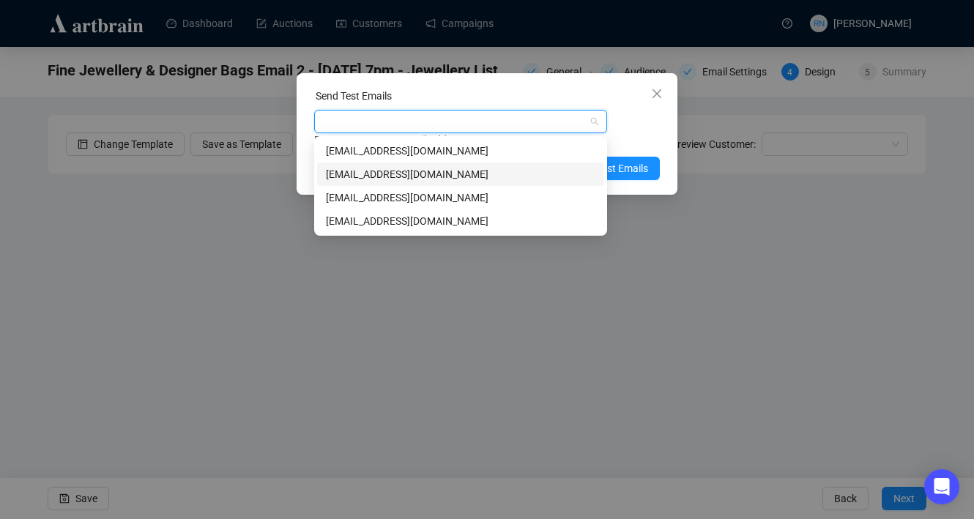
click at [495, 176] on div "[EMAIL_ADDRESS][DOMAIN_NAME]" at bounding box center [460, 174] width 269 height 16
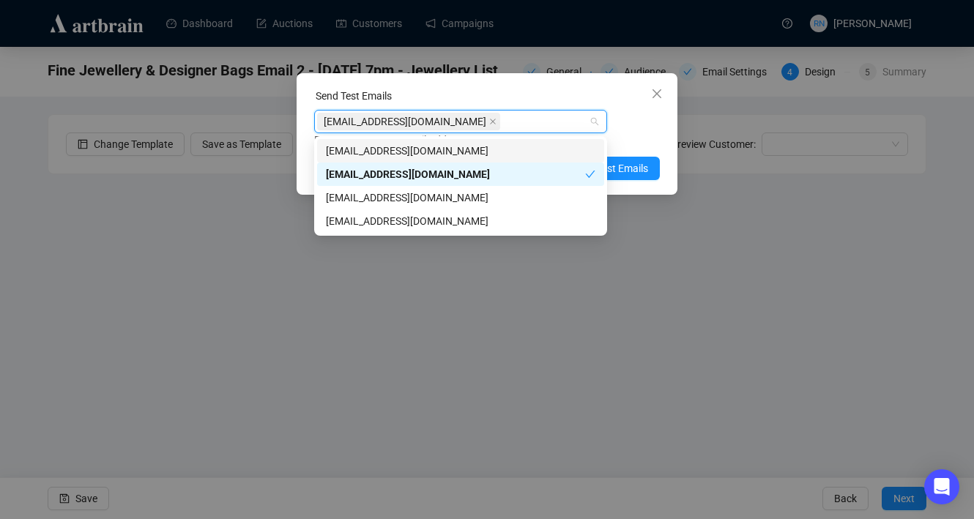
click at [504, 115] on div "[EMAIL_ADDRESS][DOMAIN_NAME]" at bounding box center [453, 121] width 272 height 21
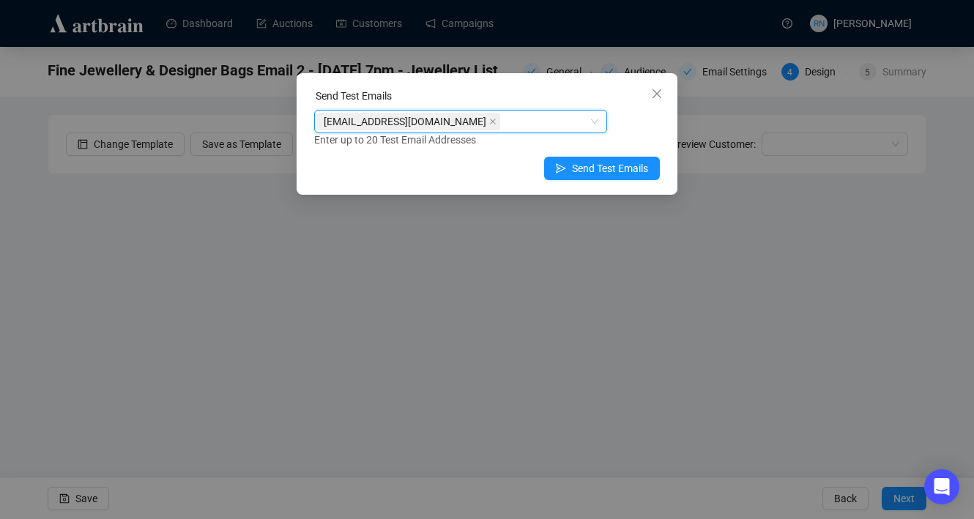
click at [497, 118] on div "[EMAIL_ADDRESS][DOMAIN_NAME]" at bounding box center [453, 121] width 272 height 21
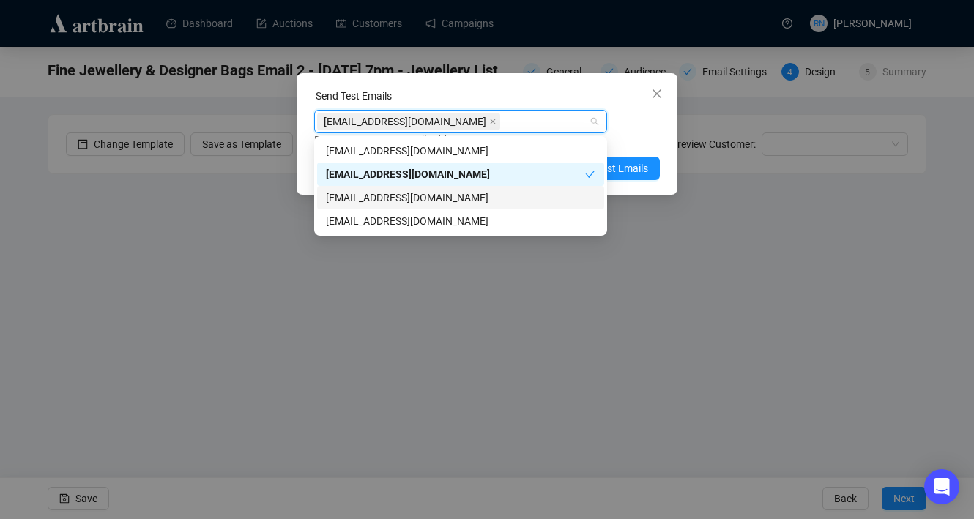
click at [486, 197] on div "[EMAIL_ADDRESS][DOMAIN_NAME]" at bounding box center [460, 198] width 269 height 16
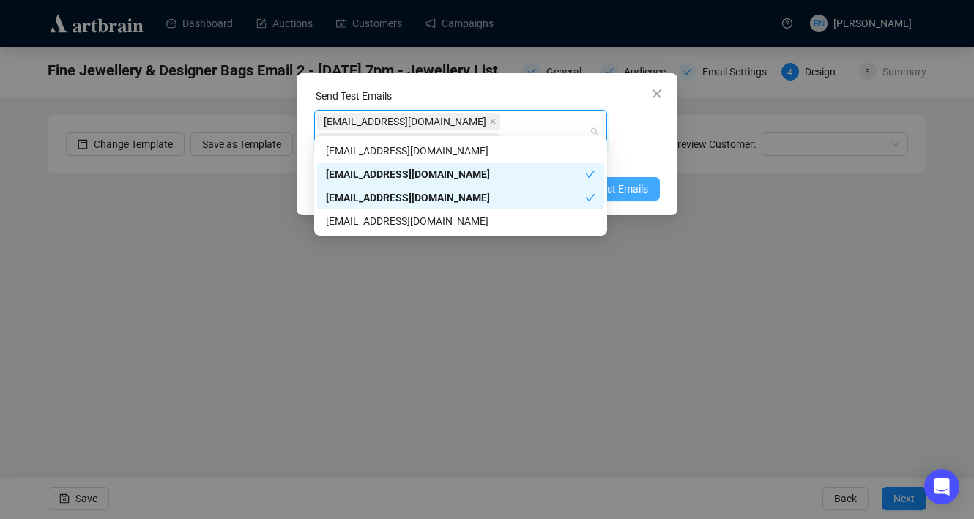
click at [646, 181] on span "Send Test Emails" at bounding box center [610, 189] width 76 height 16
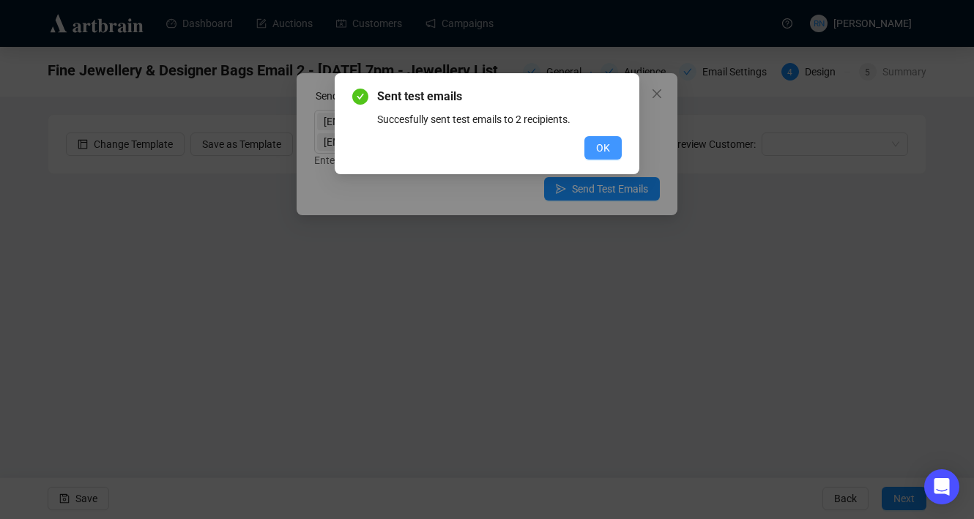
click at [612, 141] on button "OK" at bounding box center [602, 147] width 37 height 23
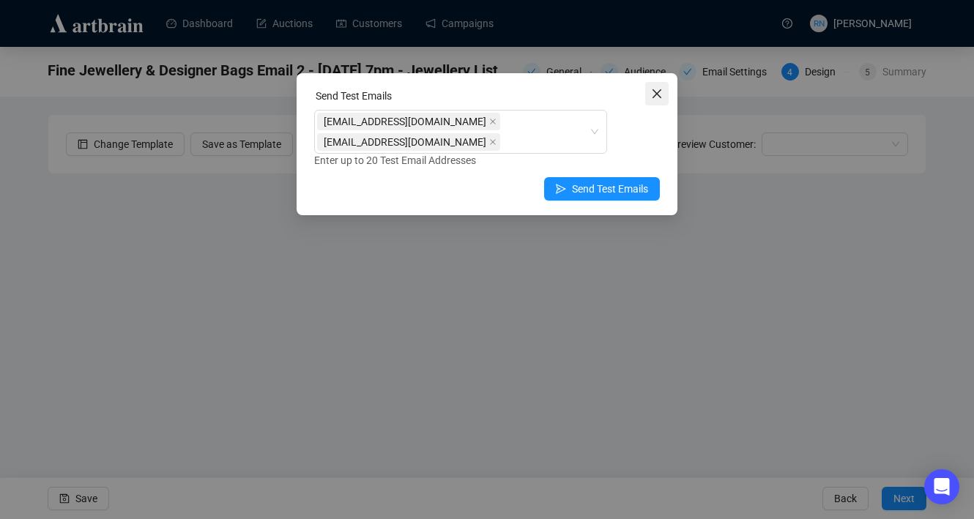
click at [652, 94] on icon "close" at bounding box center [657, 94] width 12 height 12
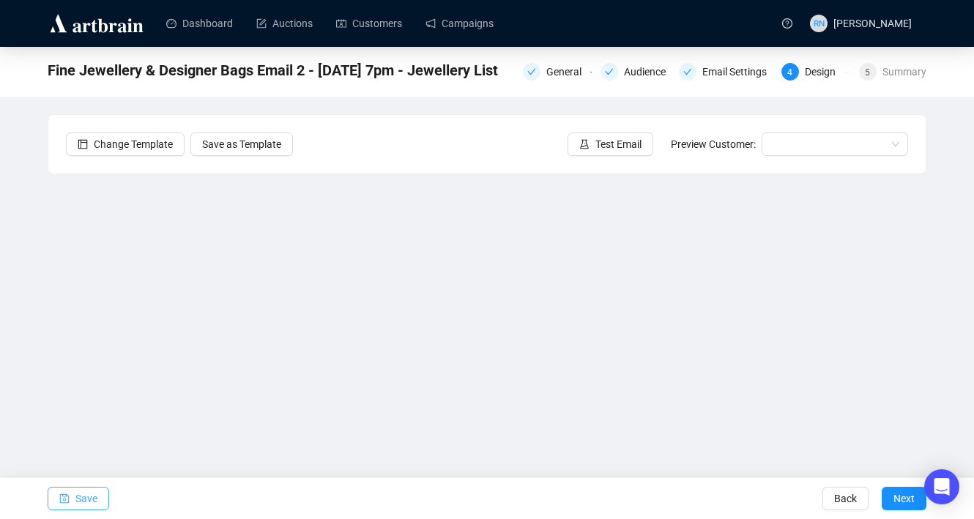
click at [72, 500] on button "Save" at bounding box center [79, 498] width 62 height 23
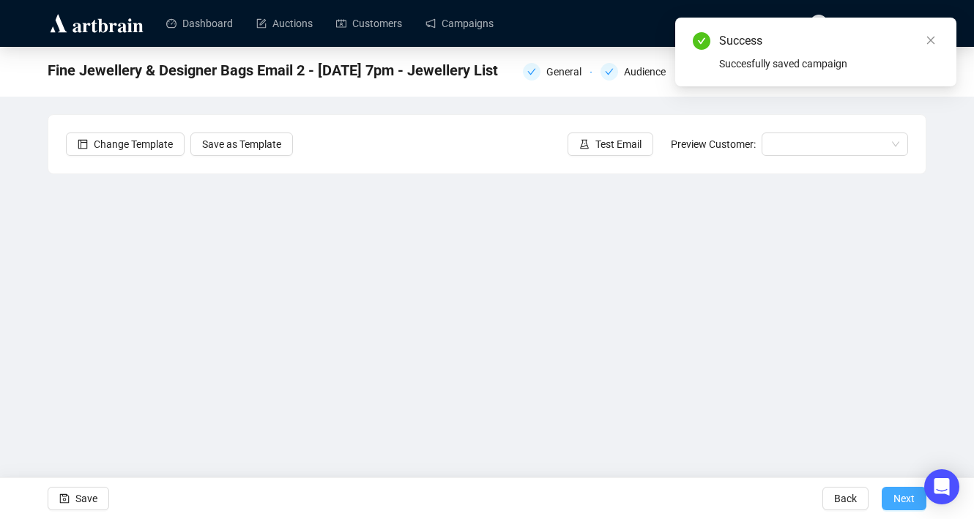
click at [906, 502] on span "Next" at bounding box center [903, 498] width 21 height 41
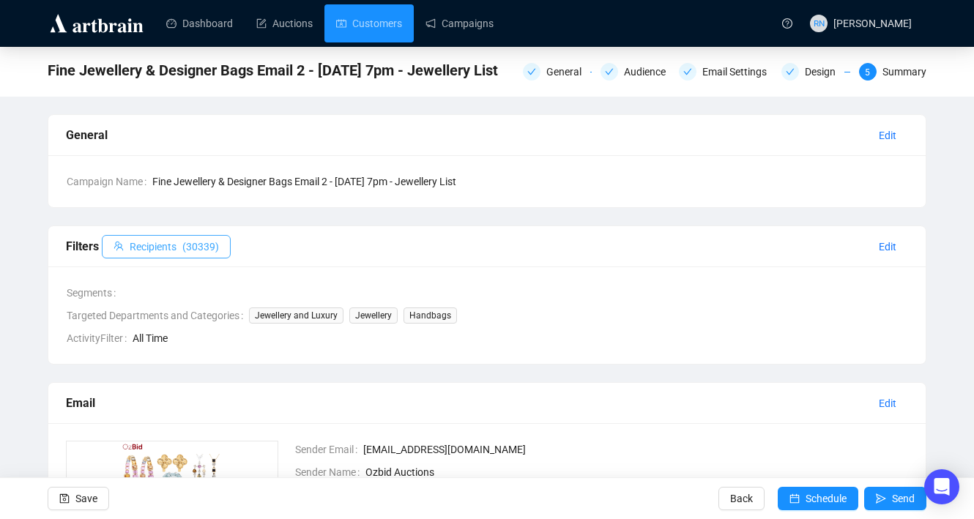
click at [202, 251] on span "( 30339 )" at bounding box center [200, 247] width 37 height 16
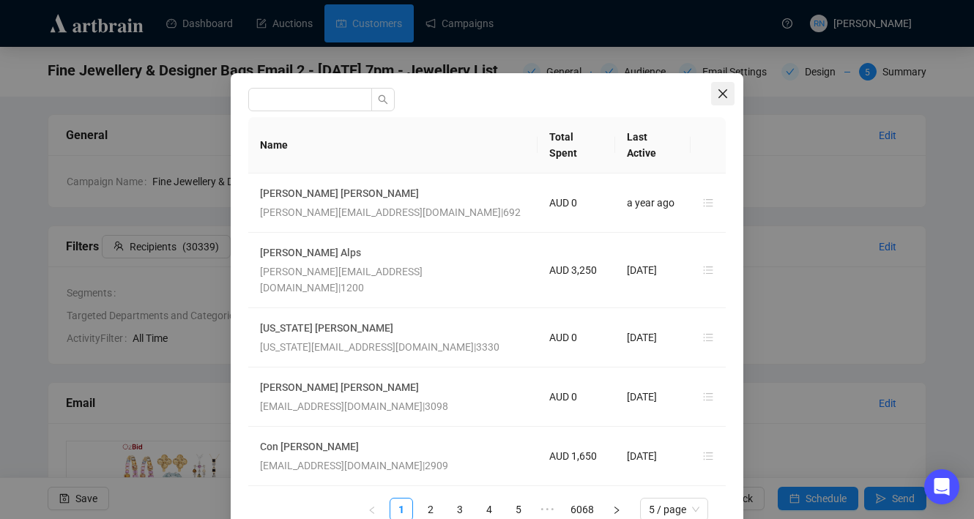
click at [720, 96] on icon "close" at bounding box center [722, 93] width 9 height 9
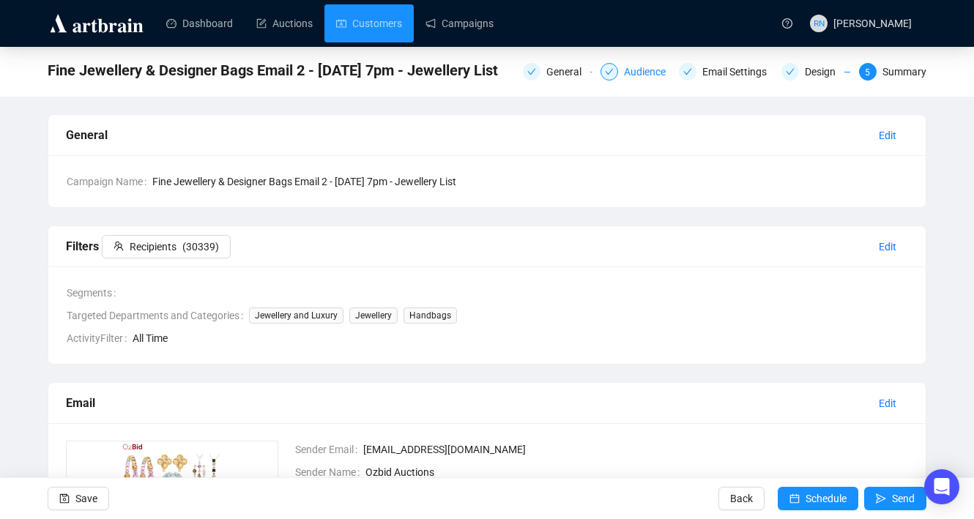
click at [639, 74] on div "Audience" at bounding box center [649, 72] width 51 height 18
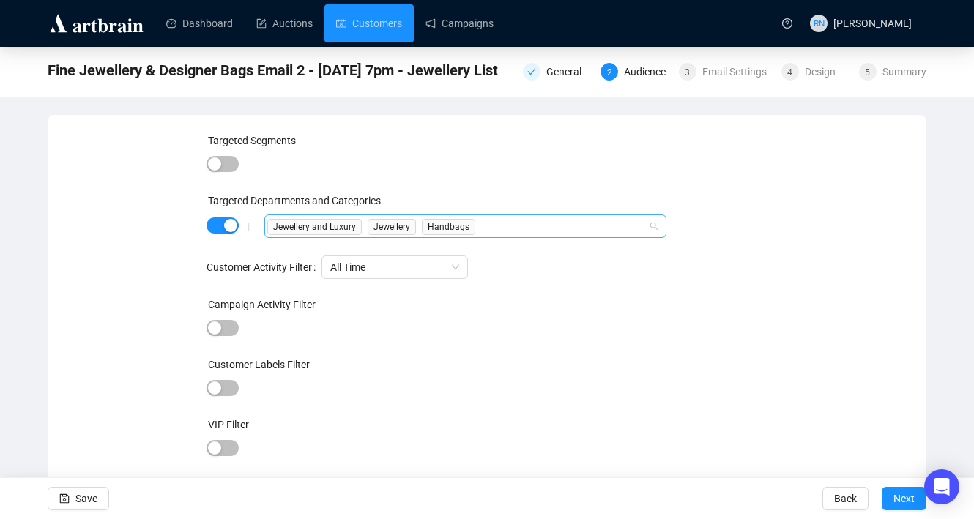
click at [503, 222] on div "Jewellery and Luxury Jewellery Handbags" at bounding box center [457, 226] width 381 height 21
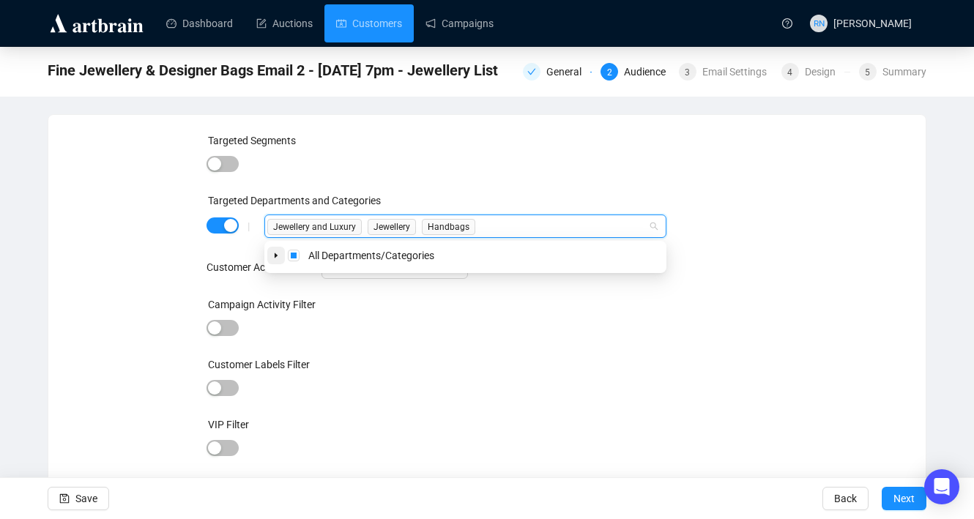
click at [277, 255] on icon "caret-down" at bounding box center [275, 255] width 7 height 7
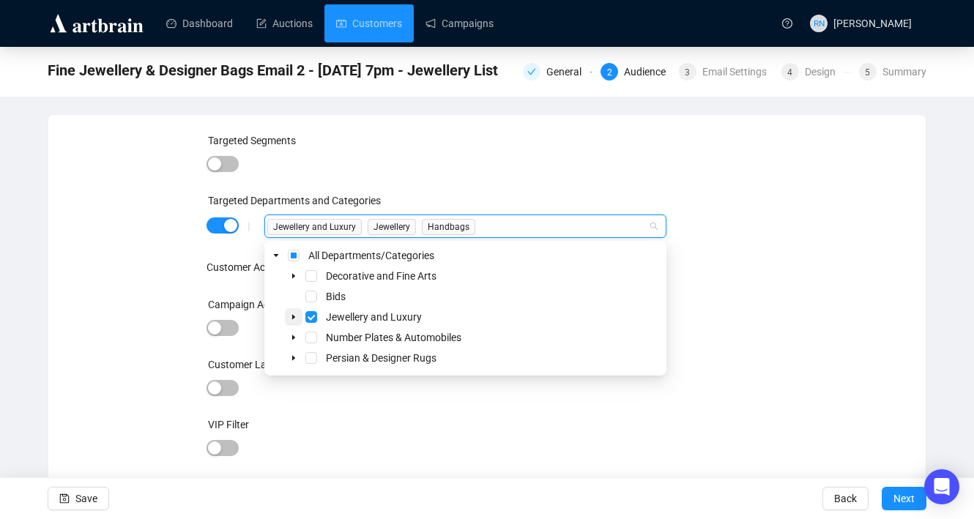
click at [293, 318] on icon "caret-down" at bounding box center [293, 317] width 3 height 5
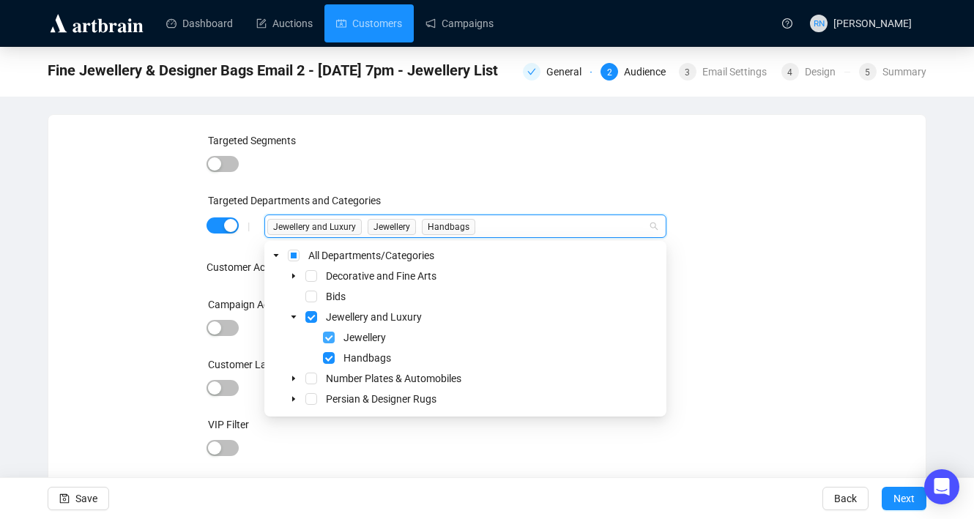
click at [329, 337] on span "Select Jewellery" at bounding box center [329, 338] width 12 height 12
click at [329, 352] on span "Select Handbags" at bounding box center [329, 358] width 12 height 12
click at [309, 316] on span "Select Jewellery and Luxury" at bounding box center [311, 317] width 12 height 12
click at [709, 166] on div at bounding box center [487, 164] width 562 height 21
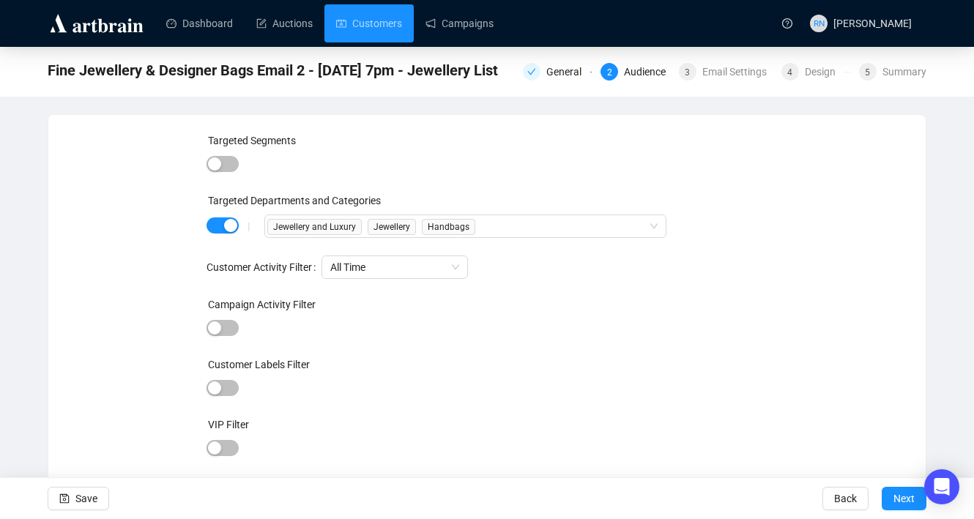
scroll to position [36, 0]
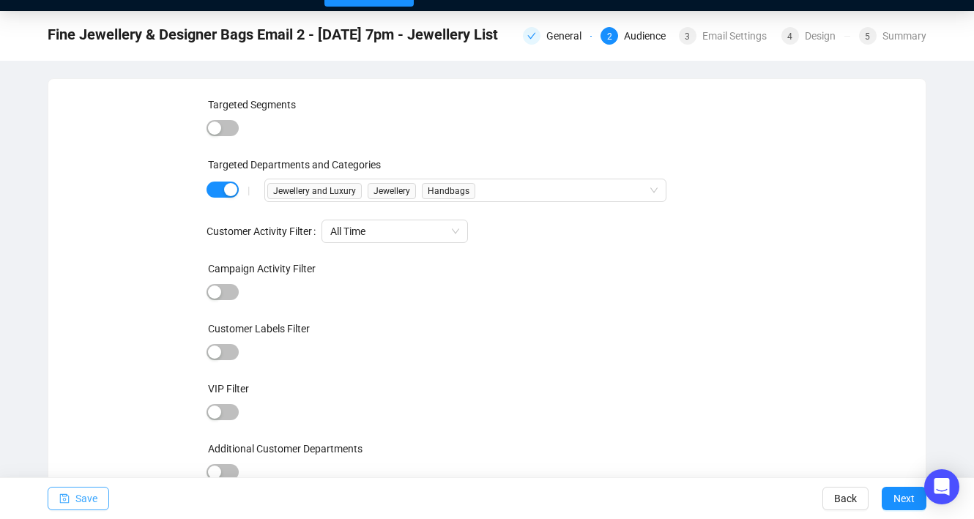
click at [87, 497] on span "Save" at bounding box center [86, 498] width 22 height 41
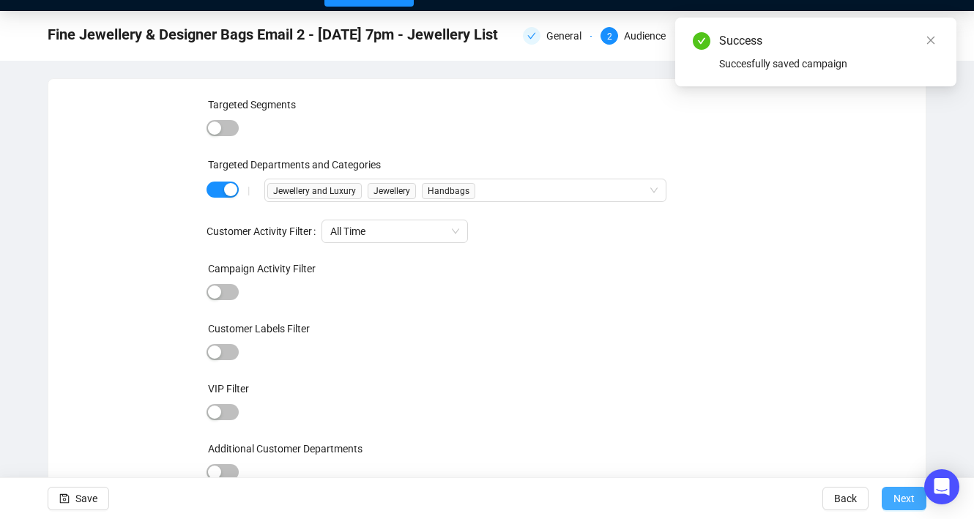
click at [898, 493] on span "Next" at bounding box center [903, 498] width 21 height 41
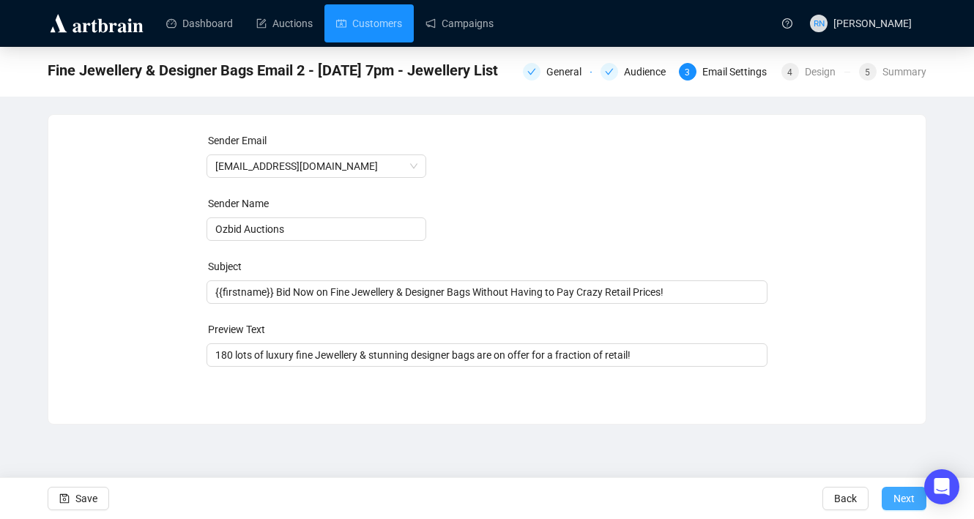
click at [898, 493] on span "Next" at bounding box center [903, 498] width 21 height 41
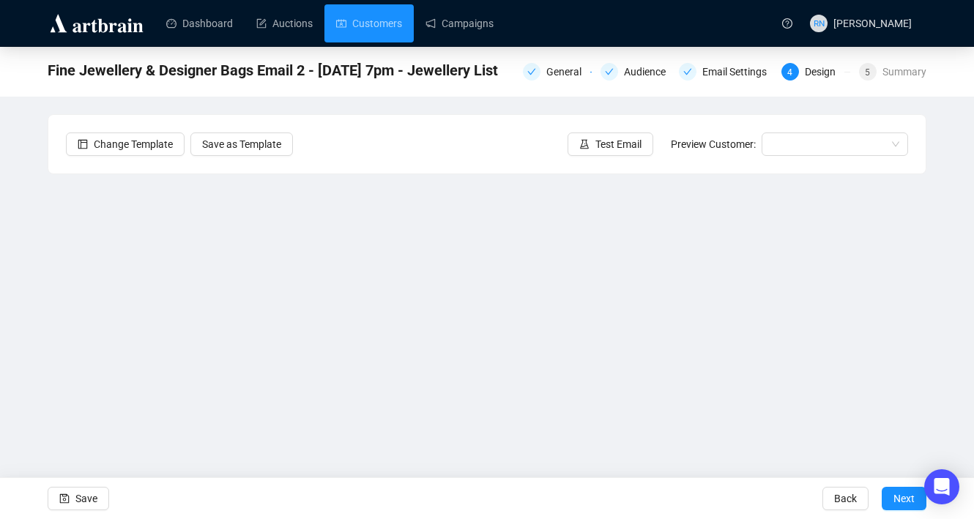
click at [898, 493] on span "Next" at bounding box center [903, 498] width 21 height 41
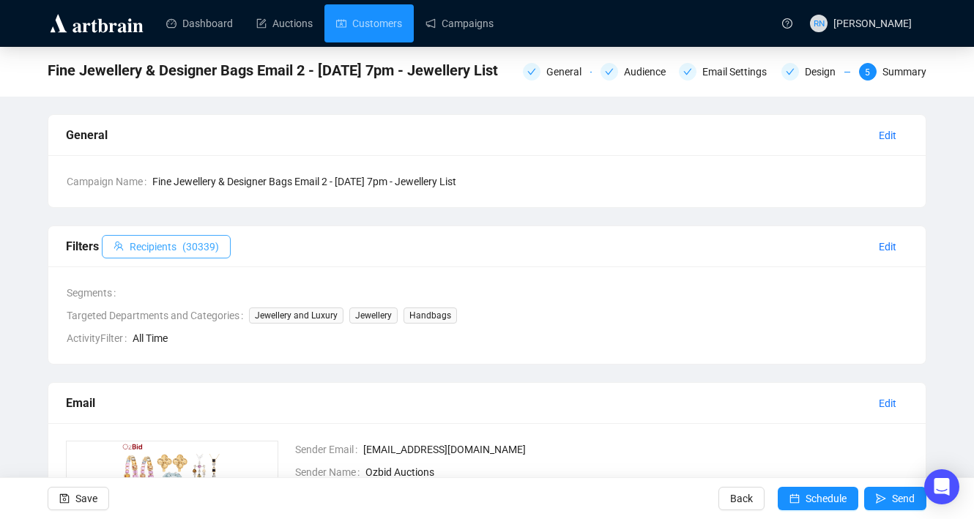
click at [207, 257] on button "Recipients ( 30339 )" at bounding box center [166, 246] width 129 height 23
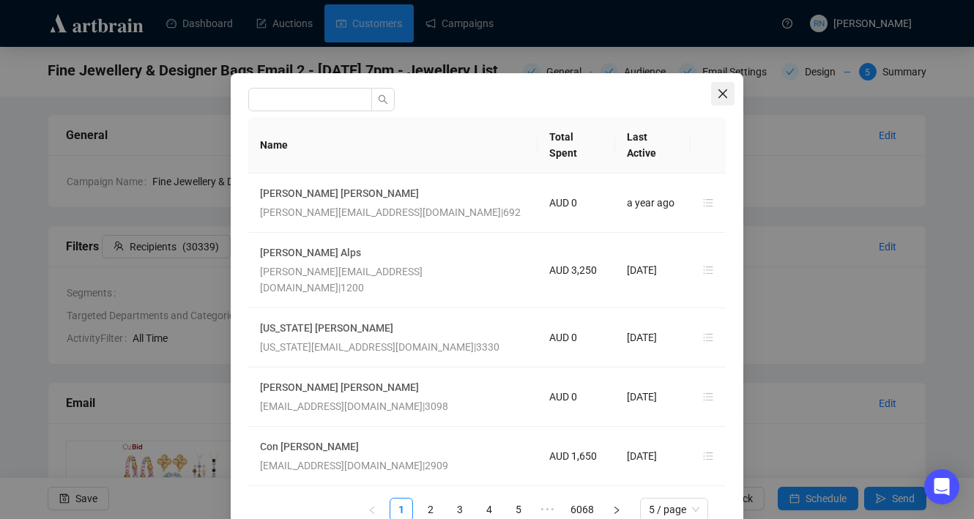
click at [719, 87] on button "Close" at bounding box center [722, 93] width 23 height 23
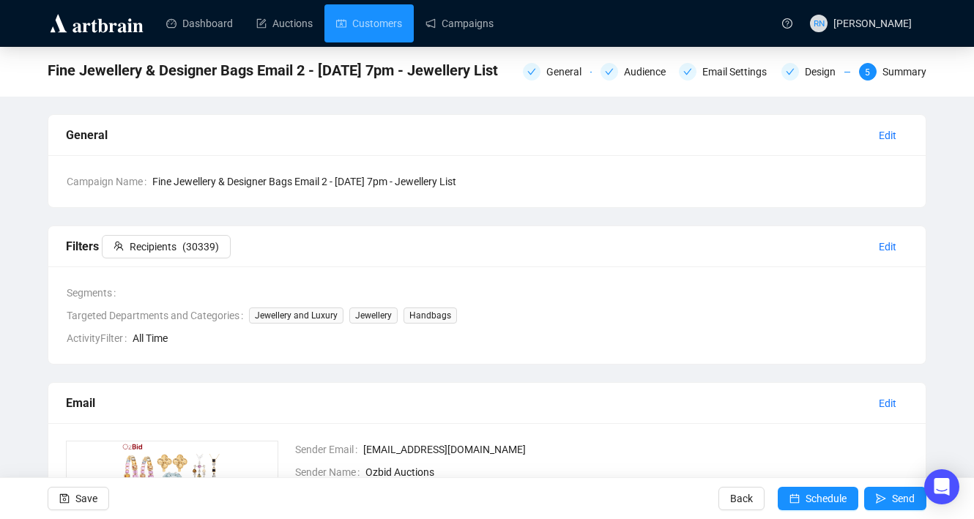
click at [193, 227] on div "Filters Recipients ( 30339 ) Edit" at bounding box center [486, 246] width 877 height 41
click at [195, 241] on span "( 30339 )" at bounding box center [200, 247] width 37 height 16
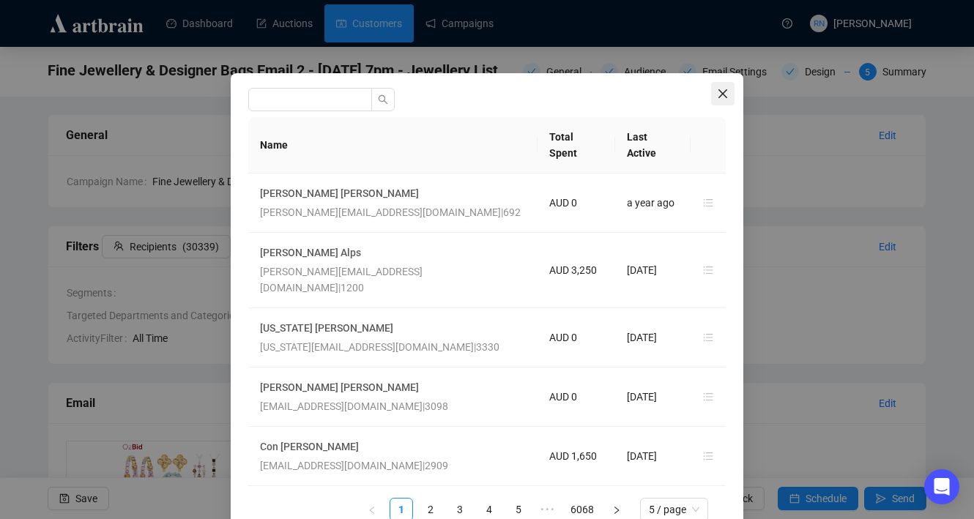
click at [717, 92] on icon "close" at bounding box center [723, 94] width 12 height 12
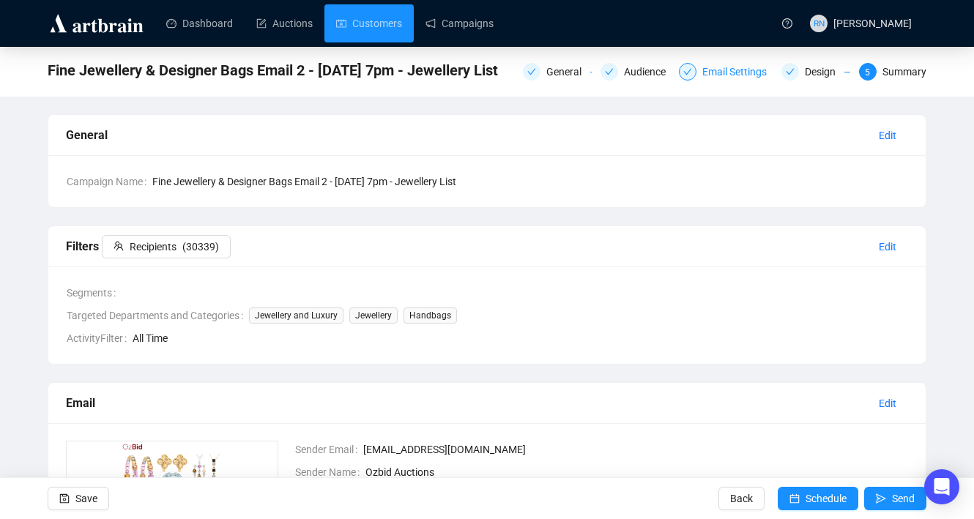
click at [722, 77] on div "Email Settings" at bounding box center [738, 72] width 73 height 18
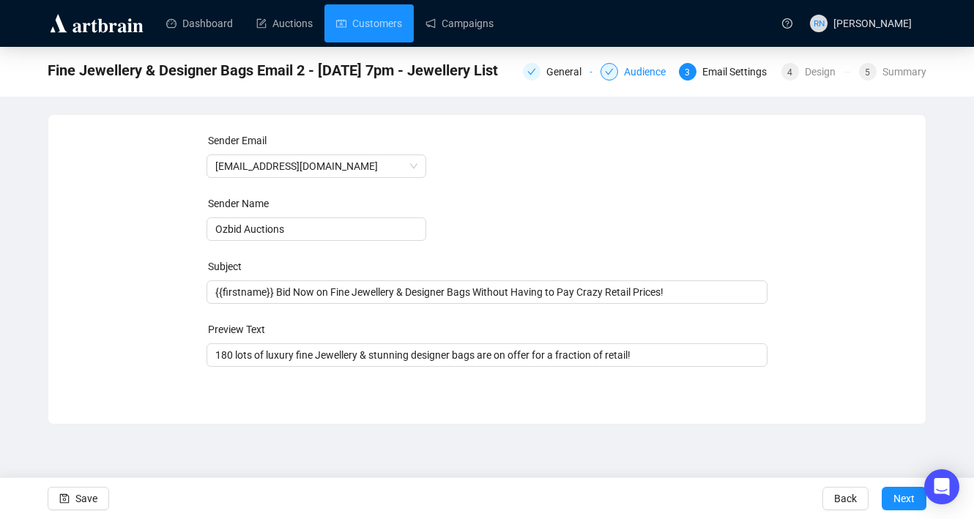
click at [612, 78] on div "Audience" at bounding box center [634, 72] width 69 height 18
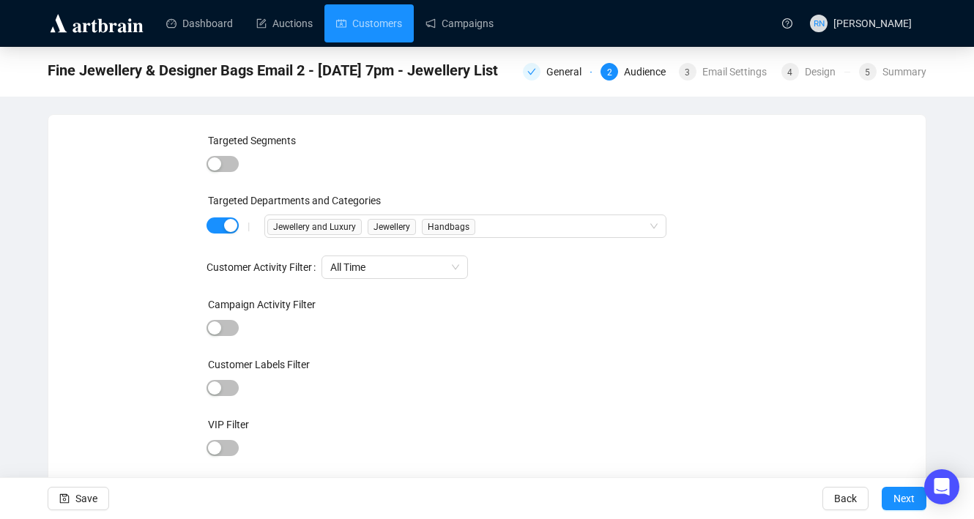
click at [238, 220] on div "|" at bounding box center [248, 226] width 31 height 12
click at [231, 220] on div "button" at bounding box center [230, 225] width 13 height 13
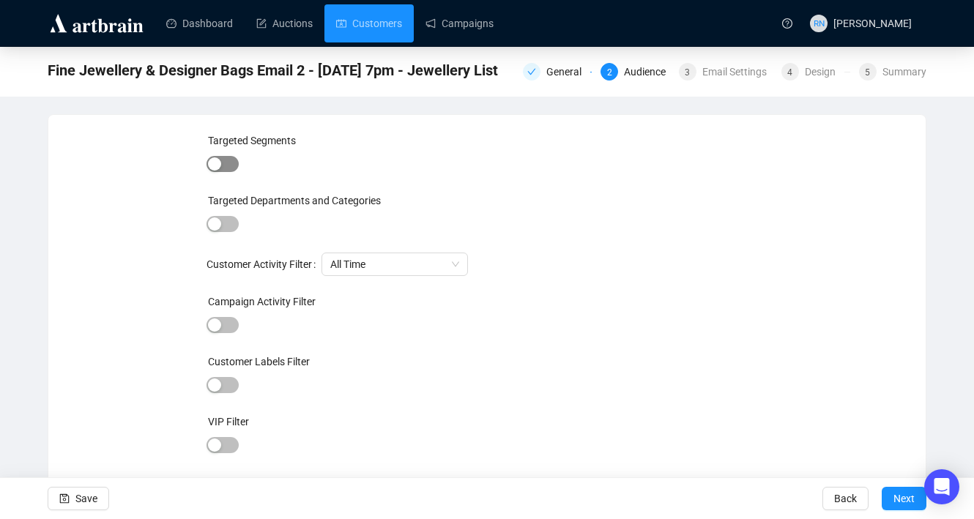
click at [220, 163] on div "button" at bounding box center [214, 163] width 13 height 13
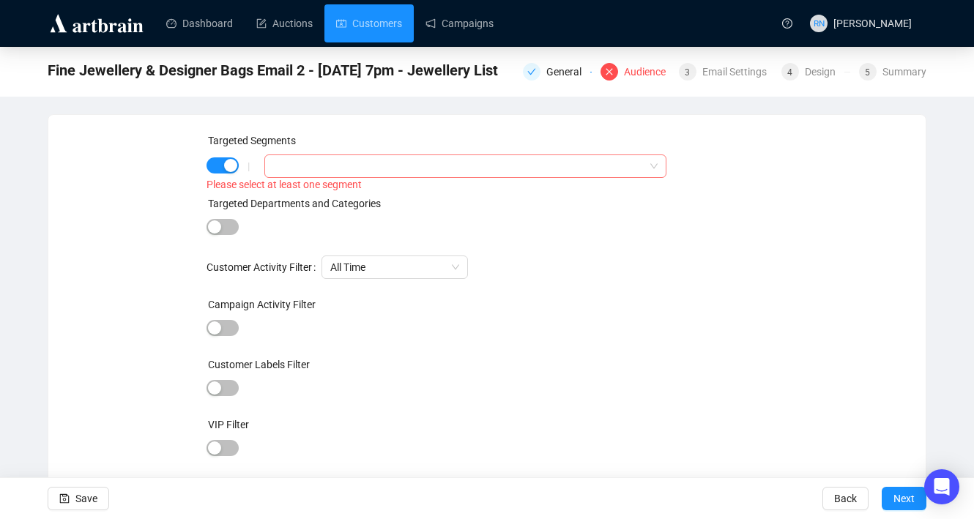
click at [294, 166] on div at bounding box center [457, 166] width 381 height 21
click at [231, 163] on div "button" at bounding box center [230, 165] width 13 height 13
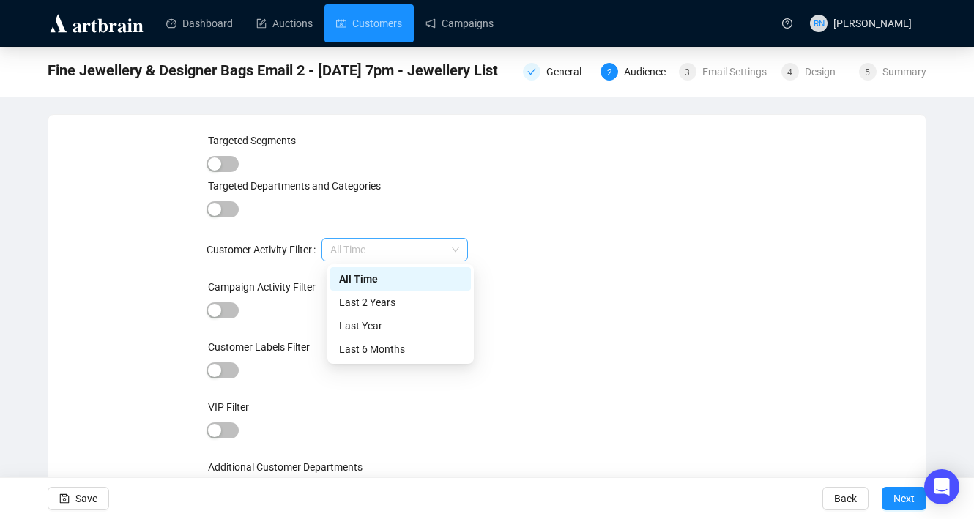
click at [388, 248] on span "All Time" at bounding box center [394, 250] width 129 height 22
click at [387, 248] on span "All Time" at bounding box center [394, 250] width 129 height 22
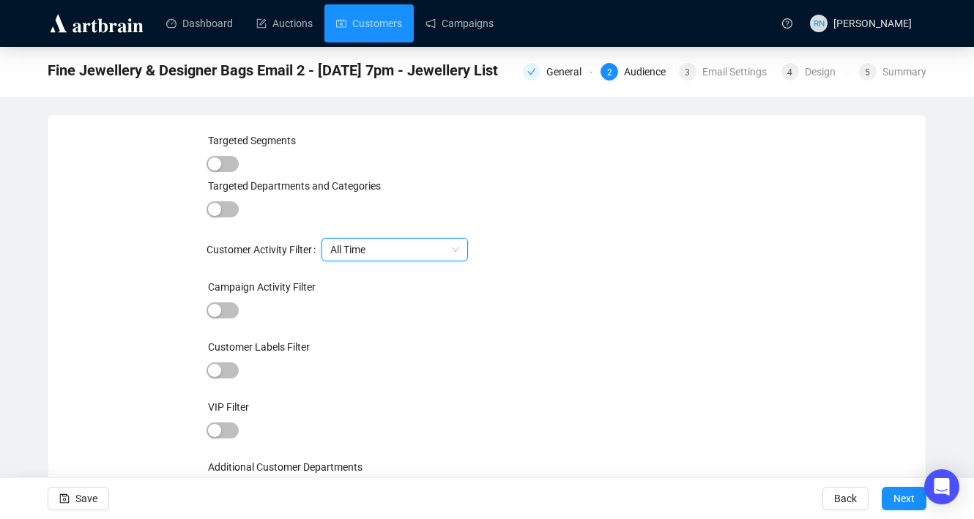
scroll to position [18, 0]
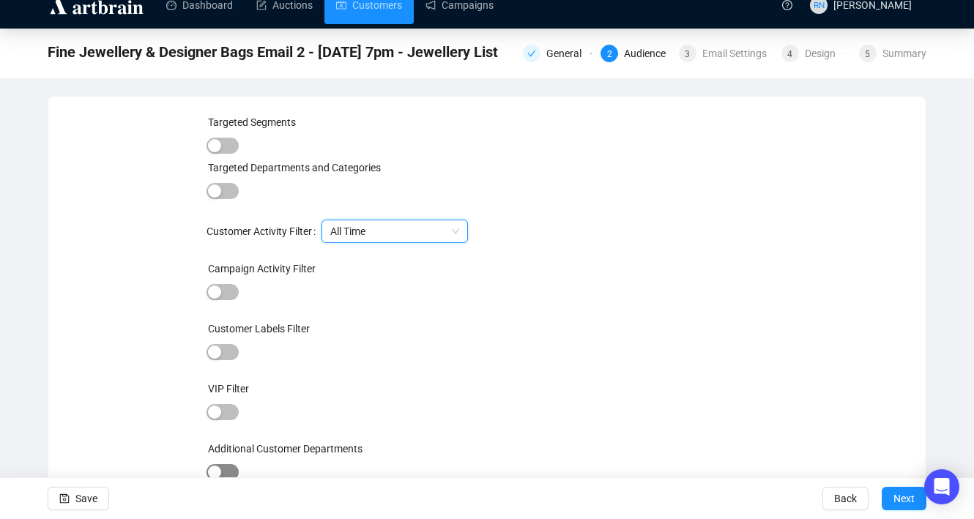
click at [216, 469] on div "button" at bounding box center [214, 472] width 13 height 13
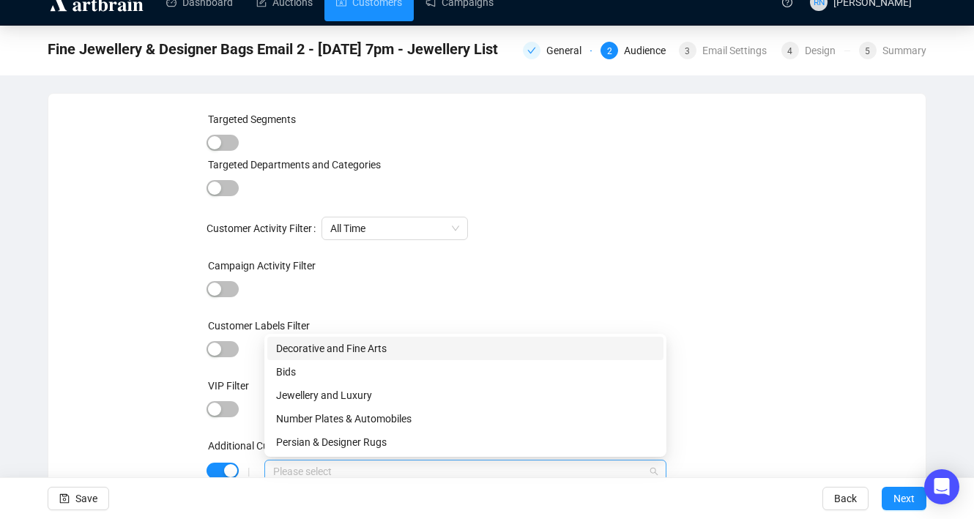
click at [287, 463] on div at bounding box center [457, 471] width 381 height 21
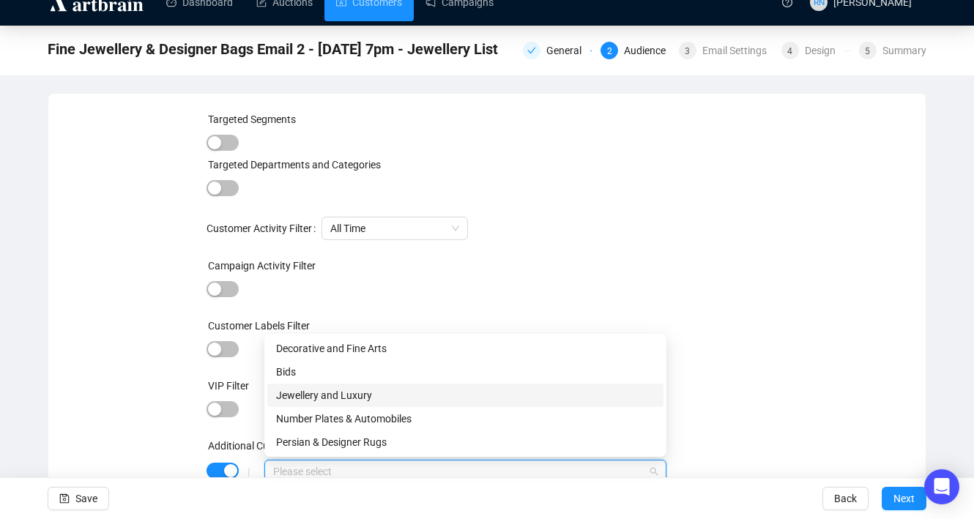
click at [297, 395] on div "Jewellery and Luxury" at bounding box center [465, 395] width 379 height 16
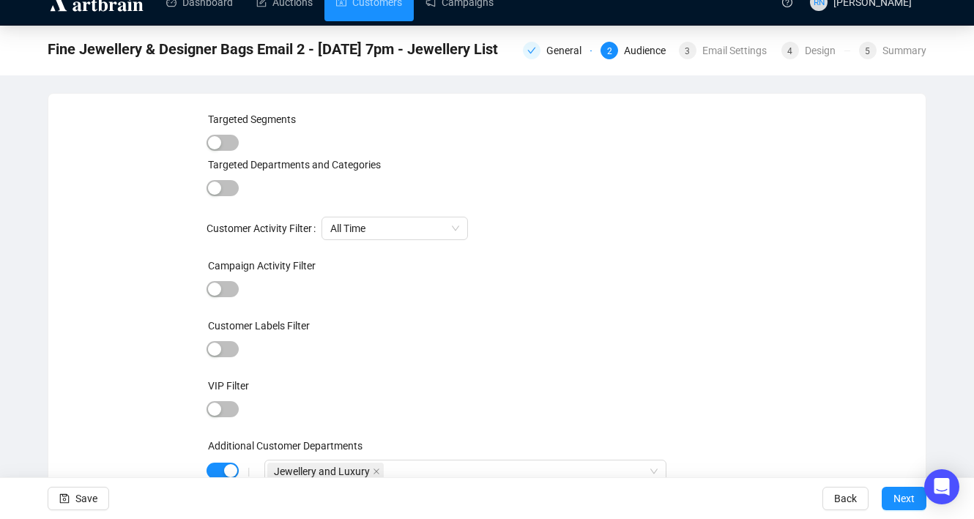
click at [522, 269] on div "Campaign Activity Filter" at bounding box center [487, 269] width 562 height 22
click at [97, 495] on span "Save" at bounding box center [86, 498] width 22 height 41
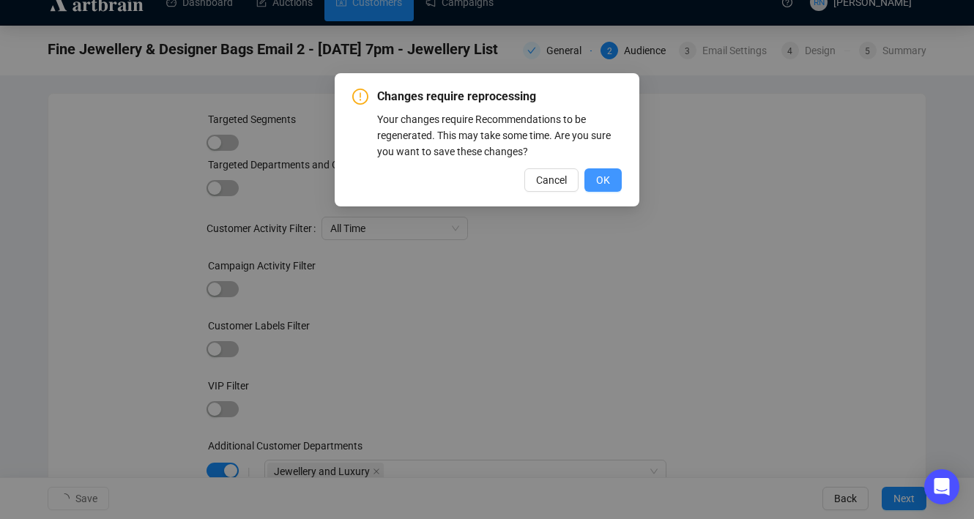
click at [591, 188] on button "OK" at bounding box center [602, 179] width 37 height 23
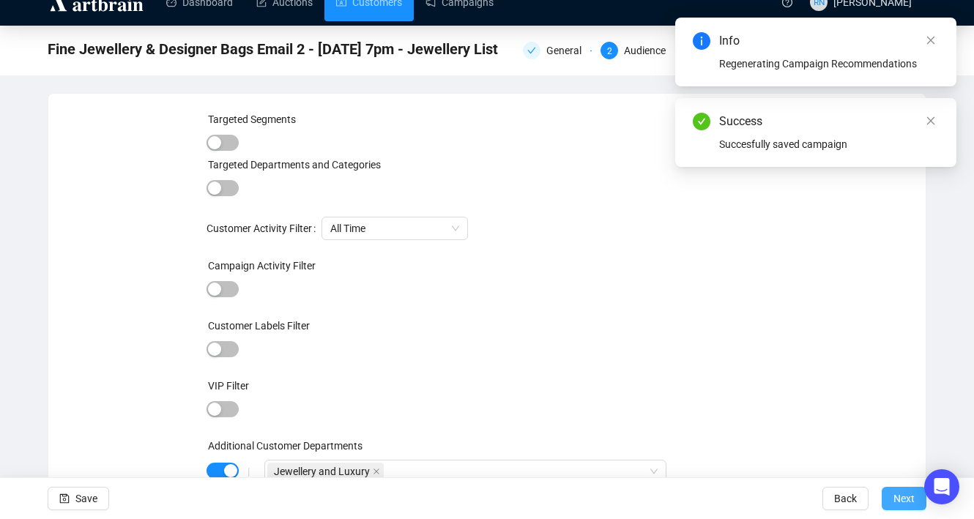
click at [893, 499] on span "Next" at bounding box center [903, 498] width 21 height 41
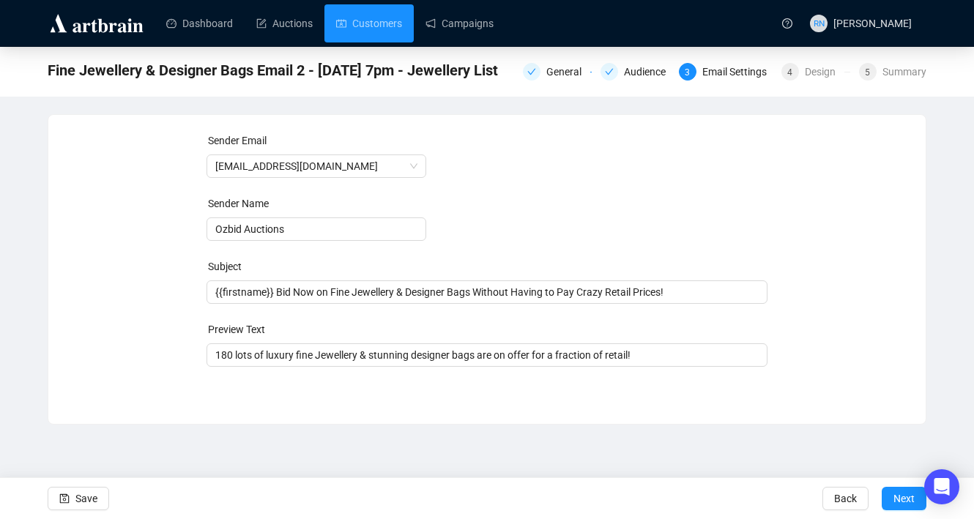
click at [893, 499] on span "Next" at bounding box center [903, 498] width 21 height 41
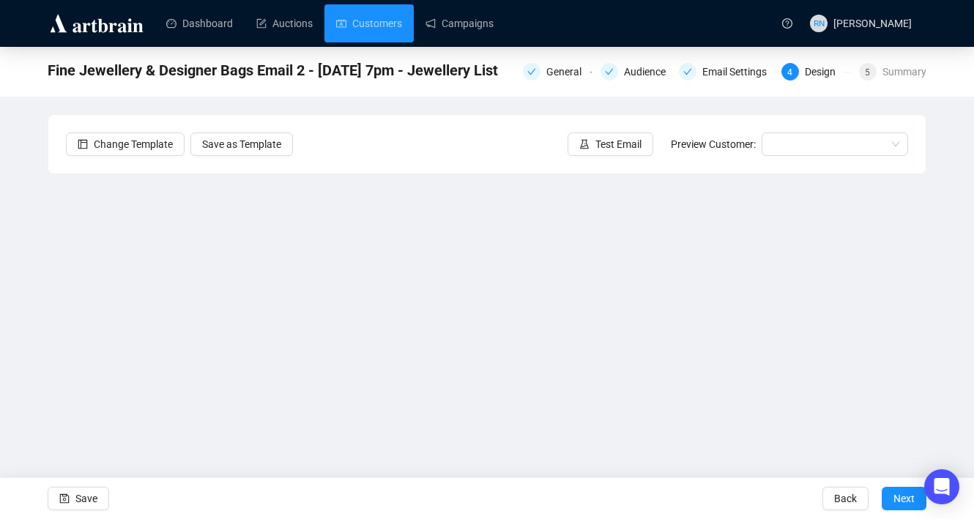
click at [893, 499] on span "Next" at bounding box center [903, 498] width 21 height 41
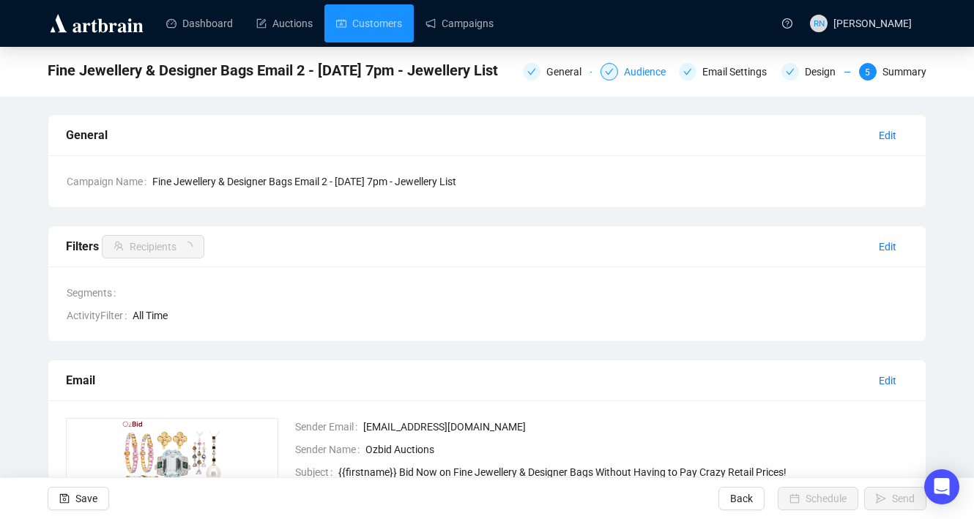
click at [633, 72] on div "Audience" at bounding box center [649, 72] width 51 height 18
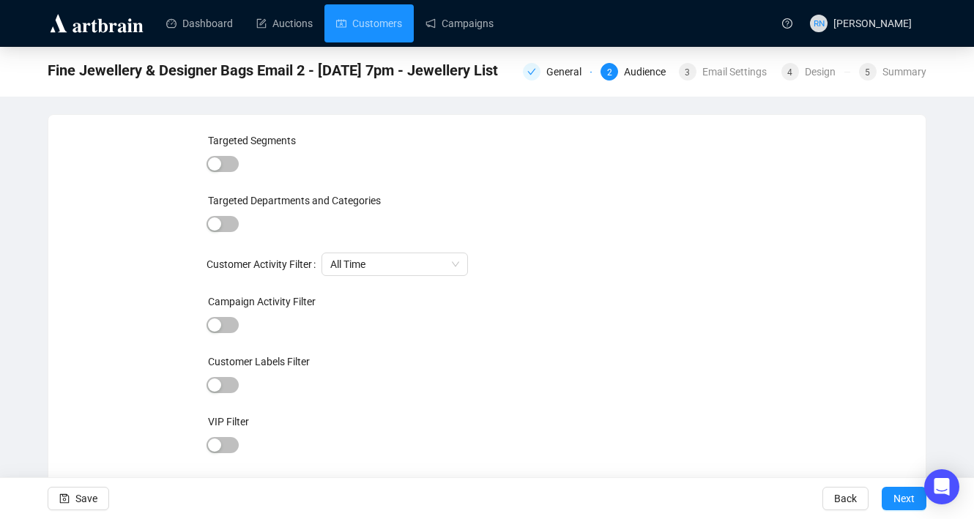
scroll to position [36, 0]
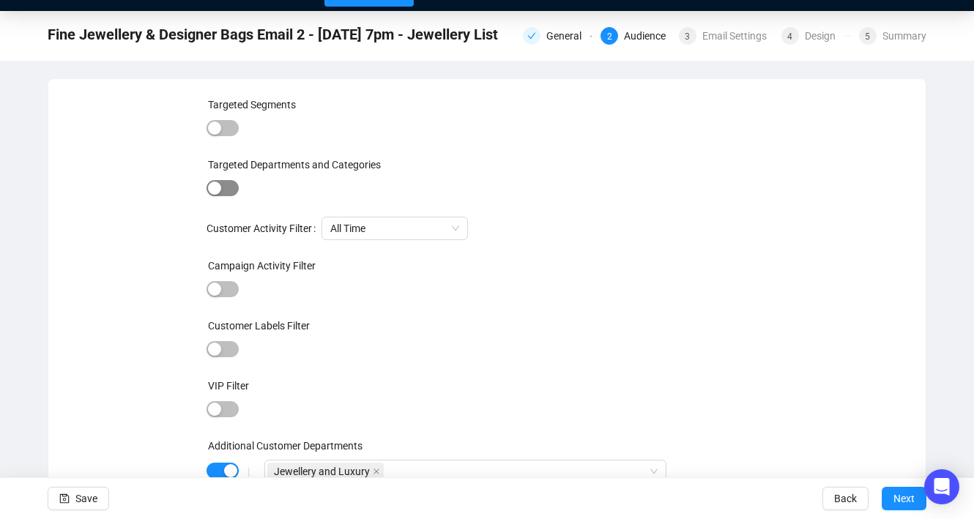
click at [217, 182] on div "button" at bounding box center [214, 188] width 13 height 13
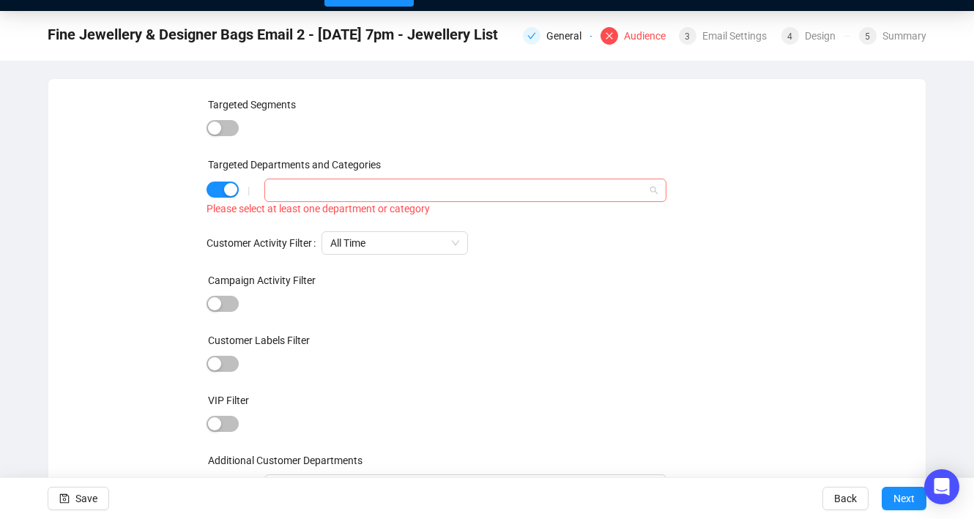
click at [291, 191] on div at bounding box center [457, 190] width 381 height 21
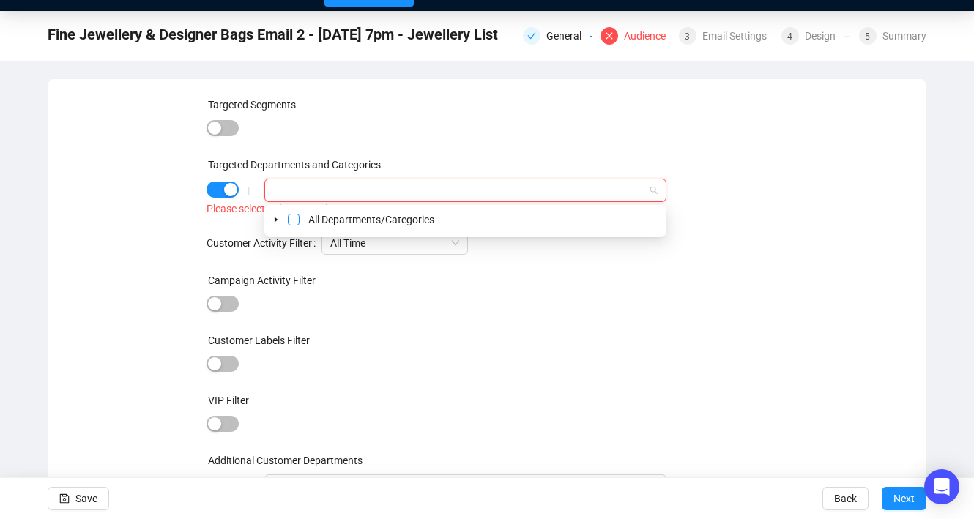
click at [291, 218] on span "Select All Departments/Categories" at bounding box center [294, 220] width 12 height 12
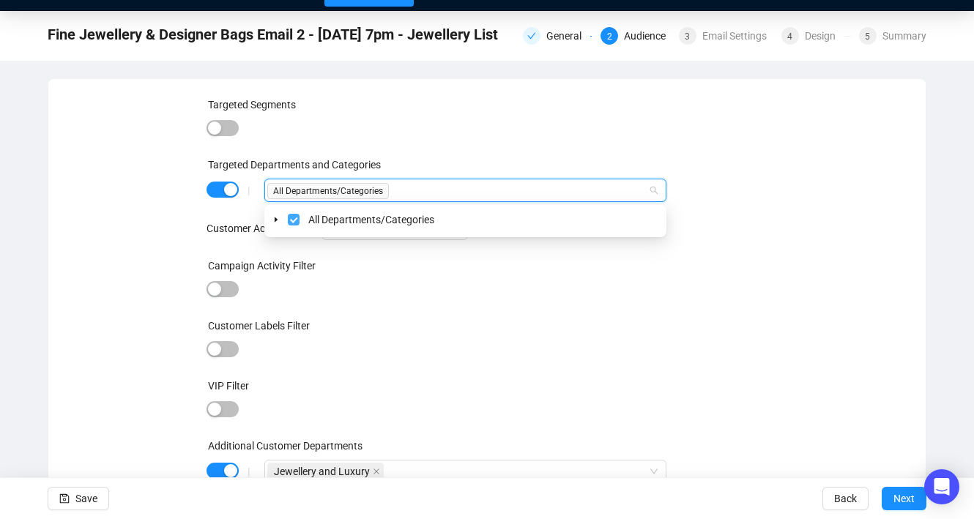
click at [291, 219] on span "Select All Departments/Categories" at bounding box center [294, 220] width 12 height 12
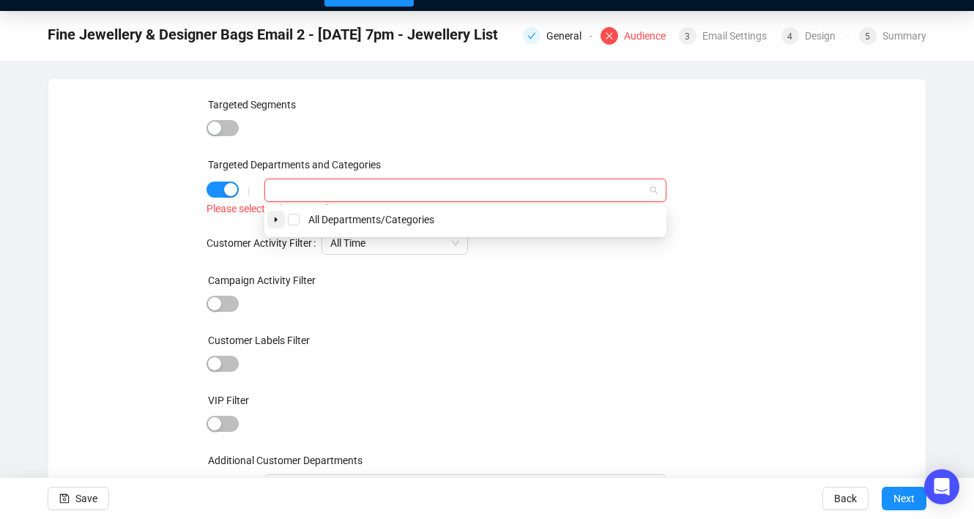
click at [279, 219] on icon "caret-down" at bounding box center [275, 219] width 7 height 7
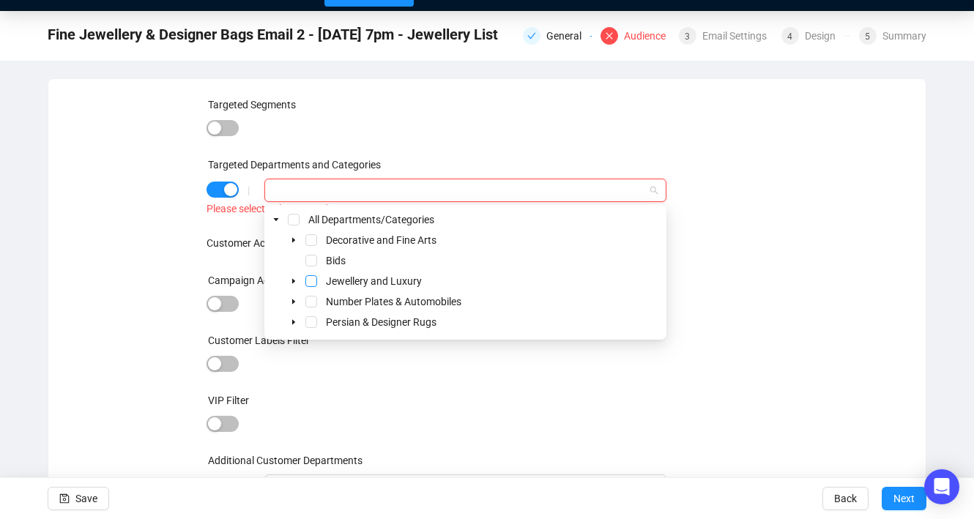
click at [312, 280] on span "Select Jewellery and Luxury" at bounding box center [311, 281] width 12 height 12
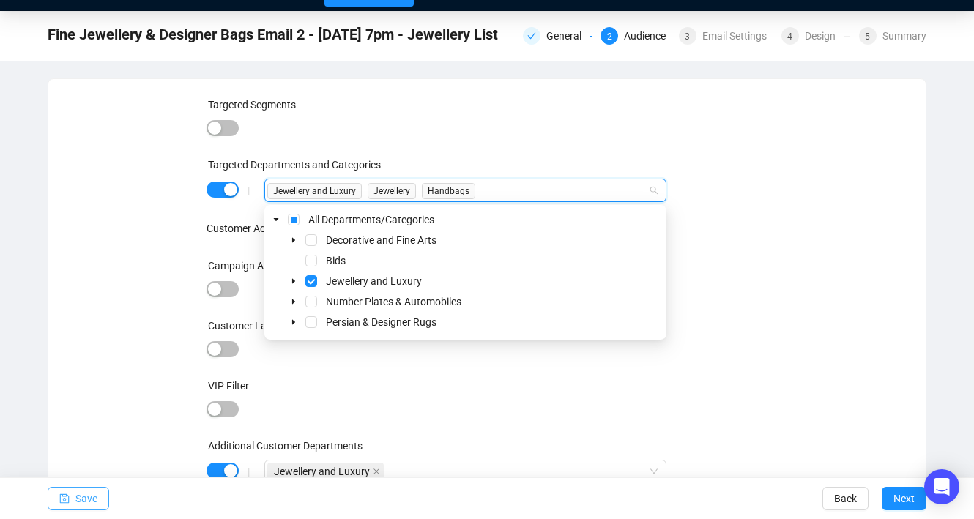
click at [82, 499] on span "Save" at bounding box center [86, 498] width 22 height 41
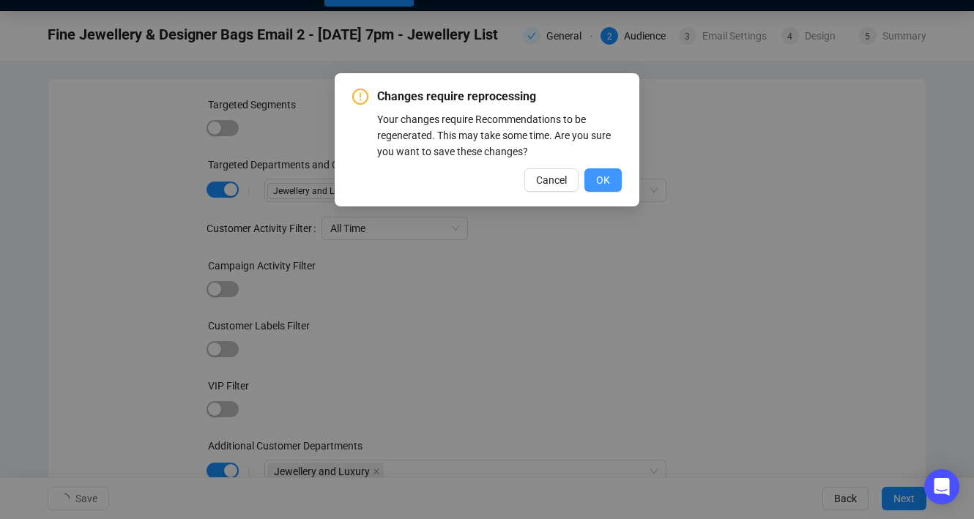
click at [612, 179] on button "OK" at bounding box center [602, 179] width 37 height 23
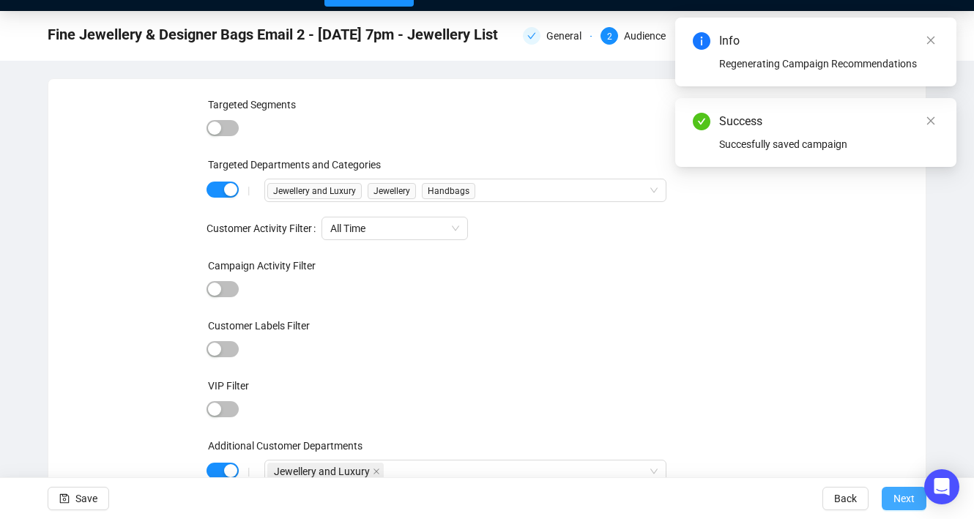
click at [891, 500] on button "Next" at bounding box center [904, 498] width 45 height 23
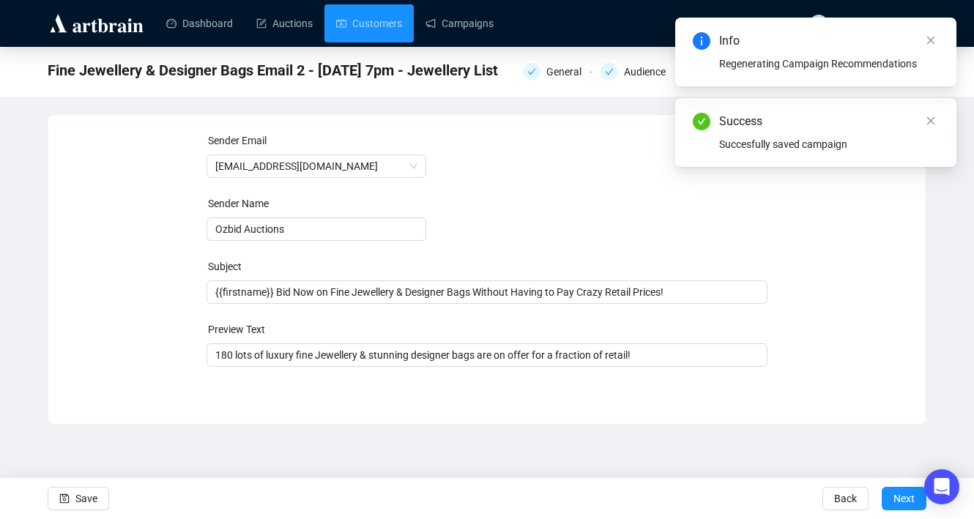
click at [891, 500] on button "Next" at bounding box center [904, 498] width 45 height 23
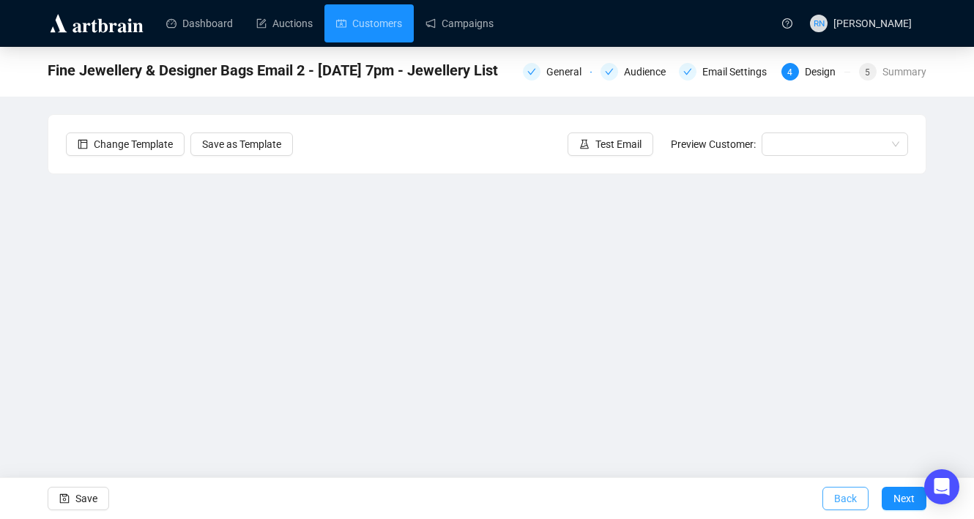
click at [846, 507] on span "Back" at bounding box center [845, 498] width 23 height 41
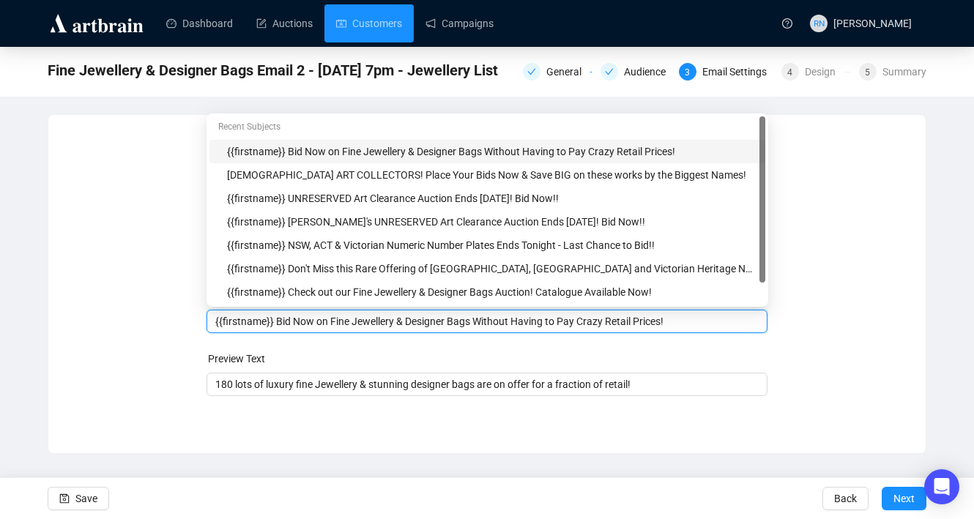
click at [485, 289] on body "Dashboard Auctions Customers Campaigns RN [PERSON_NAME] Fine Jewellery & Design…" at bounding box center [487, 259] width 974 height 519
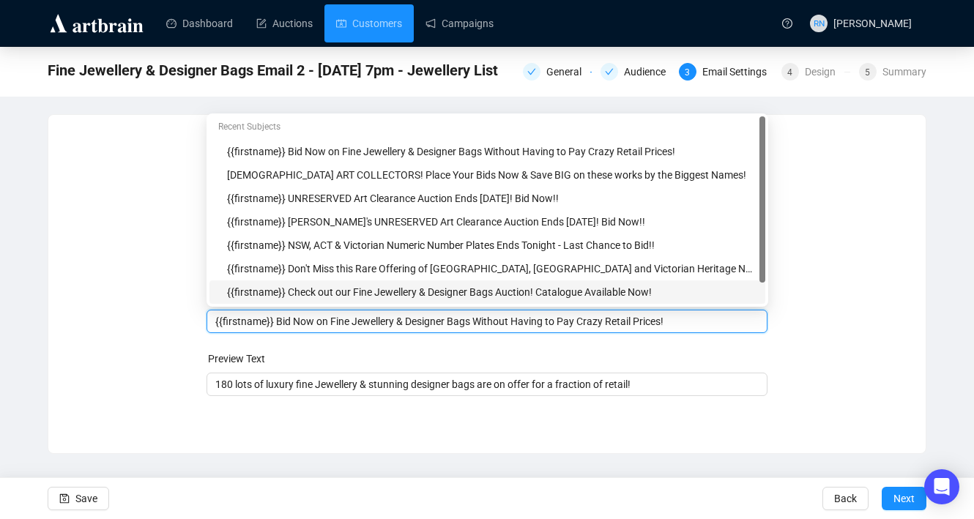
click at [679, 323] on input "{{firstname}} Bid Now on Fine Jewellery & Designer Bags Without Having to Pay C…" at bounding box center [487, 321] width 544 height 16
click at [356, 318] on input "{{firstname}} Bid Now on Fine Jewellery & Designer Bags Without Having to Pay C…" at bounding box center [487, 321] width 544 height 16
click at [335, 317] on input "{{firstname}} Bid Now on Fine Jewellery & Designer Bags Without Having to Pay C…" at bounding box center [487, 321] width 544 height 16
click at [384, 324] on input "{{firstname}} Bid Now on Certified Fine Jewellery & Designer Bags Without Havin…" at bounding box center [487, 321] width 544 height 16
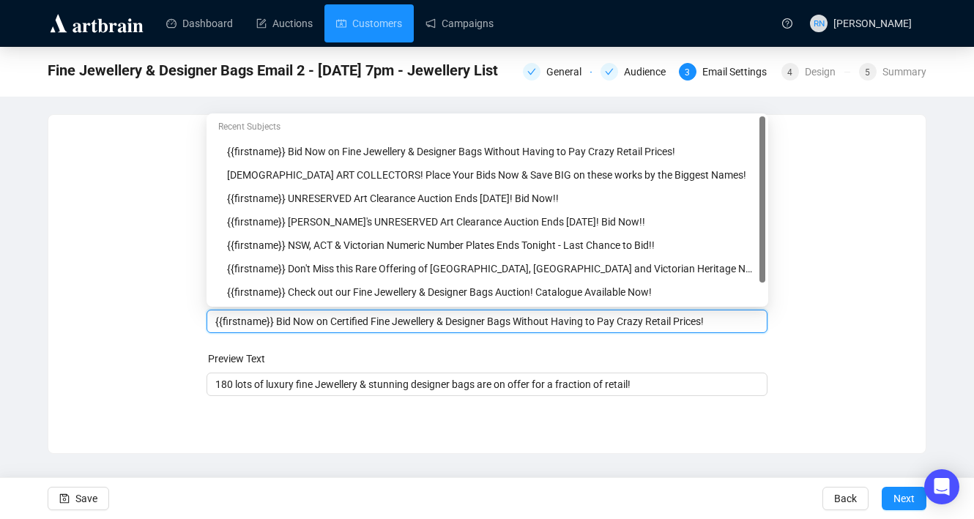
click at [526, 322] on input "{{firstname}} Bid Now on Certified Fine Jewellery & Designer Bags Without Havin…" at bounding box center [487, 321] width 544 height 16
drag, startPoint x: 529, startPoint y: 321, endPoint x: 723, endPoint y: 318, distance: 193.3
click at [723, 318] on input "{{firstname}} Bid Now on Certified Fine Jewellery & Designer Bags Without Havin…" at bounding box center [487, 321] width 544 height 16
type input "{{firstname}} Bid Now on Certified Fine Jewellery & Designer Bags on offer at a…"
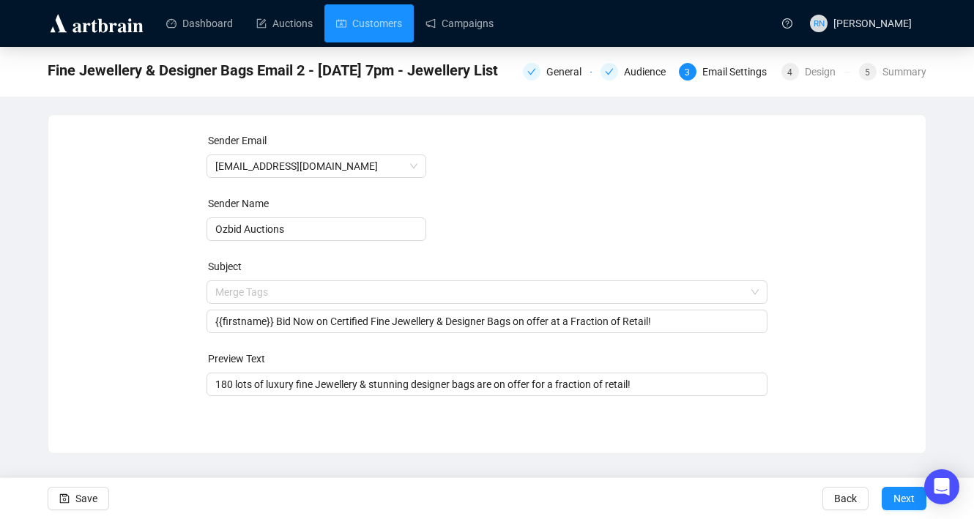
click at [463, 429] on div "Sender Email [EMAIL_ADDRESS][DOMAIN_NAME] Sender Name Ozbid Auctions Subject Me…" at bounding box center [486, 273] width 877 height 316
click at [70, 496] on button "Save" at bounding box center [79, 498] width 62 height 23
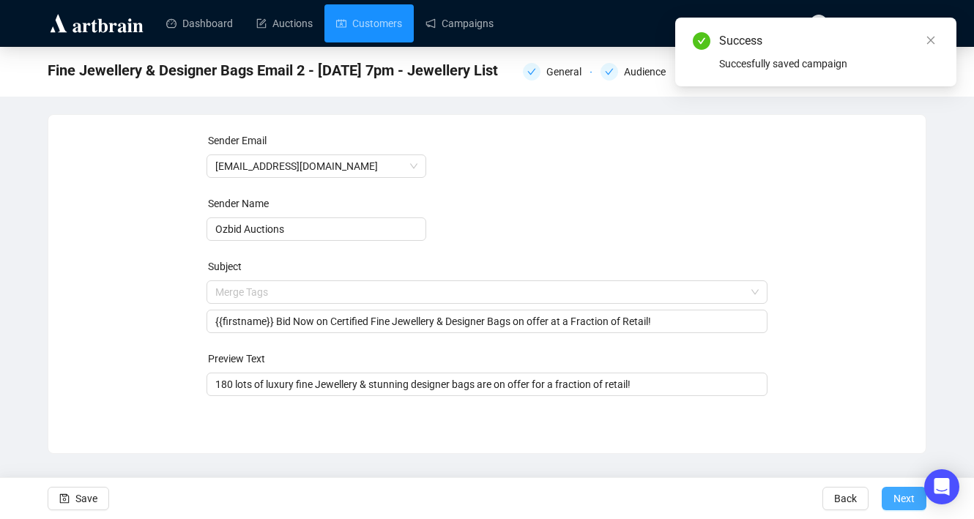
click at [912, 493] on span "Next" at bounding box center [903, 498] width 21 height 41
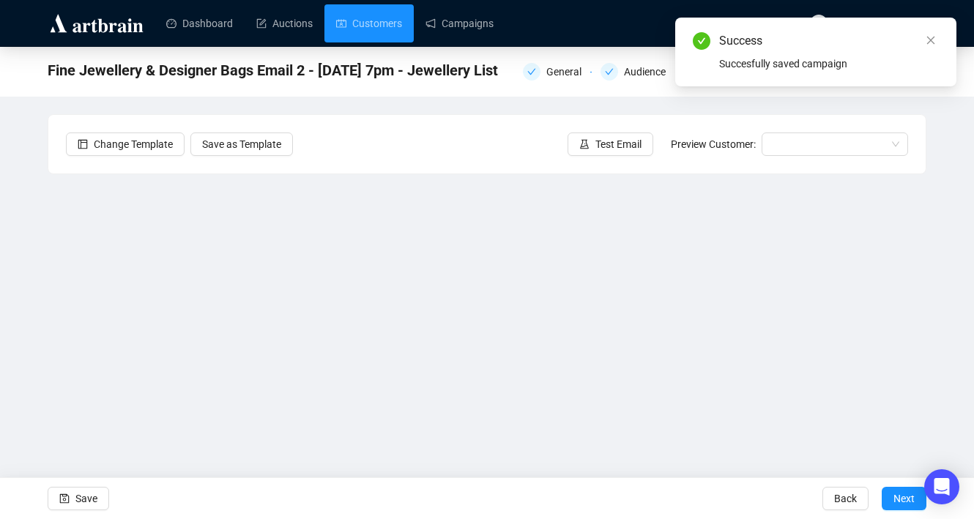
click at [599, 159] on div "Change Template Save as Template Test Email Preview Customer:" at bounding box center [486, 144] width 877 height 59
click at [595, 143] on span "Test Email" at bounding box center [618, 144] width 46 height 16
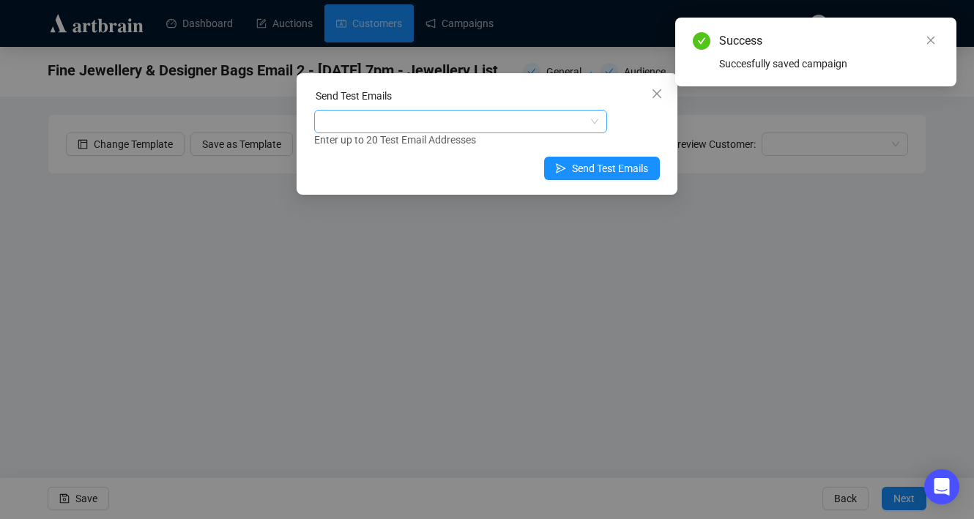
click at [446, 123] on div at bounding box center [453, 121] width 272 height 21
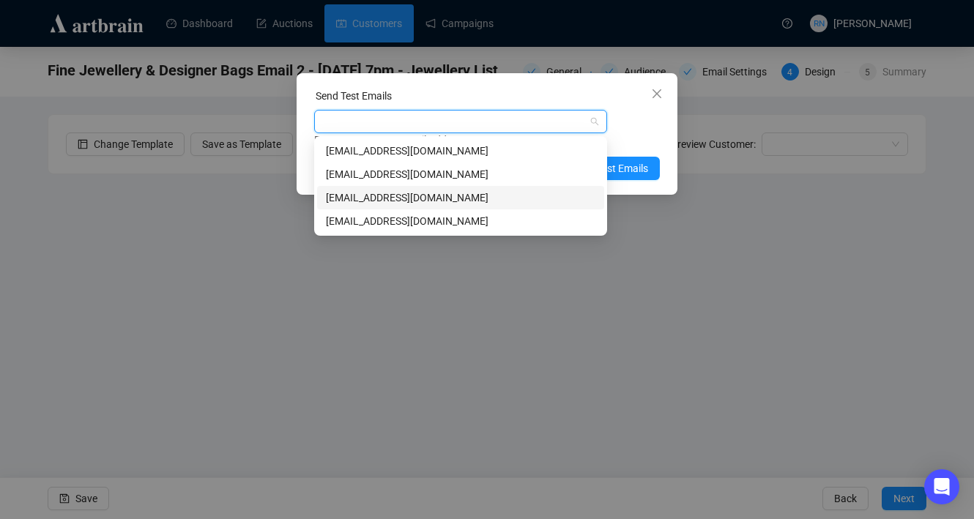
click at [445, 194] on div "[EMAIL_ADDRESS][DOMAIN_NAME]" at bounding box center [460, 198] width 269 height 16
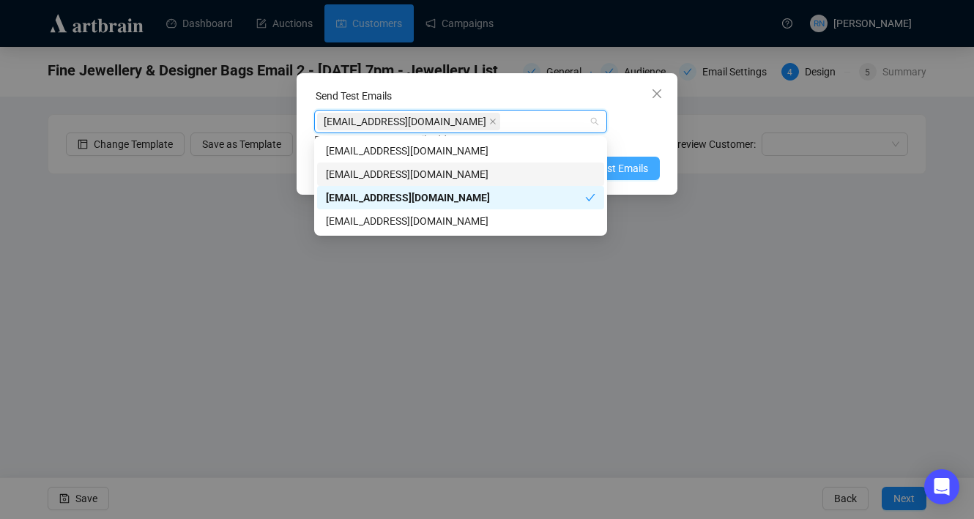
click at [625, 166] on span "Send Test Emails" at bounding box center [610, 168] width 76 height 16
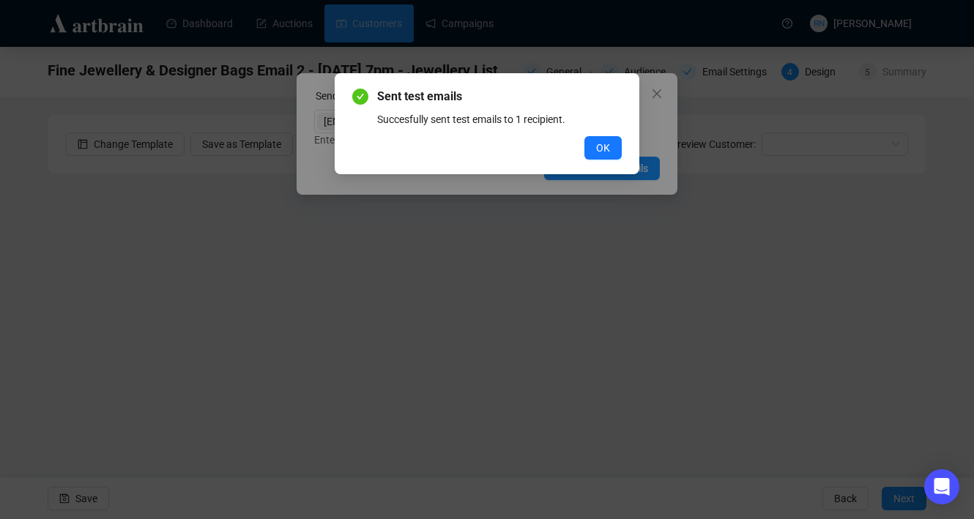
click at [589, 135] on div "Sent test emails Succesfully sent test emails to 1 recipient. OK" at bounding box center [486, 124] width 269 height 72
click at [611, 151] on button "OK" at bounding box center [602, 147] width 37 height 23
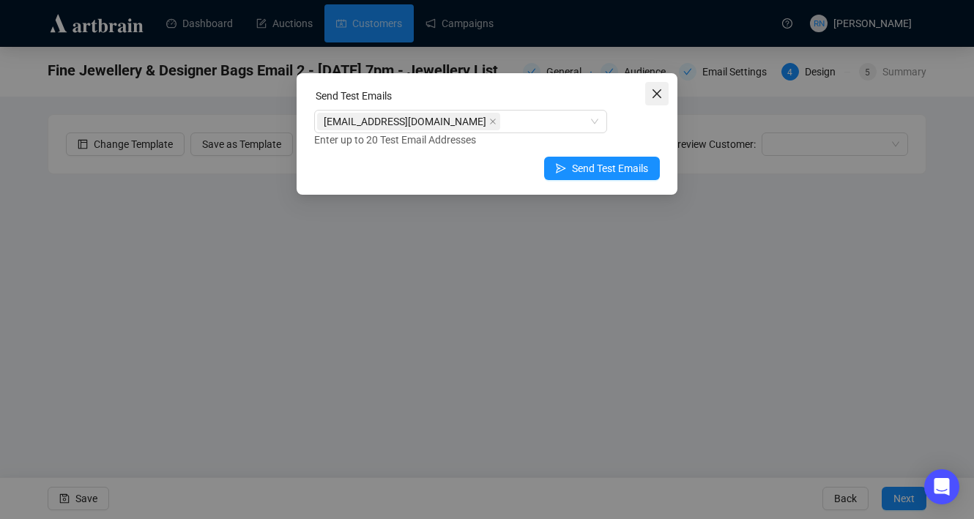
click at [668, 92] on span "Close" at bounding box center [656, 94] width 23 height 12
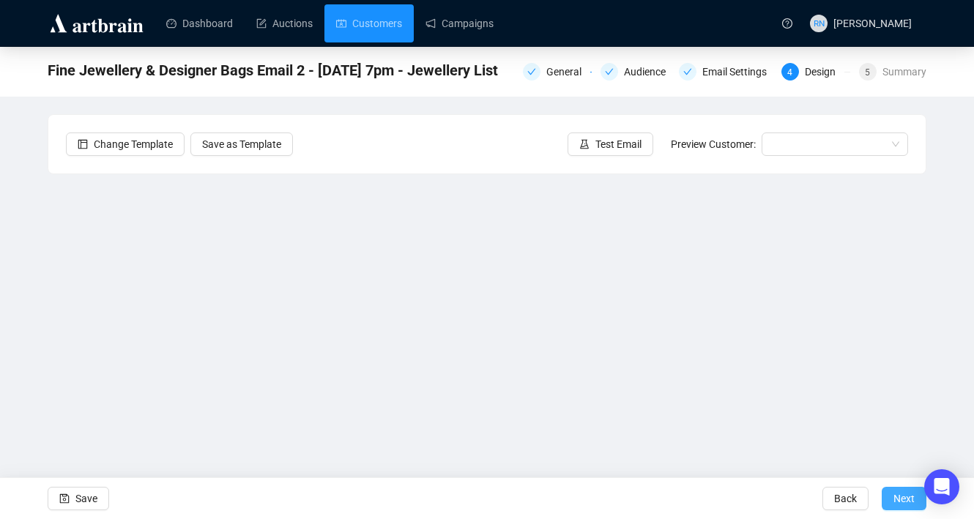
click at [891, 502] on button "Next" at bounding box center [904, 498] width 45 height 23
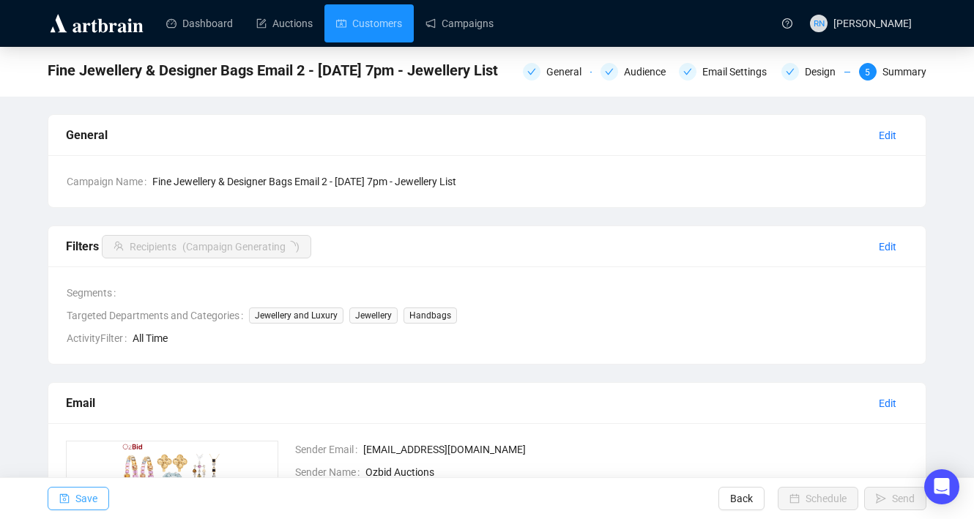
click at [64, 502] on icon "save" at bounding box center [65, 499] width 10 height 10
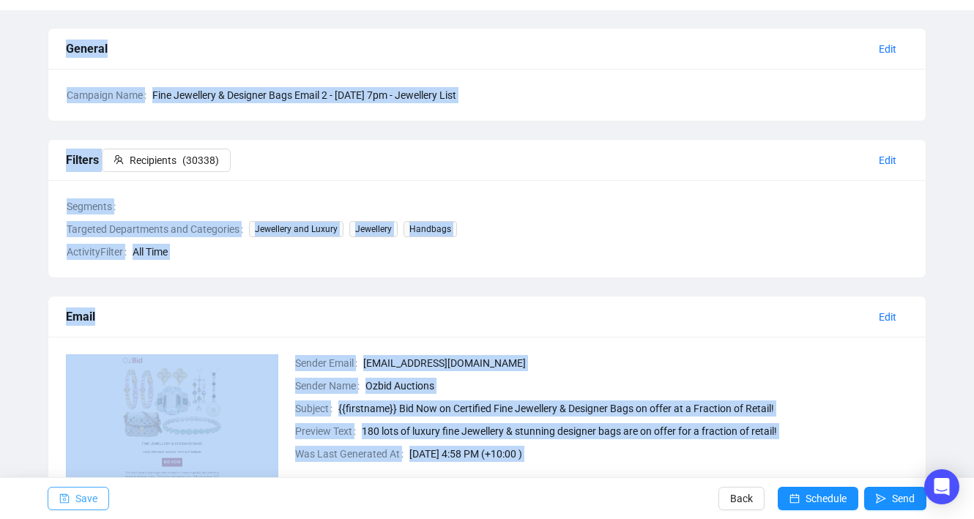
scroll to position [308, 0]
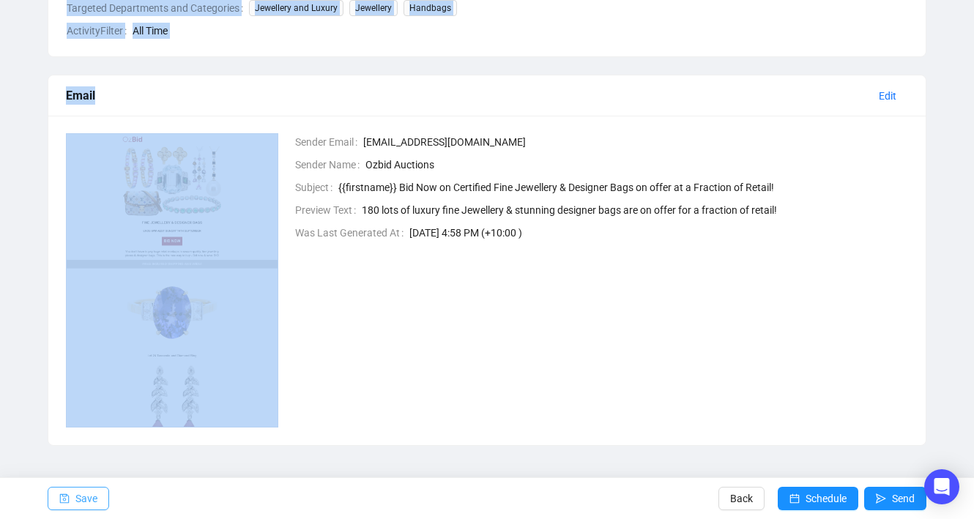
drag, startPoint x: 21, startPoint y: 10, endPoint x: 943, endPoint y: 521, distance: 1054.2
click at [630, 349] on div "Sender Email [EMAIL_ADDRESS][DOMAIN_NAME] Sender Name Ozbid Auctions Subject {{…" at bounding box center [593, 280] width 632 height 294
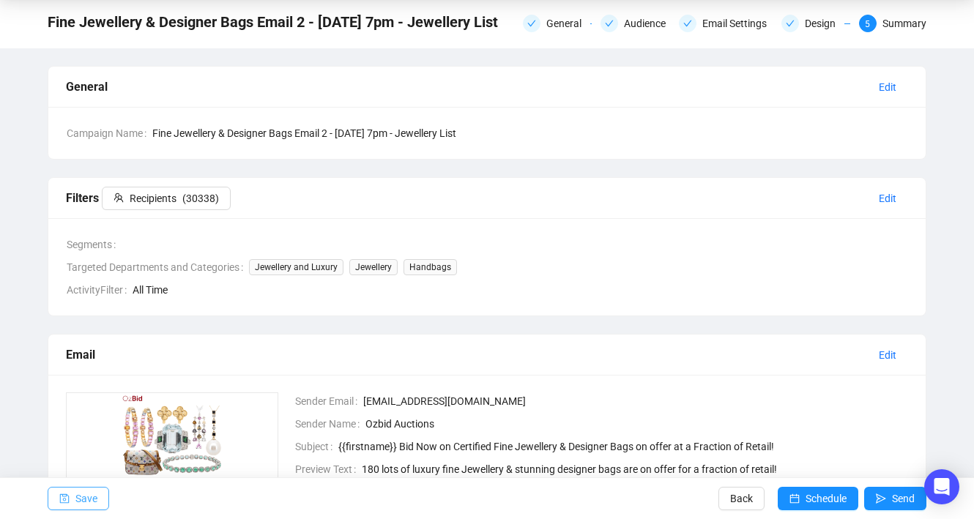
scroll to position [49, 0]
click at [805, 26] on div "Design" at bounding box center [825, 23] width 40 height 18
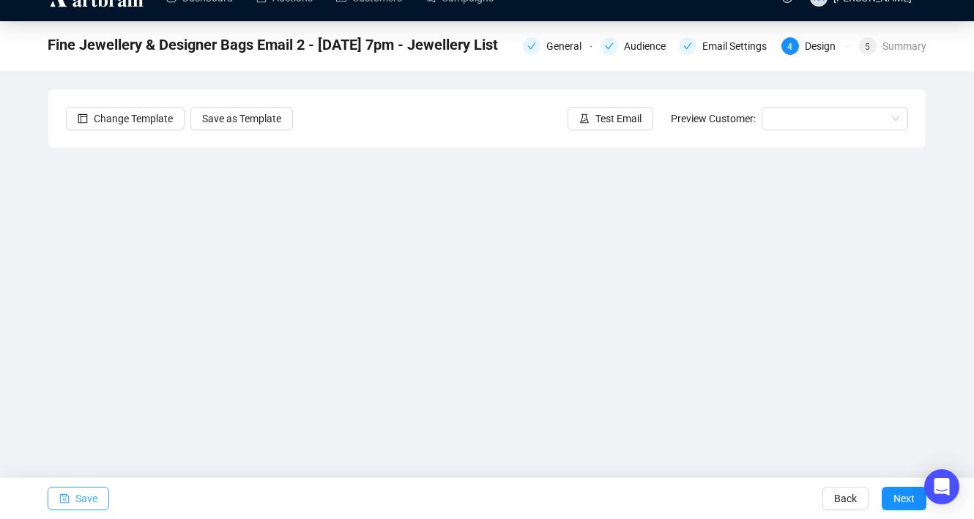
scroll to position [26, 0]
click at [597, 120] on span "Test Email" at bounding box center [618, 119] width 46 height 16
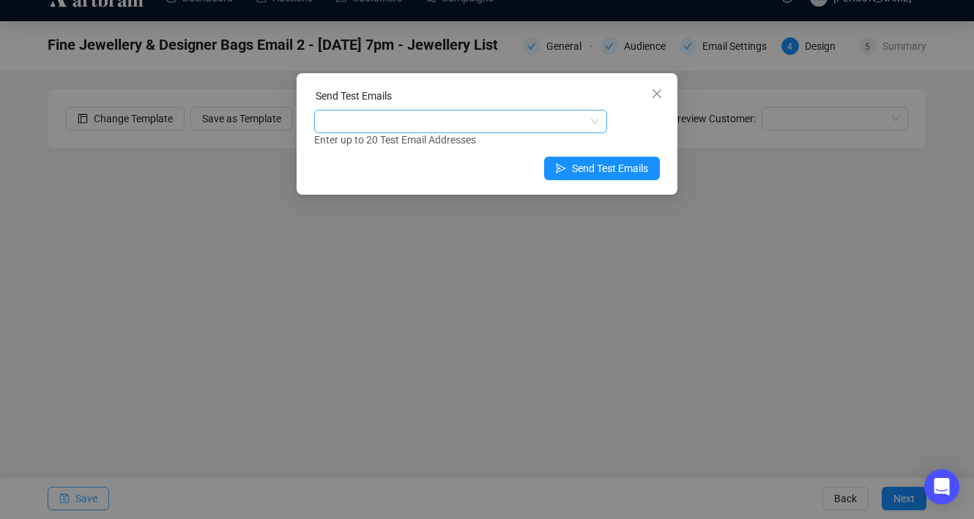
click at [400, 133] on div at bounding box center [460, 121] width 293 height 23
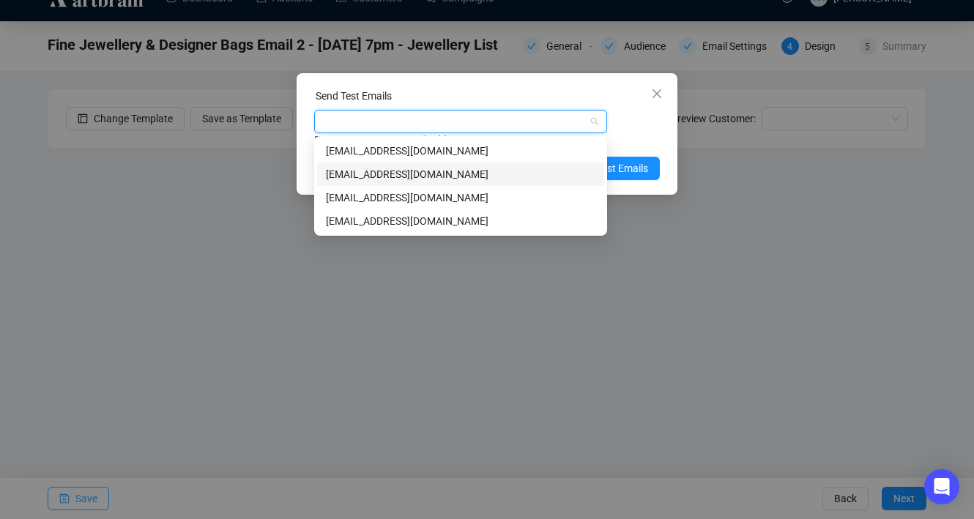
click at [398, 171] on div "[EMAIL_ADDRESS][DOMAIN_NAME]" at bounding box center [460, 174] width 269 height 16
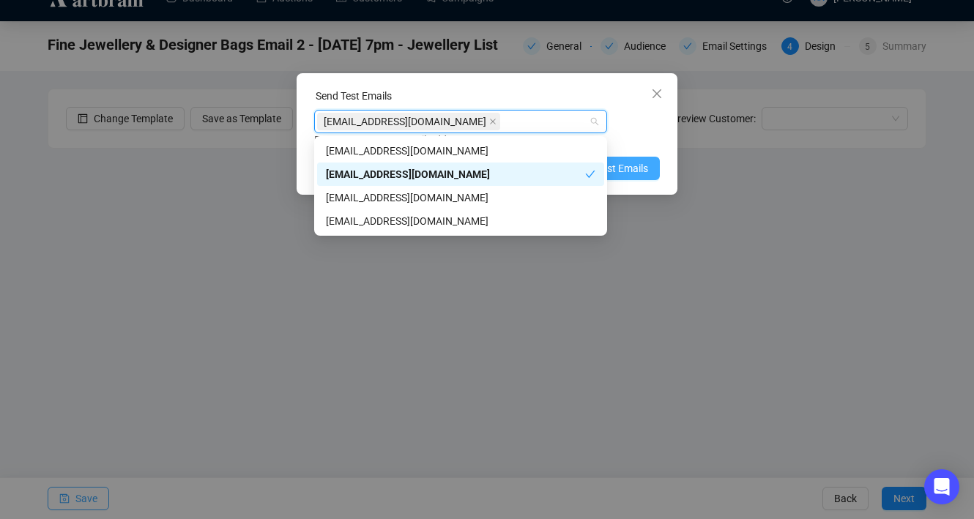
click at [642, 173] on span "Send Test Emails" at bounding box center [610, 168] width 76 height 16
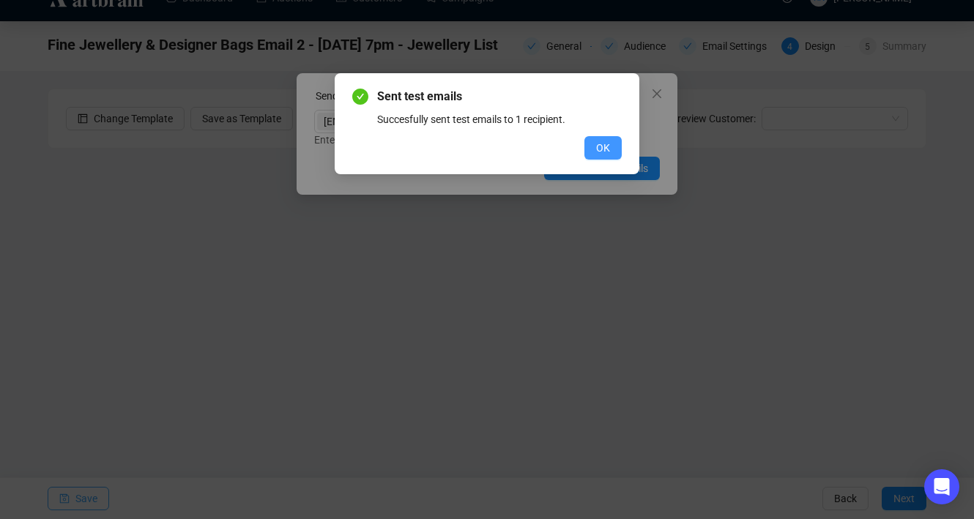
click at [603, 156] on button "OK" at bounding box center [602, 147] width 37 height 23
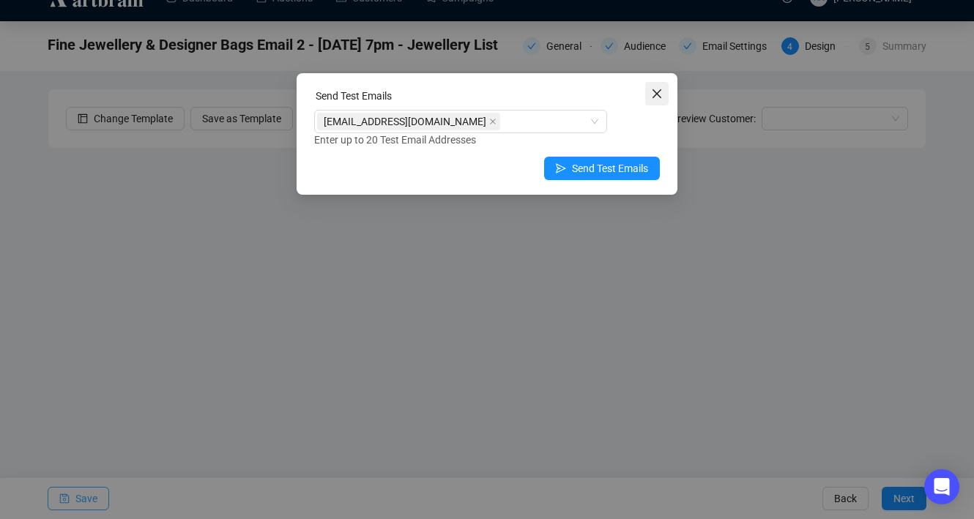
click at [662, 100] on button "Close" at bounding box center [656, 93] width 23 height 23
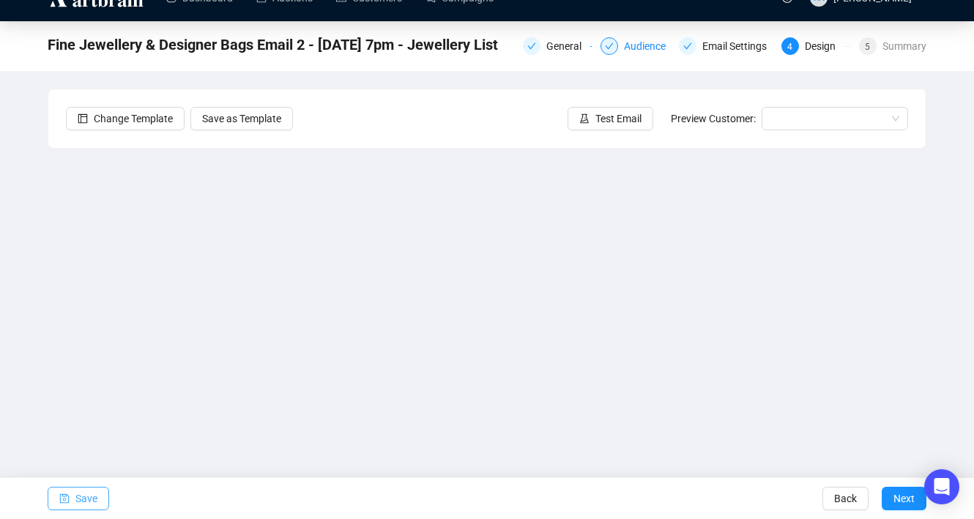
click at [625, 50] on div "Audience" at bounding box center [649, 46] width 51 height 18
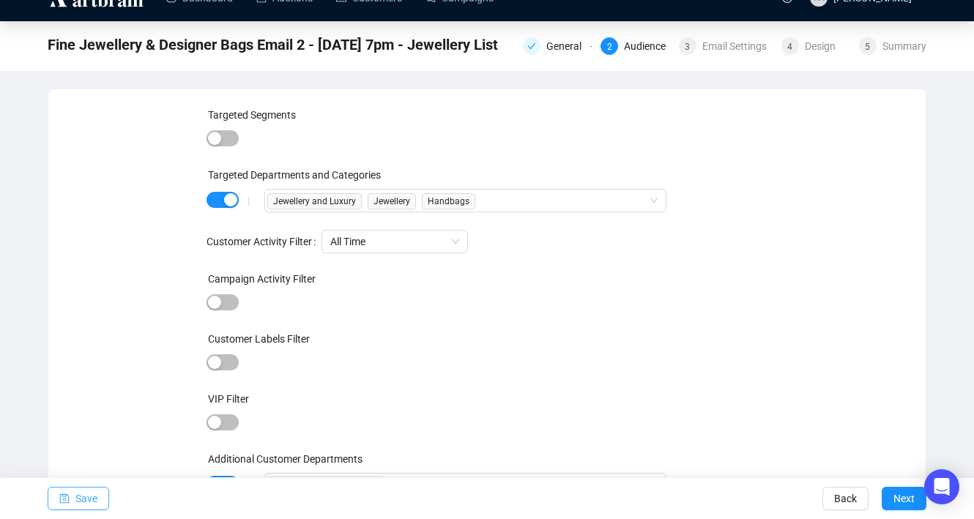
scroll to position [39, 0]
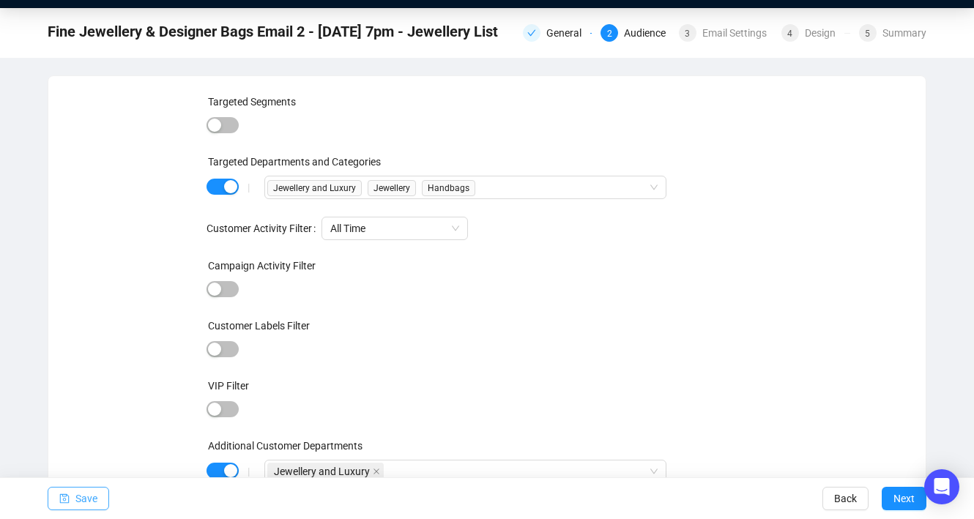
click at [229, 477] on div "Save Back Next" at bounding box center [487, 498] width 974 height 42
click at [229, 472] on div "button" at bounding box center [230, 470] width 13 height 13
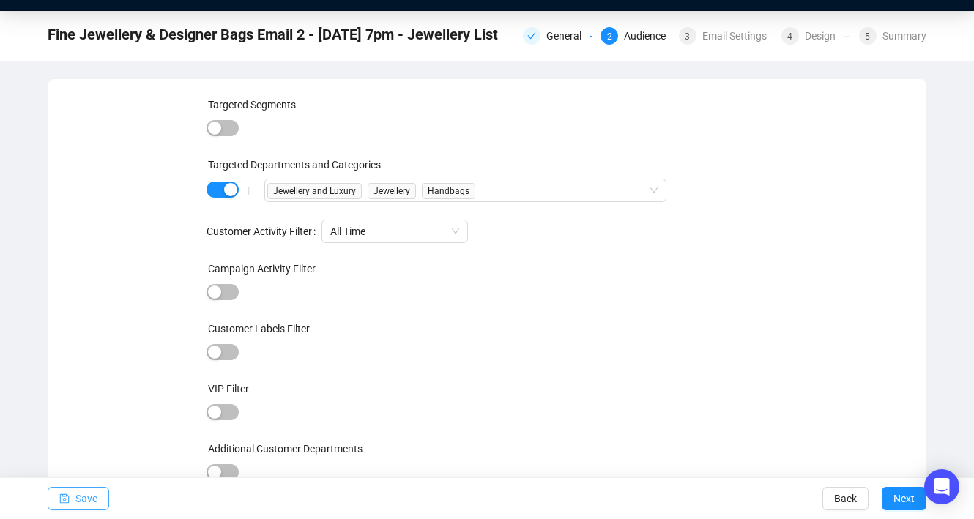
click at [68, 500] on icon "save" at bounding box center [65, 499] width 10 height 10
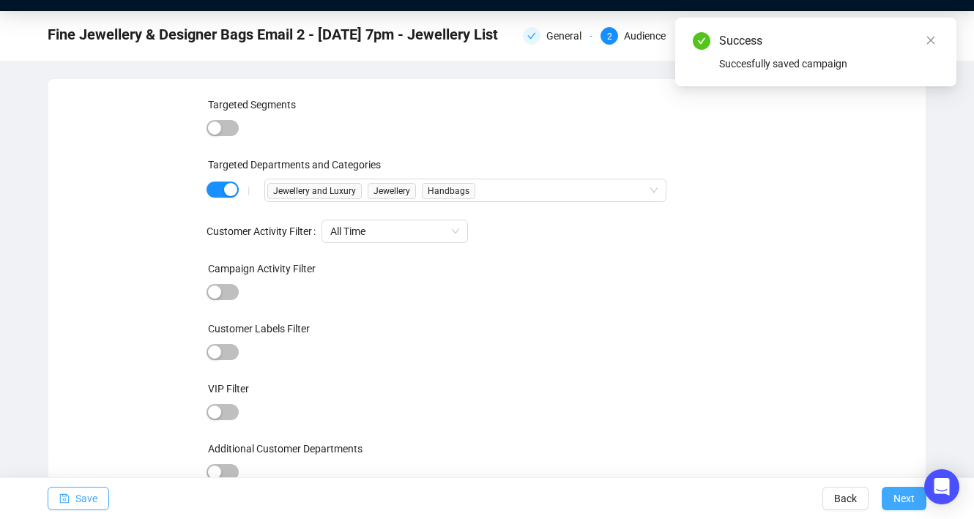
click at [899, 496] on span "Next" at bounding box center [903, 498] width 21 height 41
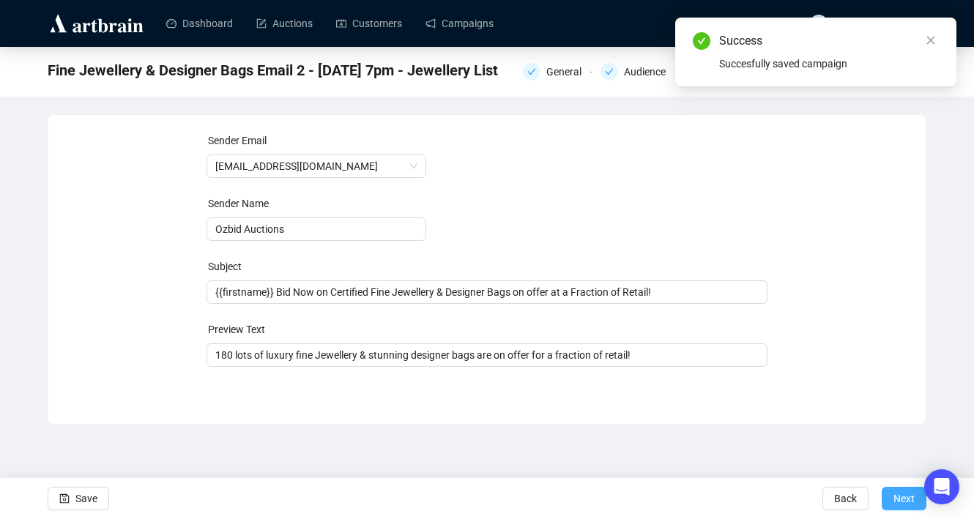
click at [900, 496] on span "Next" at bounding box center [903, 498] width 21 height 41
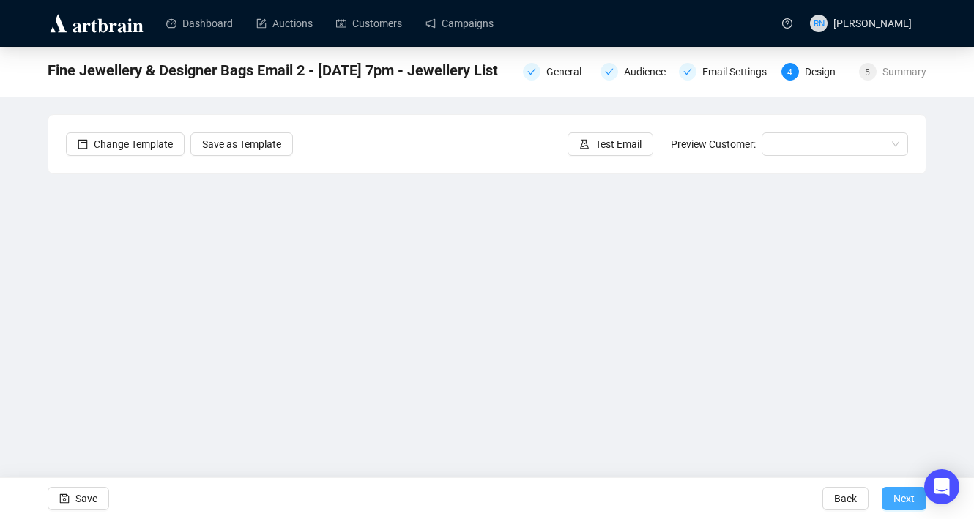
click at [901, 496] on span "Next" at bounding box center [903, 498] width 21 height 41
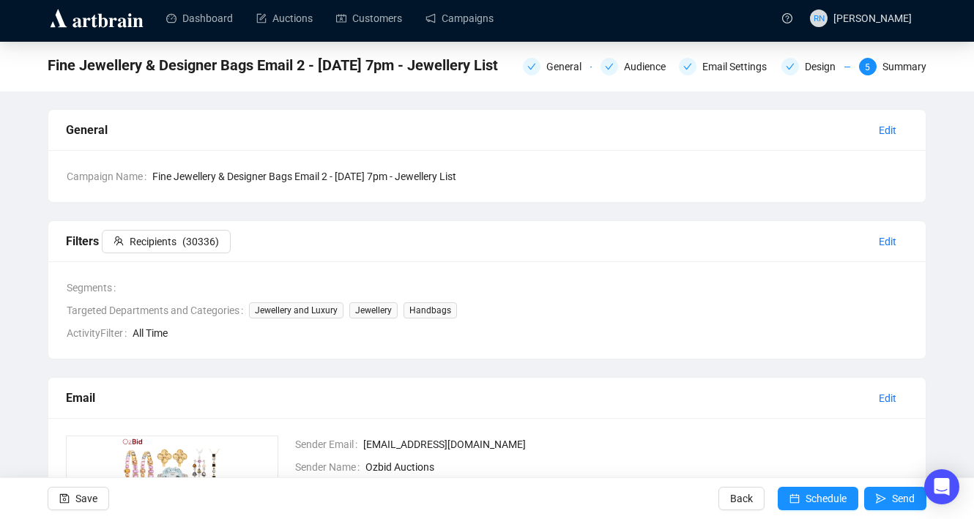
scroll to position [1, 0]
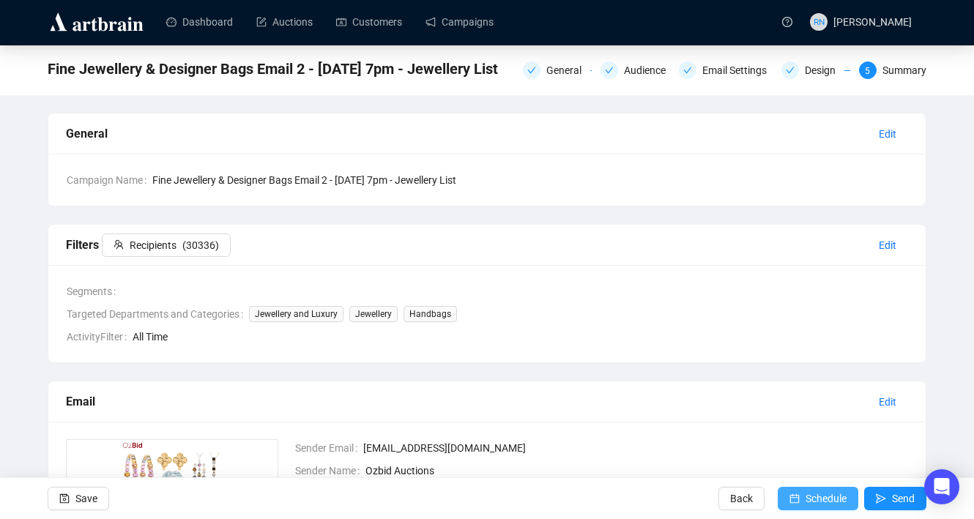
click at [817, 506] on span "Schedule" at bounding box center [825, 498] width 41 height 41
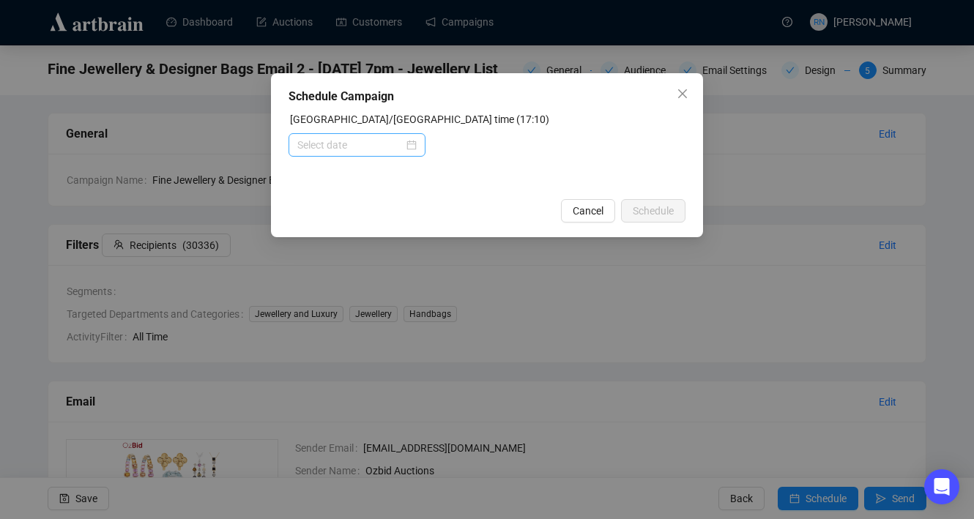
click at [411, 144] on div at bounding box center [356, 145] width 119 height 16
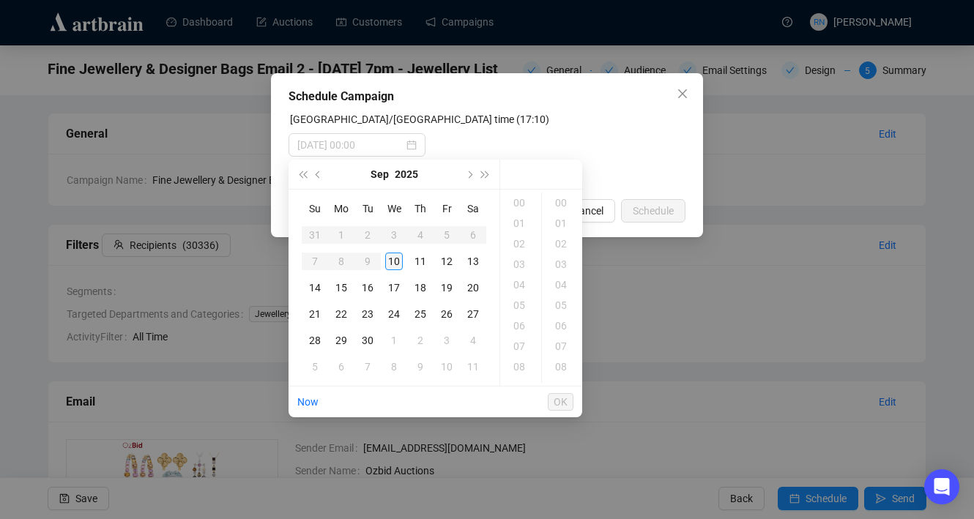
click at [394, 260] on div "10" at bounding box center [394, 262] width 18 height 18
click at [524, 237] on div "19" at bounding box center [520, 244] width 35 height 21
click at [560, 195] on div "00" at bounding box center [562, 203] width 35 height 21
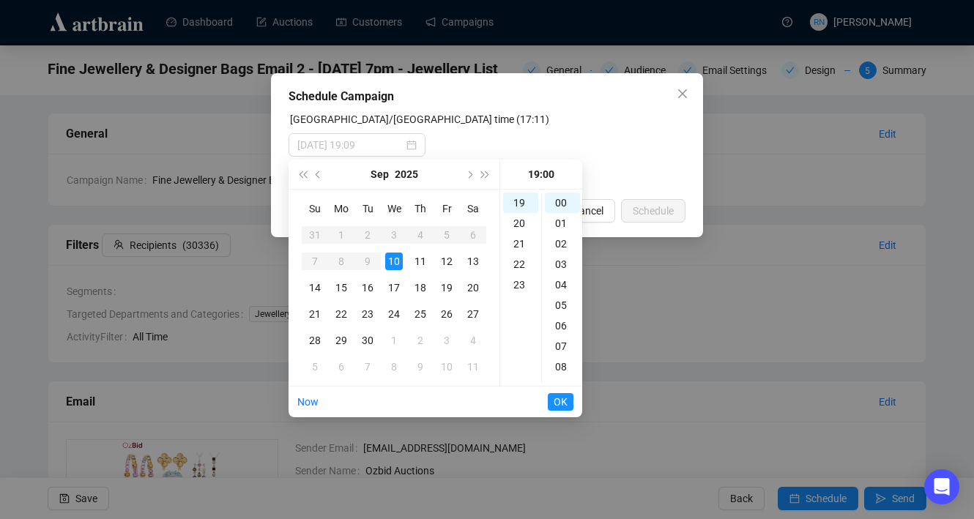
type input "[DATE] 19:00"
click at [564, 404] on span "OK" at bounding box center [561, 402] width 14 height 28
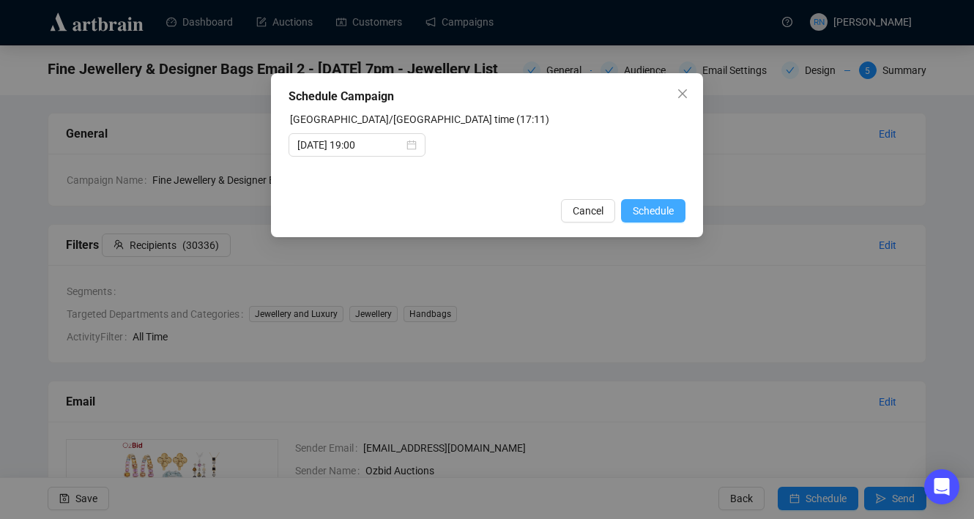
click at [662, 216] on span "Schedule" at bounding box center [653, 211] width 41 height 16
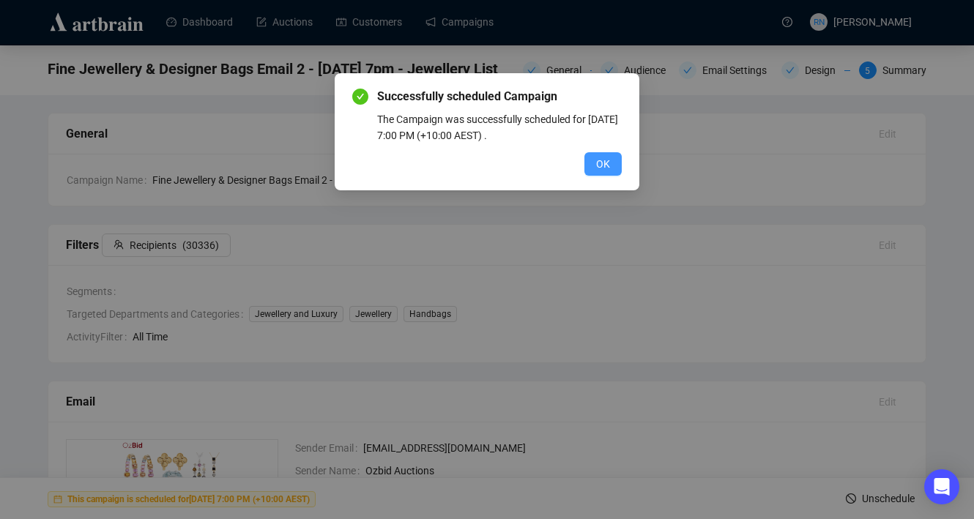
click at [608, 168] on span "OK" at bounding box center [603, 164] width 14 height 16
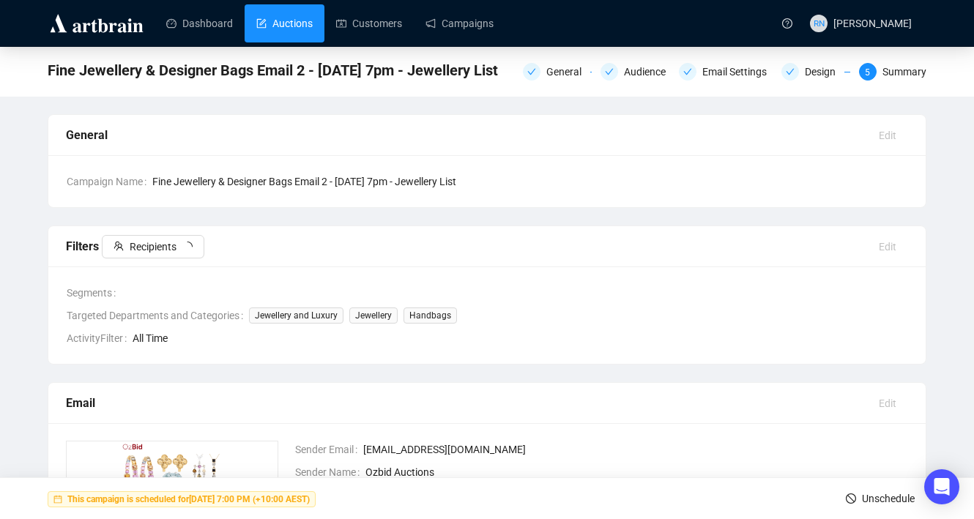
click at [267, 26] on link "Auctions" at bounding box center [284, 23] width 56 height 38
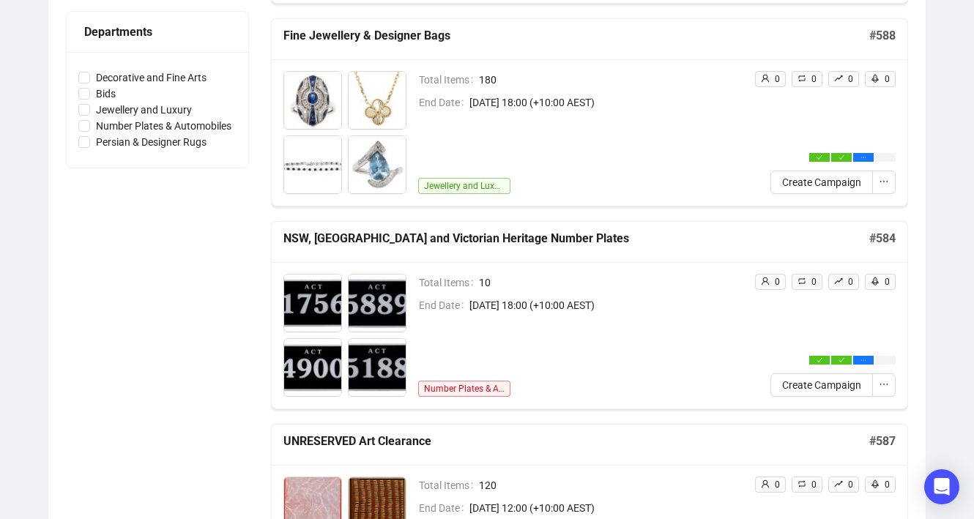
scroll to position [592, 0]
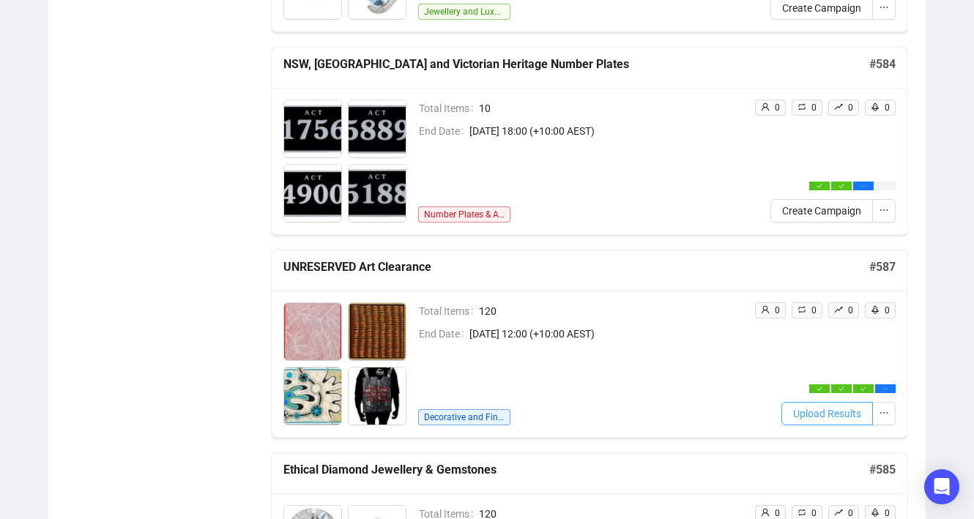
click at [857, 414] on span "Upload Results" at bounding box center [827, 414] width 68 height 16
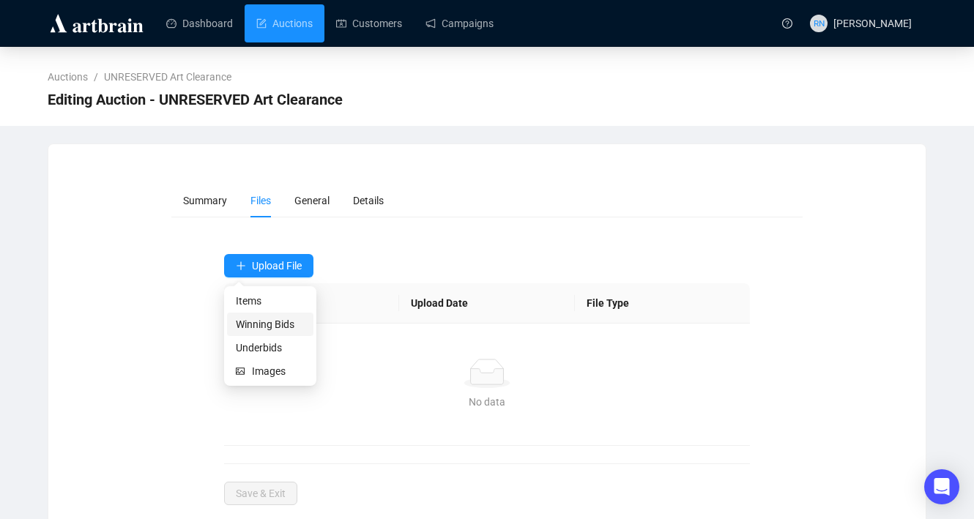
click at [271, 322] on span "Winning Bids" at bounding box center [270, 324] width 69 height 16
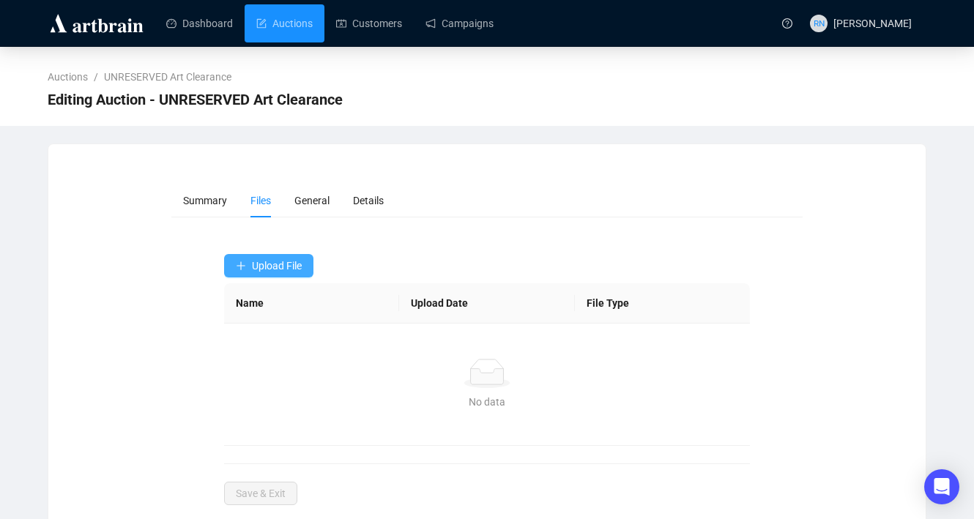
click at [277, 267] on span "Upload File" at bounding box center [277, 266] width 50 height 12
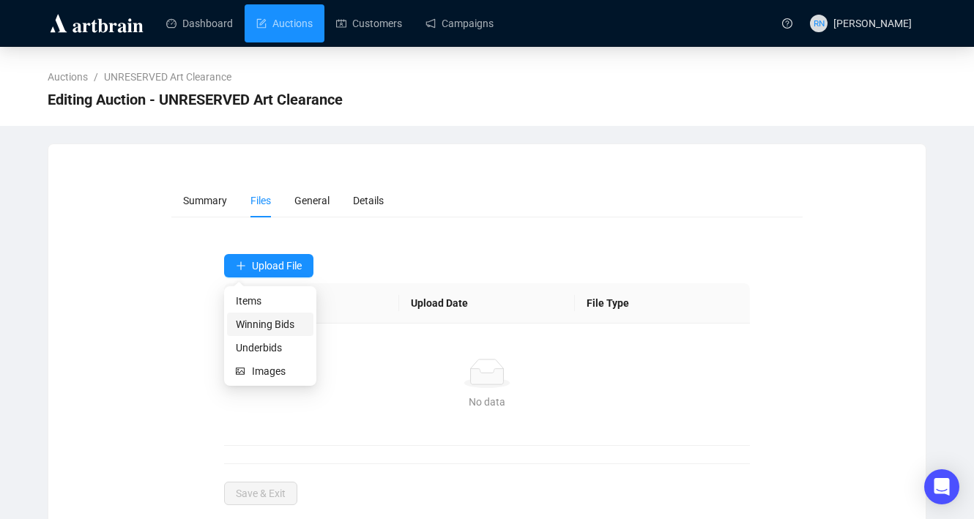
click at [280, 319] on span "Winning Bids" at bounding box center [270, 324] width 69 height 16
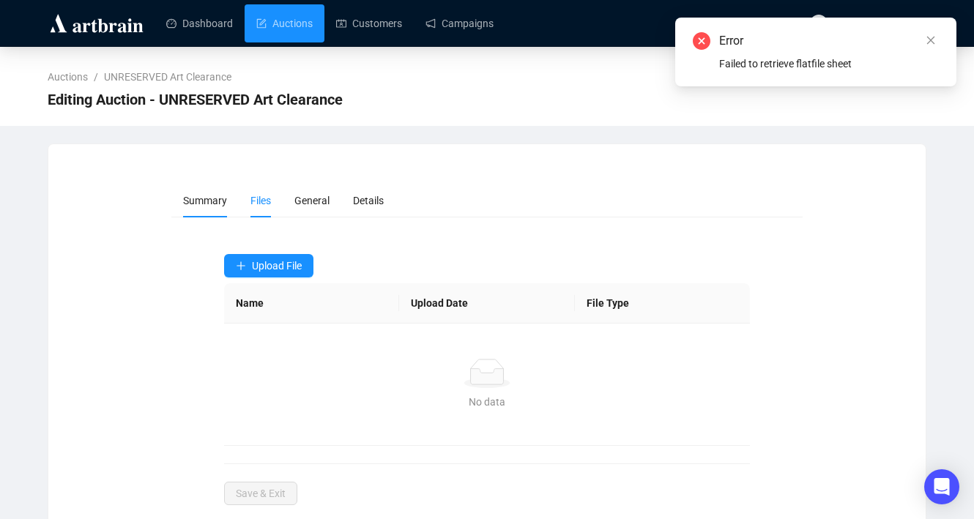
click at [213, 190] on li "Summary" at bounding box center [204, 201] width 67 height 34
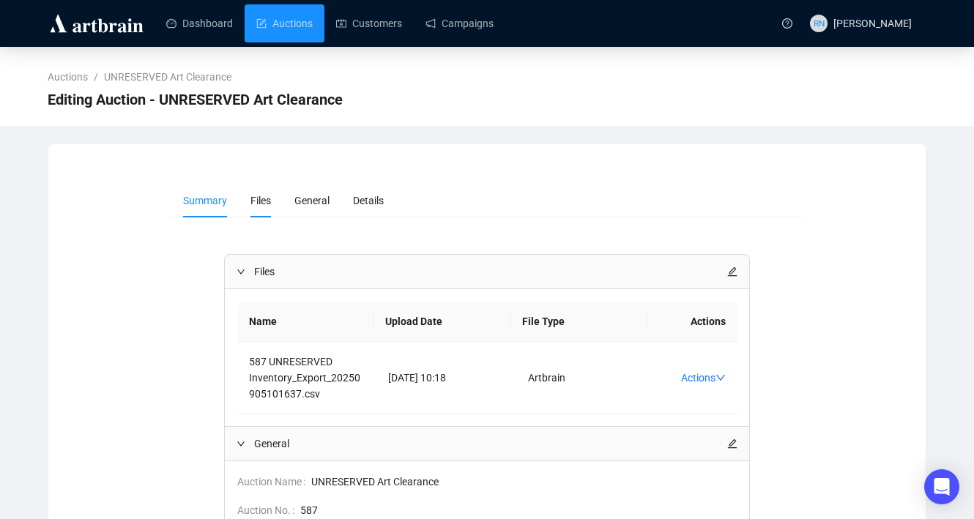
click at [265, 209] on li "Files" at bounding box center [261, 201] width 44 height 34
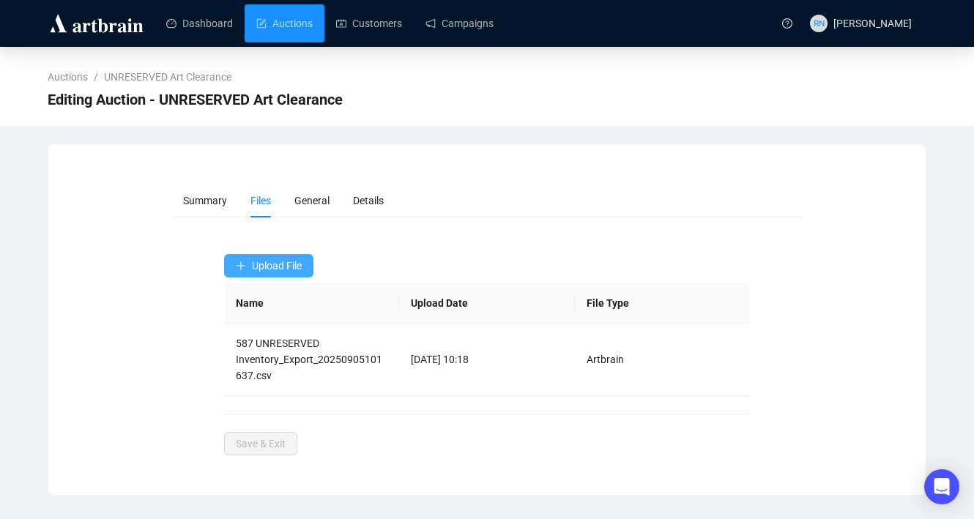
click at [276, 269] on span "Upload File" at bounding box center [277, 266] width 50 height 12
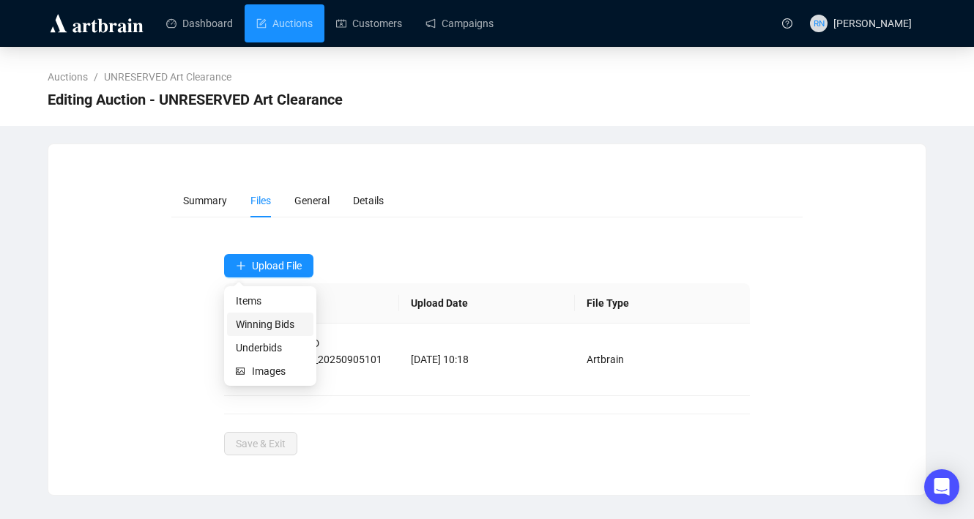
click at [276, 313] on li "Winning Bids" at bounding box center [270, 324] width 86 height 23
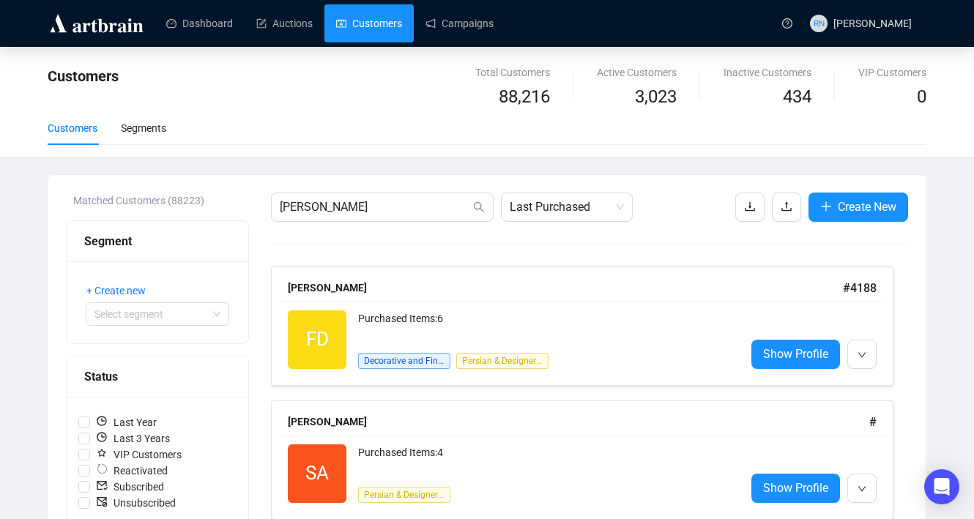
type input "[PERSON_NAME]"
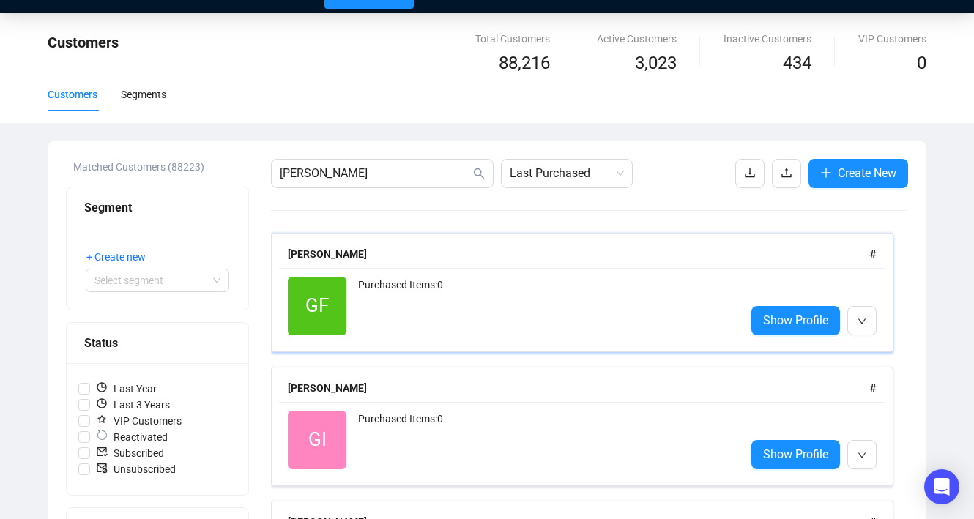
scroll to position [76, 0]
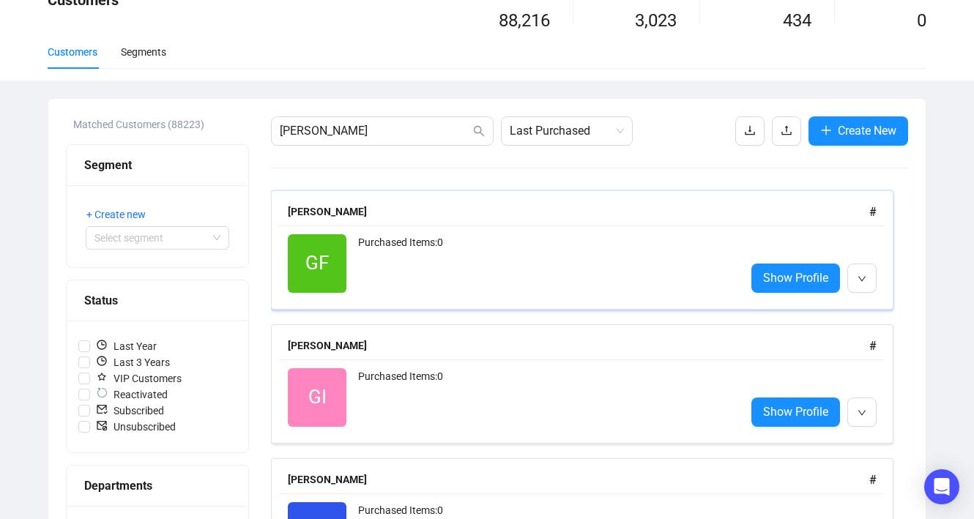
click at [480, 272] on div "Purchased Items: 0" at bounding box center [546, 263] width 376 height 59
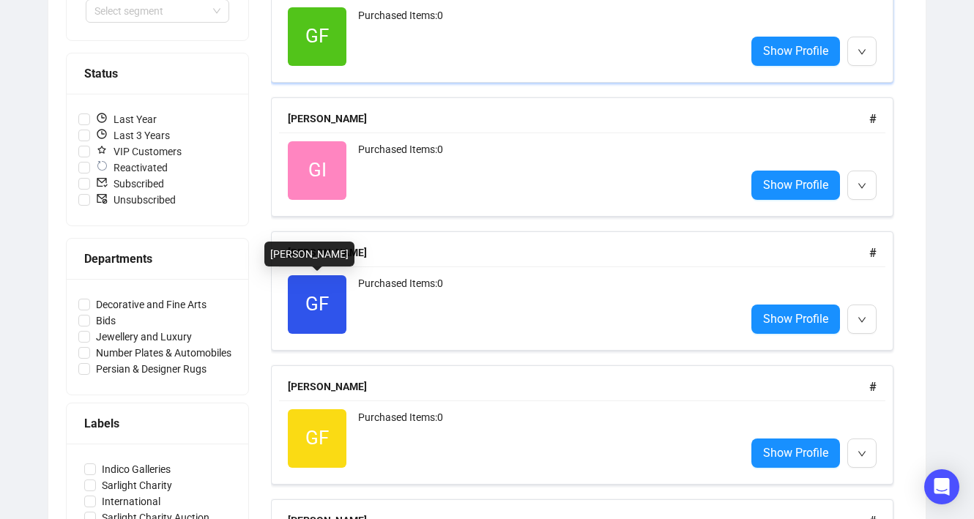
click at [333, 302] on span "GF" at bounding box center [317, 304] width 59 height 59
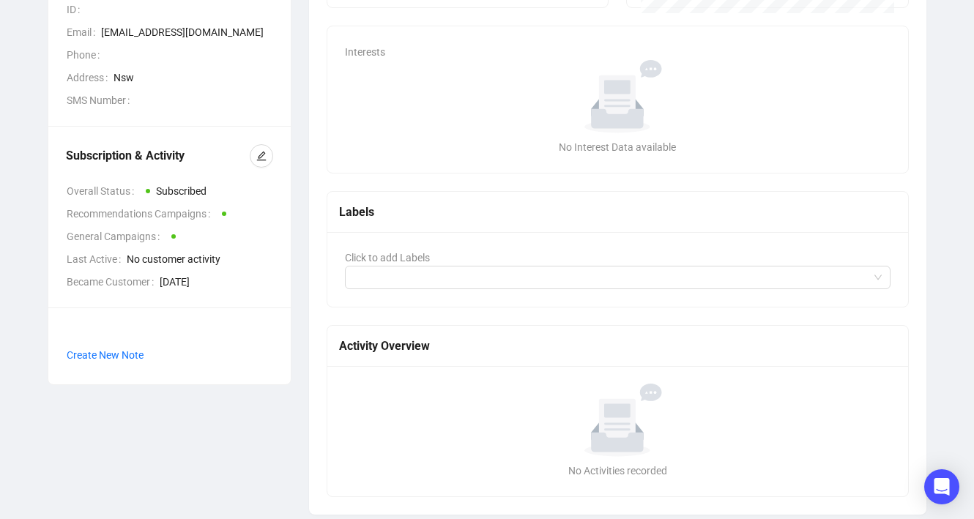
scroll to position [254, 0]
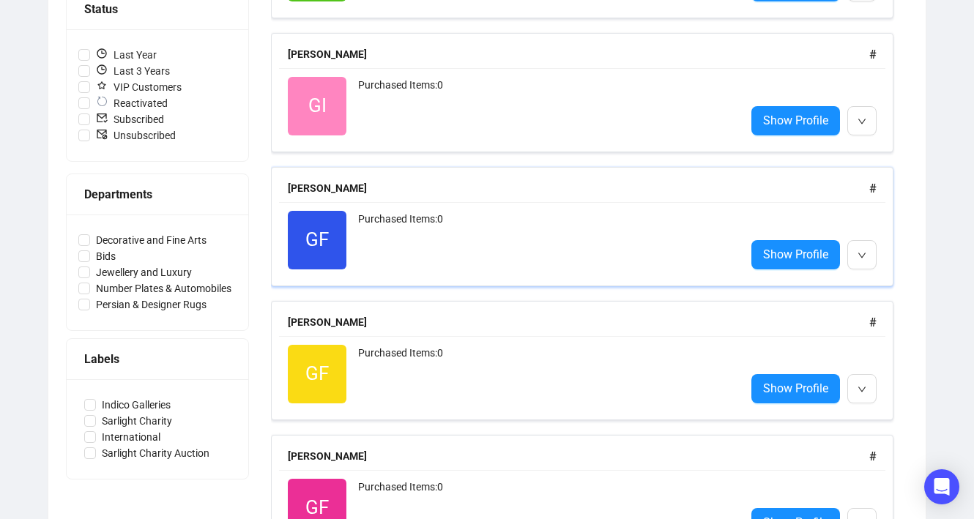
click at [444, 221] on div "Purchased Items: 0" at bounding box center [546, 240] width 376 height 59
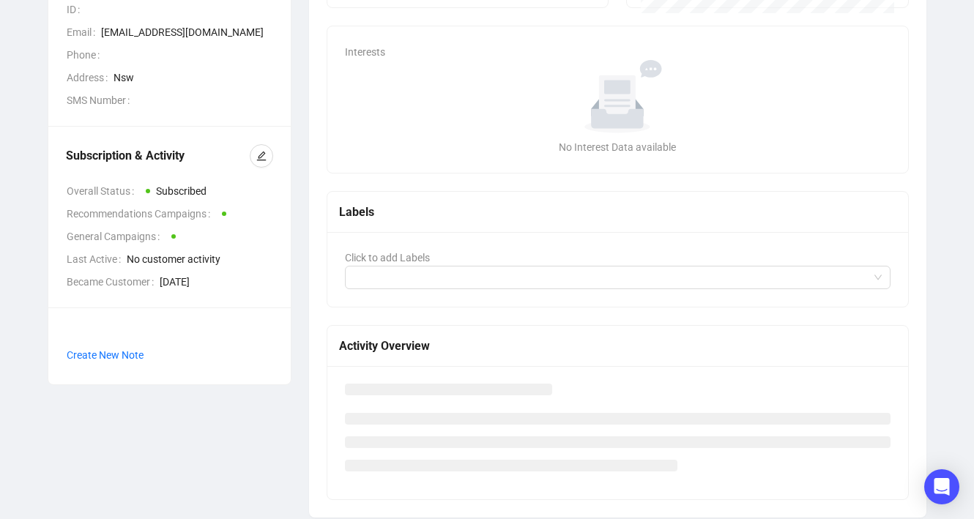
scroll to position [254, 0]
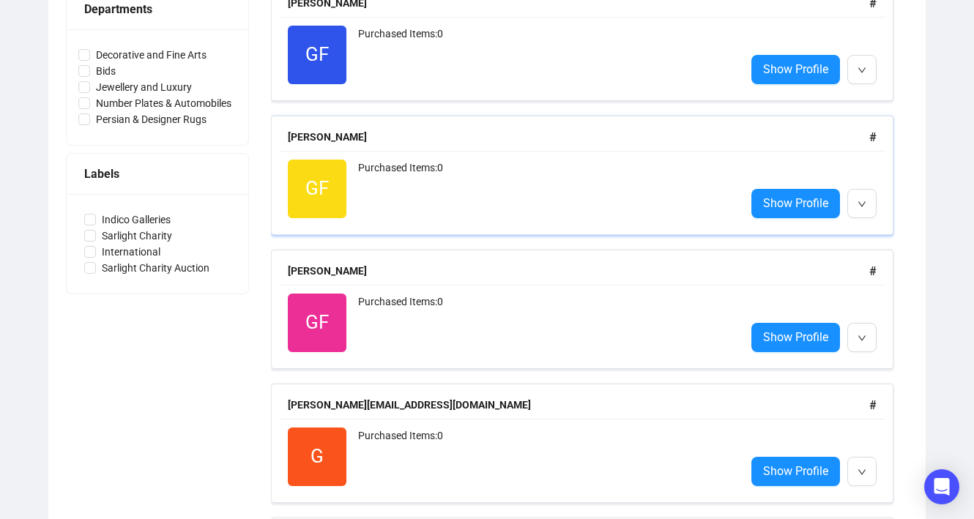
click at [368, 226] on div "GF Reactivated Purchased Items: 0 Show Profile" at bounding box center [582, 189] width 606 height 76
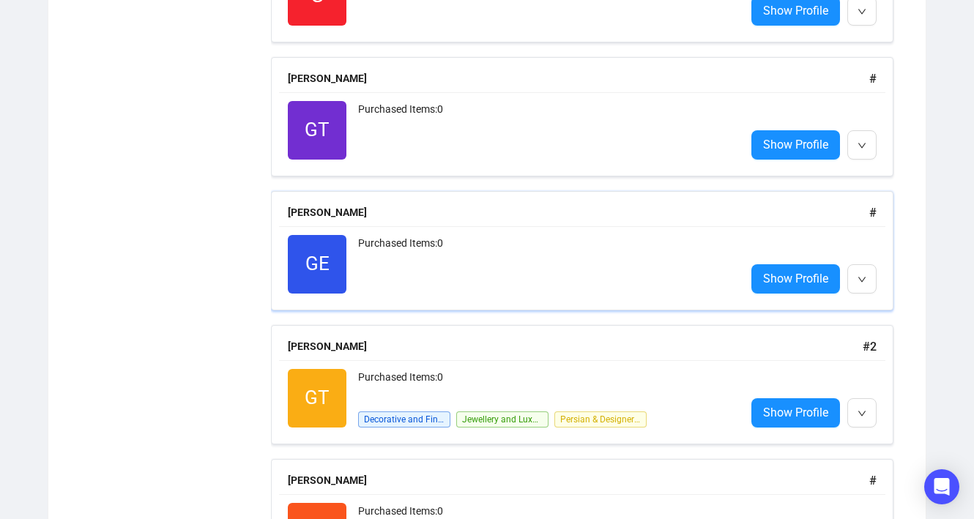
scroll to position [1149, 0]
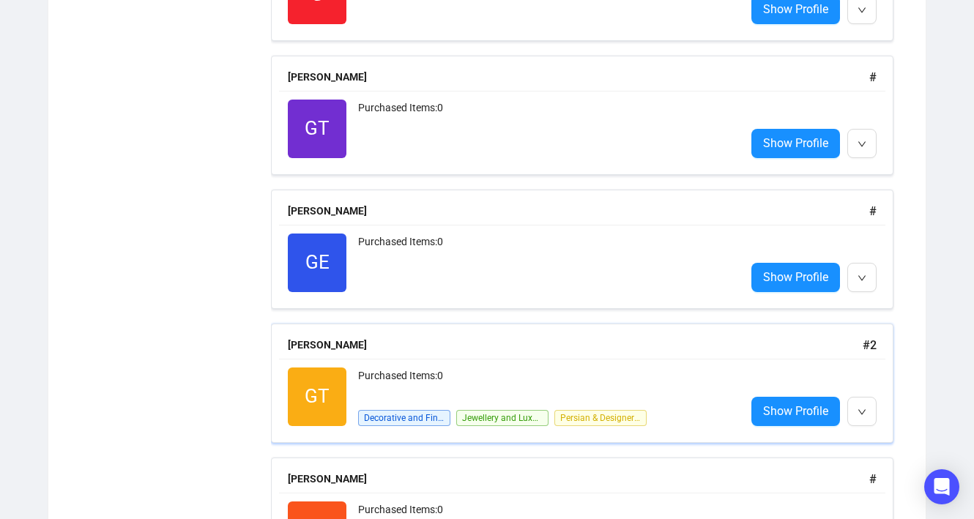
click at [431, 376] on div "Purchased Items: 0" at bounding box center [546, 382] width 376 height 29
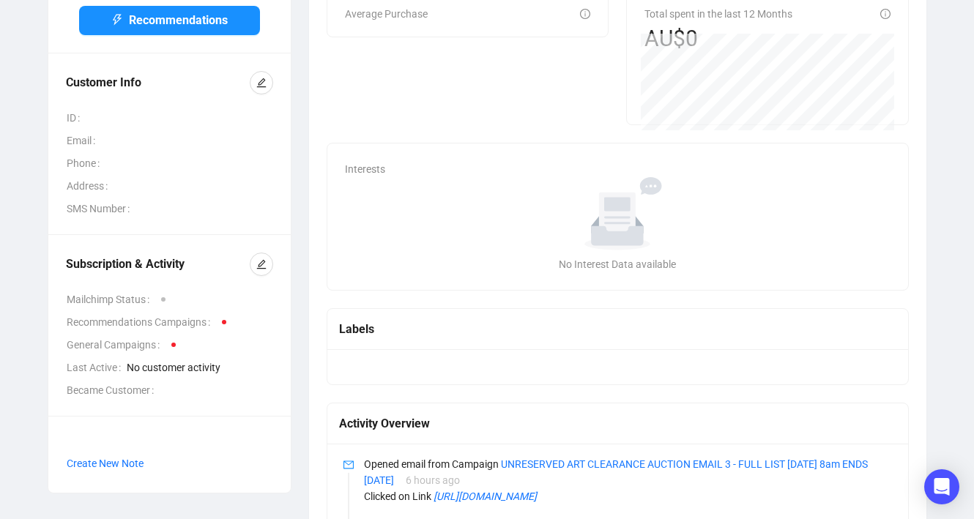
scroll to position [48, 0]
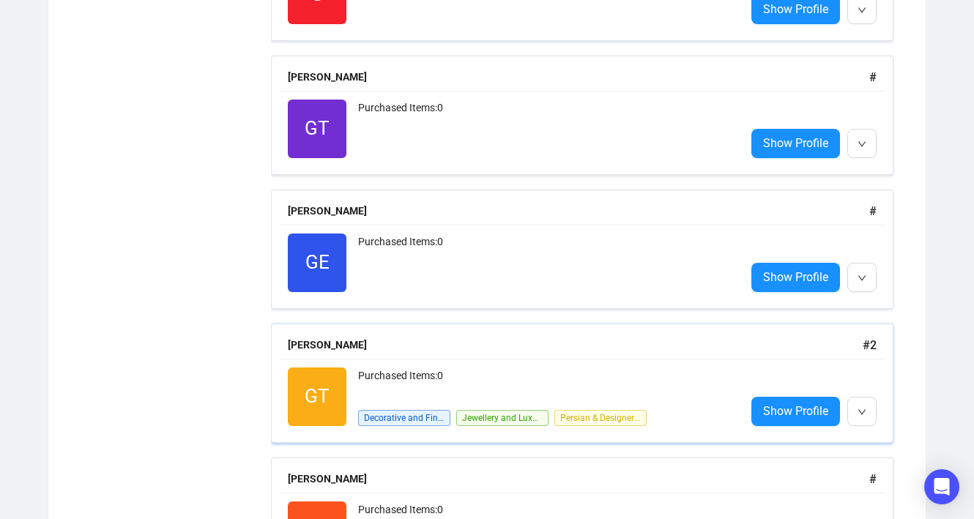
scroll to position [1150, 0]
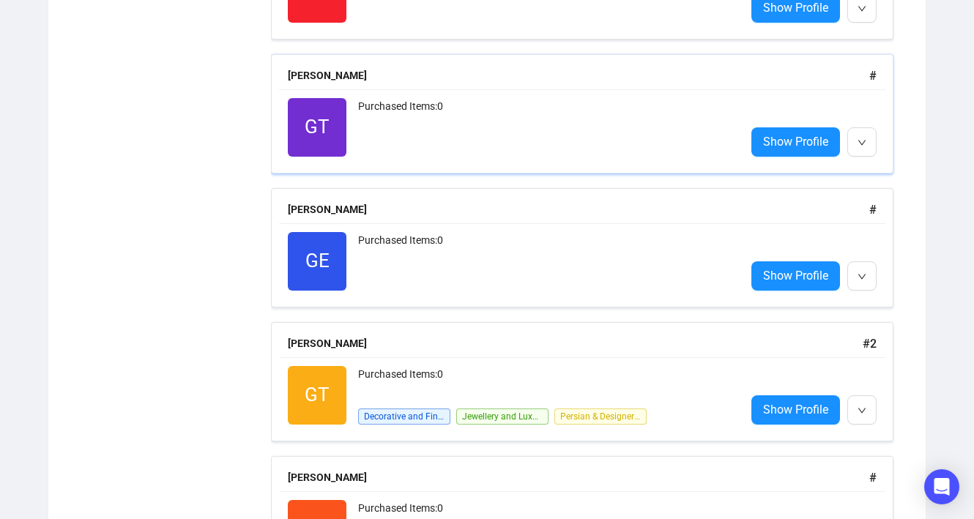
click at [447, 146] on div "Purchased Items: 0" at bounding box center [546, 127] width 376 height 59
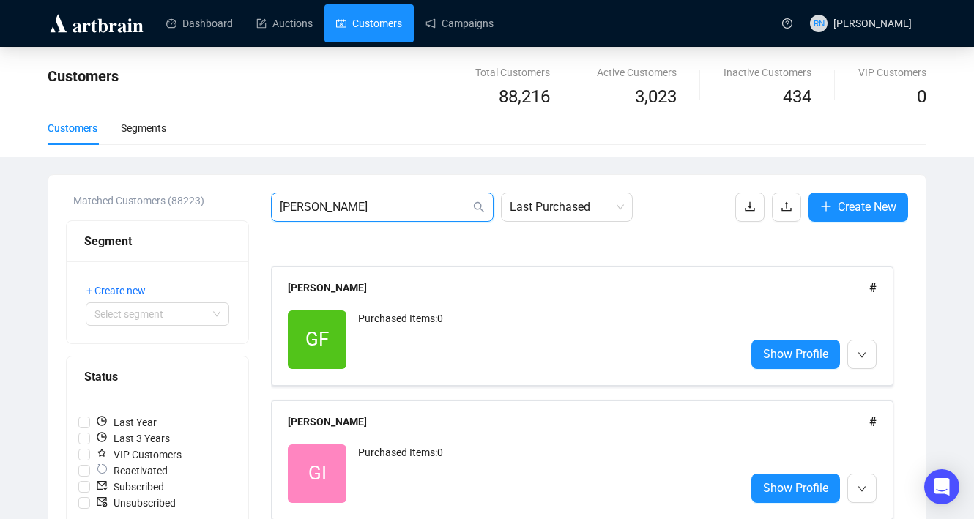
click at [345, 212] on input "[PERSON_NAME]" at bounding box center [375, 207] width 190 height 18
click at [345, 213] on input "[PERSON_NAME]" at bounding box center [375, 207] width 190 height 18
click at [345, 213] on input "giovanna" at bounding box center [375, 207] width 190 height 18
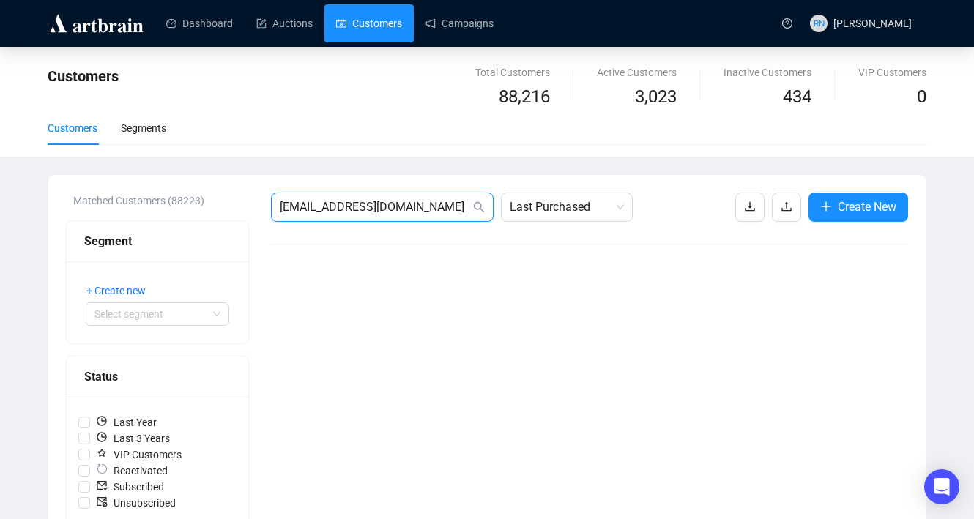
type input "[EMAIL_ADDRESS][DOMAIN_NAME]"
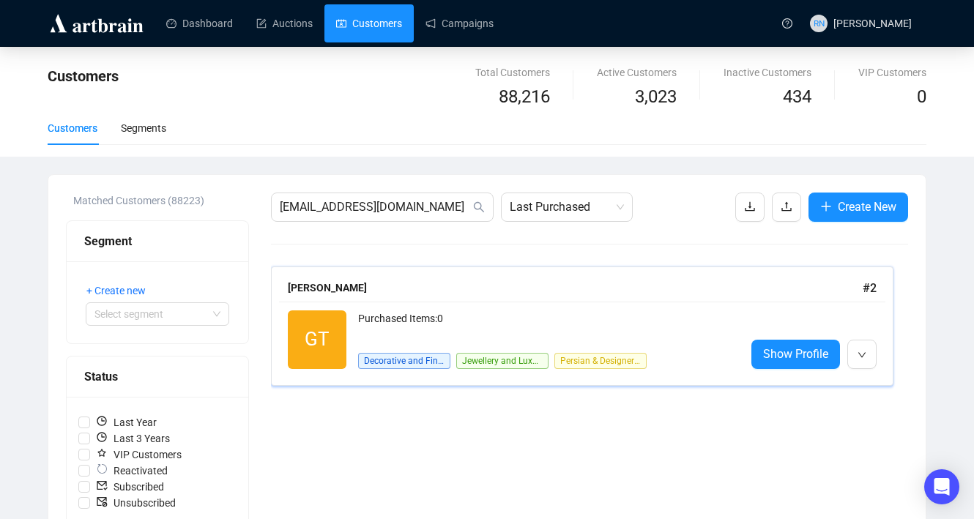
click at [426, 329] on div "Purchased Items: 0" at bounding box center [546, 324] width 376 height 29
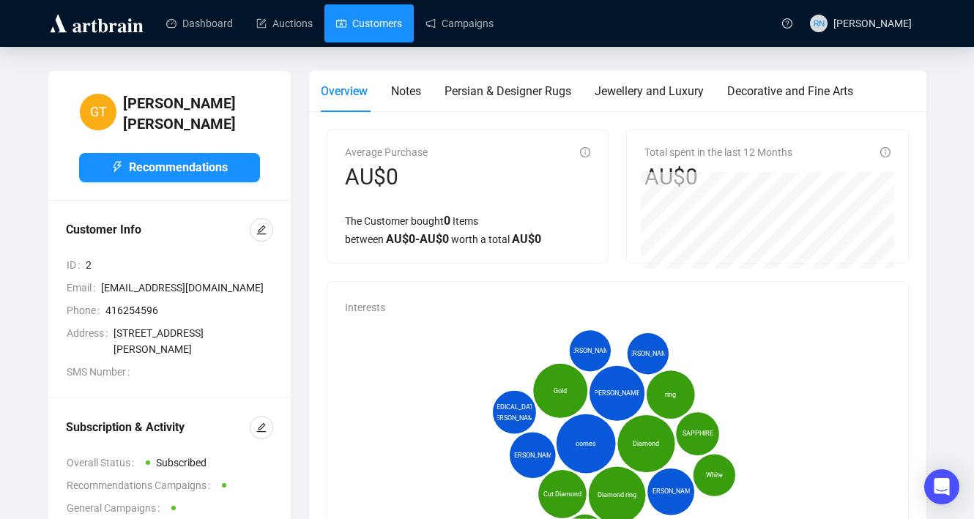
click at [360, 18] on link "Customers" at bounding box center [369, 23] width 66 height 38
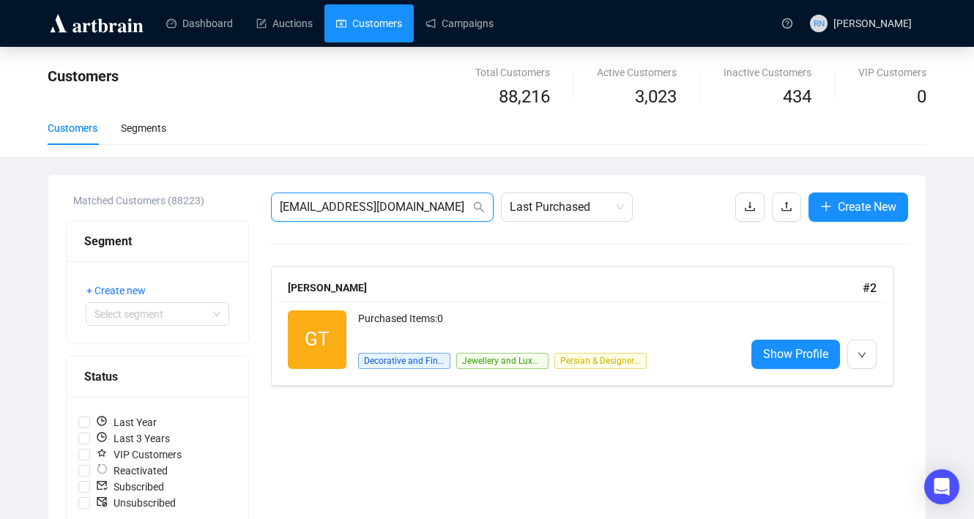
drag, startPoint x: 302, startPoint y: 204, endPoint x: 231, endPoint y: 205, distance: 70.3
click at [231, 205] on div "Matched Customers (88223) Segment + Create new Select segment Status Last Year …" at bounding box center [487, 526] width 842 height 666
drag, startPoint x: 297, startPoint y: 205, endPoint x: 247, endPoint y: 206, distance: 49.8
click at [247, 206] on div "Matched Customers (88223) Segment + Create new Select segment Status Last Year …" at bounding box center [487, 526] width 842 height 666
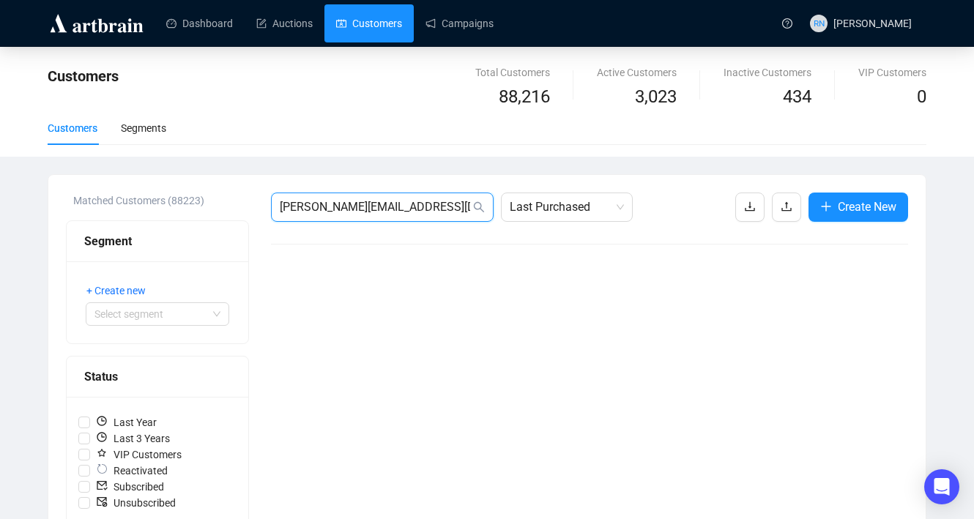
drag, startPoint x: 311, startPoint y: 205, endPoint x: 466, endPoint y: 233, distance: 157.7
click at [466, 233] on div "avdo@ozbid.com.au Last Purchased Create New" at bounding box center [589, 526] width 637 height 666
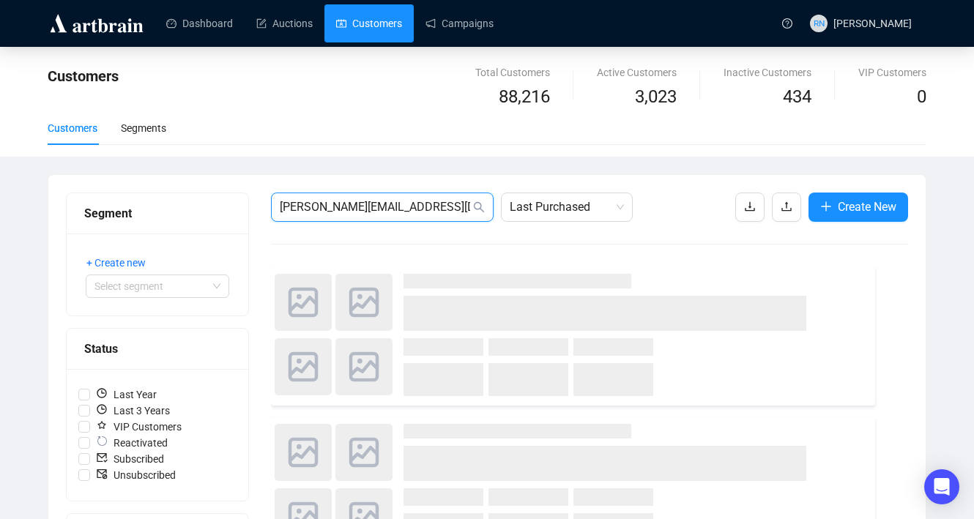
type input "avdo@me.com"
